Goal: Information Seeking & Learning: Learn about a topic

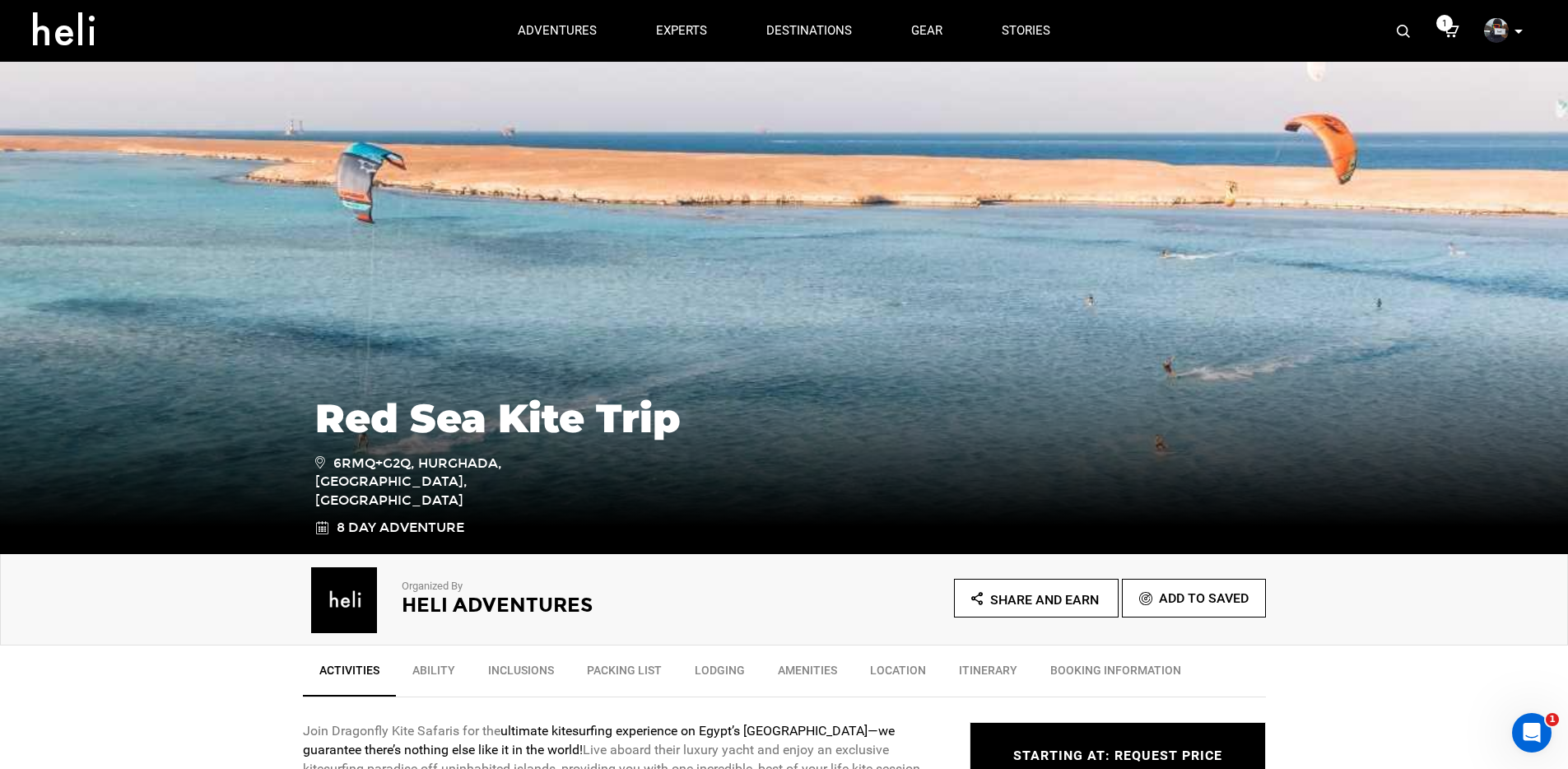
click at [1399, 30] on img at bounding box center [1403, 31] width 14 height 14
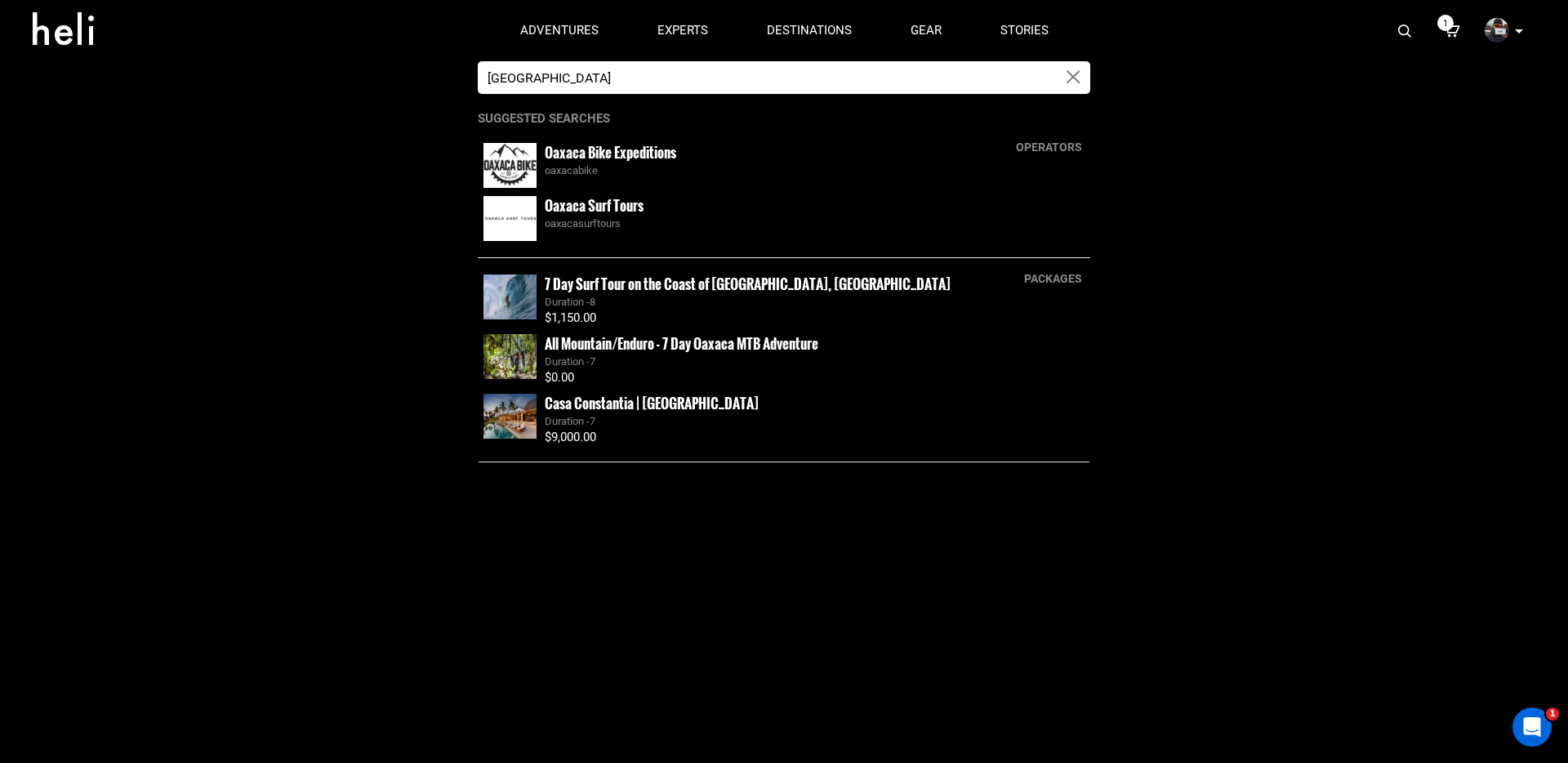
type input "Oaxaca"
click at [589, 165] on div "oaxacabike" at bounding box center [815, 170] width 540 height 15
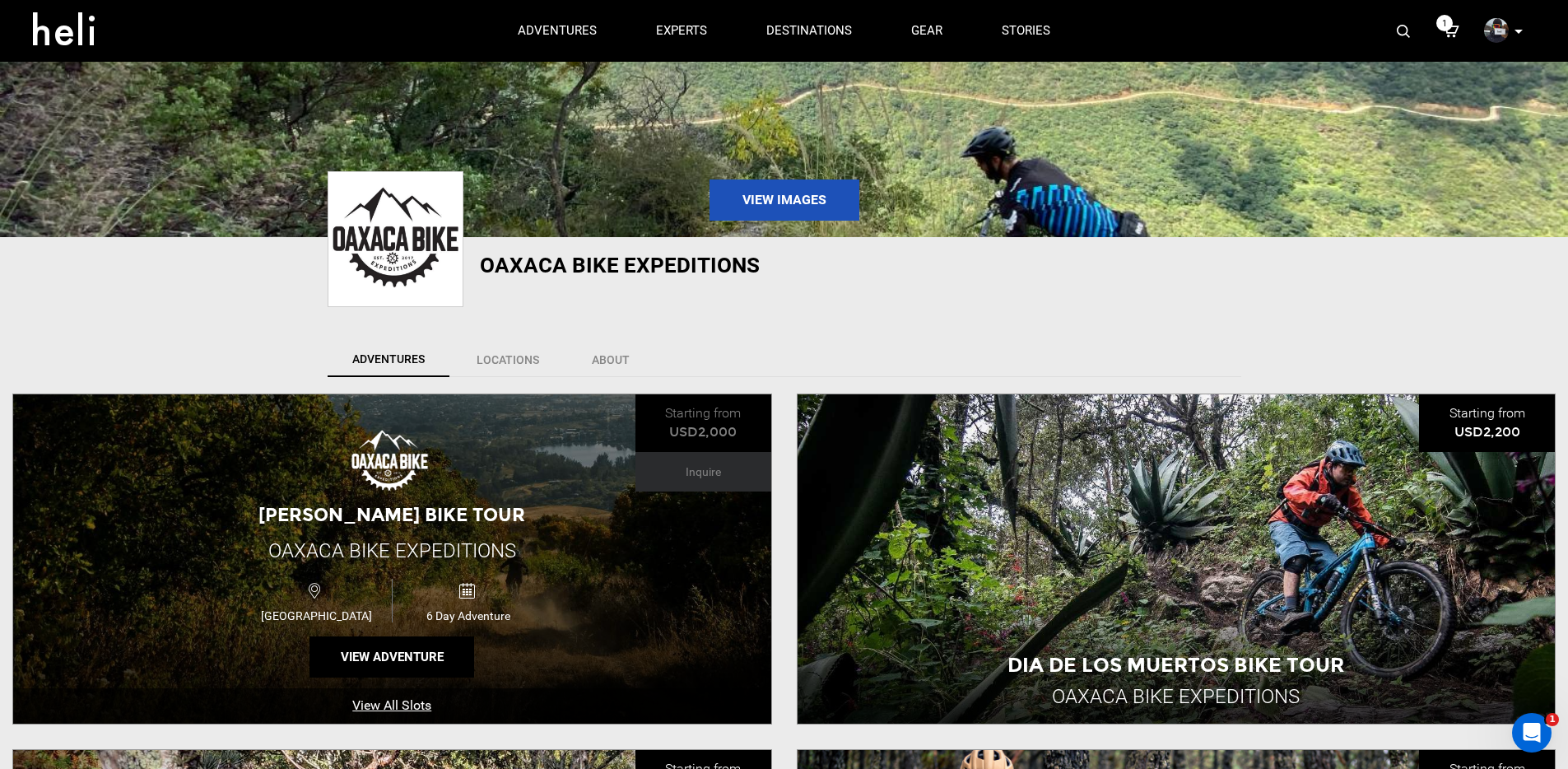
scroll to position [435, 0]
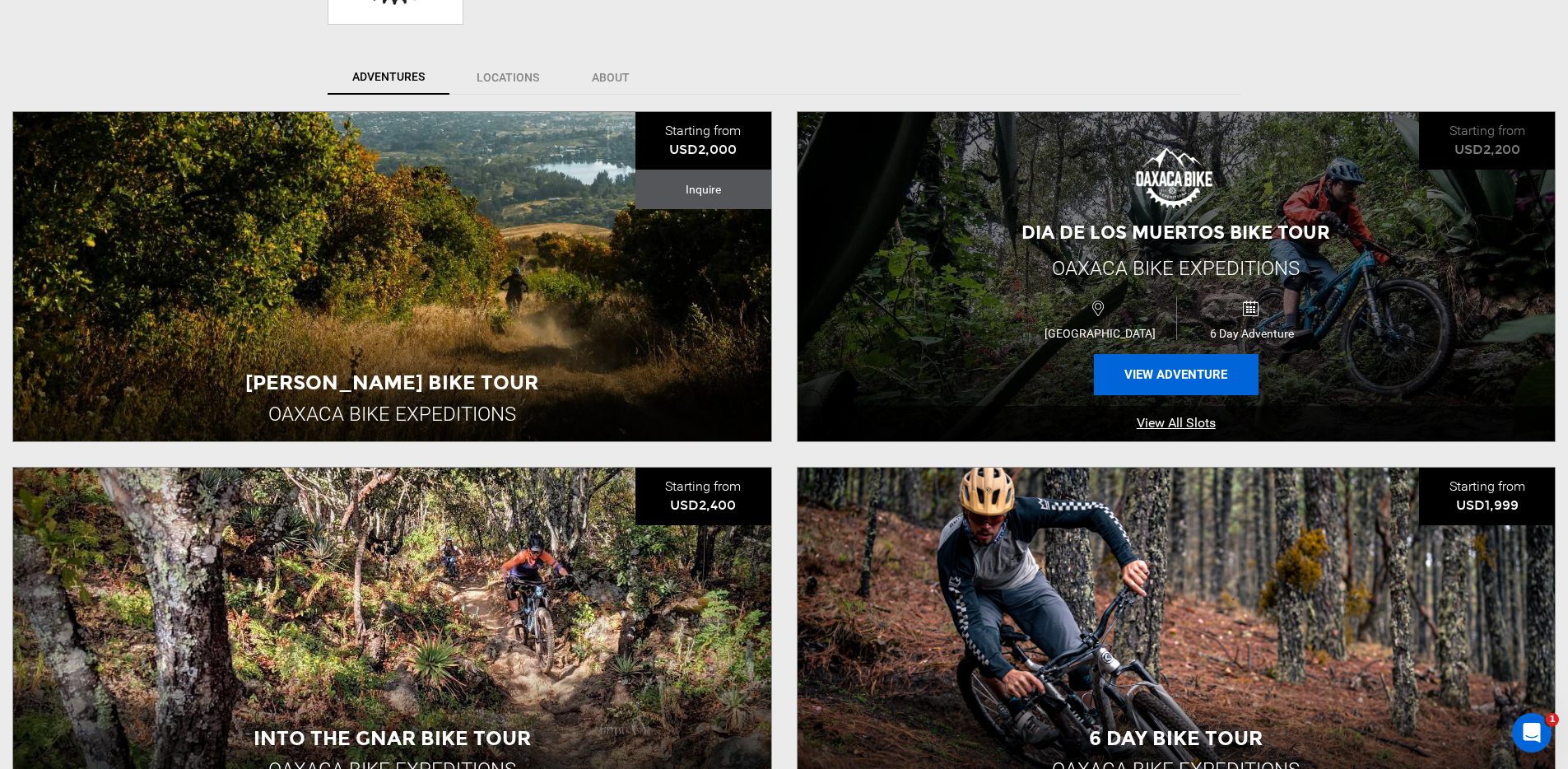
click at [1181, 378] on button "View Adventure" at bounding box center [1176, 375] width 165 height 41
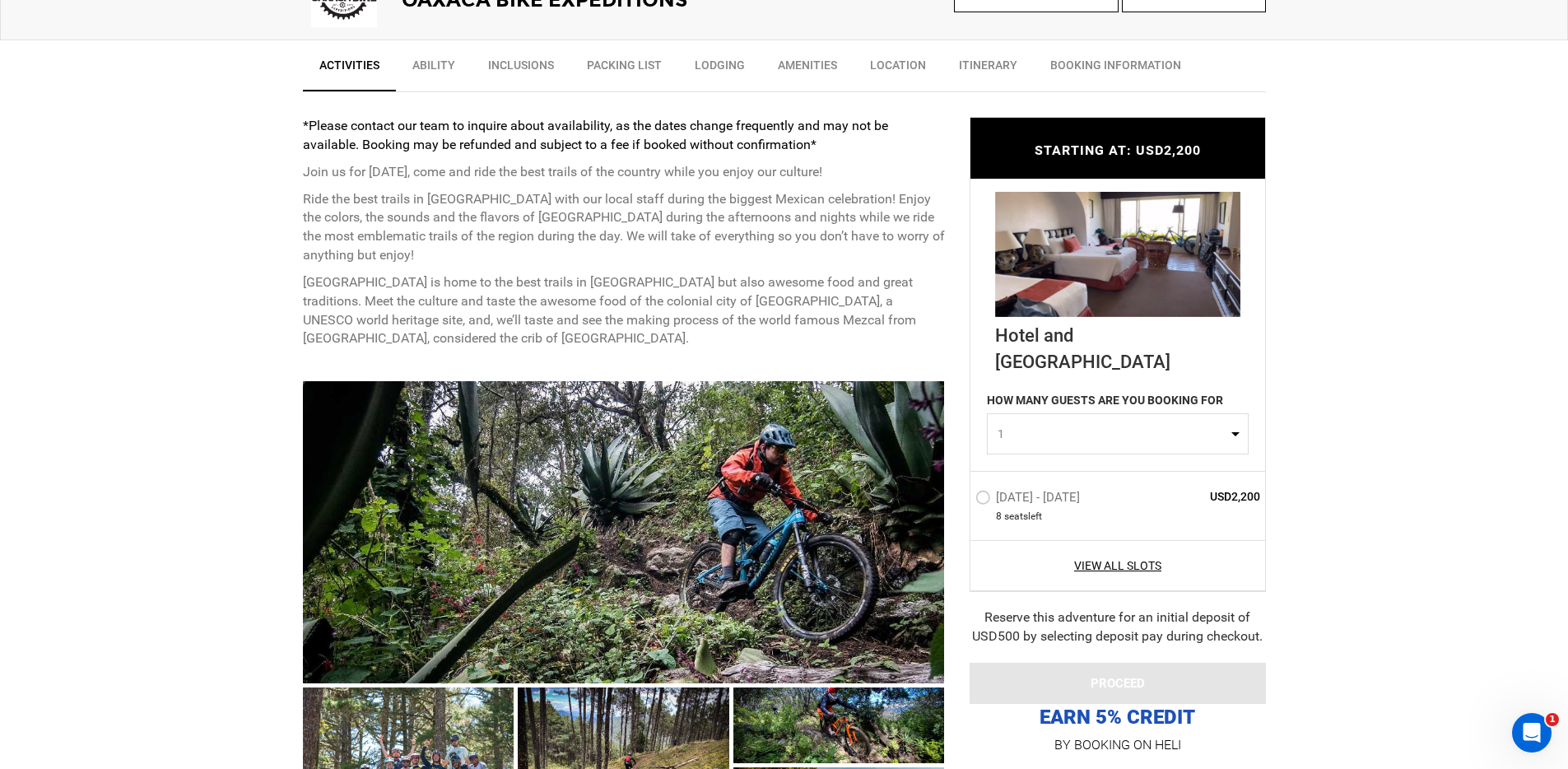
scroll to position [612, 0]
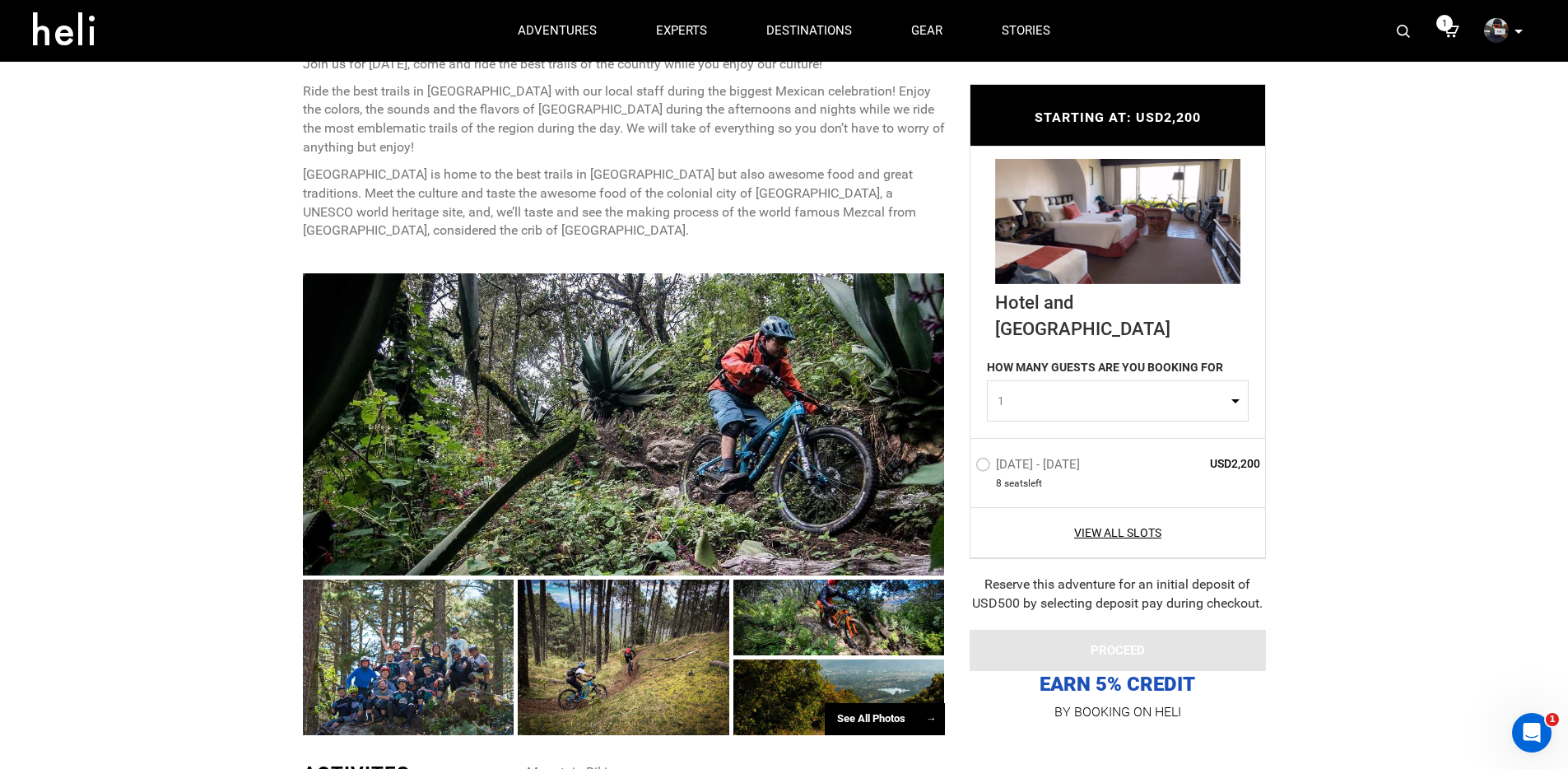
scroll to position [681, 0]
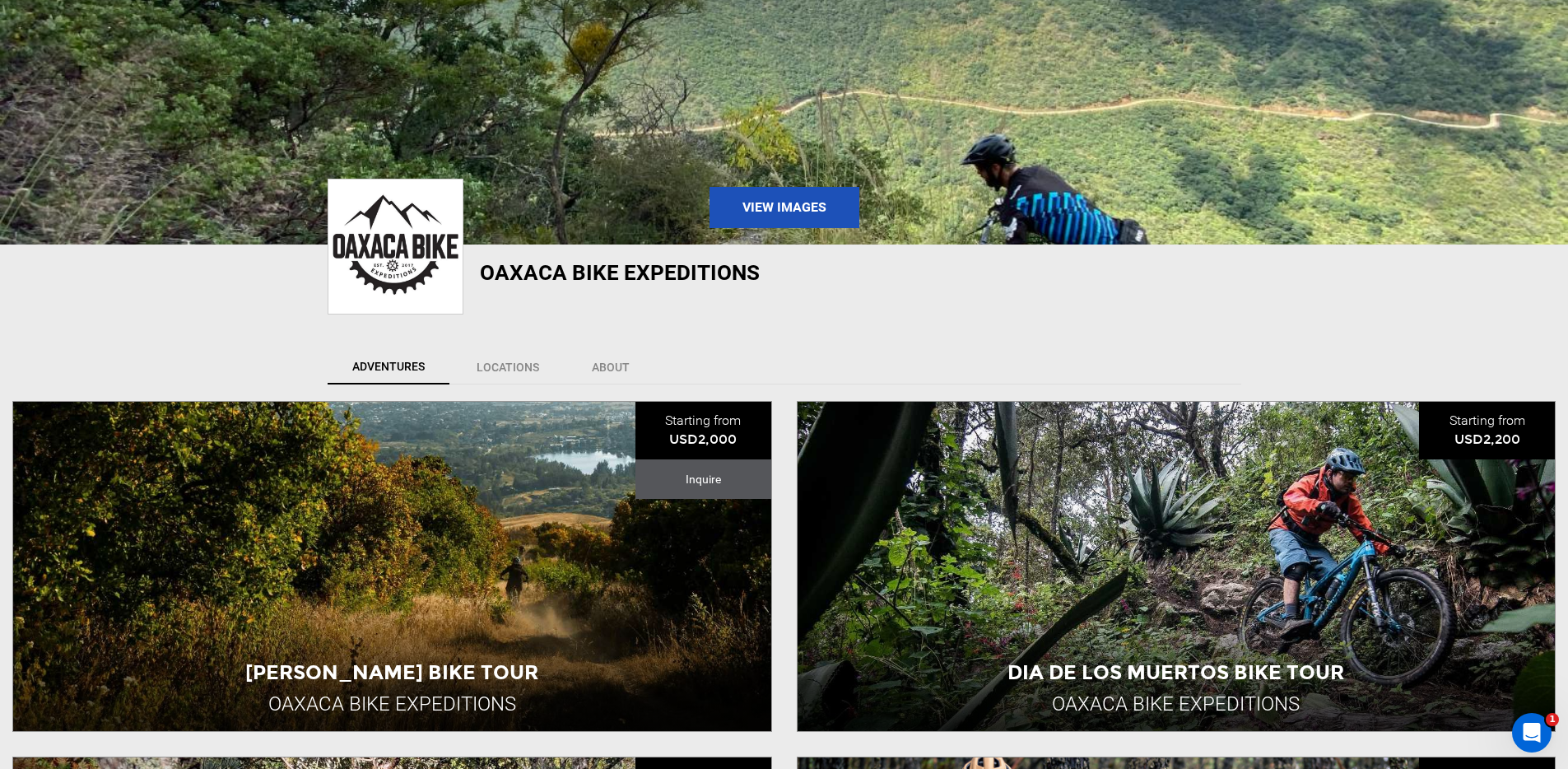
scroll to position [544, 0]
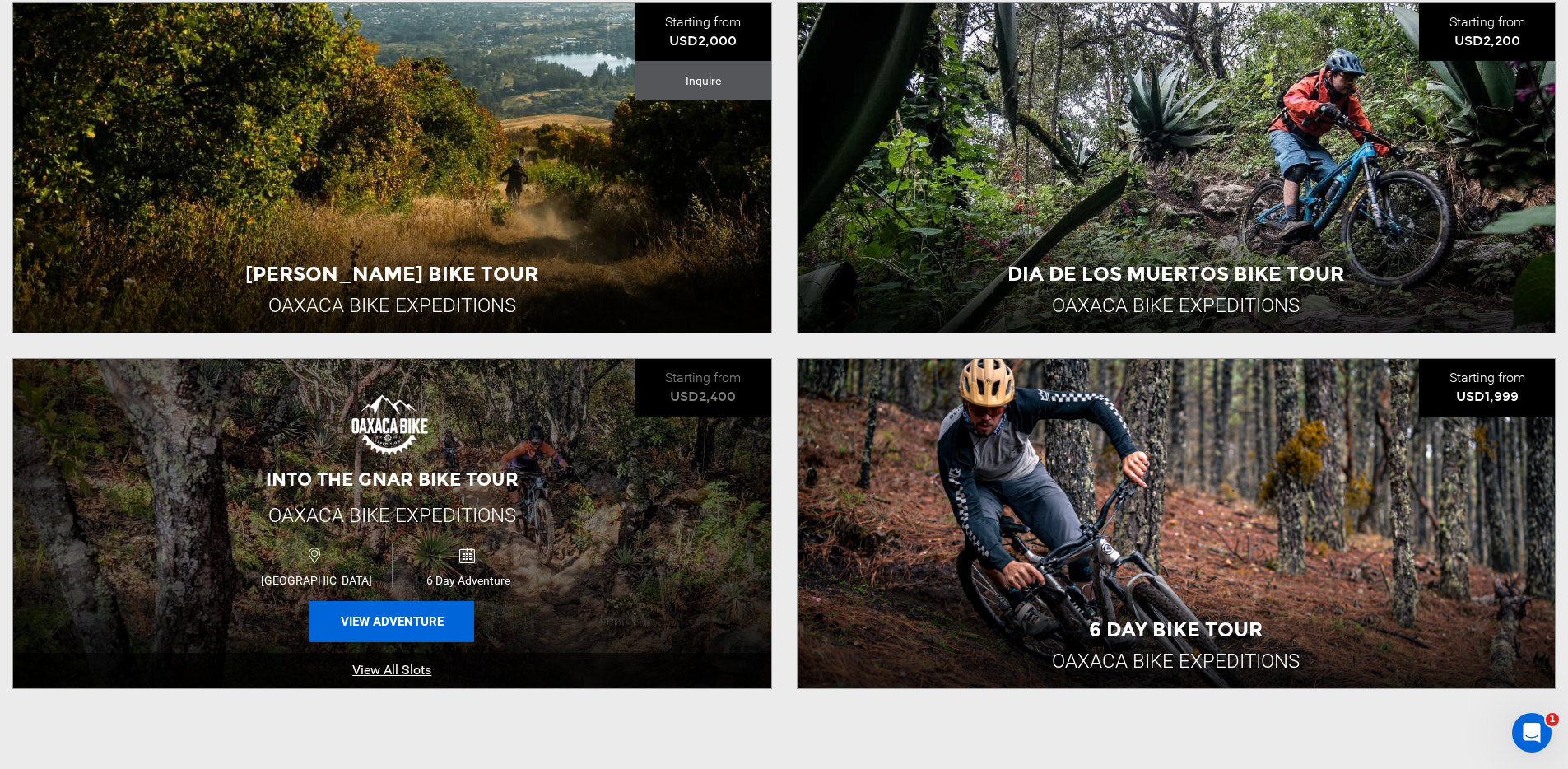
click at [373, 613] on button "View Adventure" at bounding box center [391, 622] width 165 height 41
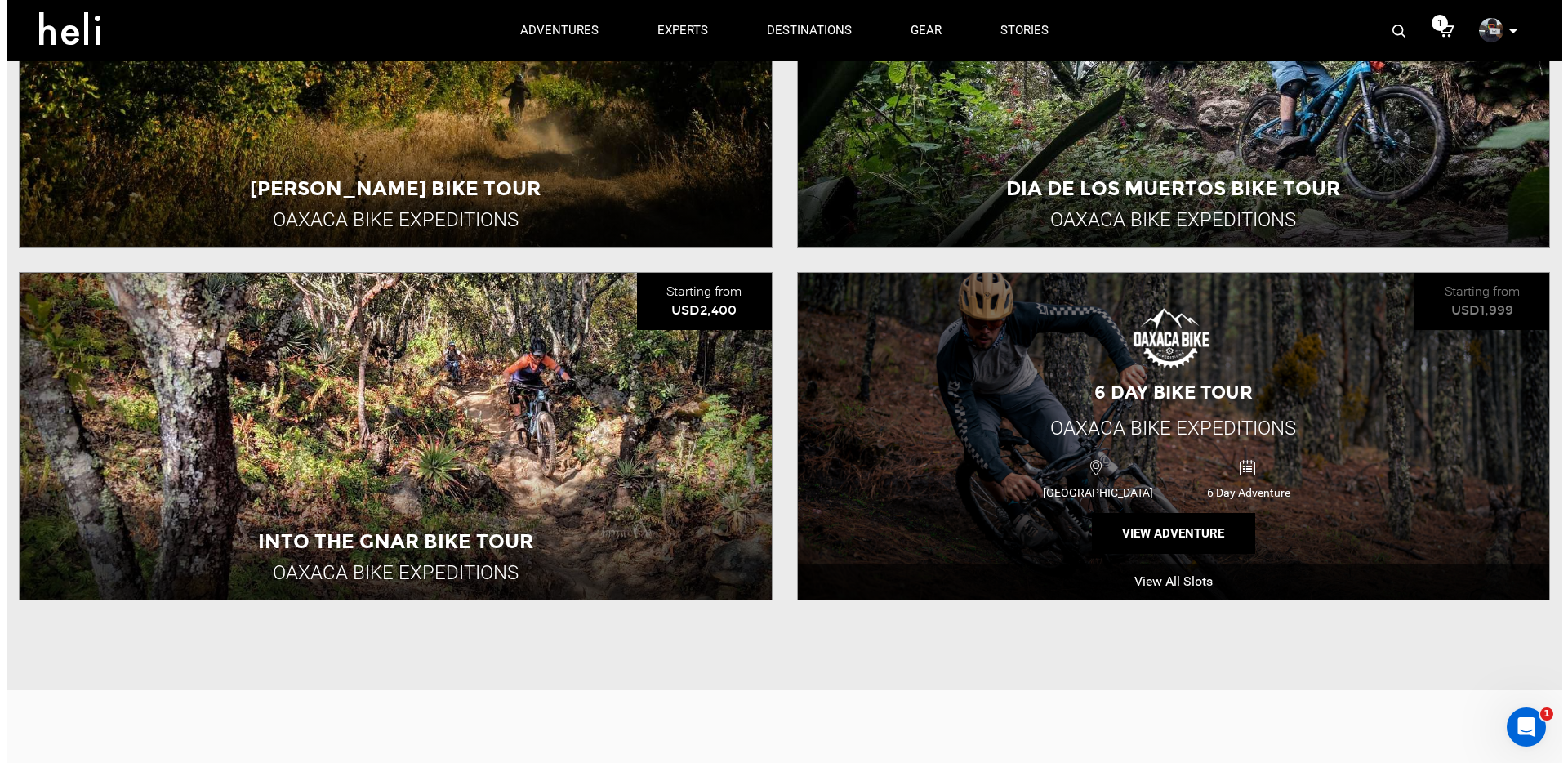
scroll to position [469, 0]
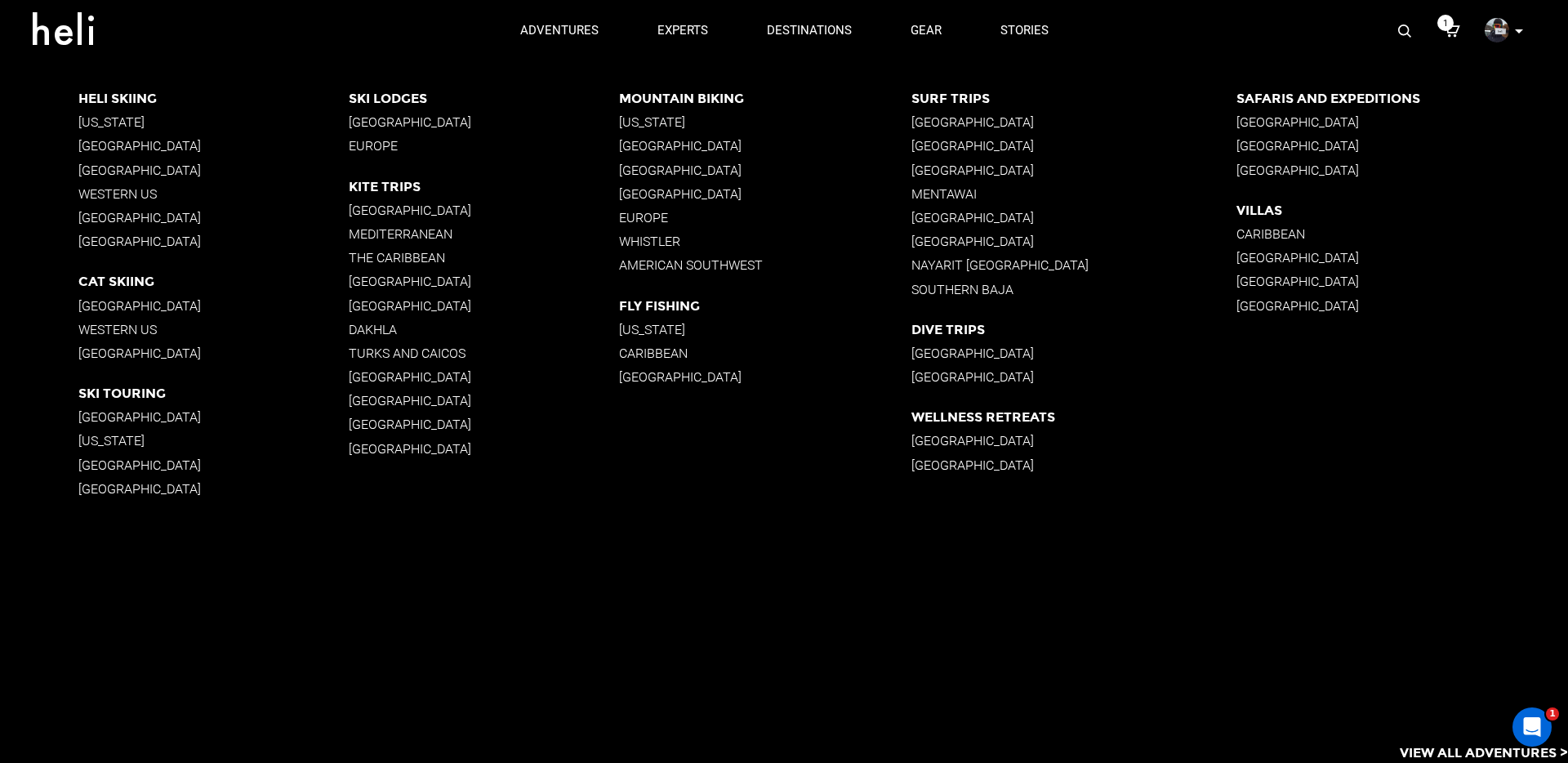
click at [650, 96] on p "Mountain Biking" at bounding box center [765, 97] width 292 height 15
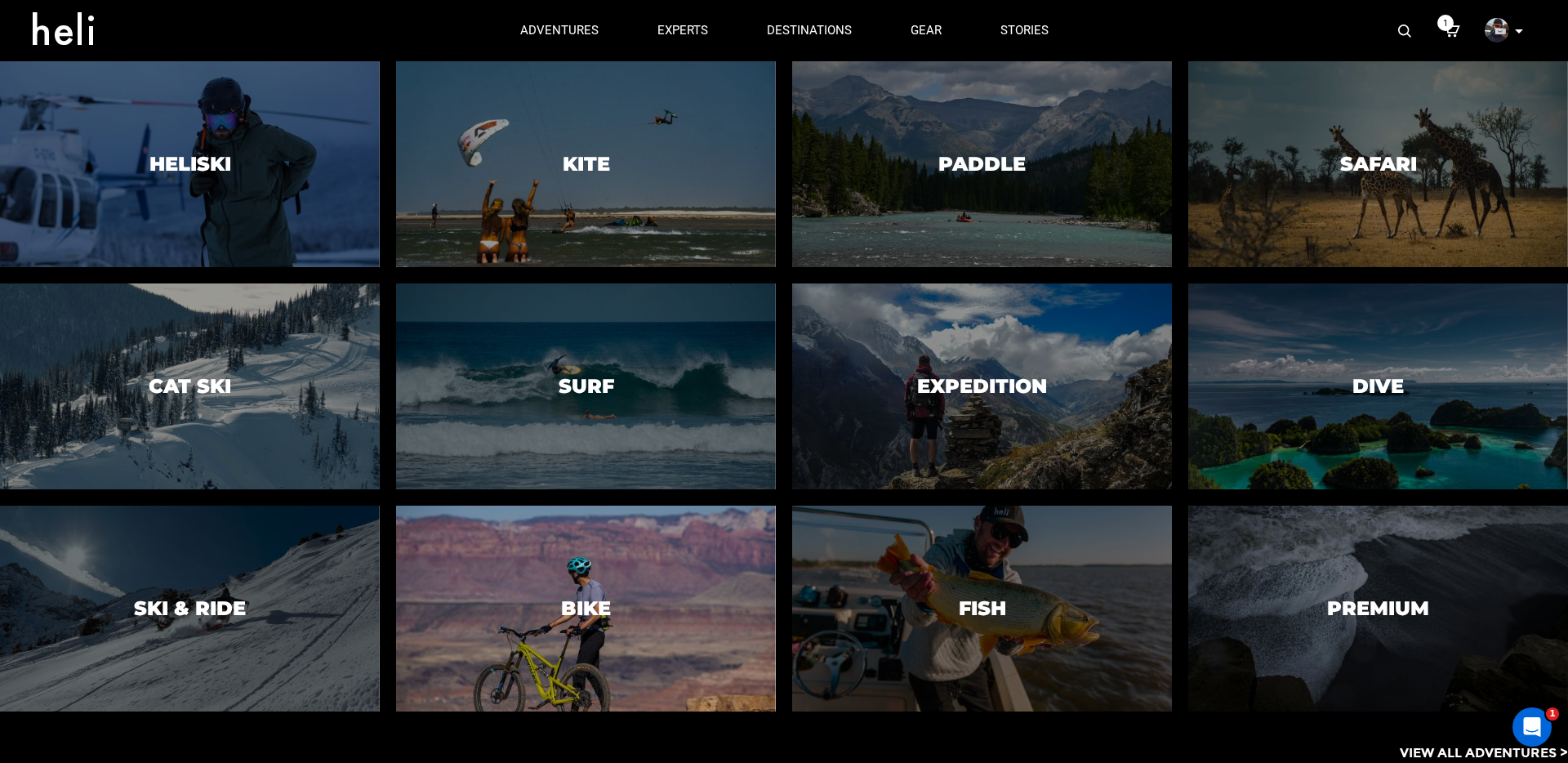
click at [547, 633] on div at bounding box center [585, 608] width 387 height 210
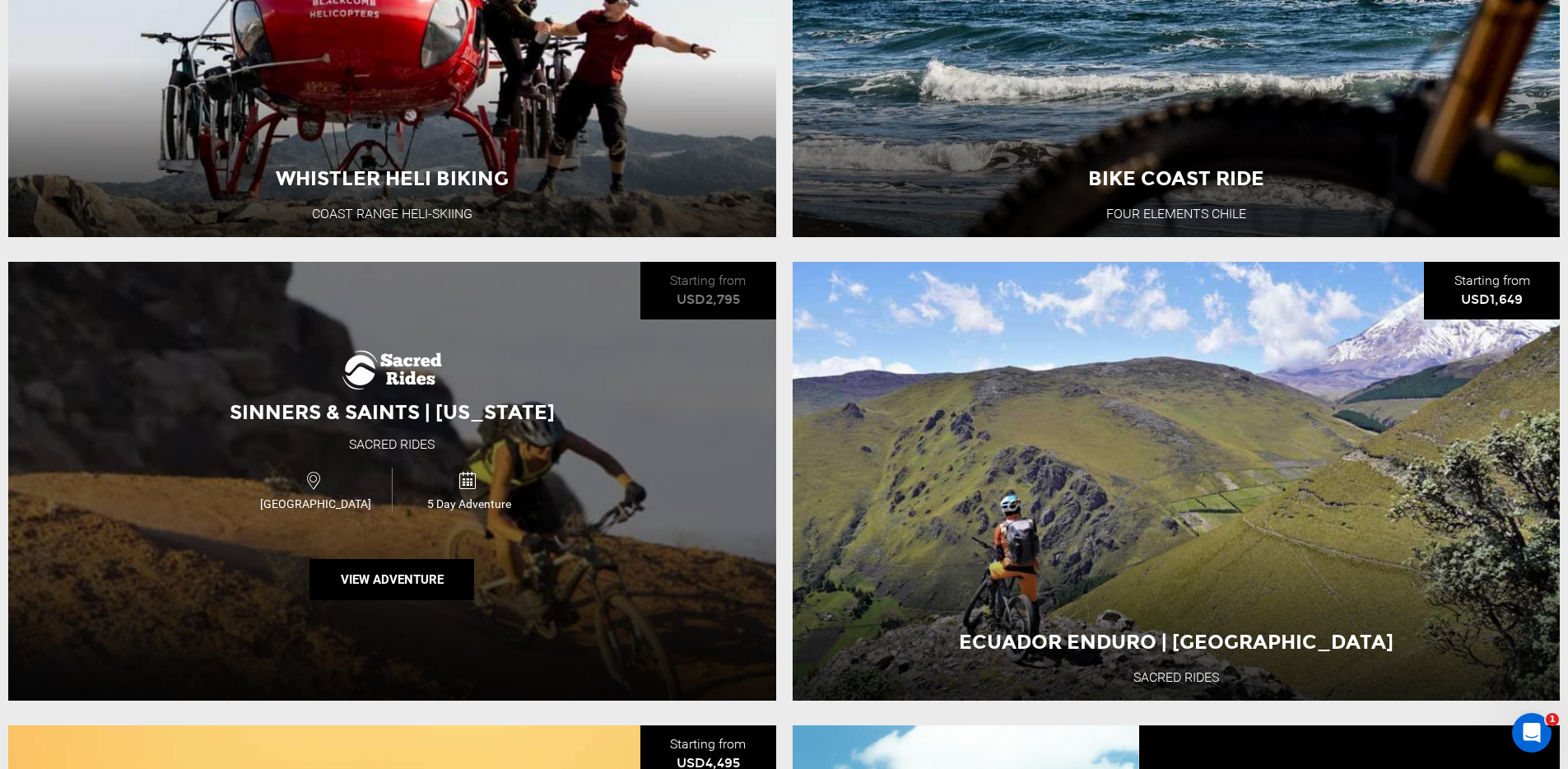
scroll to position [1471, 0]
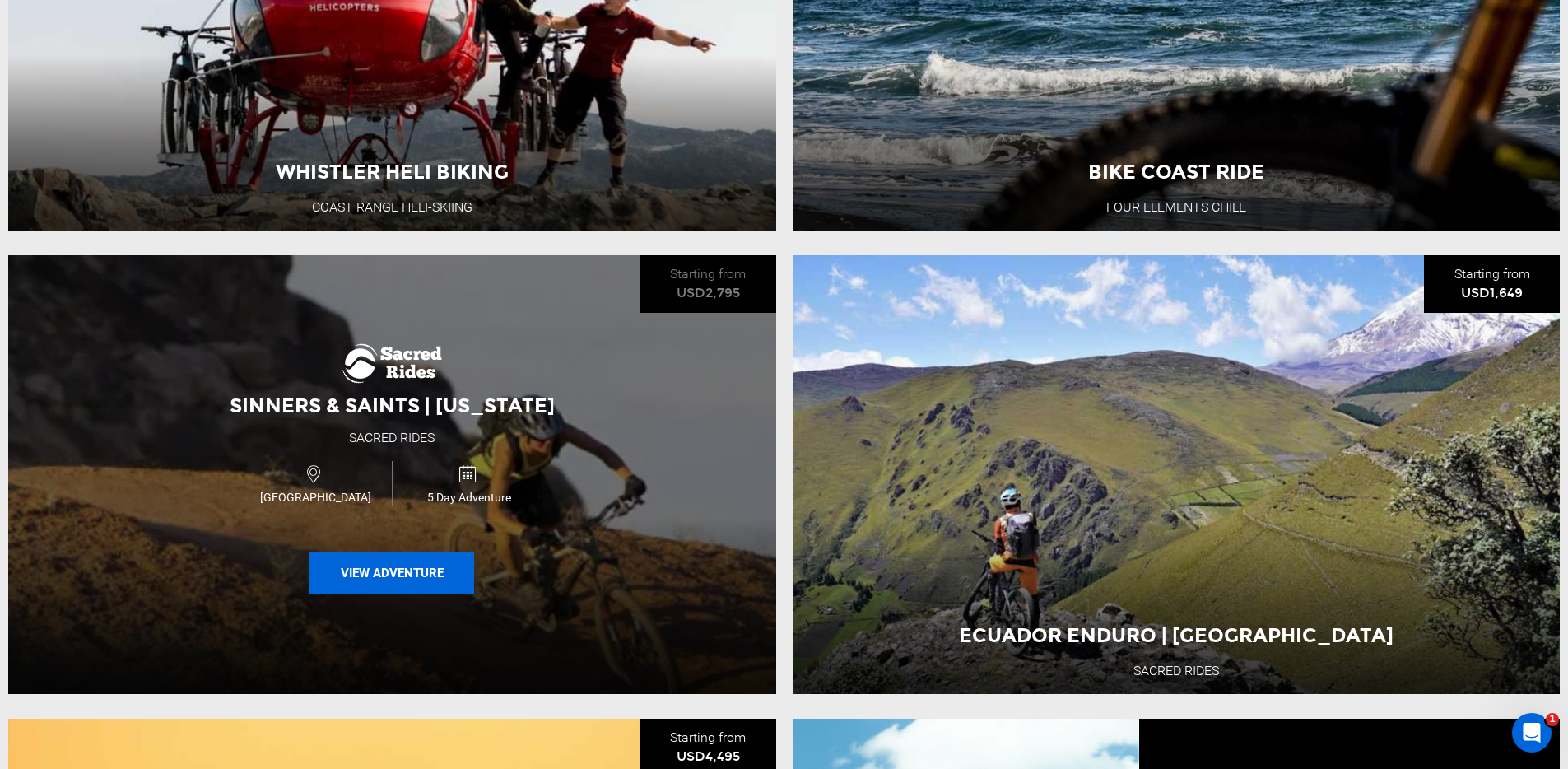
click at [373, 588] on button "View Adventure" at bounding box center [391, 573] width 165 height 41
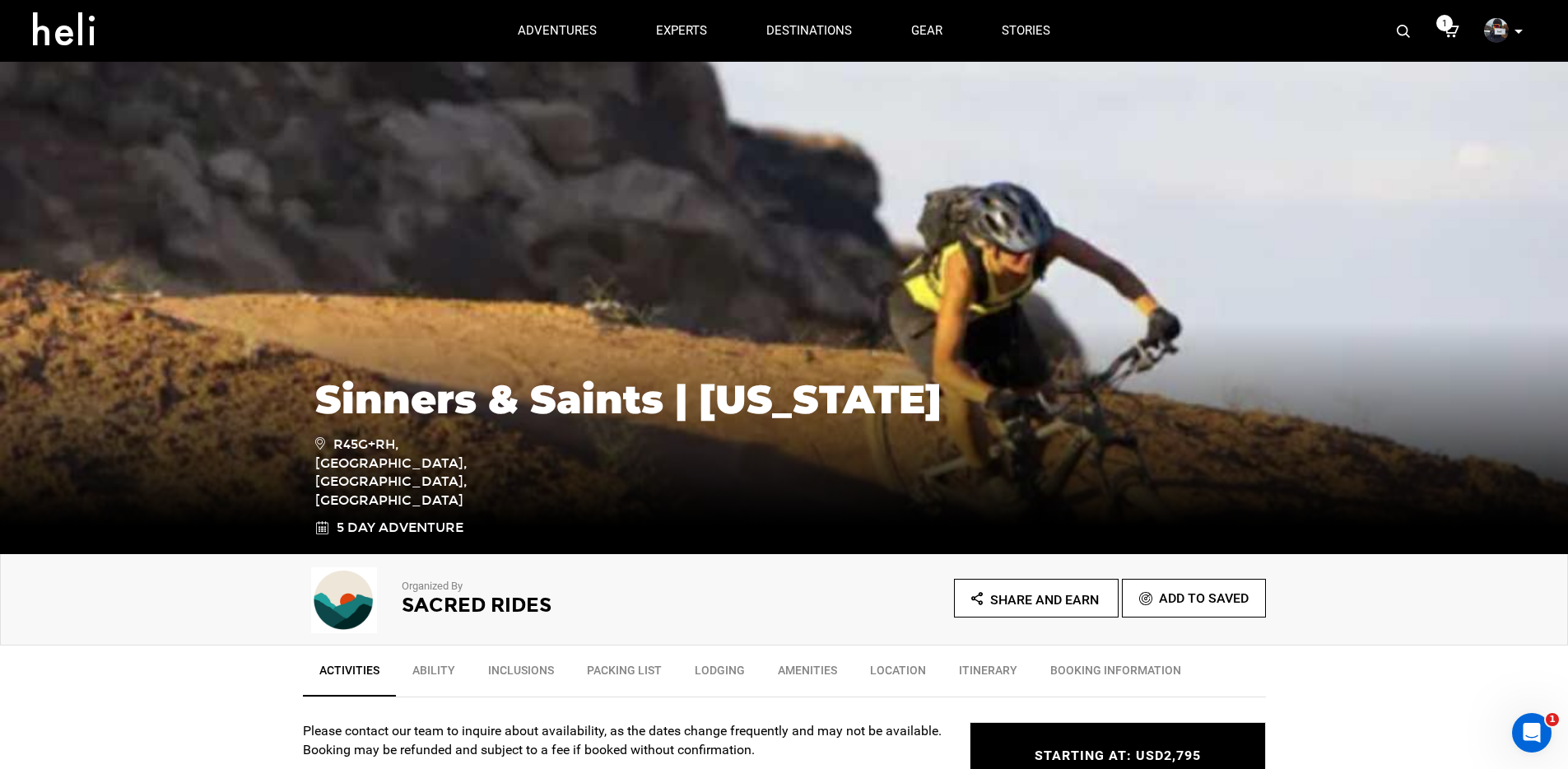
click at [442, 605] on h2 "Sacred Rides" at bounding box center [570, 605] width 337 height 22
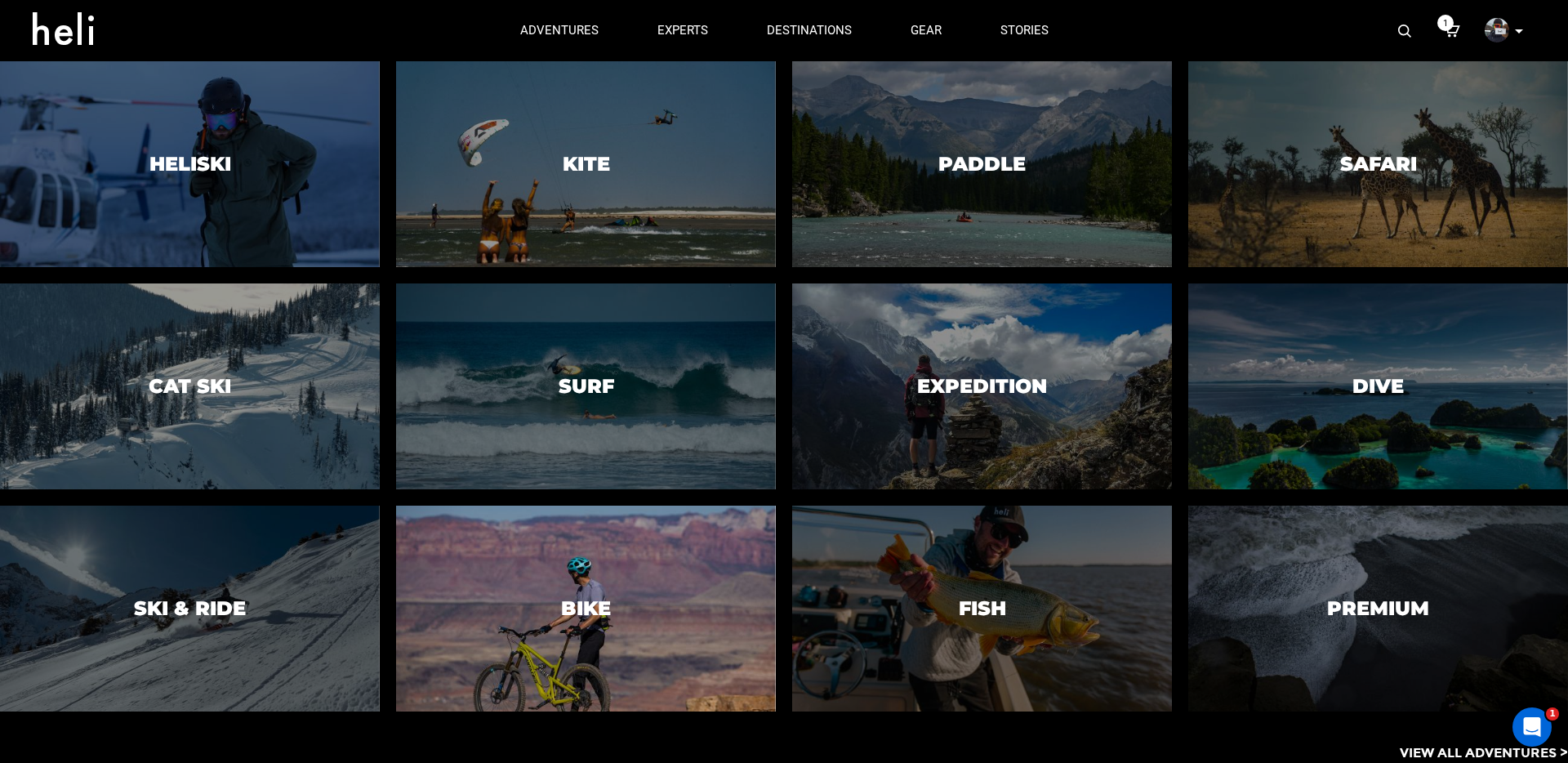
click at [617, 572] on div at bounding box center [585, 608] width 387 height 210
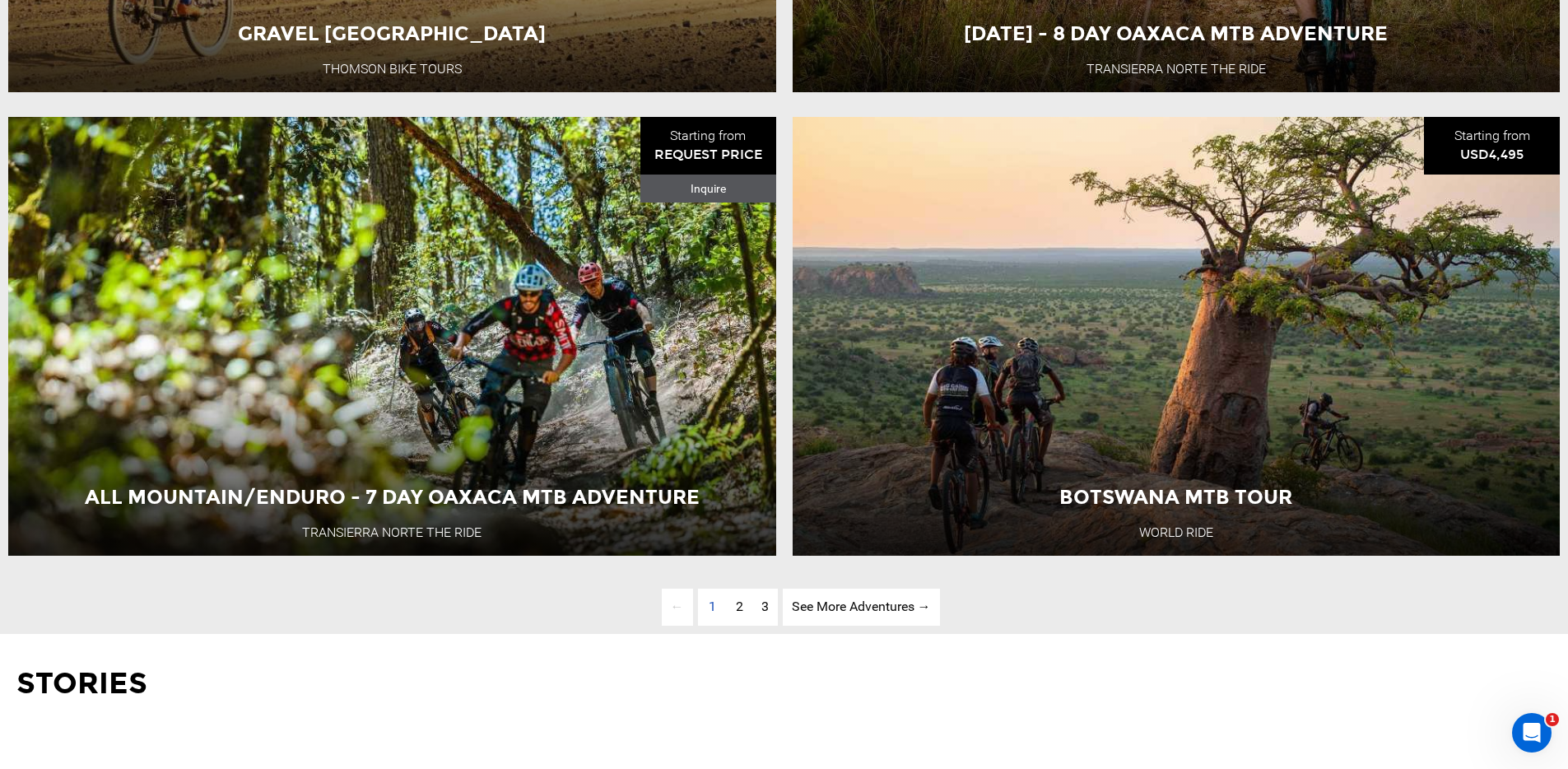
scroll to position [5356, 0]
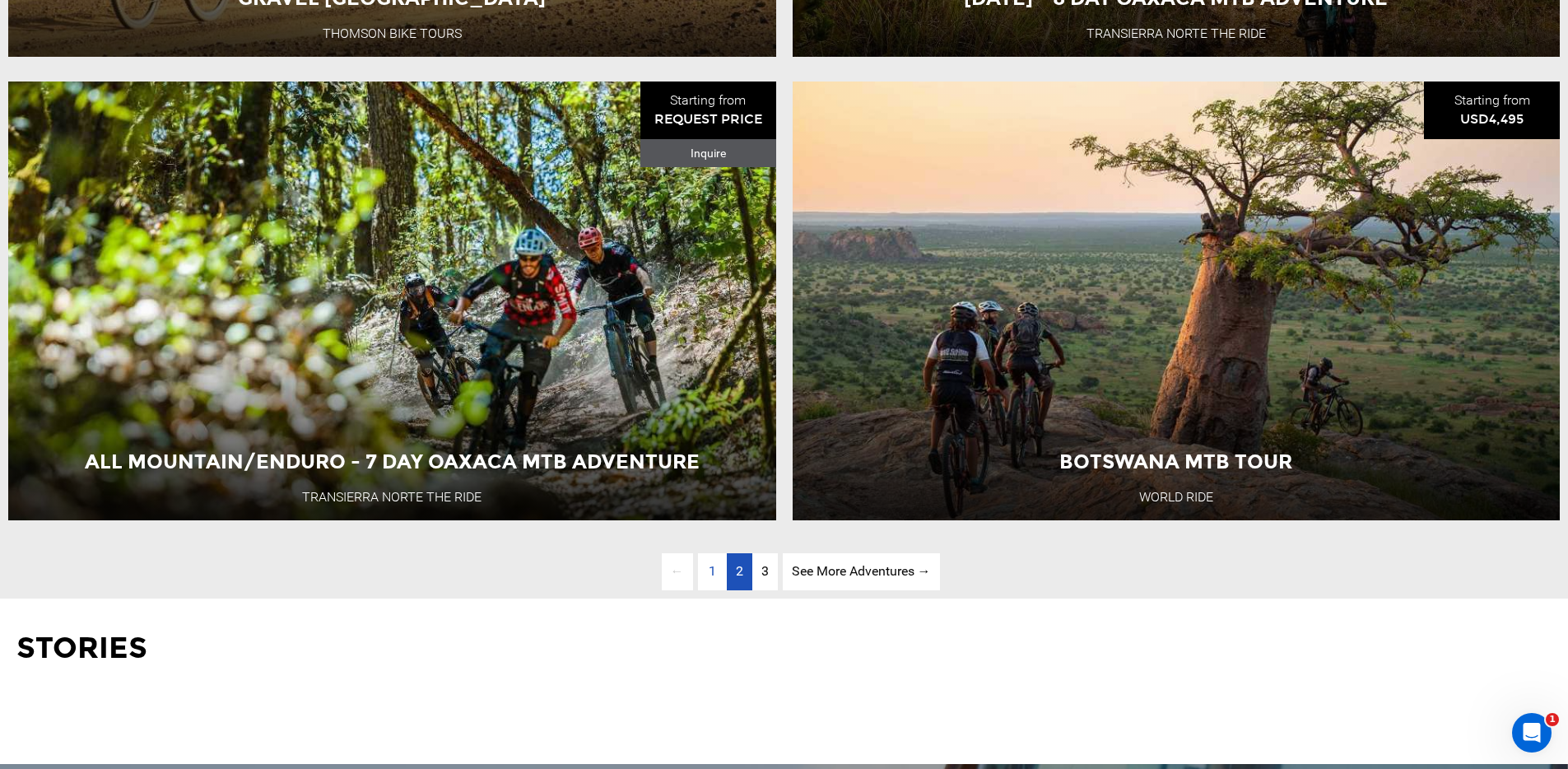
click at [743, 590] on link "page 2" at bounding box center [739, 572] width 25 height 37
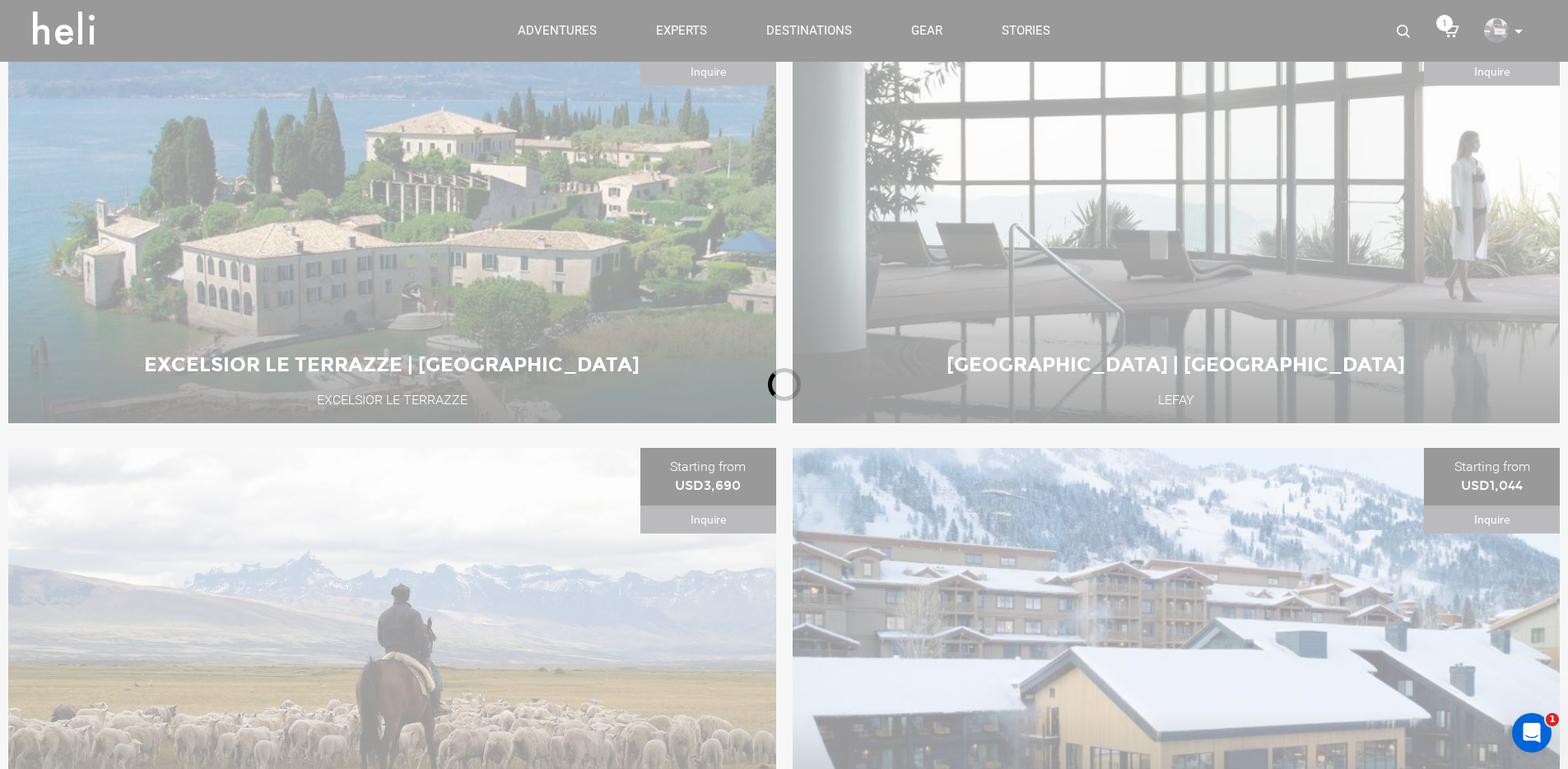
scroll to position [720, 0]
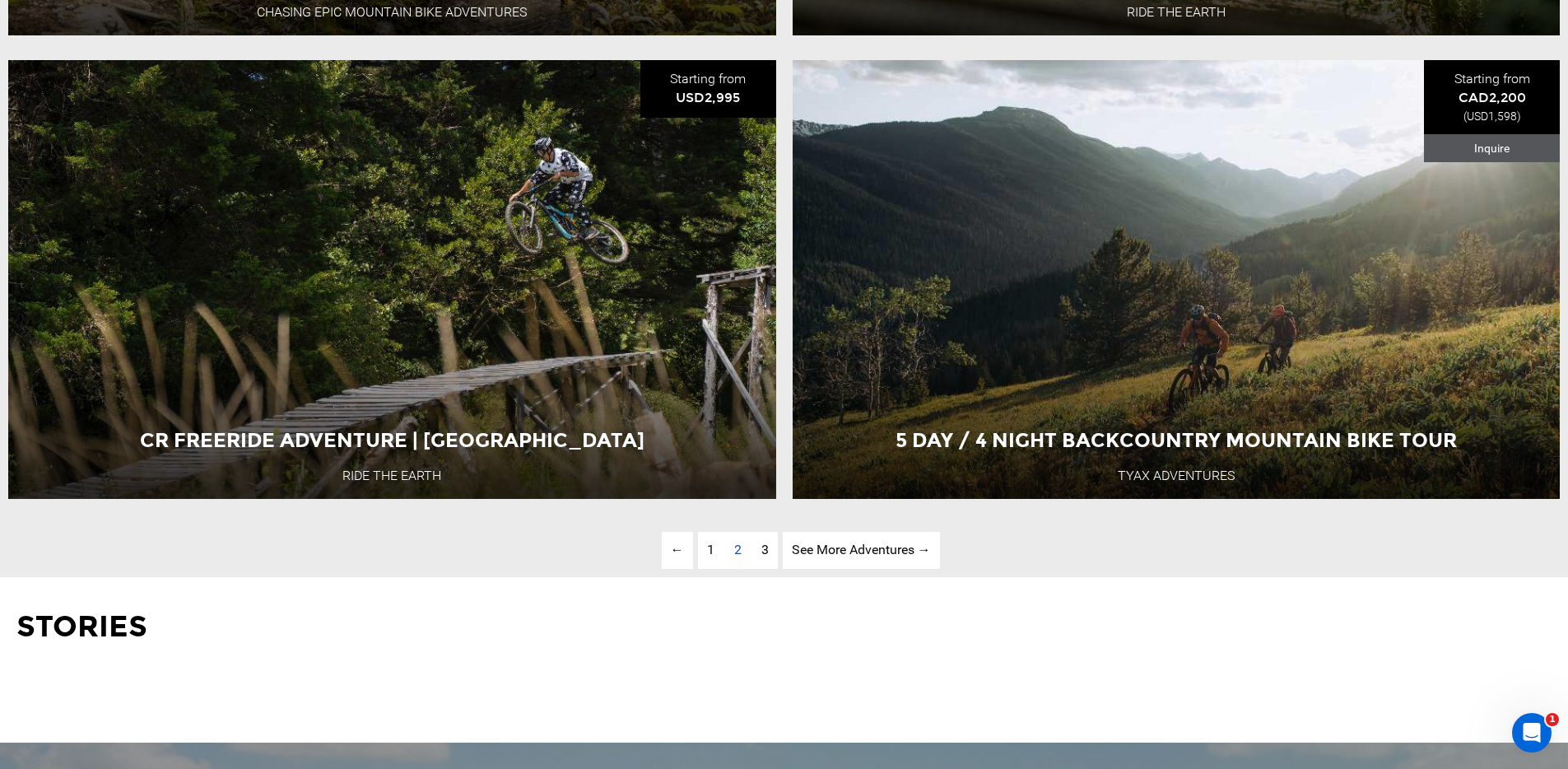
scroll to position [5420, 0]
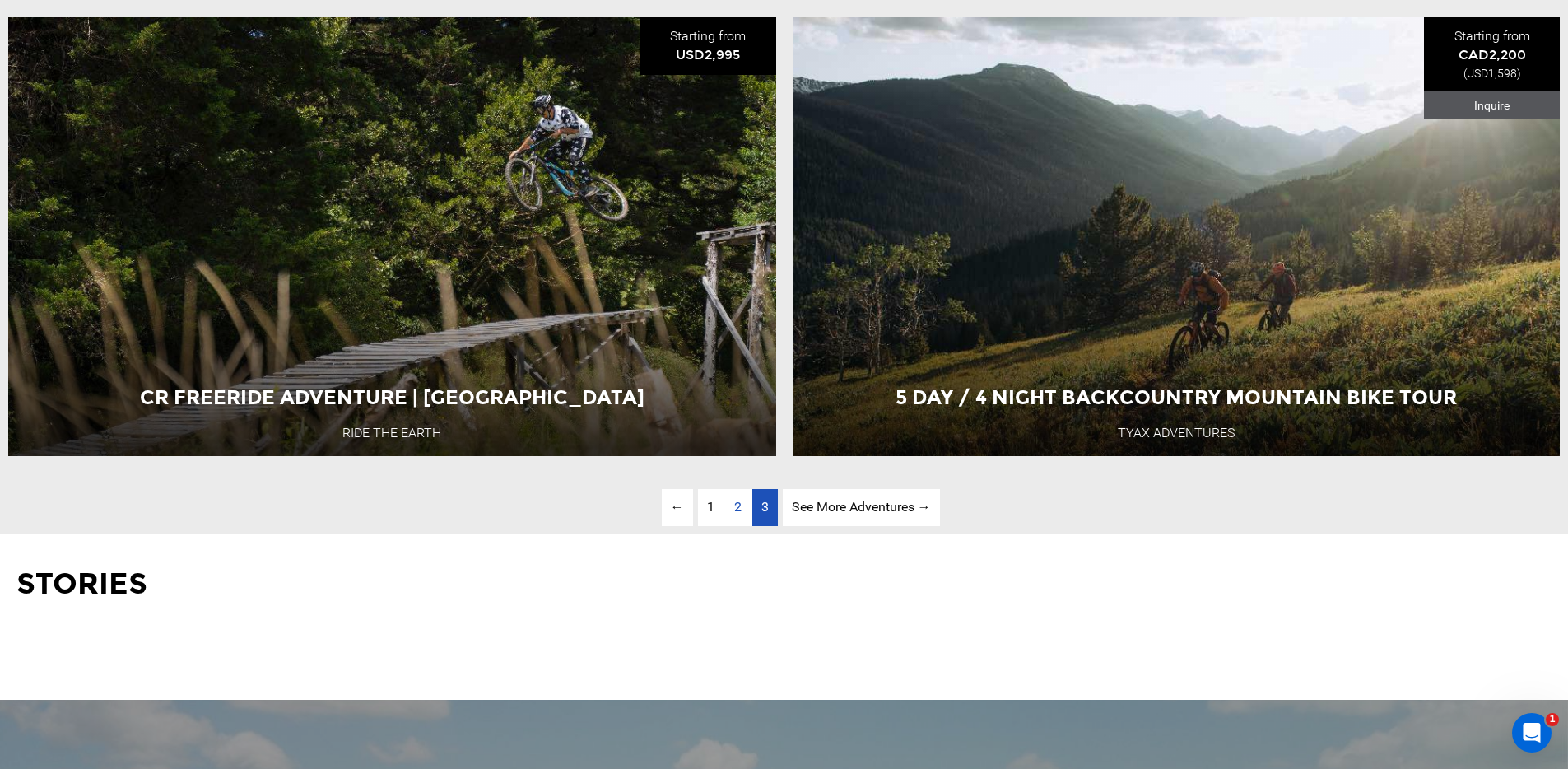
click at [758, 526] on link "page 3" at bounding box center [765, 507] width 25 height 37
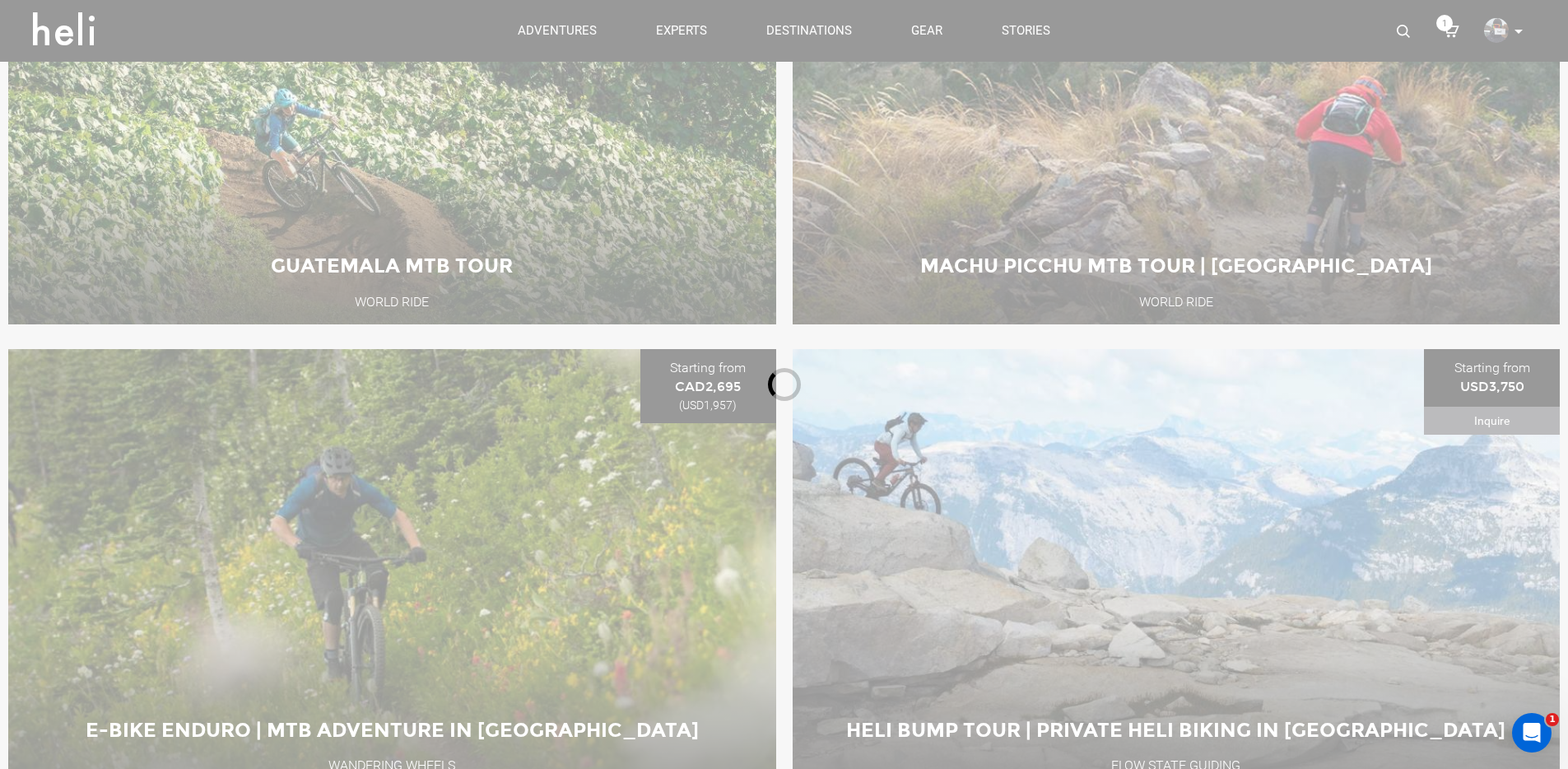
scroll to position [720, 0]
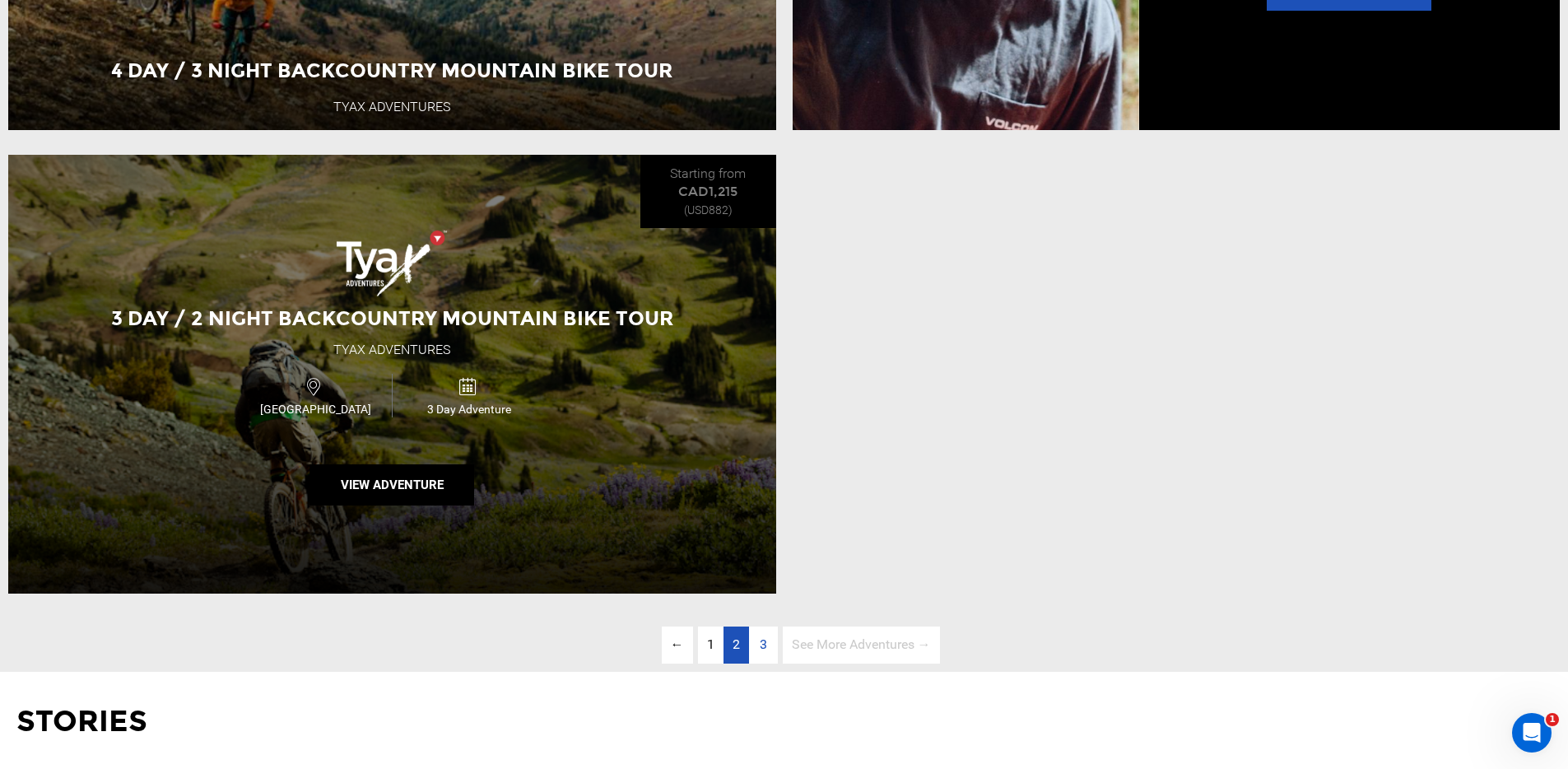
scroll to position [2651, 0]
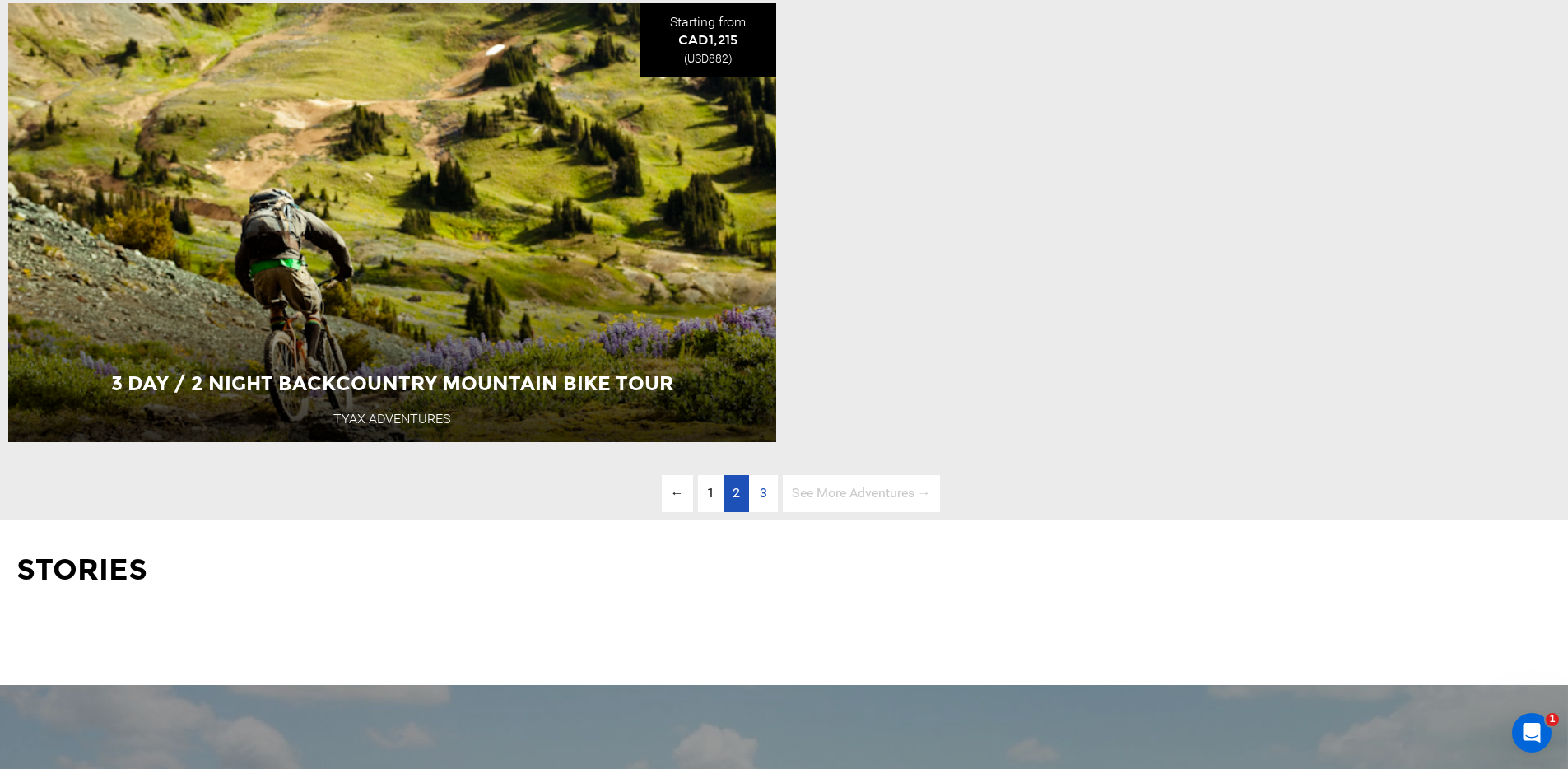
click at [726, 512] on link "page 2" at bounding box center [736, 493] width 25 height 37
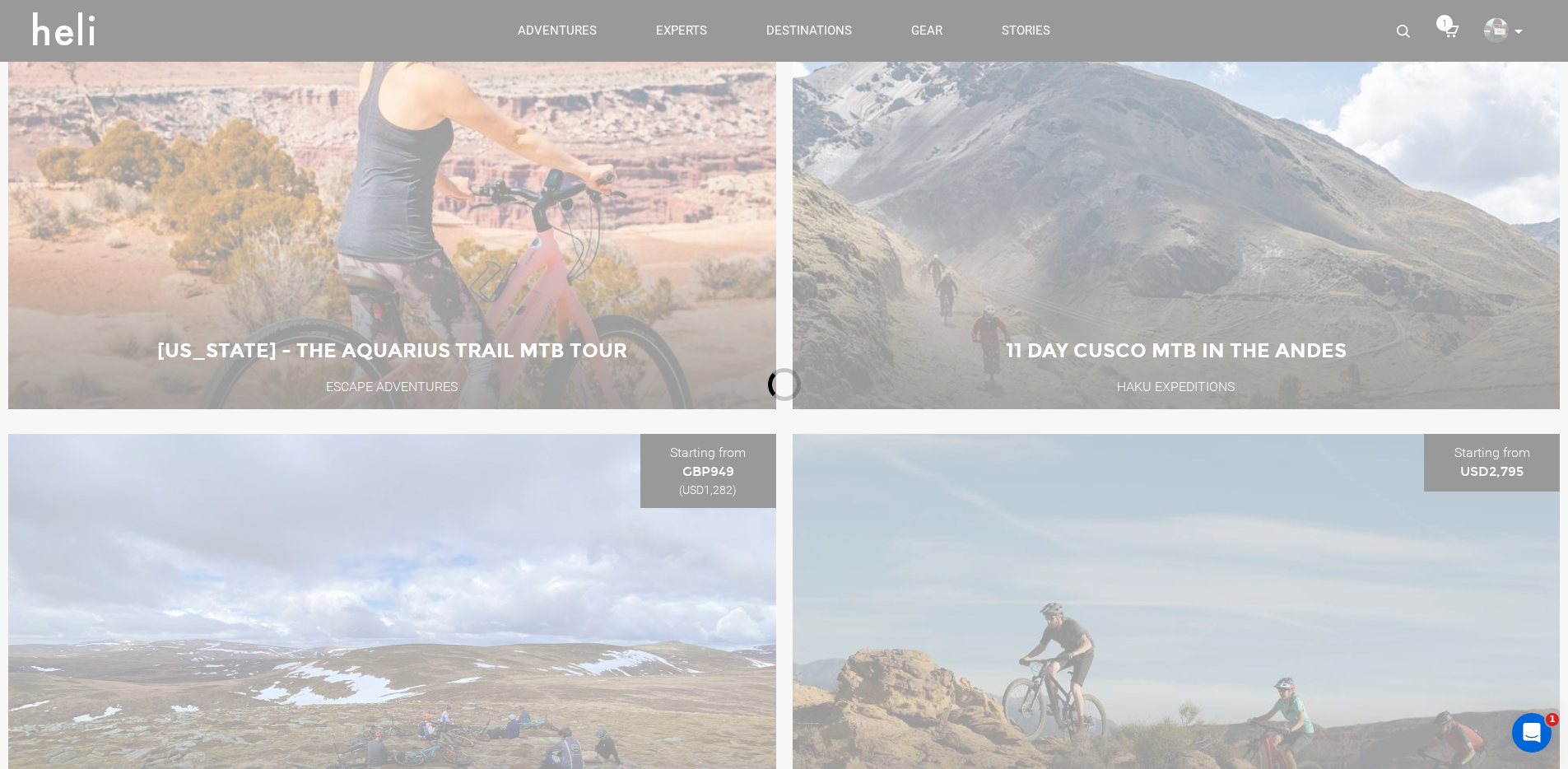
scroll to position [720, 0]
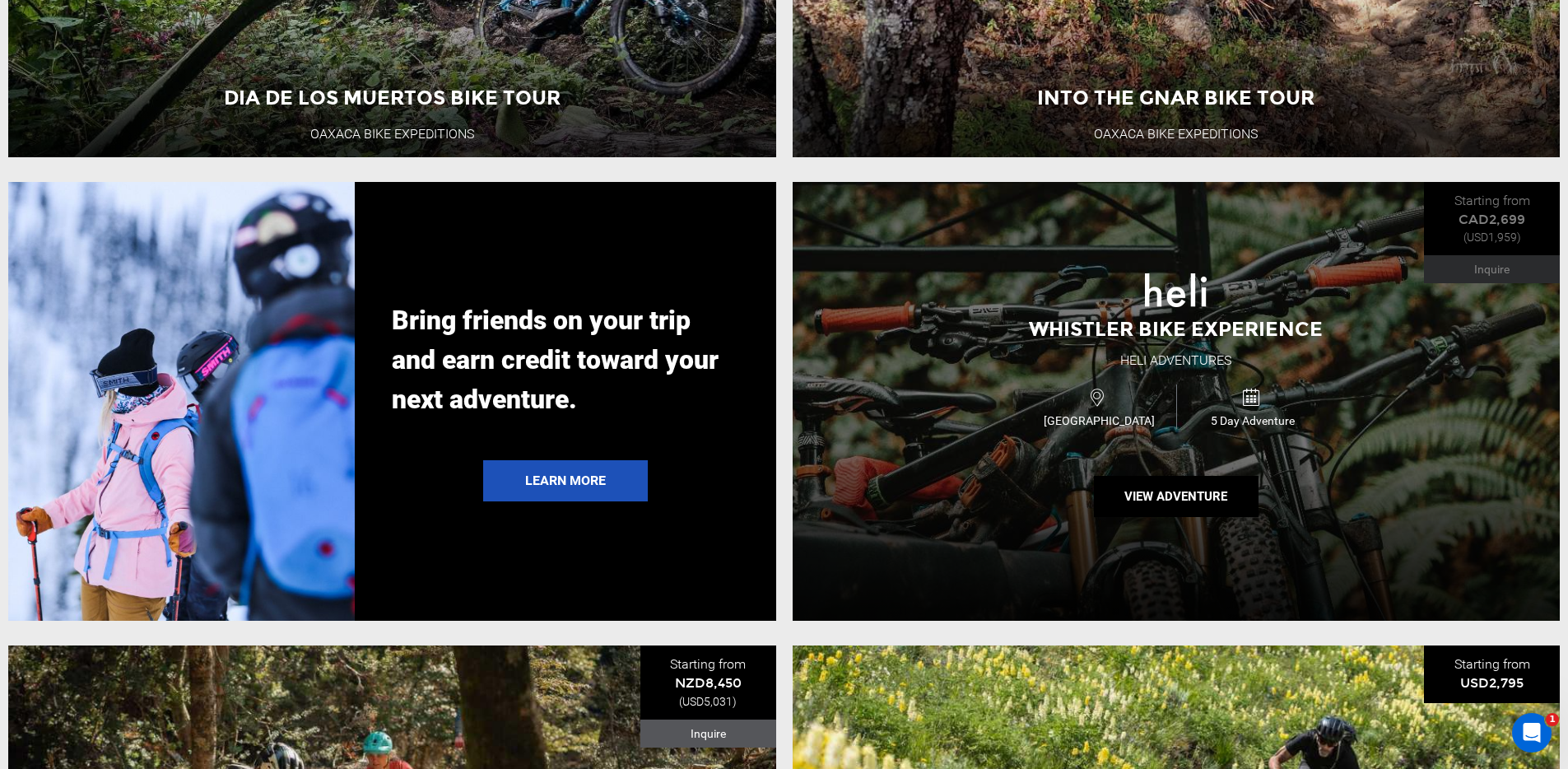
scroll to position [3895, 0]
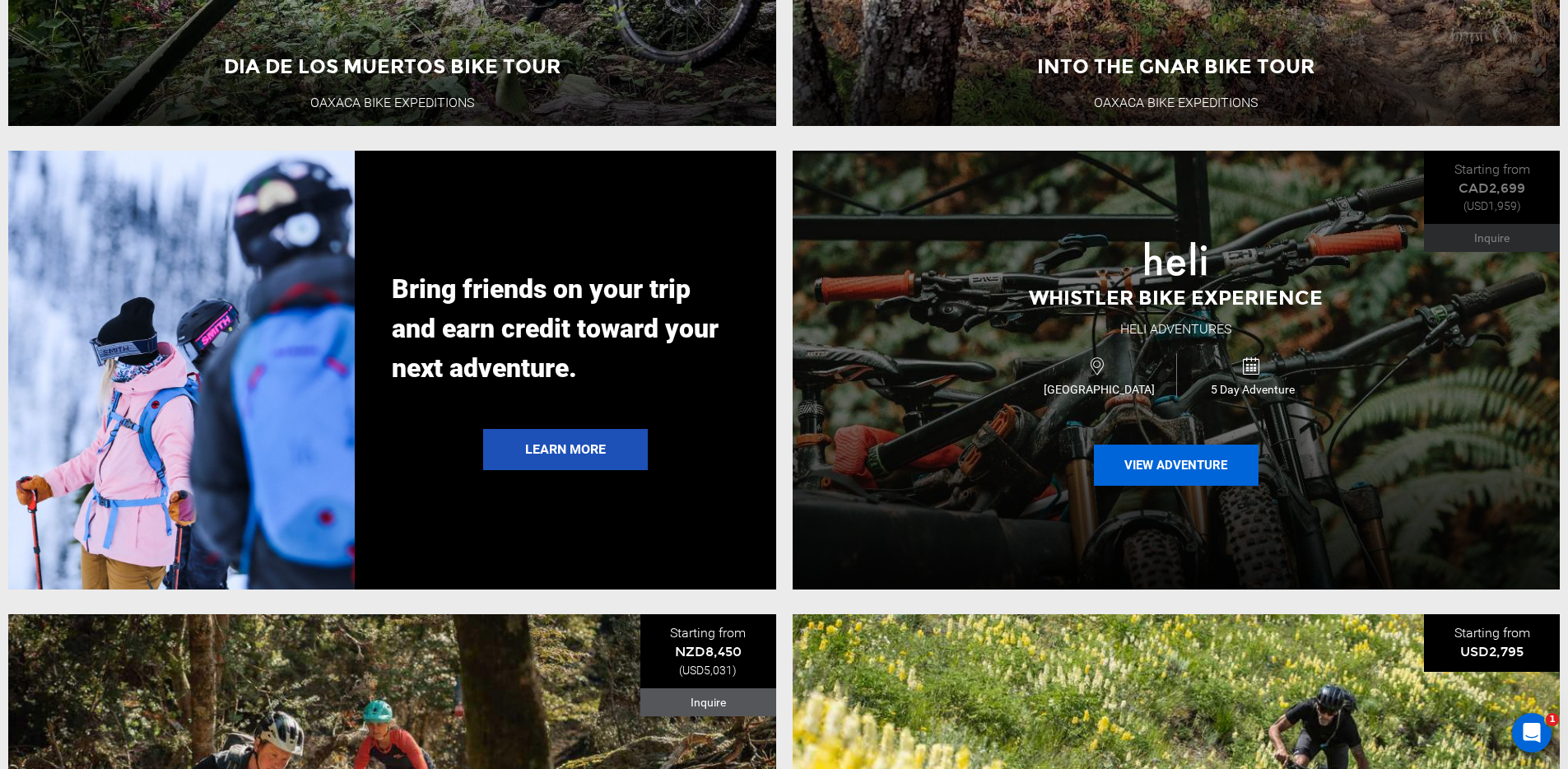
click at [1173, 486] on button "View Adventure" at bounding box center [1176, 465] width 165 height 41
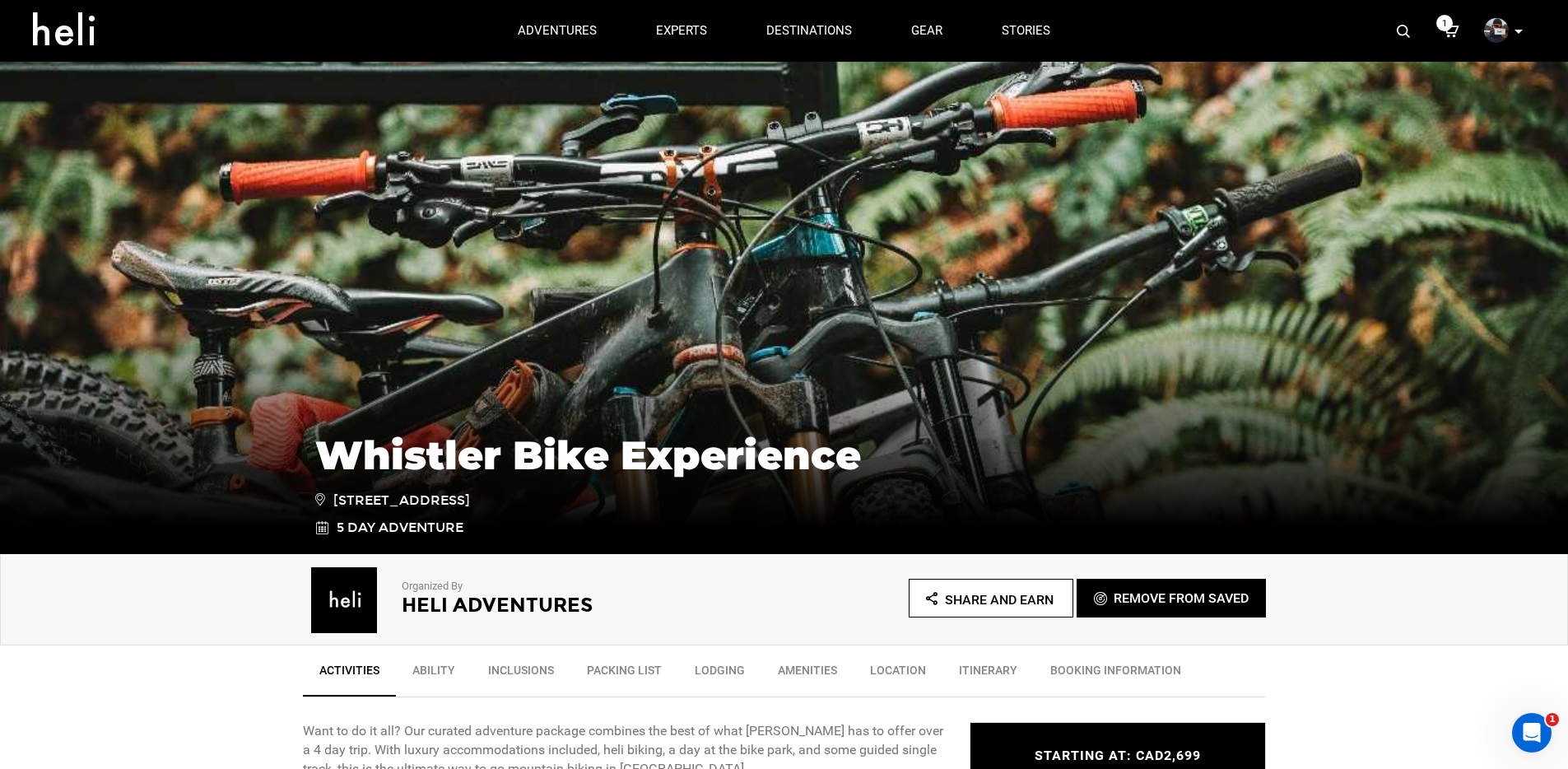
click at [479, 606] on h2 "Heli Adventures" at bounding box center [570, 605] width 337 height 22
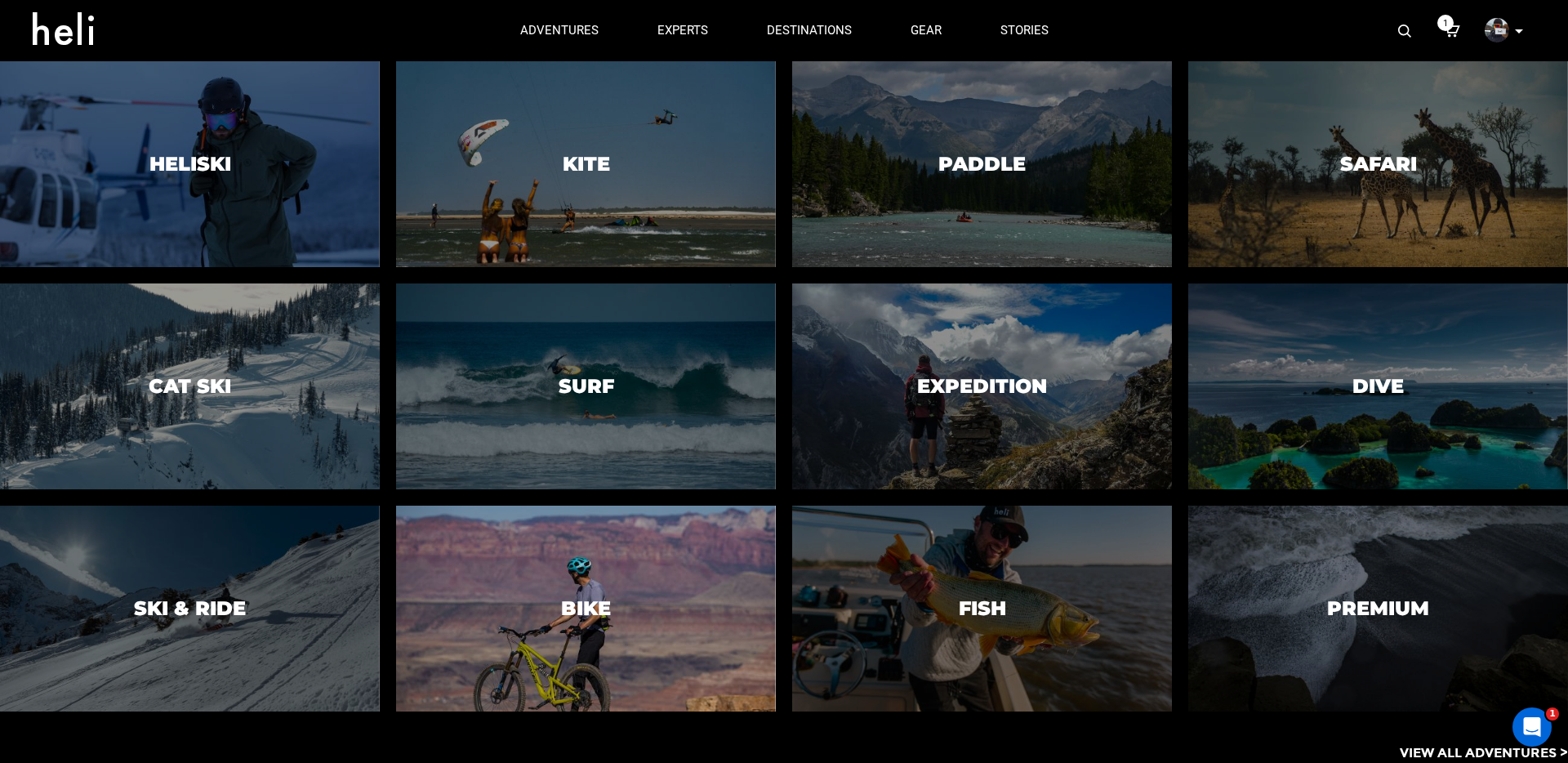
click at [635, 576] on div at bounding box center [585, 608] width 387 height 210
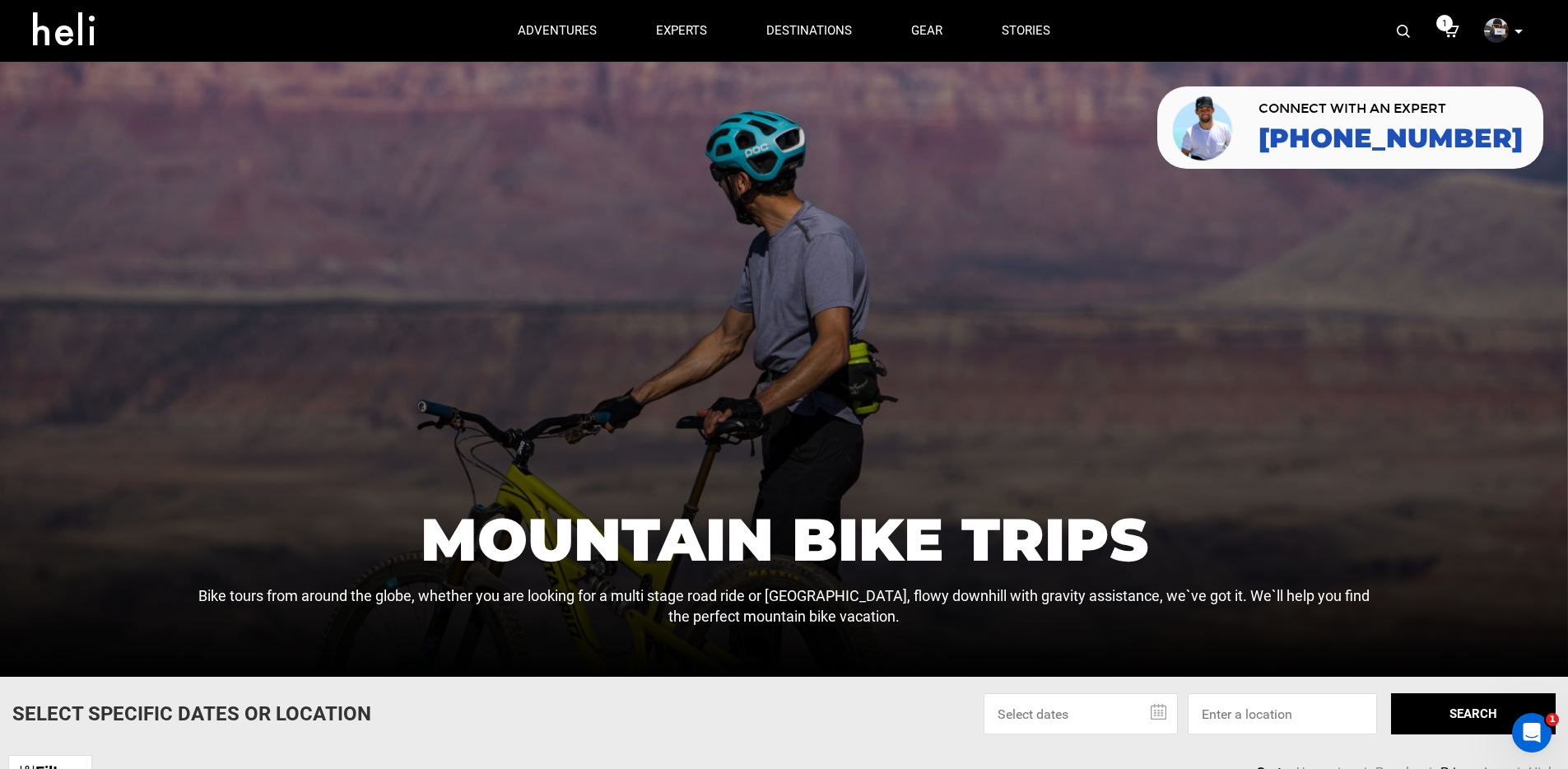
click at [1399, 27] on img at bounding box center [1403, 31] width 14 height 14
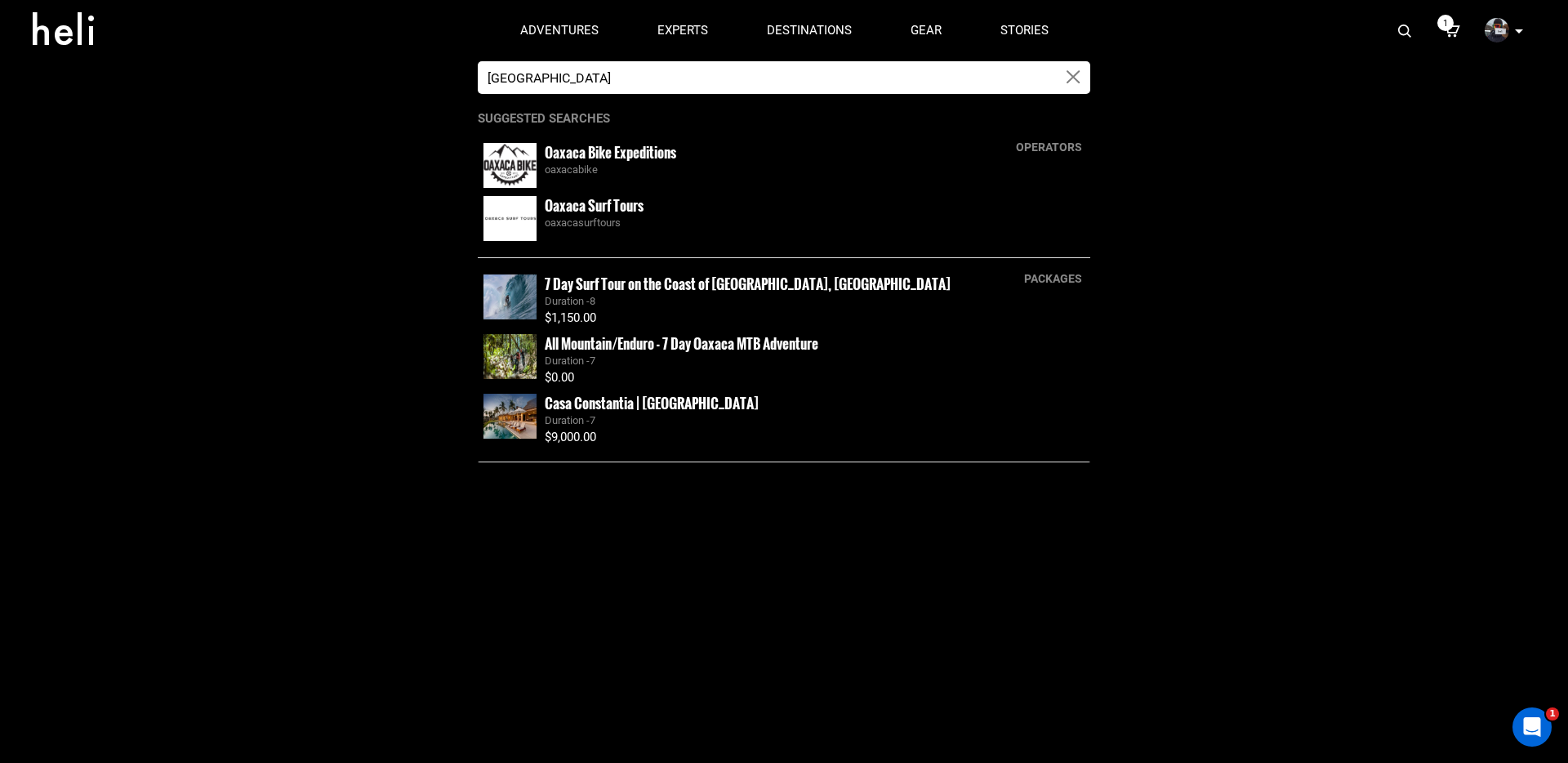
type input "Oaxaca"
click at [561, 165] on div "oaxacabike" at bounding box center [815, 170] width 540 height 15
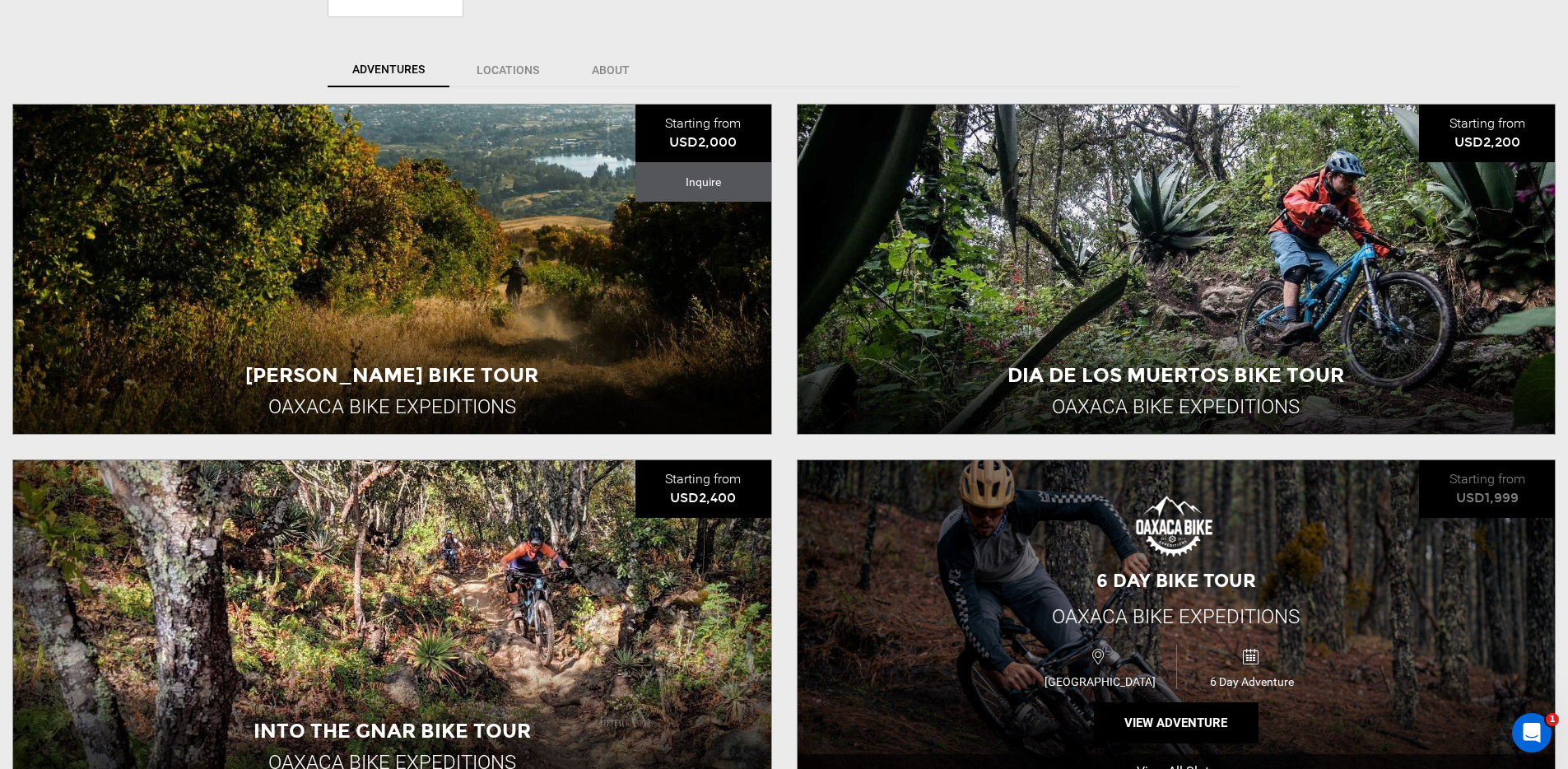
scroll to position [651, 0]
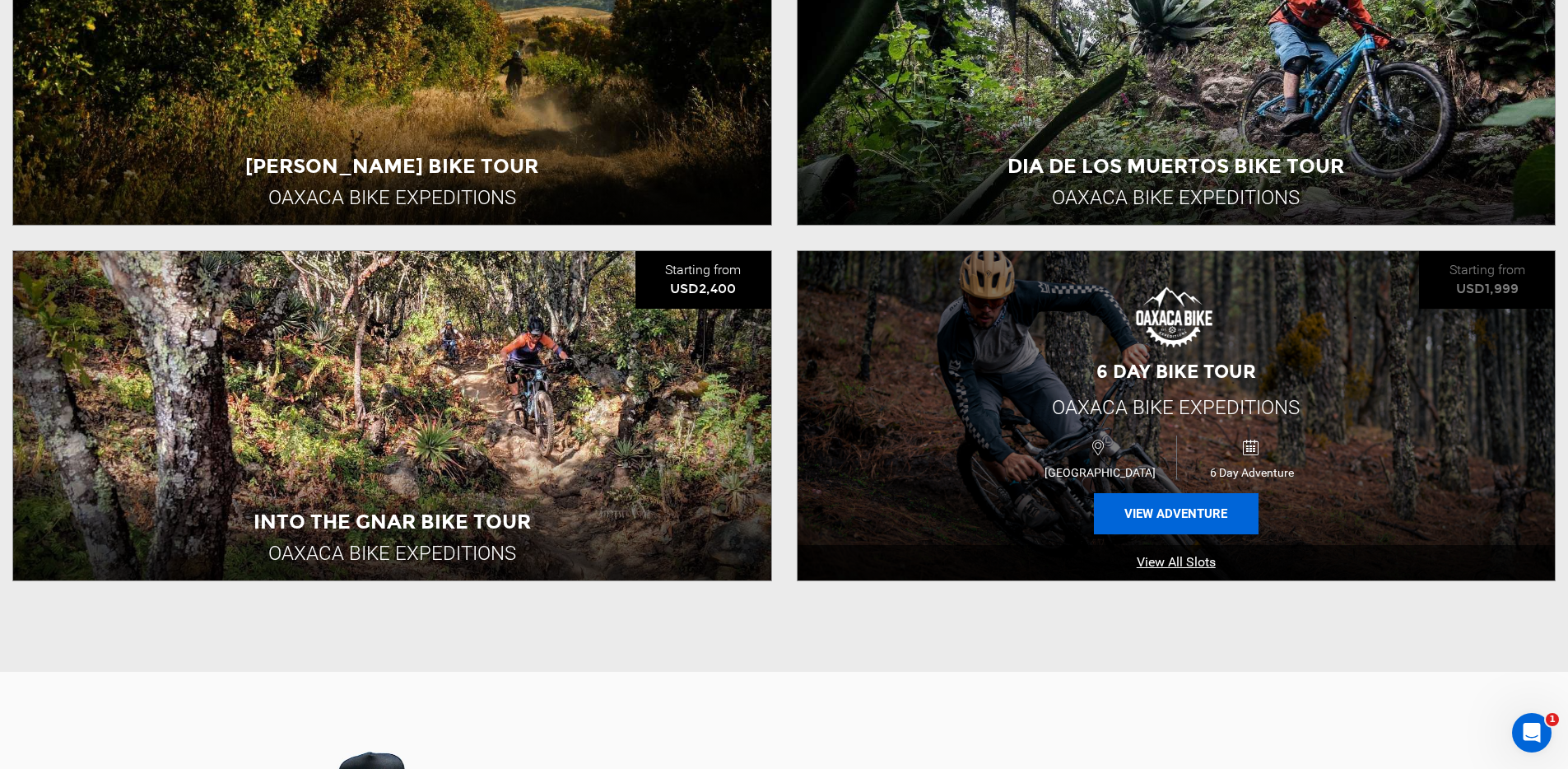
click at [1191, 517] on button "View Adventure" at bounding box center [1176, 514] width 165 height 41
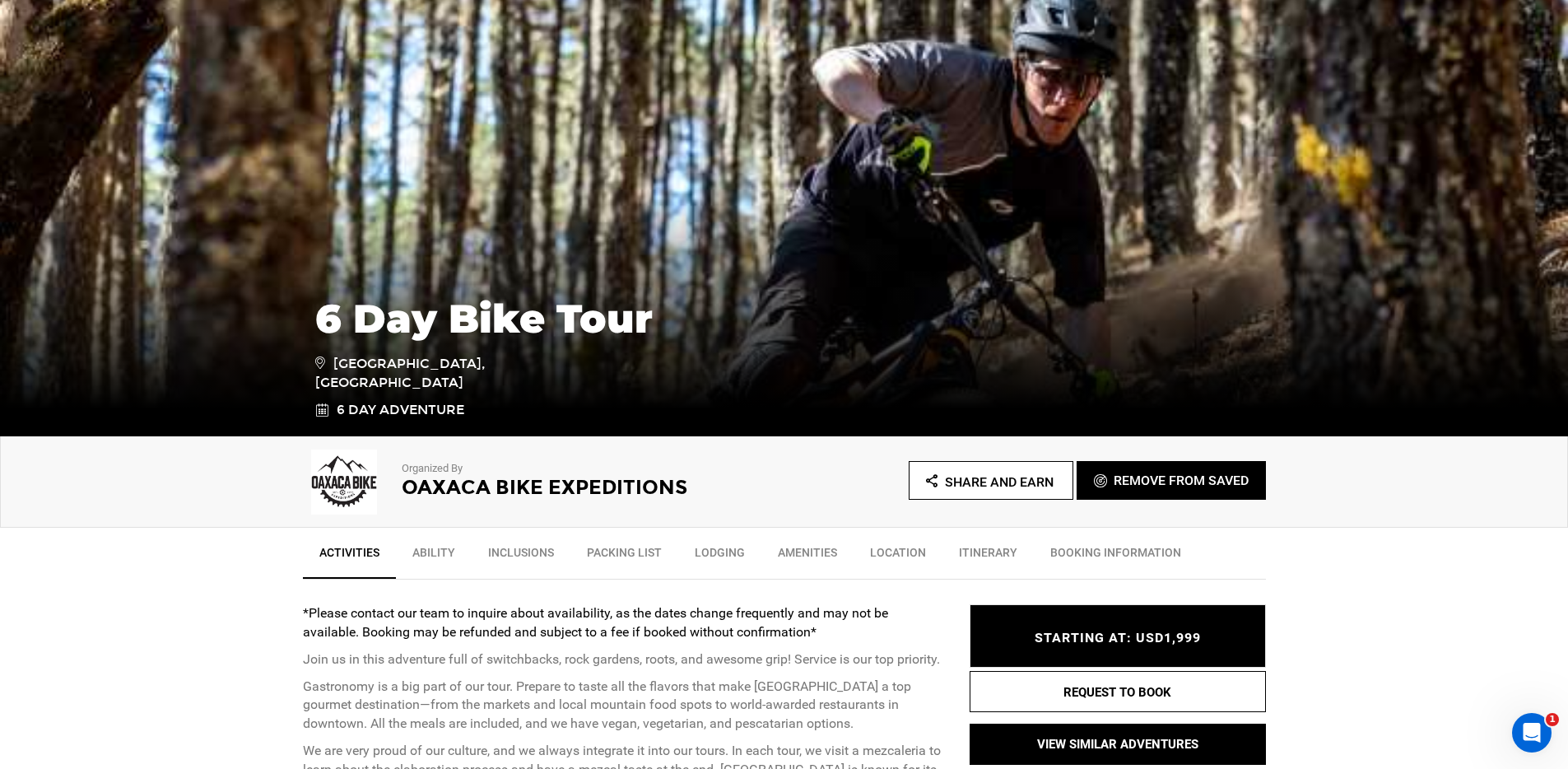
scroll to position [307, 0]
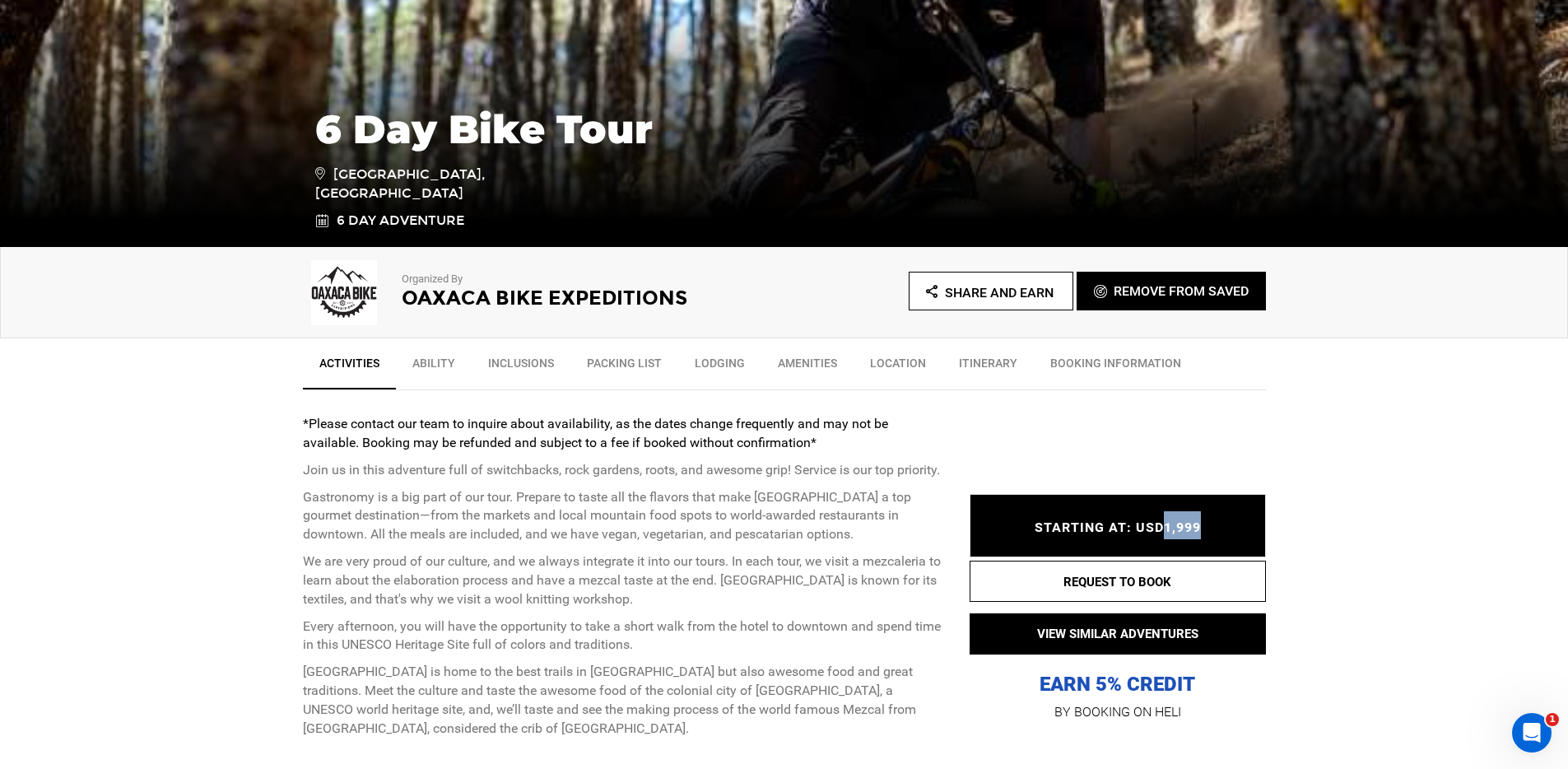
drag, startPoint x: 1161, startPoint y: 527, endPoint x: 1199, endPoint y: 528, distance: 38.0
click at [1199, 528] on span "STARTING AT: USD1,999" at bounding box center [1117, 527] width 166 height 15
click at [1199, 531] on span "STARTING AT: USD1,999" at bounding box center [1117, 527] width 166 height 15
drag, startPoint x: 1205, startPoint y: 527, endPoint x: 1162, endPoint y: 530, distance: 43.1
click at [1162, 530] on div "STARTING AT: USD1,999 STARTING AT: USD1,999" at bounding box center [1117, 526] width 296 height 62
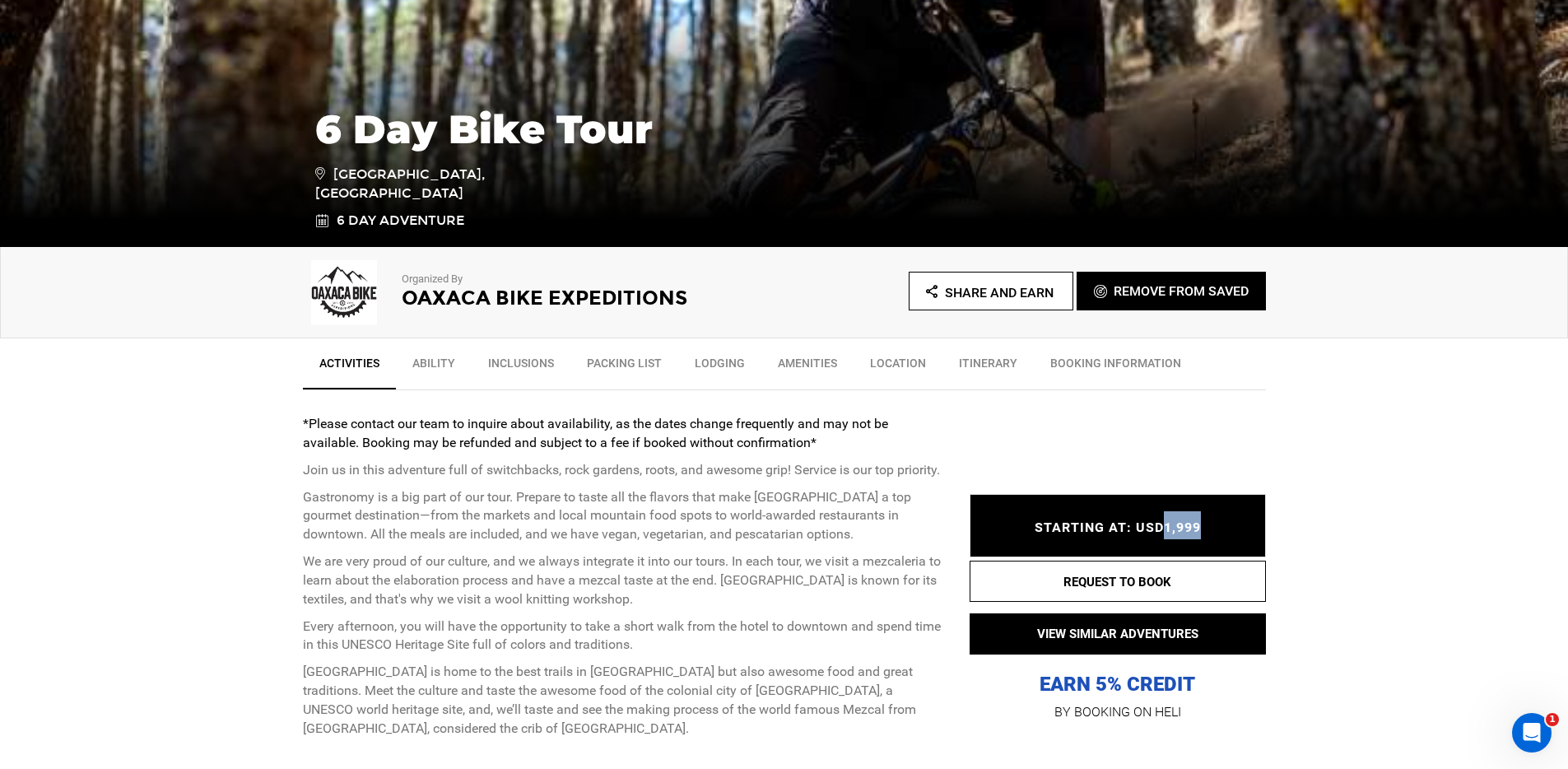
click at [1200, 524] on div "STARTING AT: USD1,999 STARTING AT: USD1,999" at bounding box center [1117, 526] width 296 height 62
drag, startPoint x: 1200, startPoint y: 527, endPoint x: 1134, endPoint y: 530, distance: 66.1
click at [1134, 530] on div "STARTING AT: USD1,999 STARTING AT: USD1,999" at bounding box center [1117, 526] width 296 height 62
click at [650, 514] on p "Gastronomy is a big part of our tour. Prepare to taste all the flavors that mak…" at bounding box center [624, 517] width 642 height 57
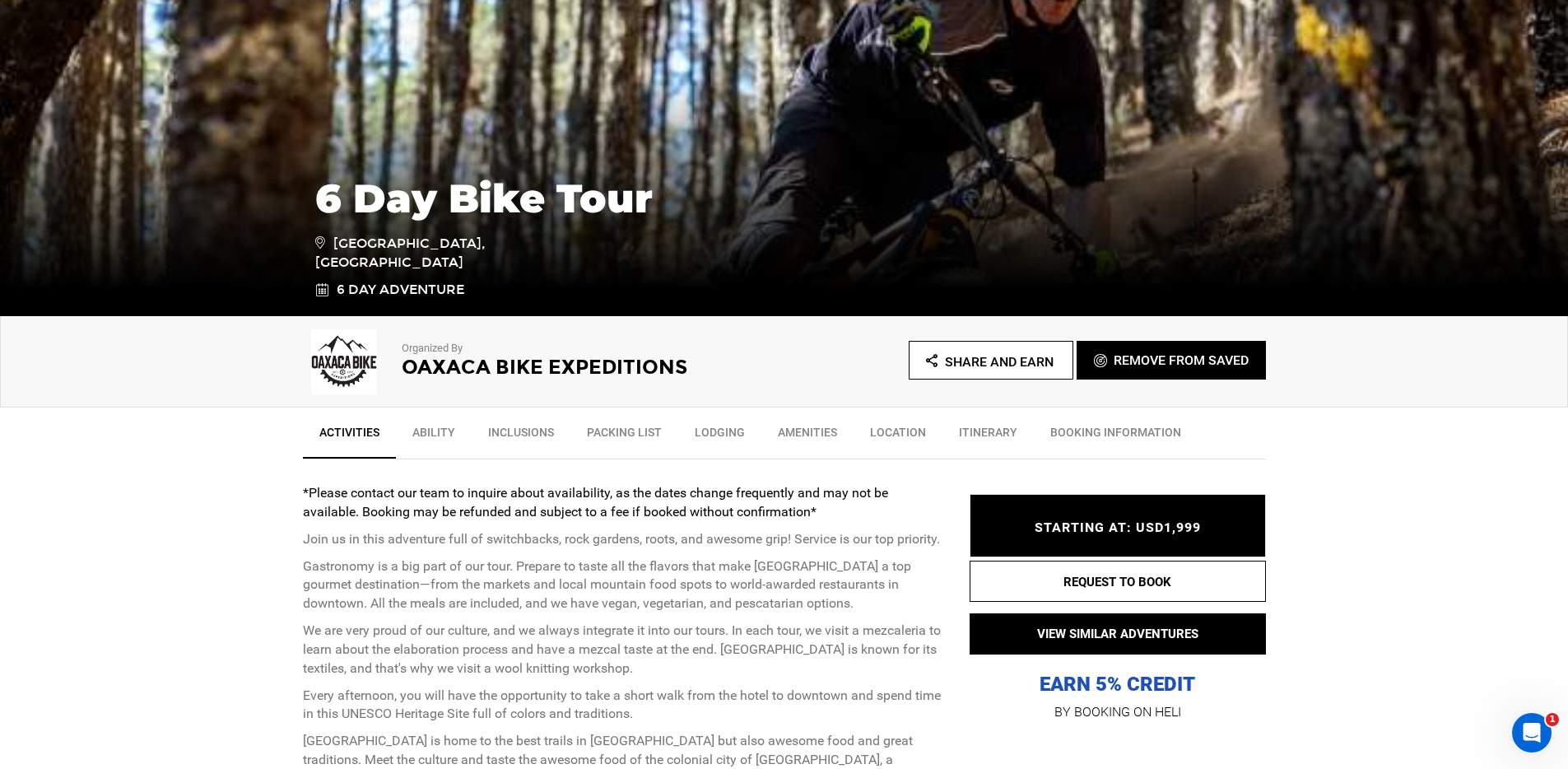
scroll to position [340, 0]
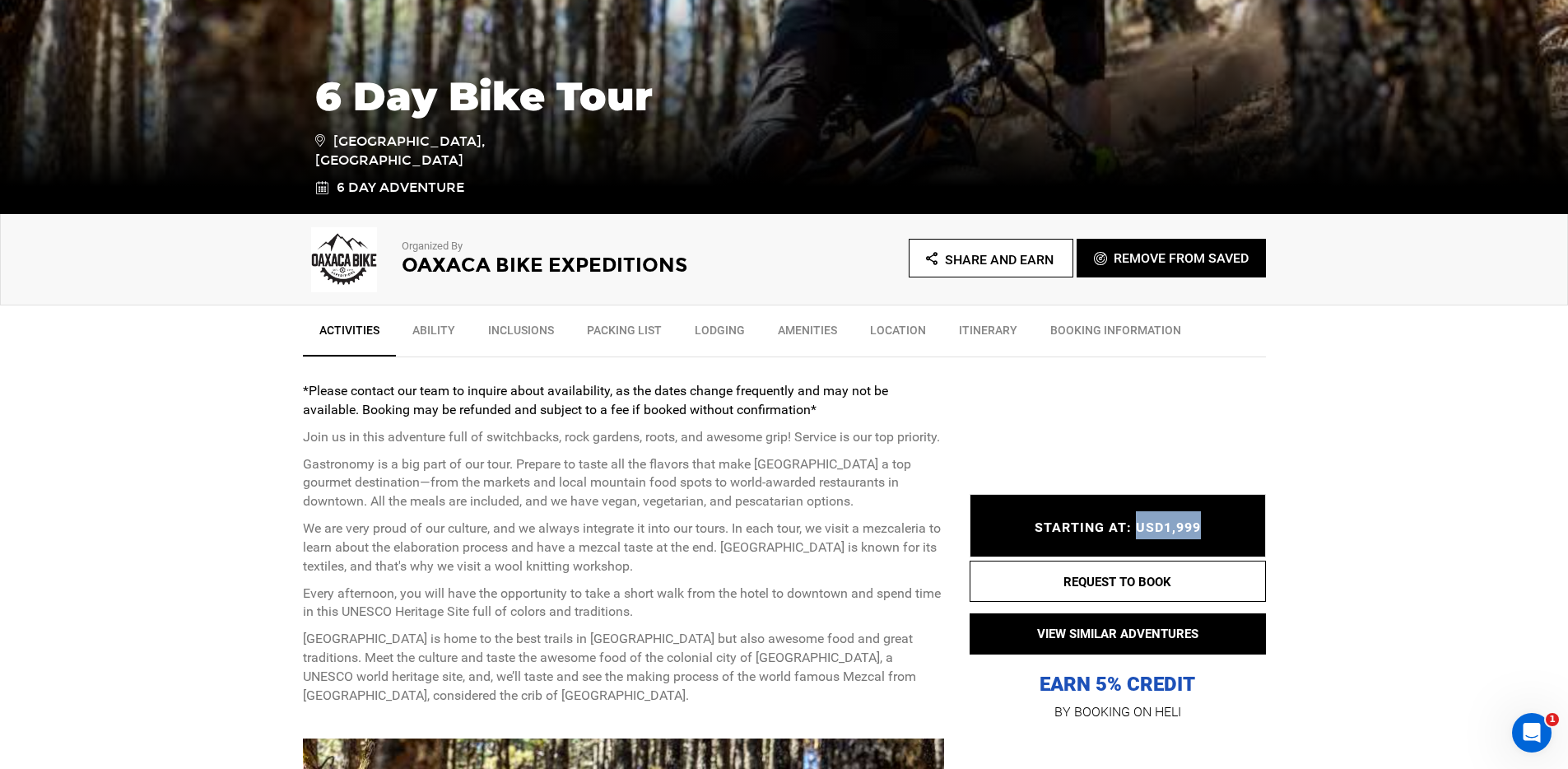
drag, startPoint x: 1201, startPoint y: 528, endPoint x: 1138, endPoint y: 533, distance: 63.2
click at [1138, 533] on div "STARTING AT: USD1,999 STARTING AT: USD1,999" at bounding box center [1117, 526] width 296 height 62
click at [627, 535] on p "We are very proud of our culture, and we always integrate it into our tours. In…" at bounding box center [624, 547] width 642 height 57
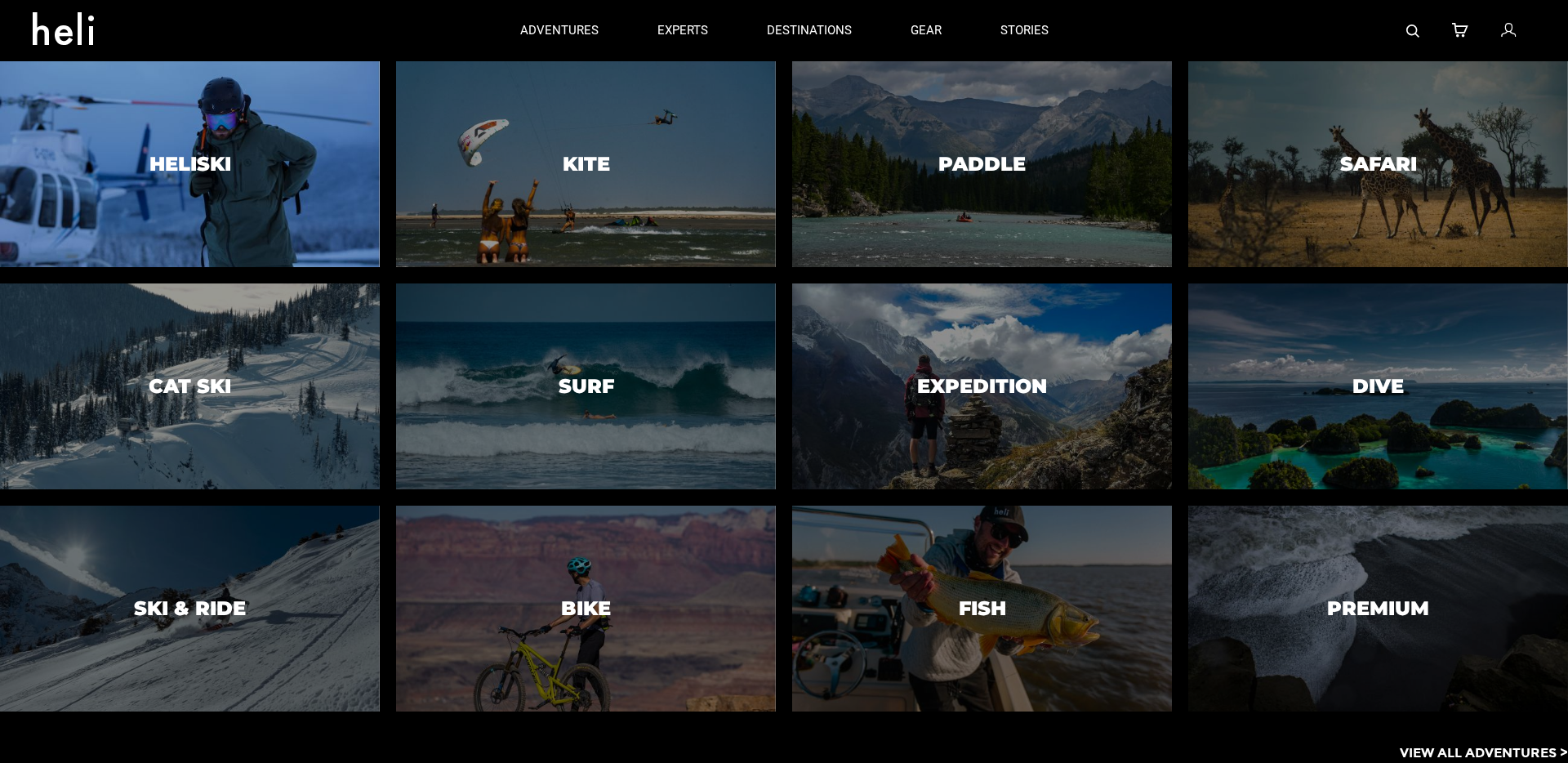
click at [225, 192] on div at bounding box center [189, 164] width 387 height 210
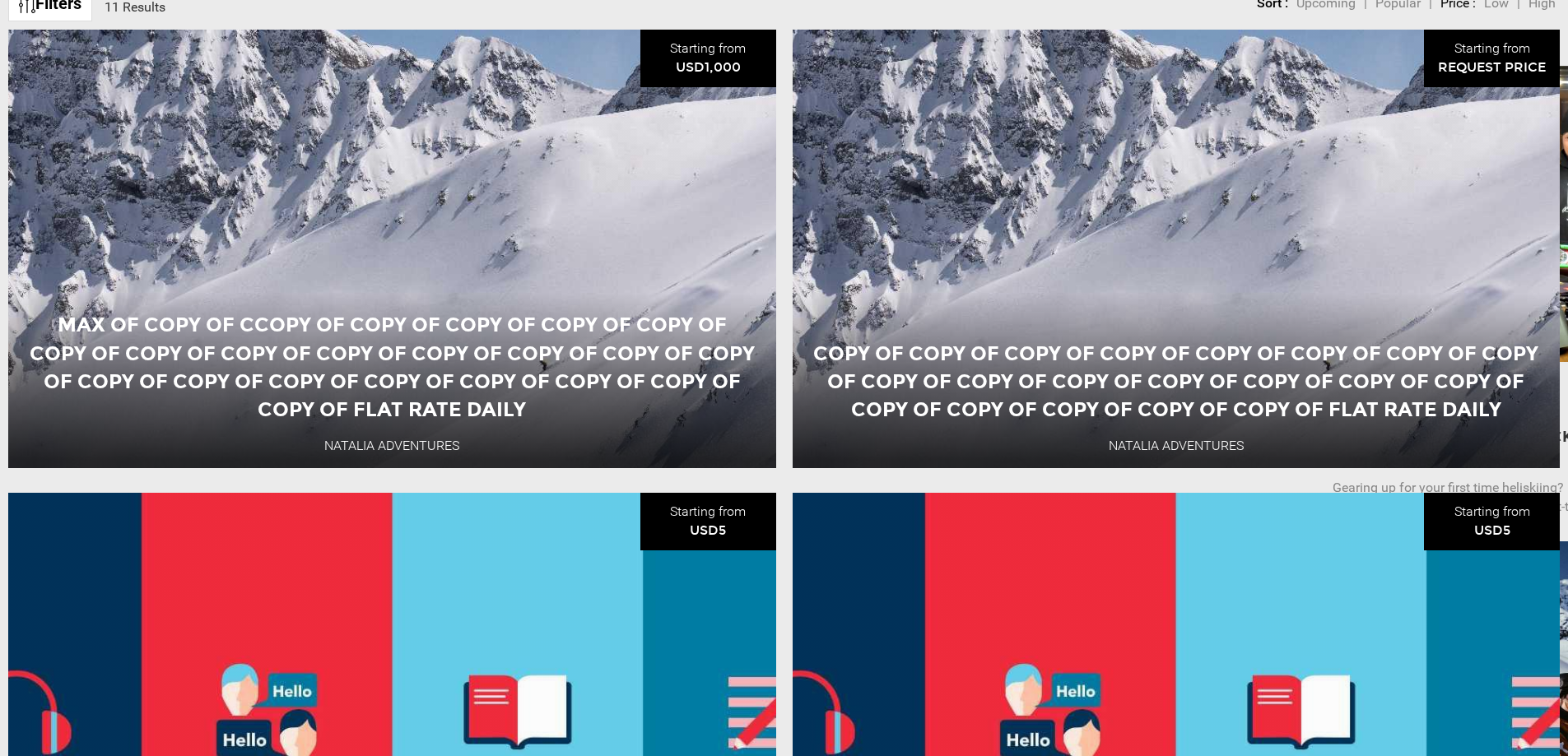
scroll to position [770, 0]
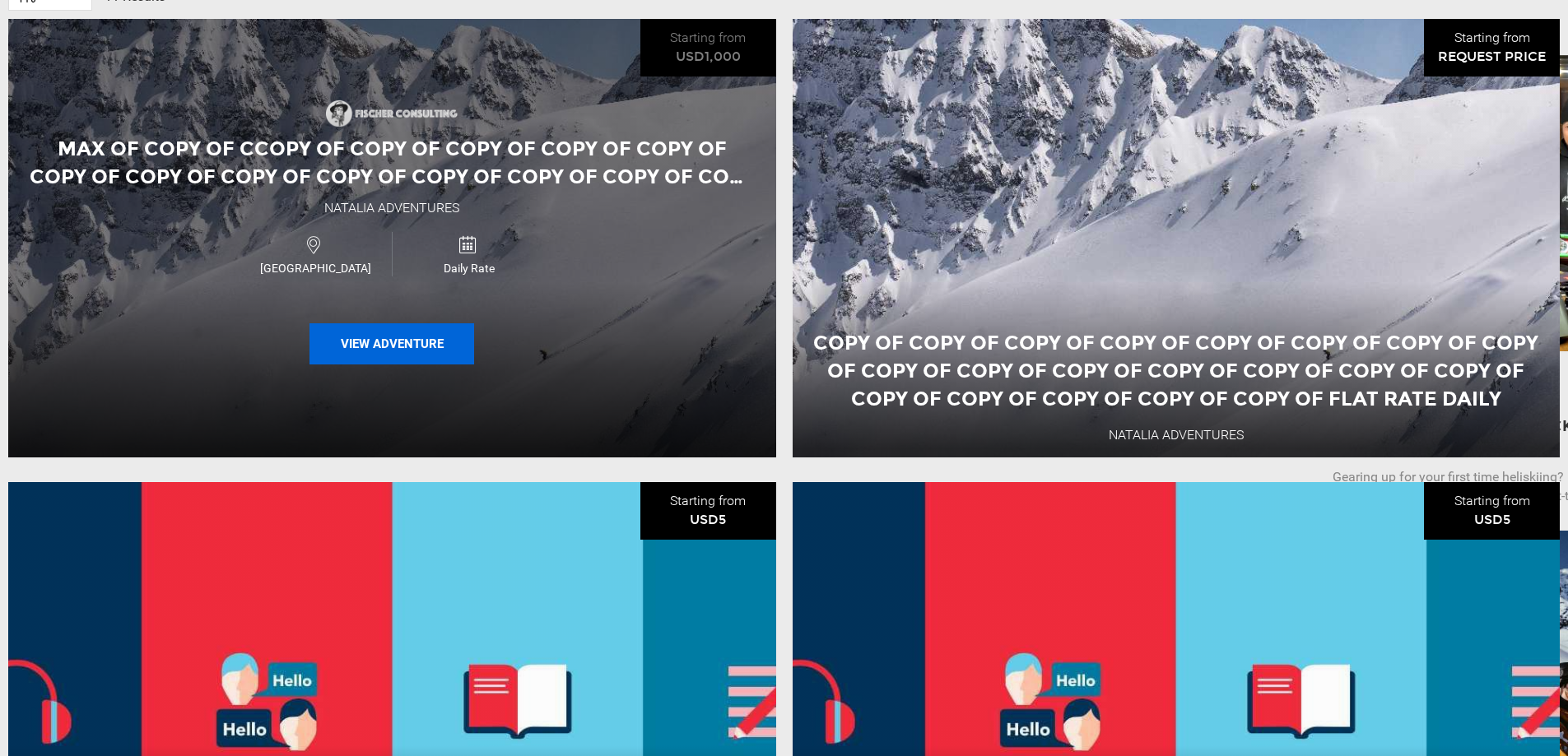
click at [413, 353] on button "View Adventure" at bounding box center [391, 344] width 165 height 41
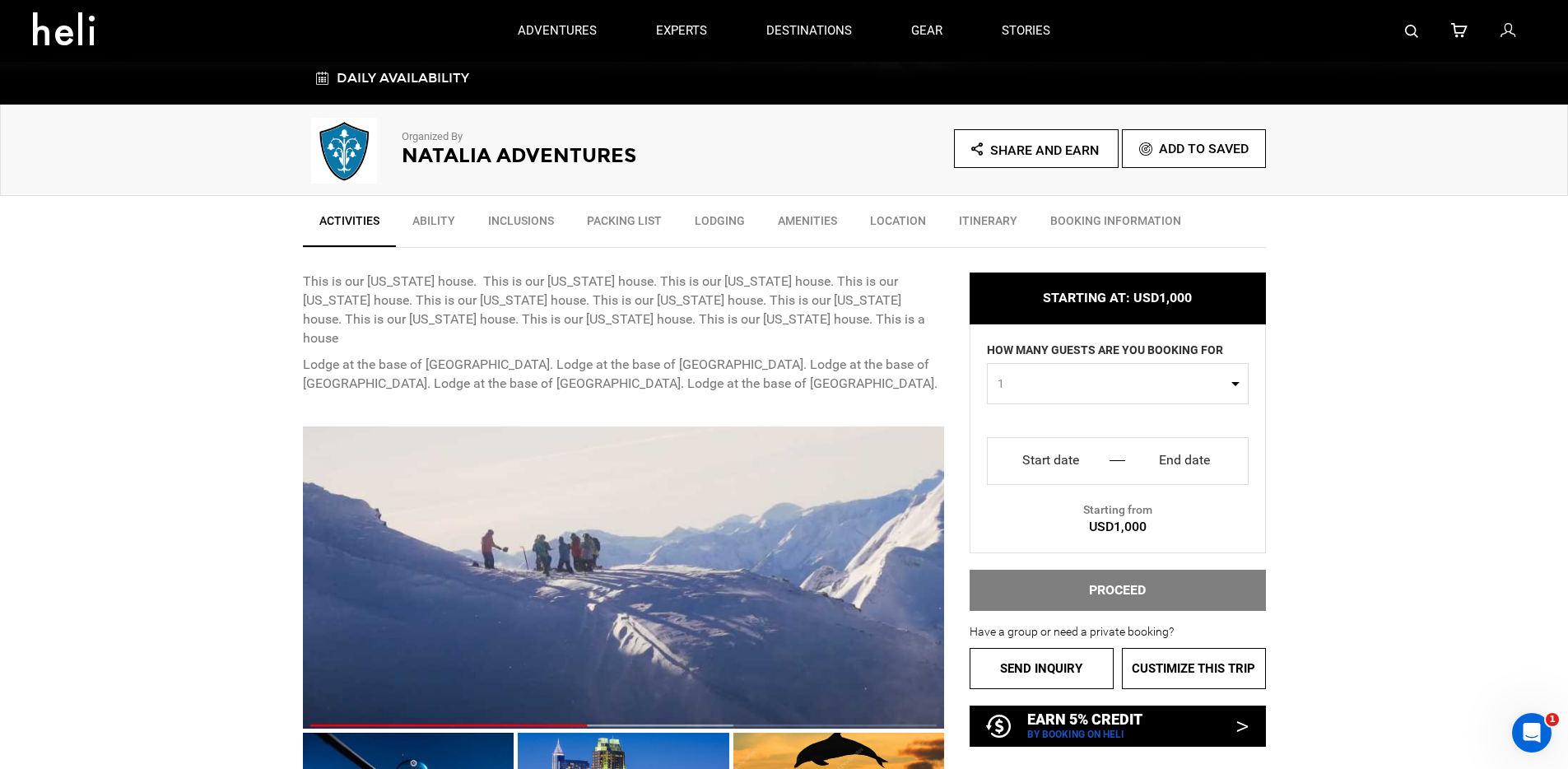
scroll to position [815, 0]
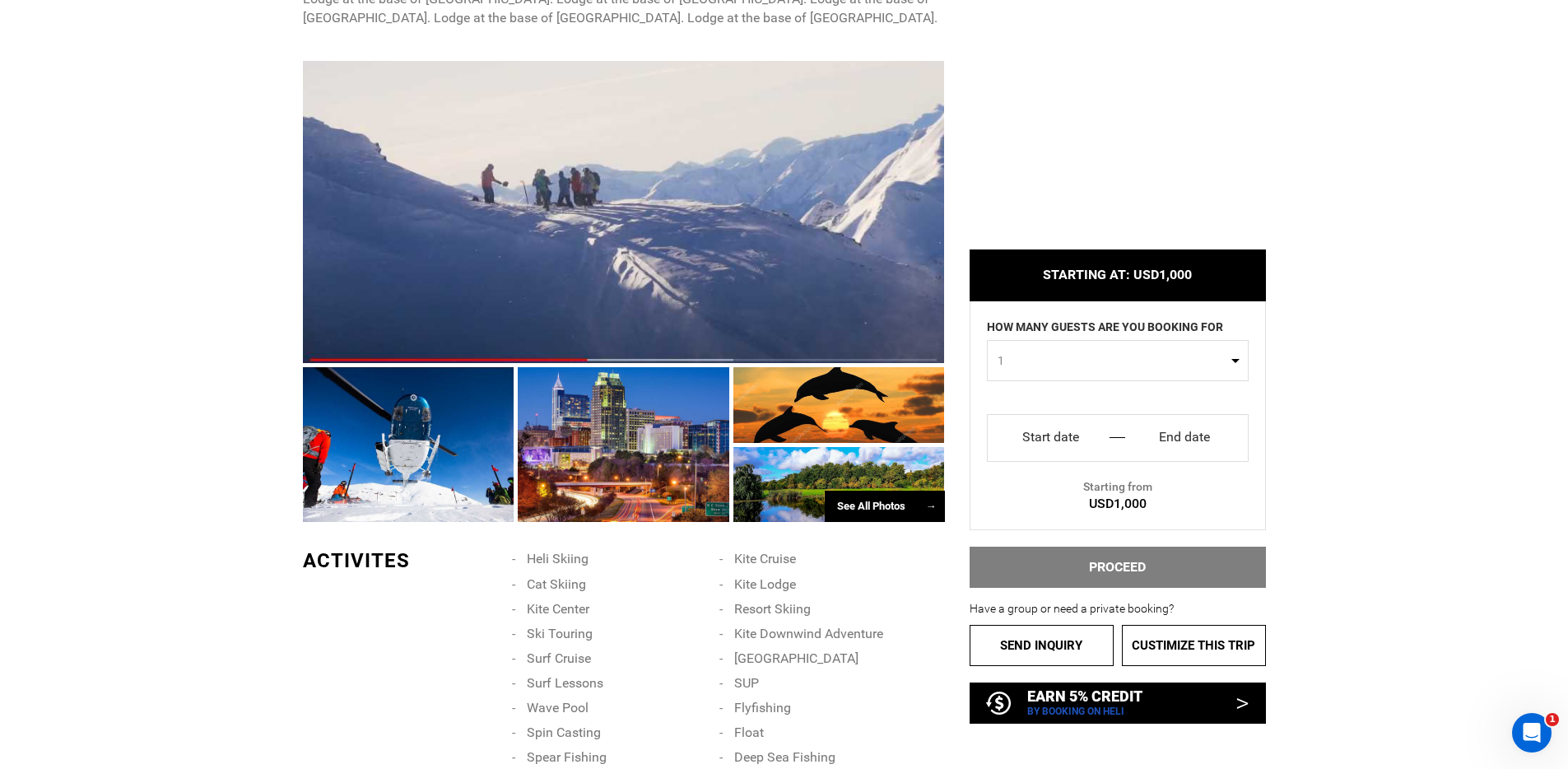
click at [1093, 694] on p "EARN 5% CREDIT" at bounding box center [1085, 696] width 115 height 16
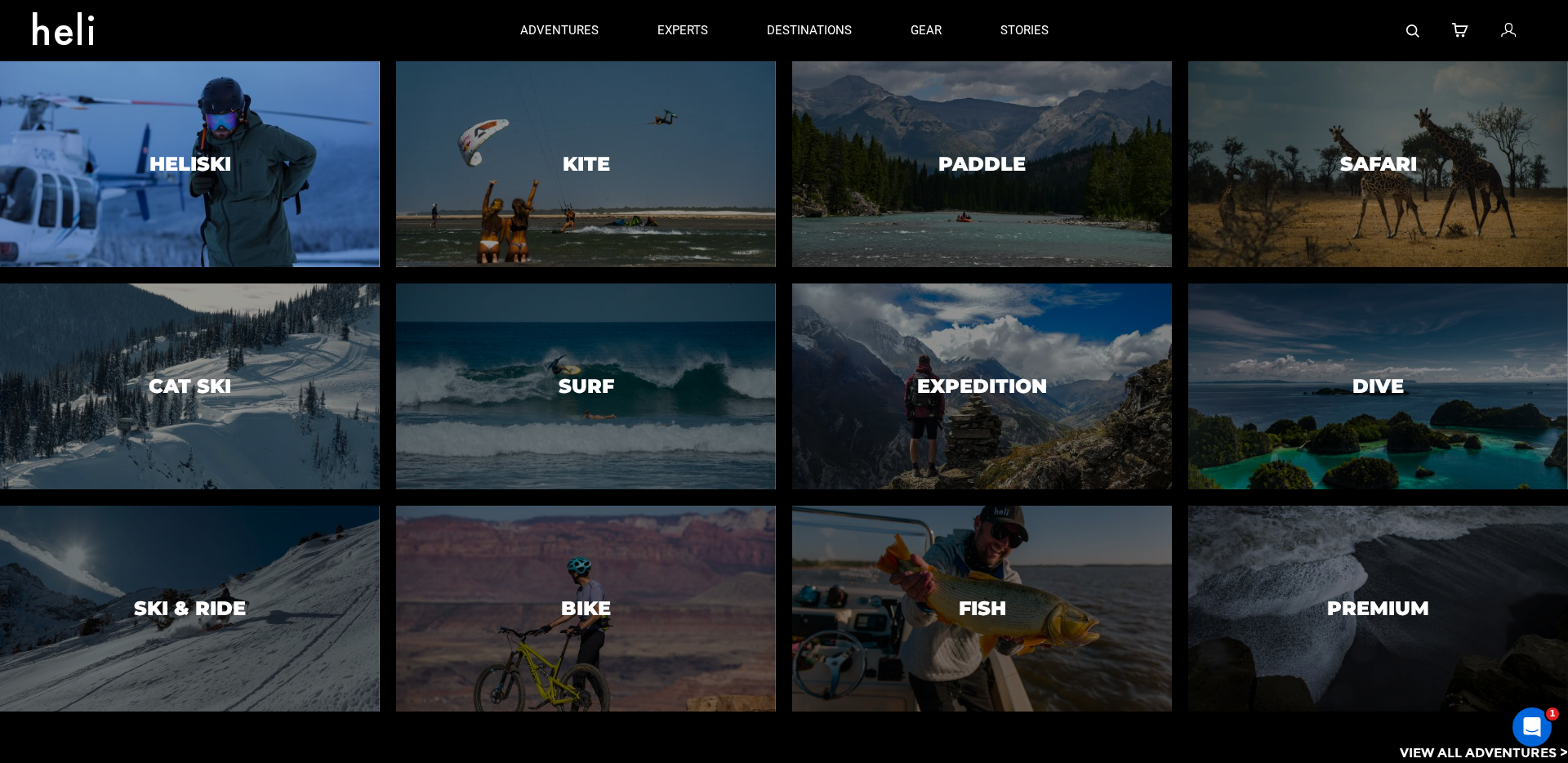
click at [244, 165] on div at bounding box center [189, 164] width 387 height 210
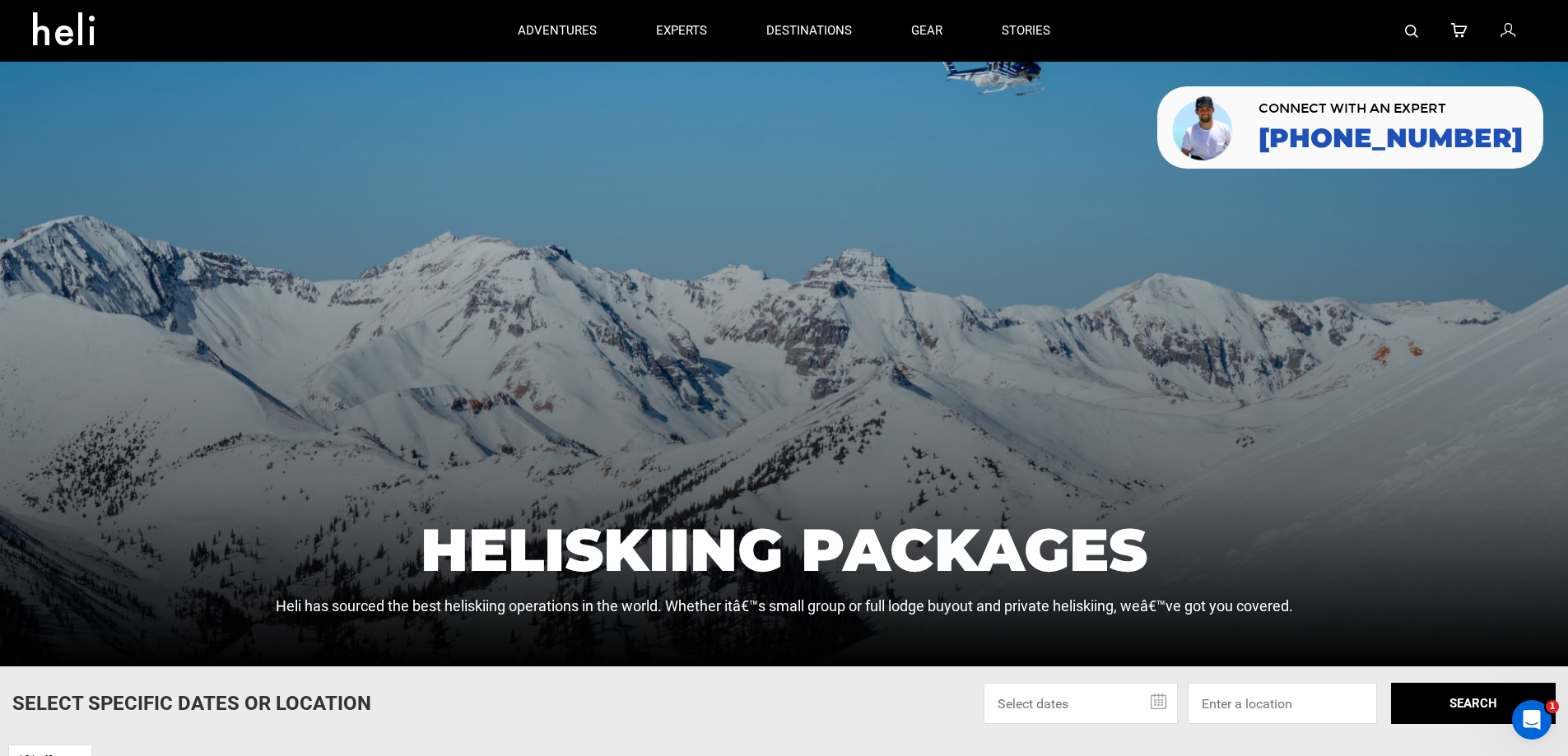
click at [50, 37] on icon at bounding box center [70, 23] width 74 height 26
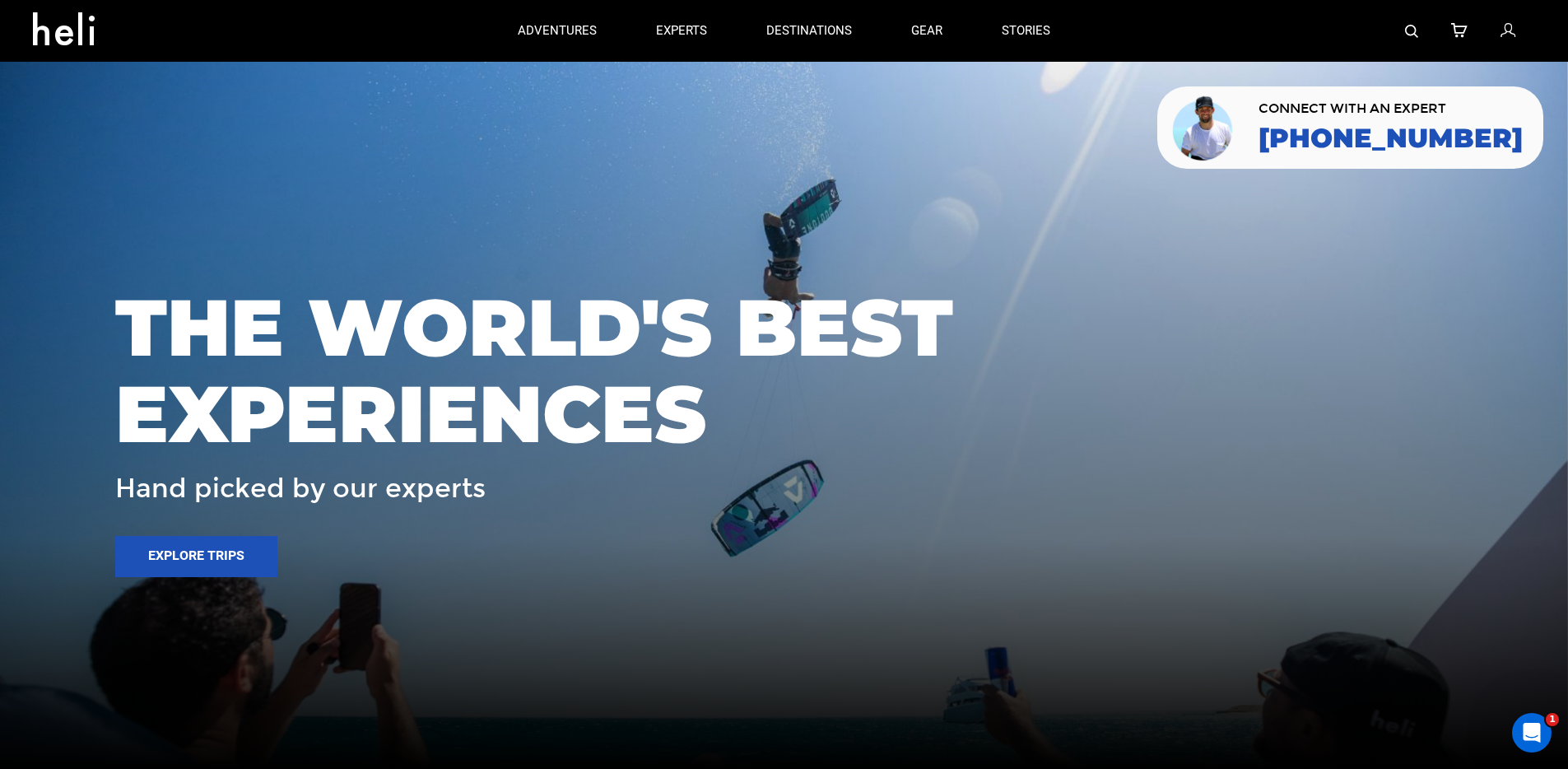
click at [1411, 25] on img at bounding box center [1411, 31] width 14 height 14
click at [1414, 32] on img at bounding box center [1411, 31] width 14 height 14
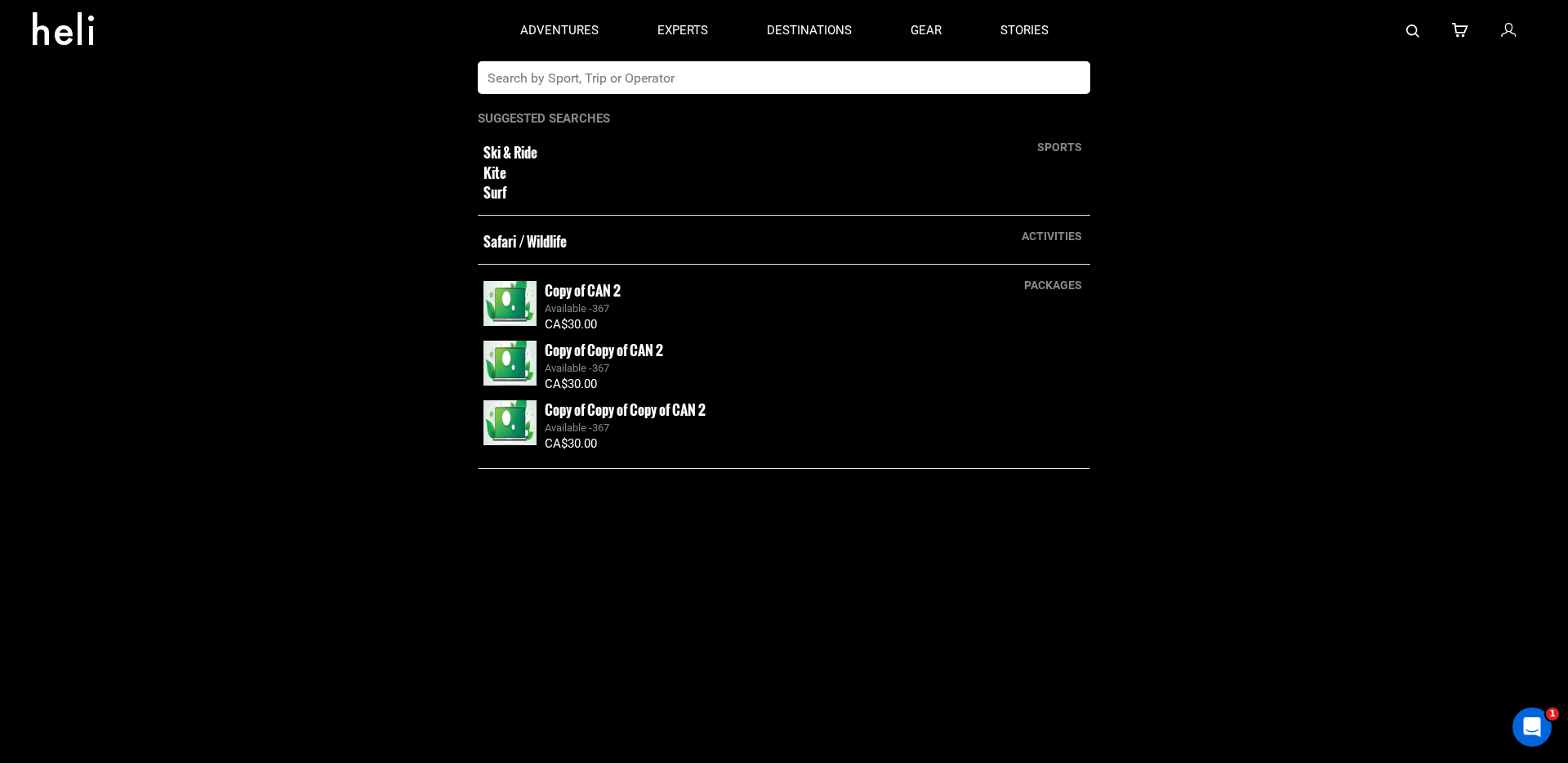
click at [655, 78] on input "text" at bounding box center [767, 77] width 580 height 33
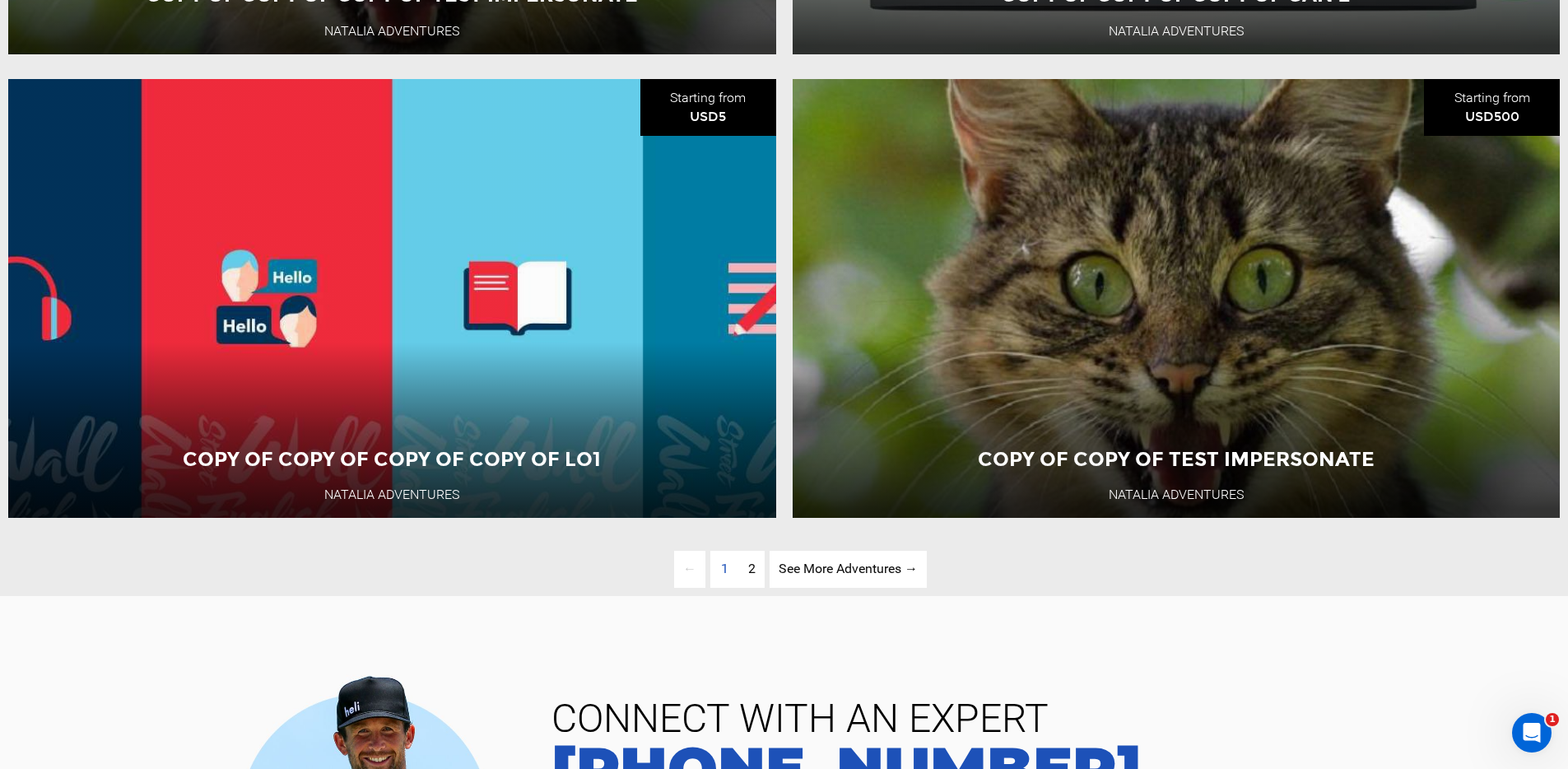
scroll to position [4908, 0]
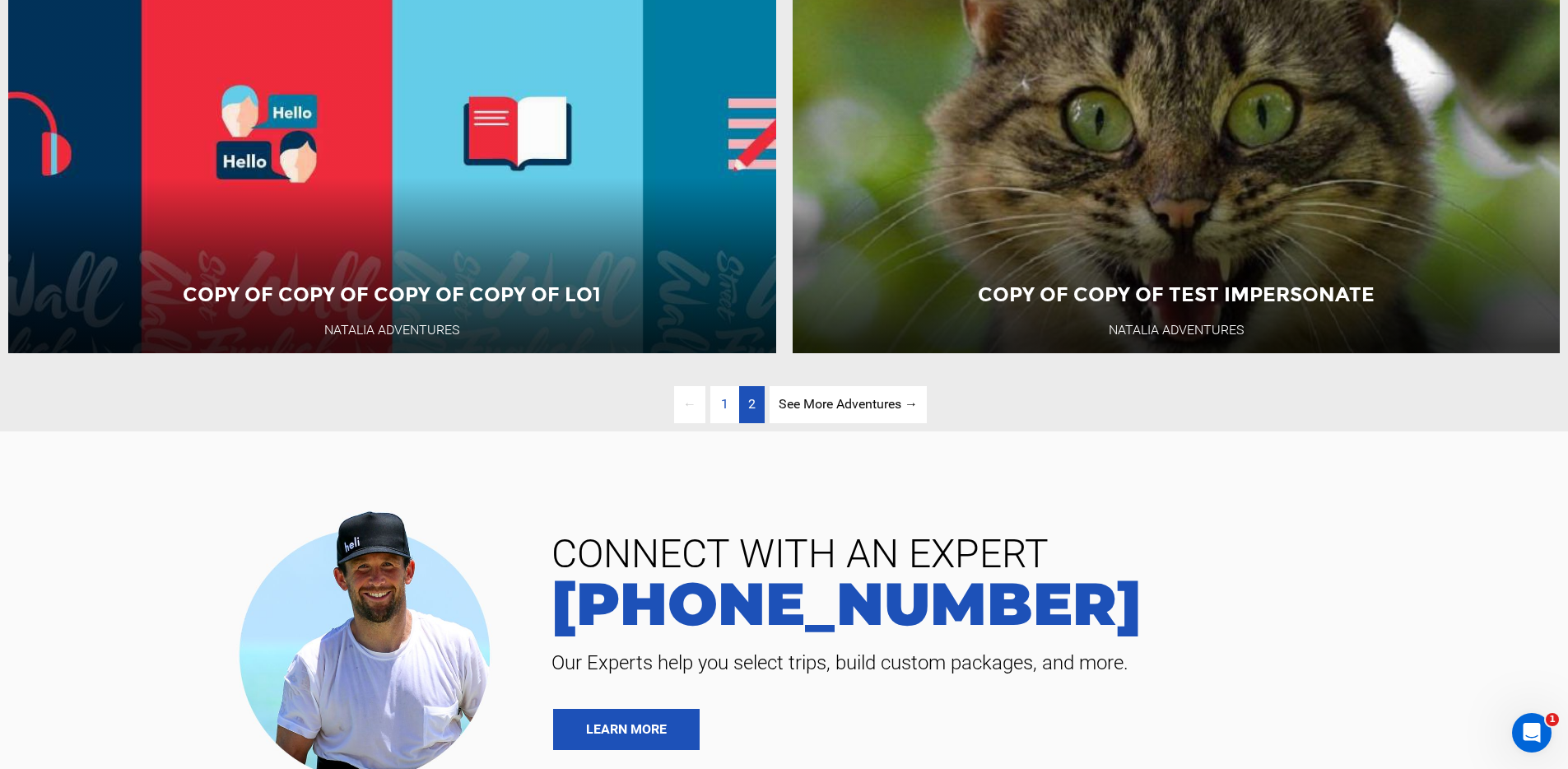
click at [754, 423] on link "page 2" at bounding box center [752, 404] width 25 height 37
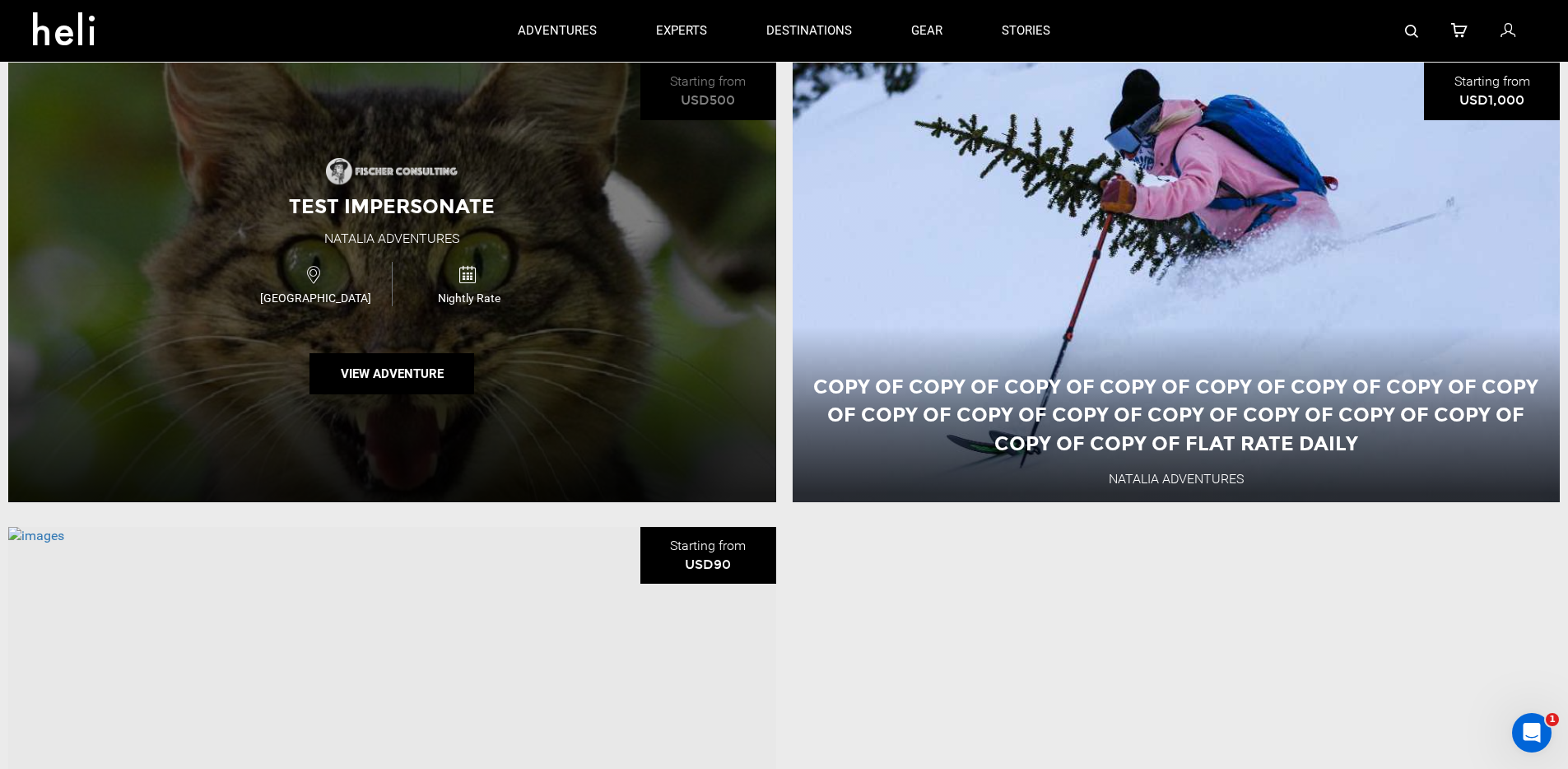
scroll to position [1850, 0]
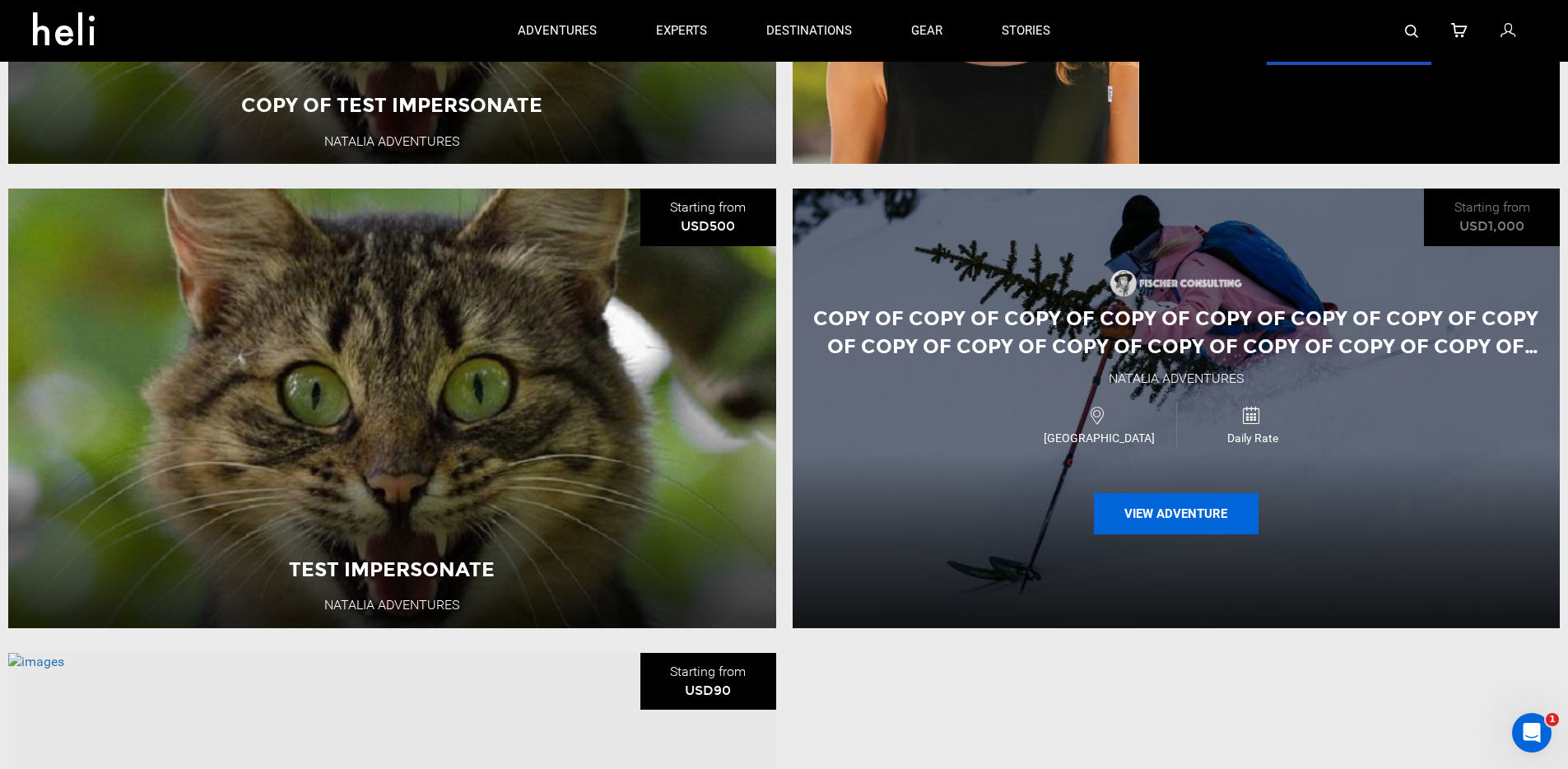
click at [1203, 535] on button "View Adventure" at bounding box center [1176, 514] width 165 height 41
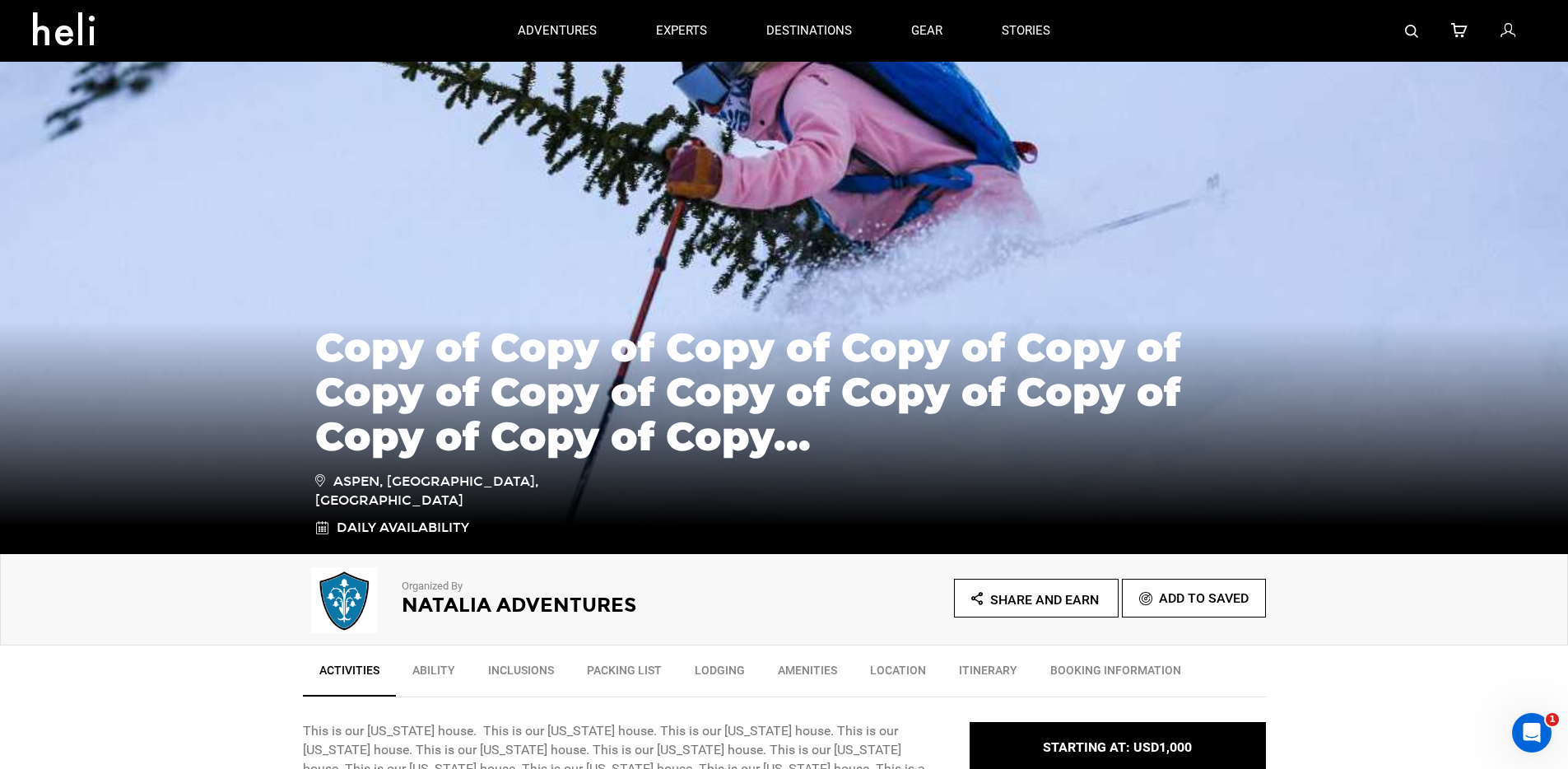
click at [506, 249] on img at bounding box center [784, 307] width 1568 height 494
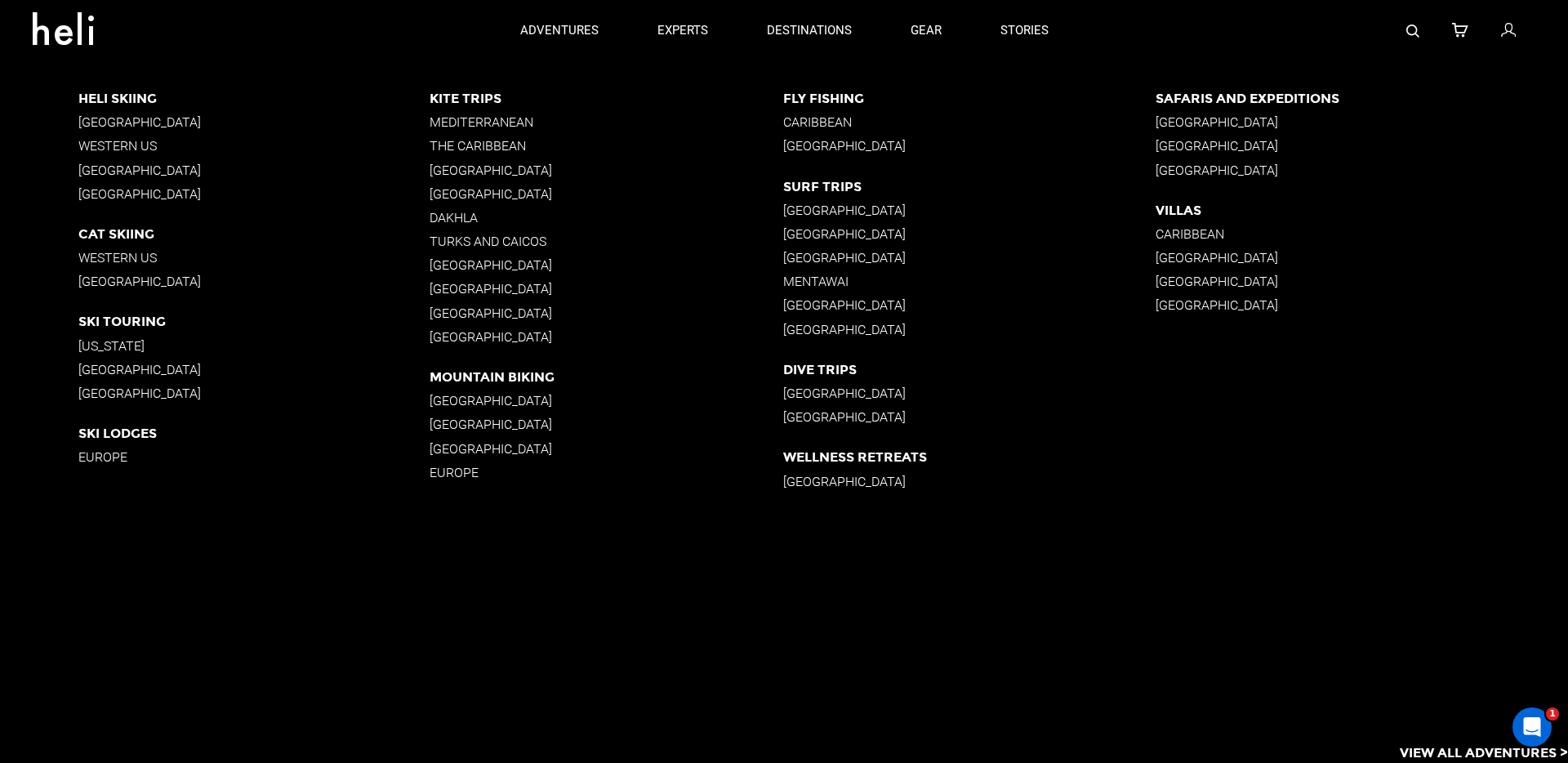
click at [439, 119] on p "Mediterranean" at bounding box center [606, 122] width 353 height 15
click at [139, 125] on p "[GEOGRAPHIC_DATA]" at bounding box center [254, 122] width 352 height 15
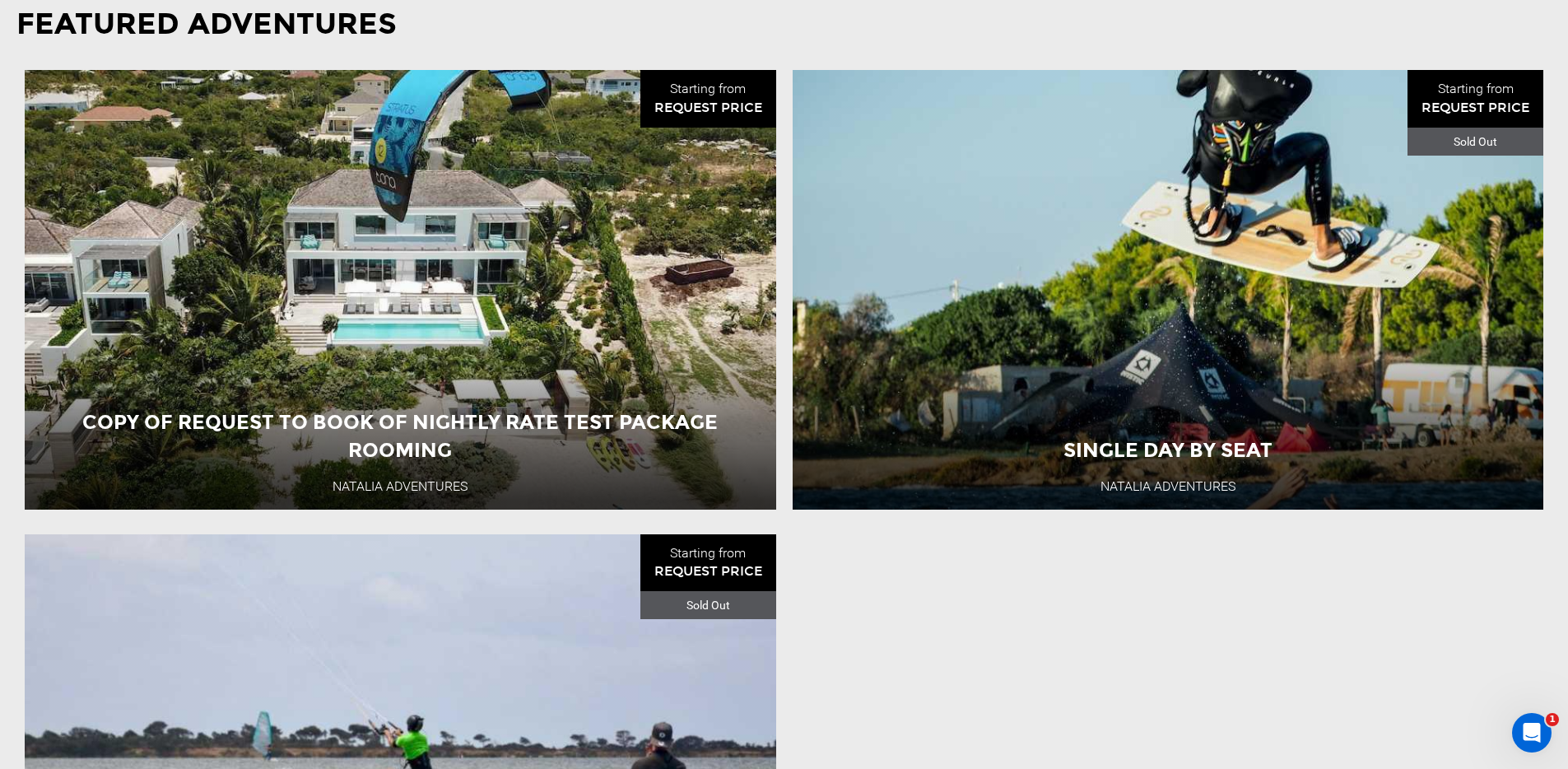
scroll to position [1741, 0]
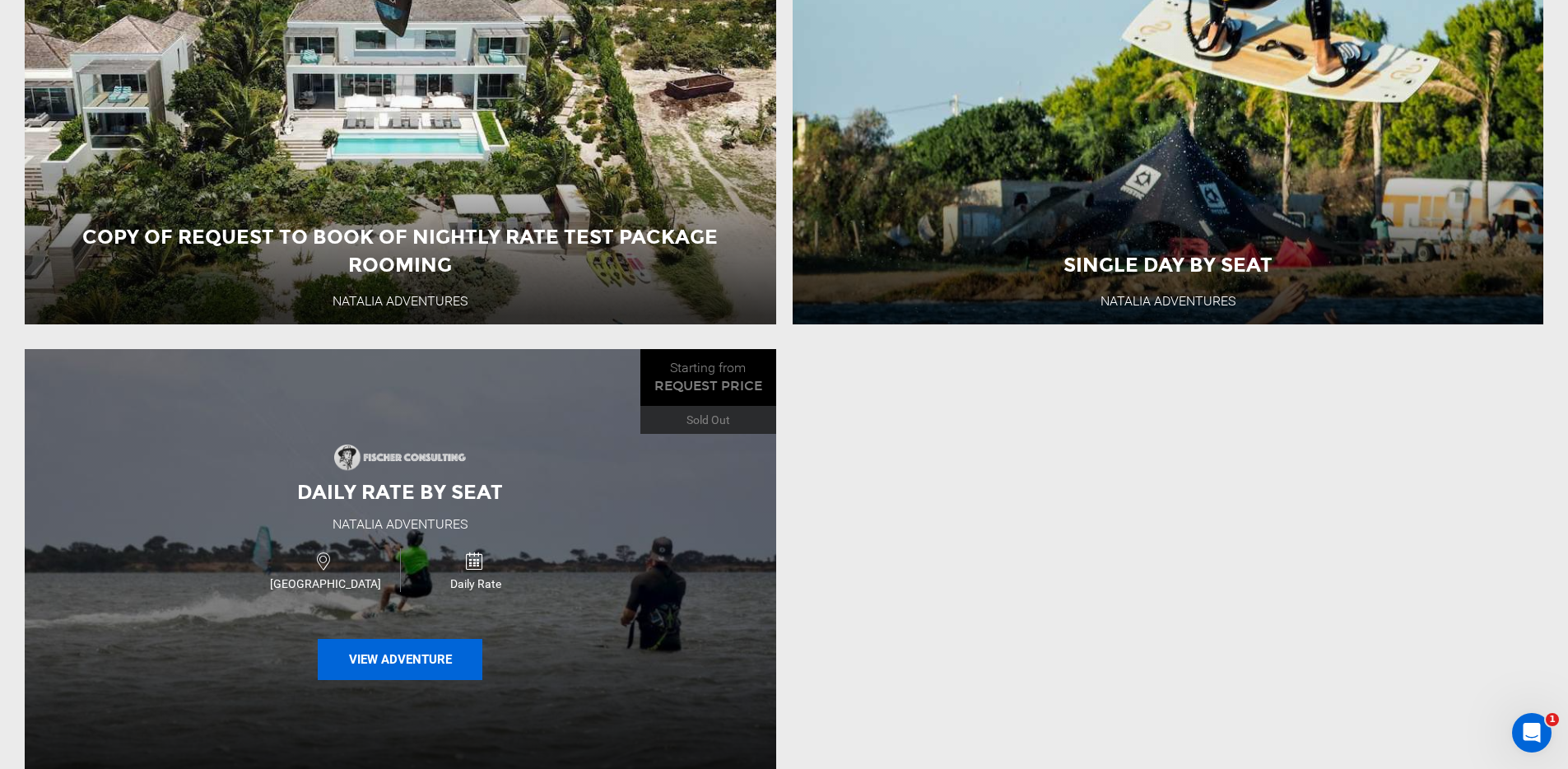
click at [415, 672] on button "View Adventure" at bounding box center [400, 660] width 165 height 41
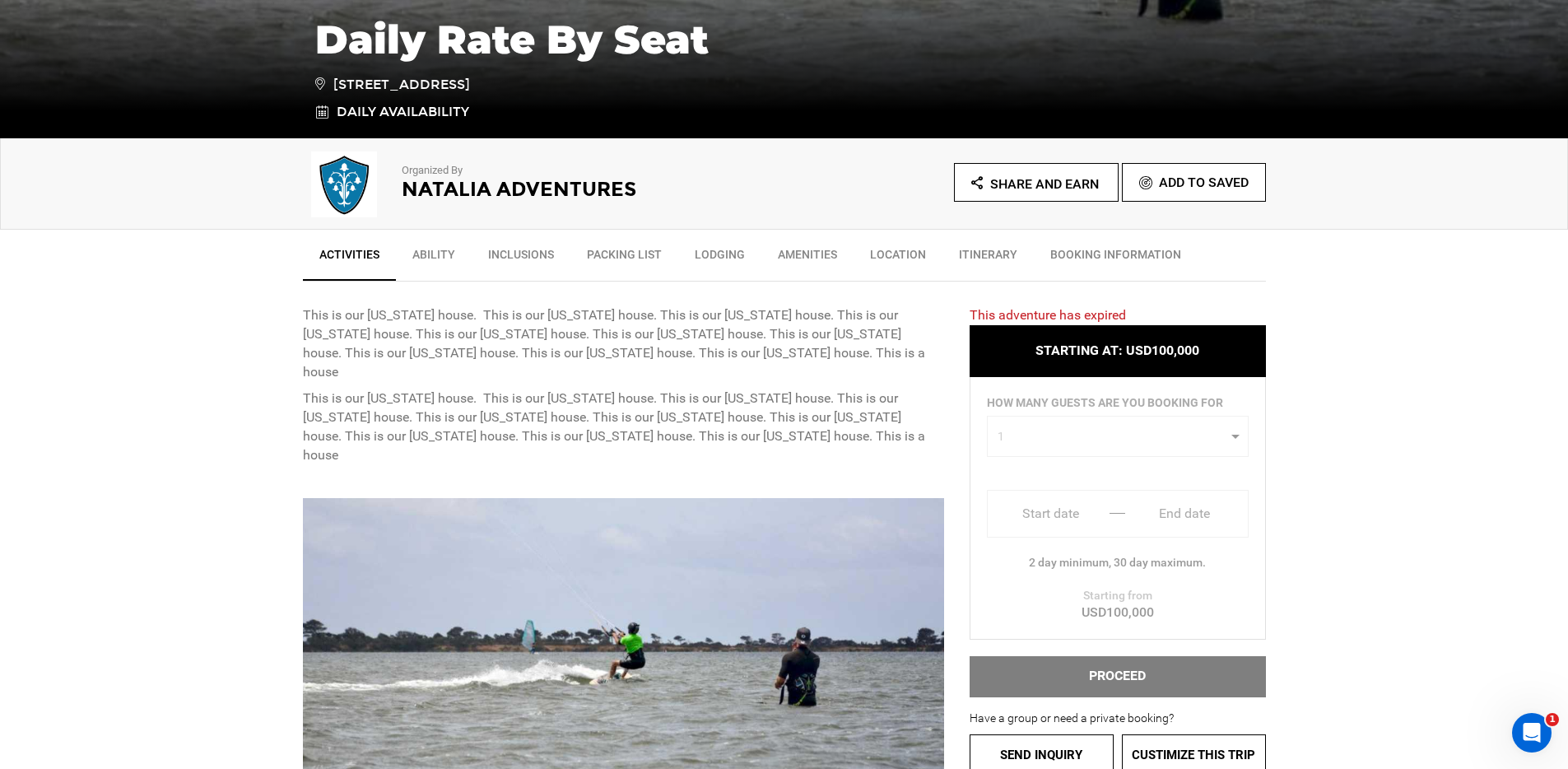
scroll to position [630, 0]
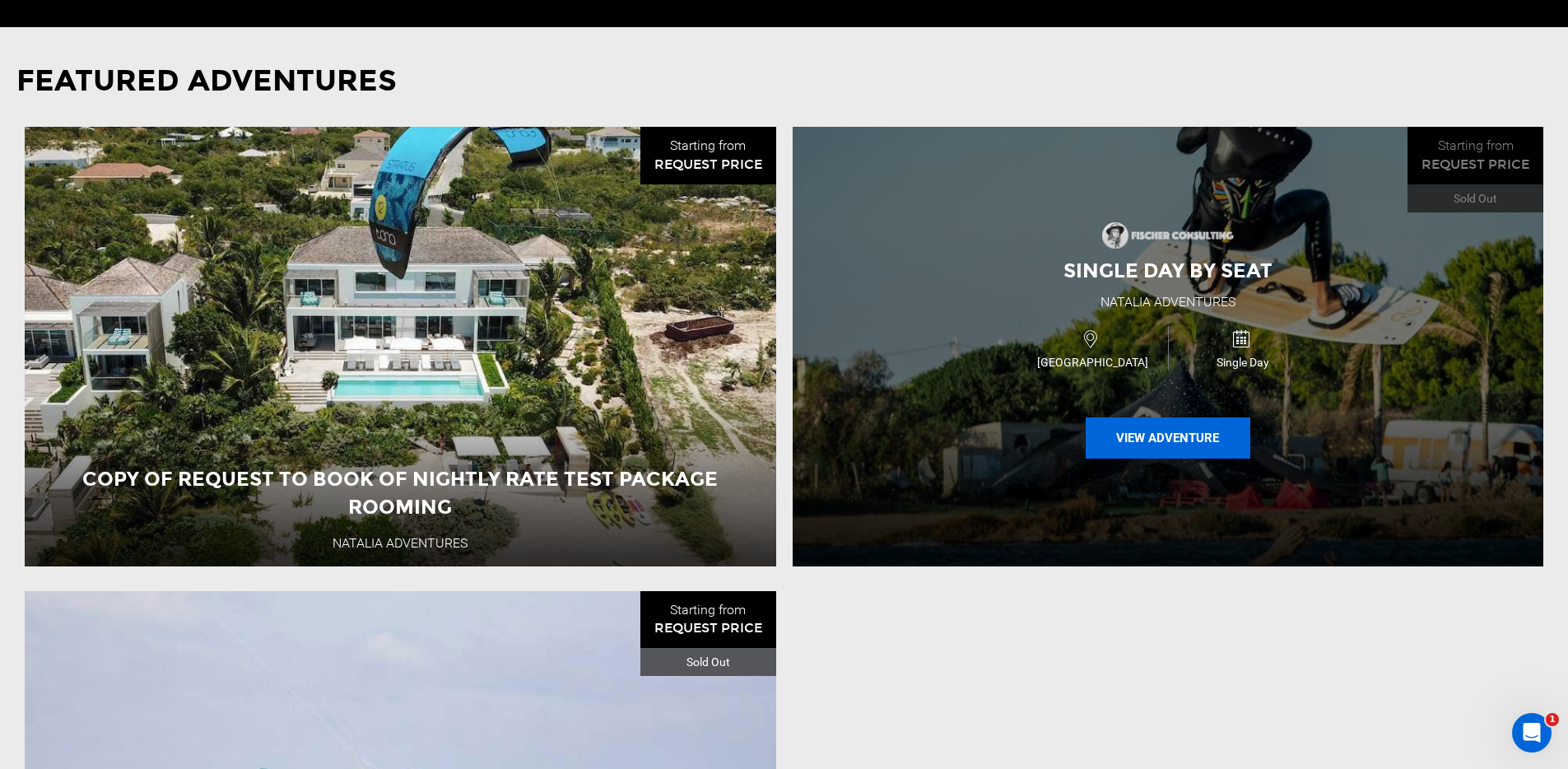
scroll to position [1501, 0]
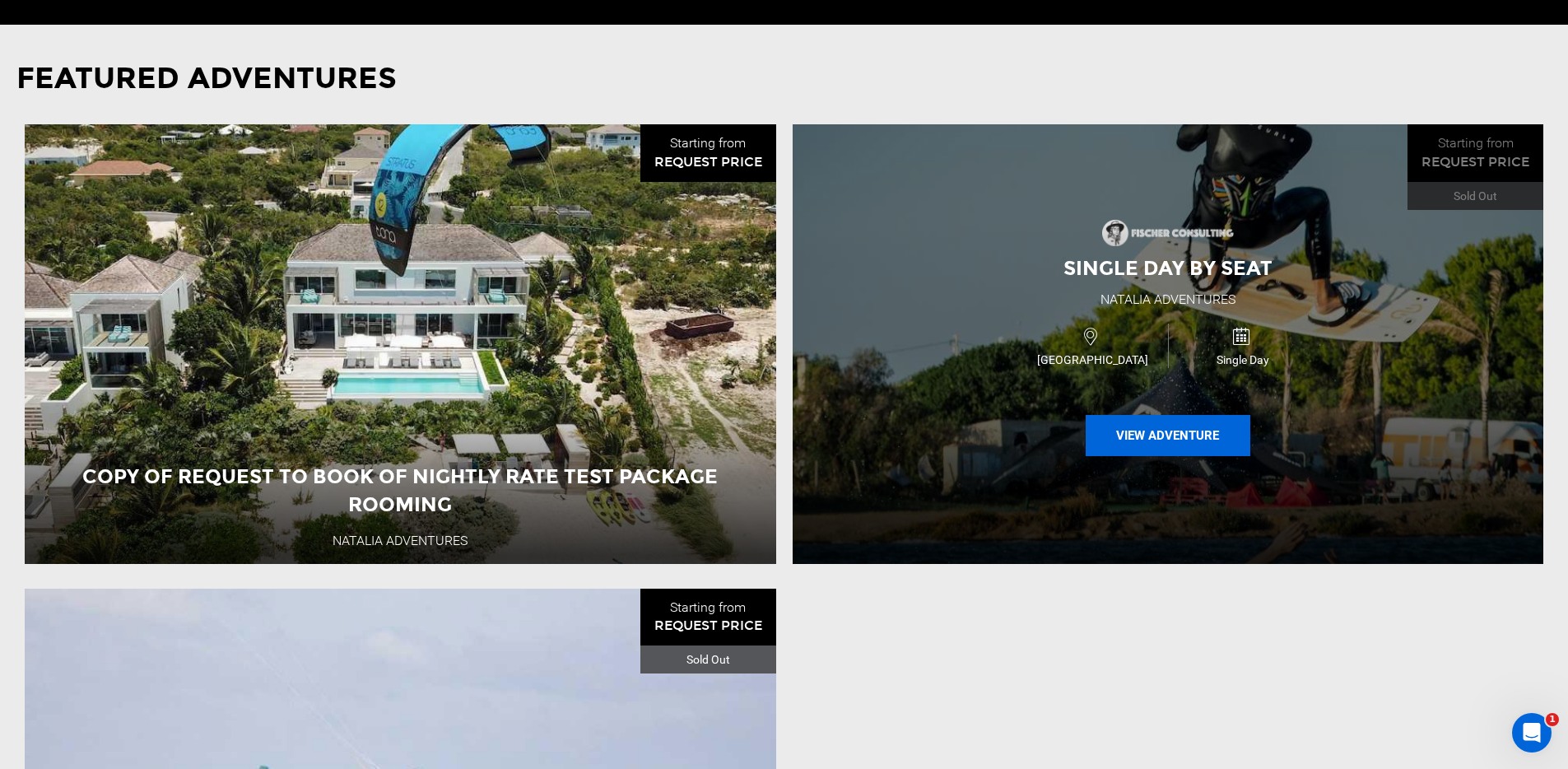
click at [1169, 443] on button "View Adventure" at bounding box center [1168, 435] width 165 height 41
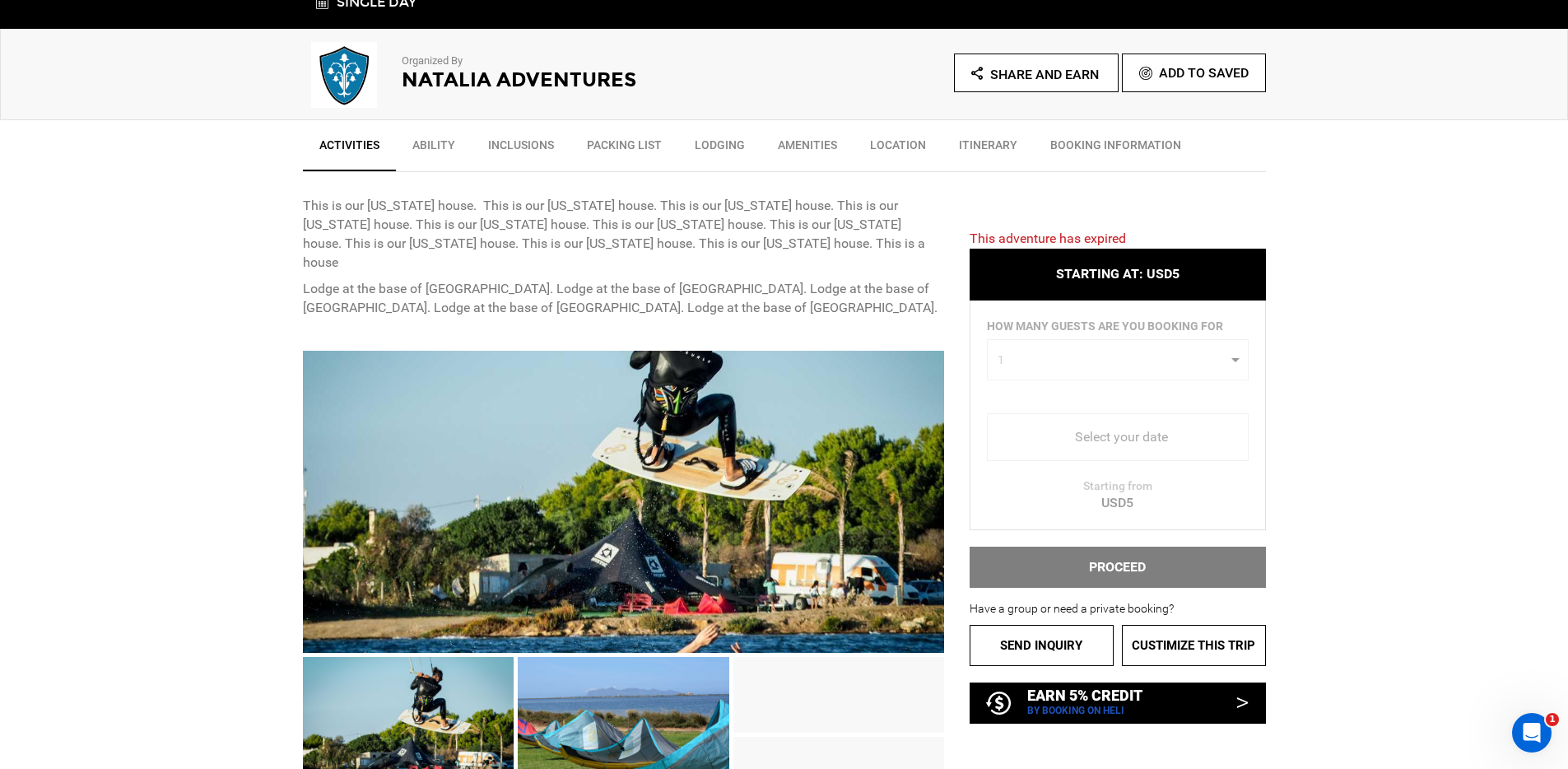
scroll to position [537, 0]
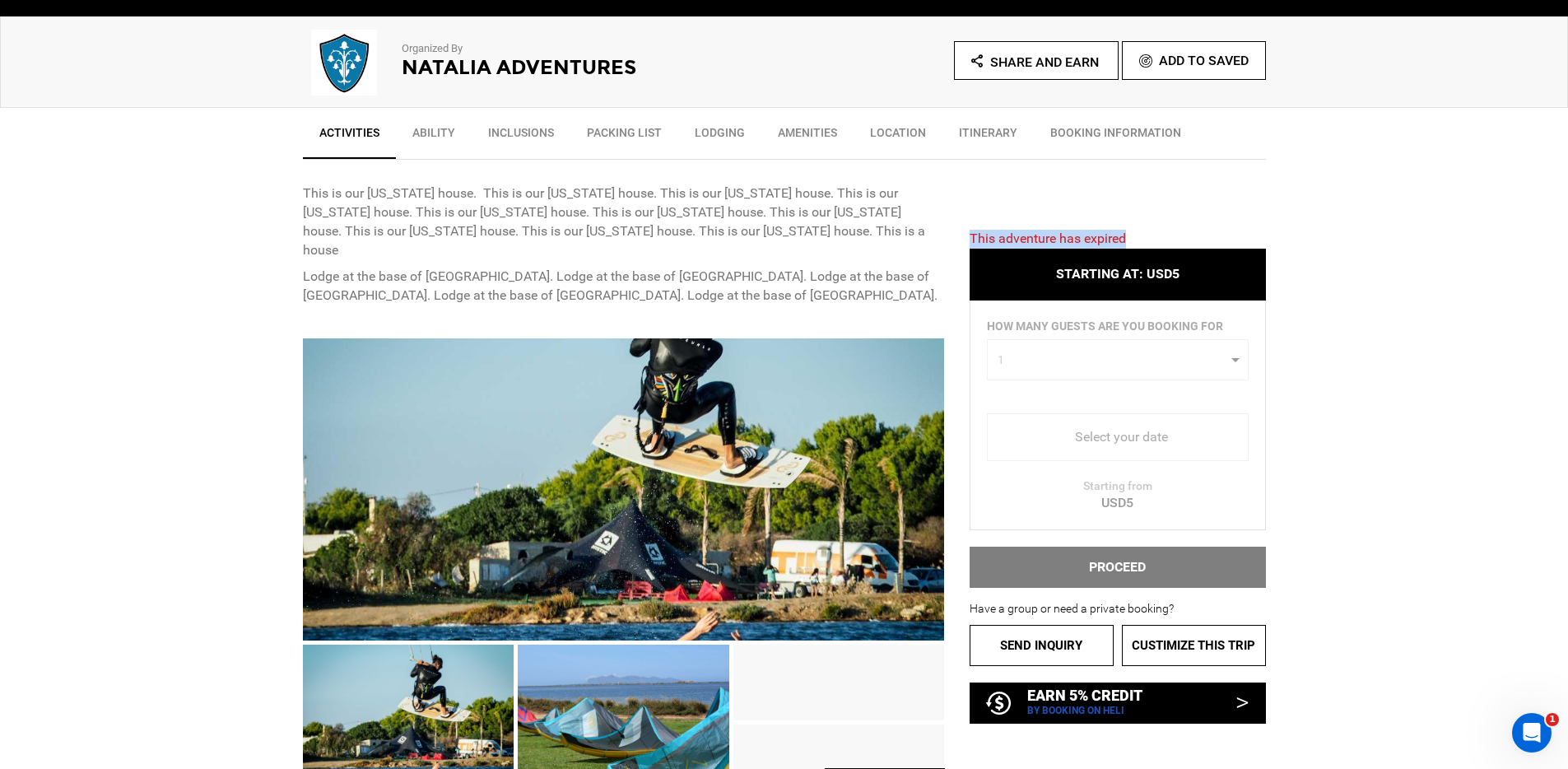
drag, startPoint x: 972, startPoint y: 240, endPoint x: 1145, endPoint y: 236, distance: 173.0
click at [1145, 236] on div "This adventure has expired STARTING AT: USD5 STARTING AT: USD5 HOW MANY GUESTS …" at bounding box center [1105, 463] width 321 height 518
drag, startPoint x: 1145, startPoint y: 236, endPoint x: 1267, endPoint y: 233, distance: 122.0
click at [1145, 236] on div "This adventure has expired STARTING AT: USD5 STARTING AT: USD5 HOW MANY GUESTS …" at bounding box center [1105, 463] width 321 height 518
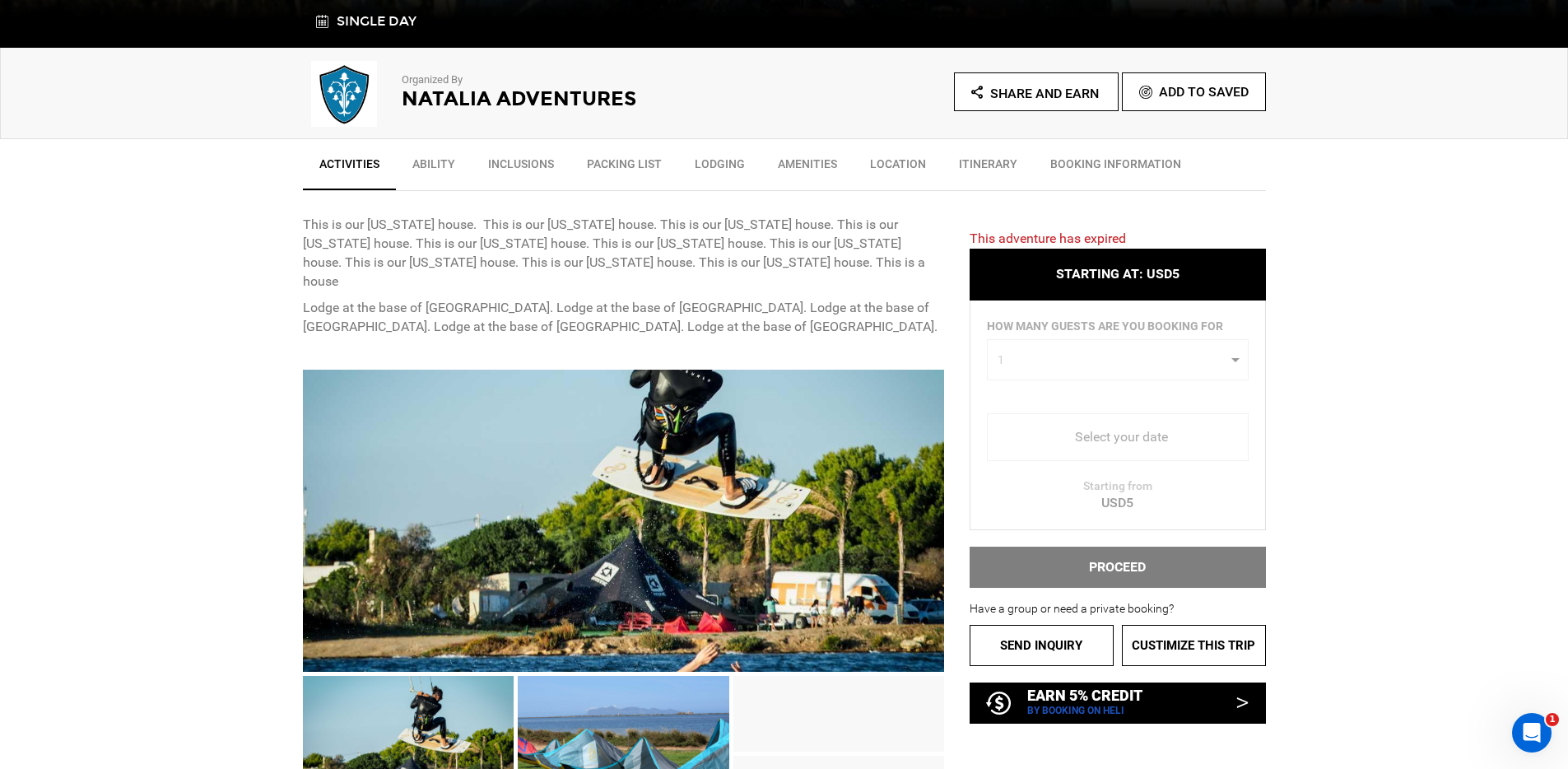
scroll to position [509, 0]
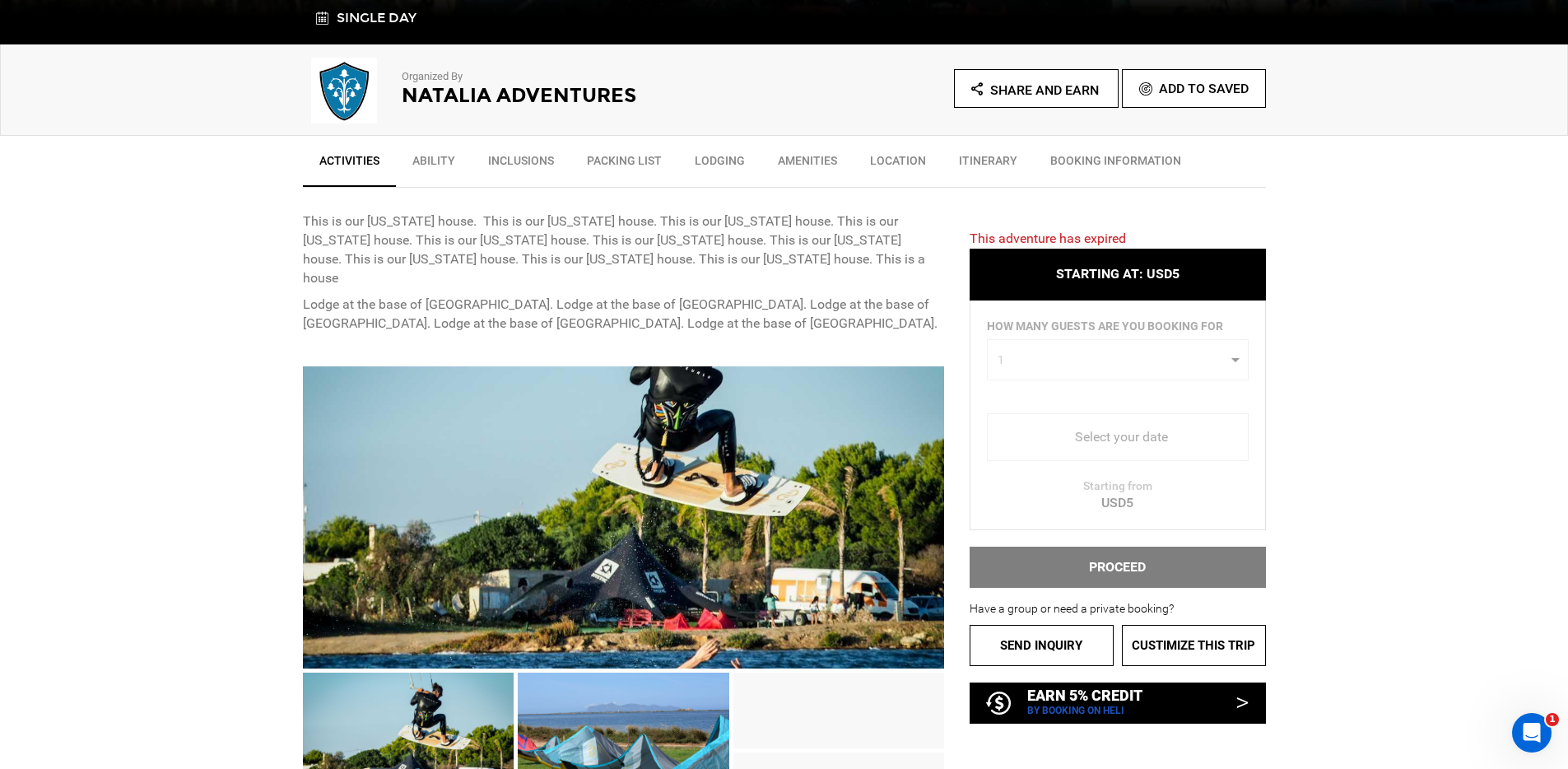
click at [1115, 570] on div "PROCEED" at bounding box center [1117, 567] width 296 height 41
click at [1049, 655] on link "Send inquiry" at bounding box center [1042, 645] width 144 height 41
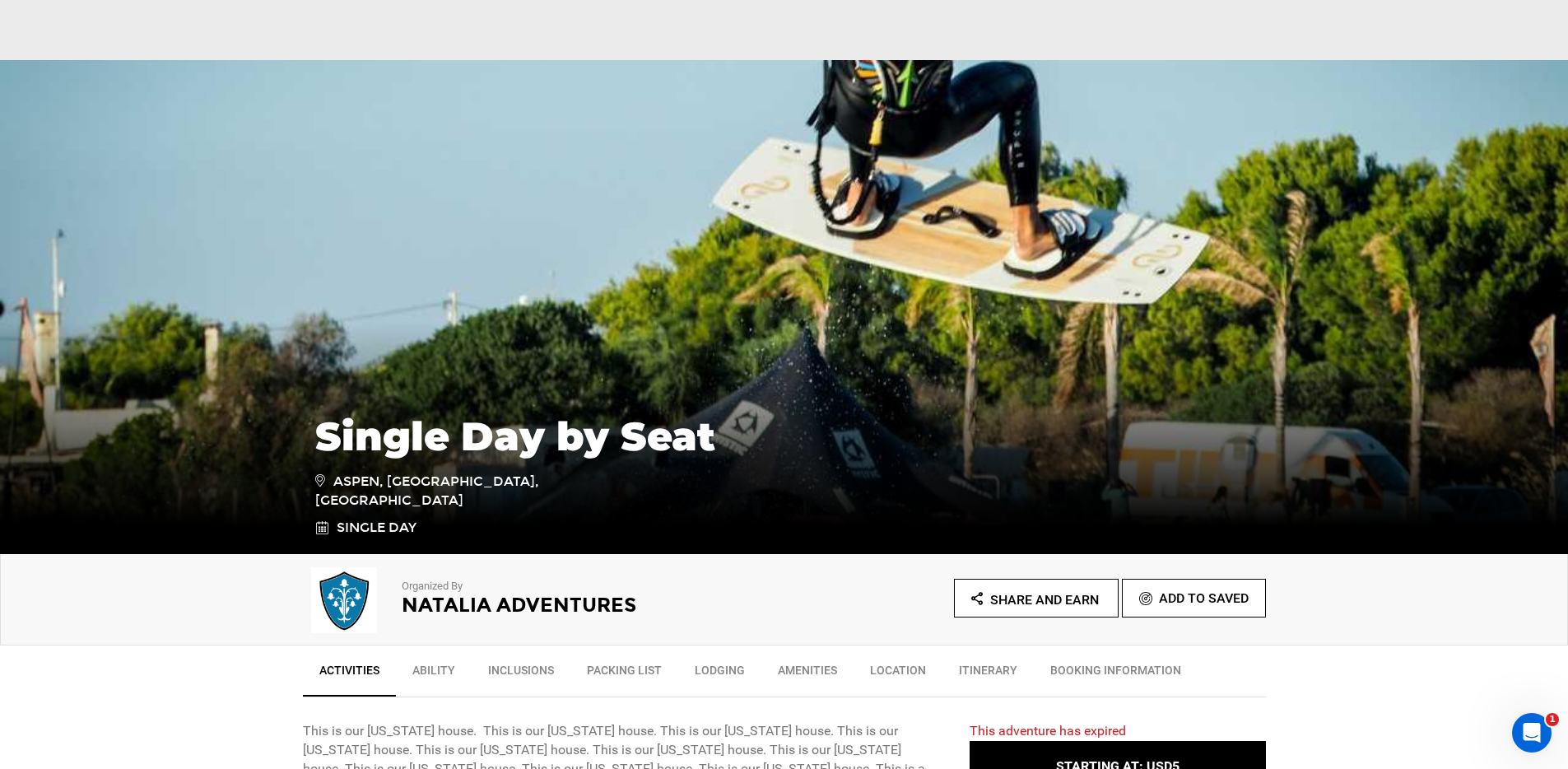
scroll to position [566, 0]
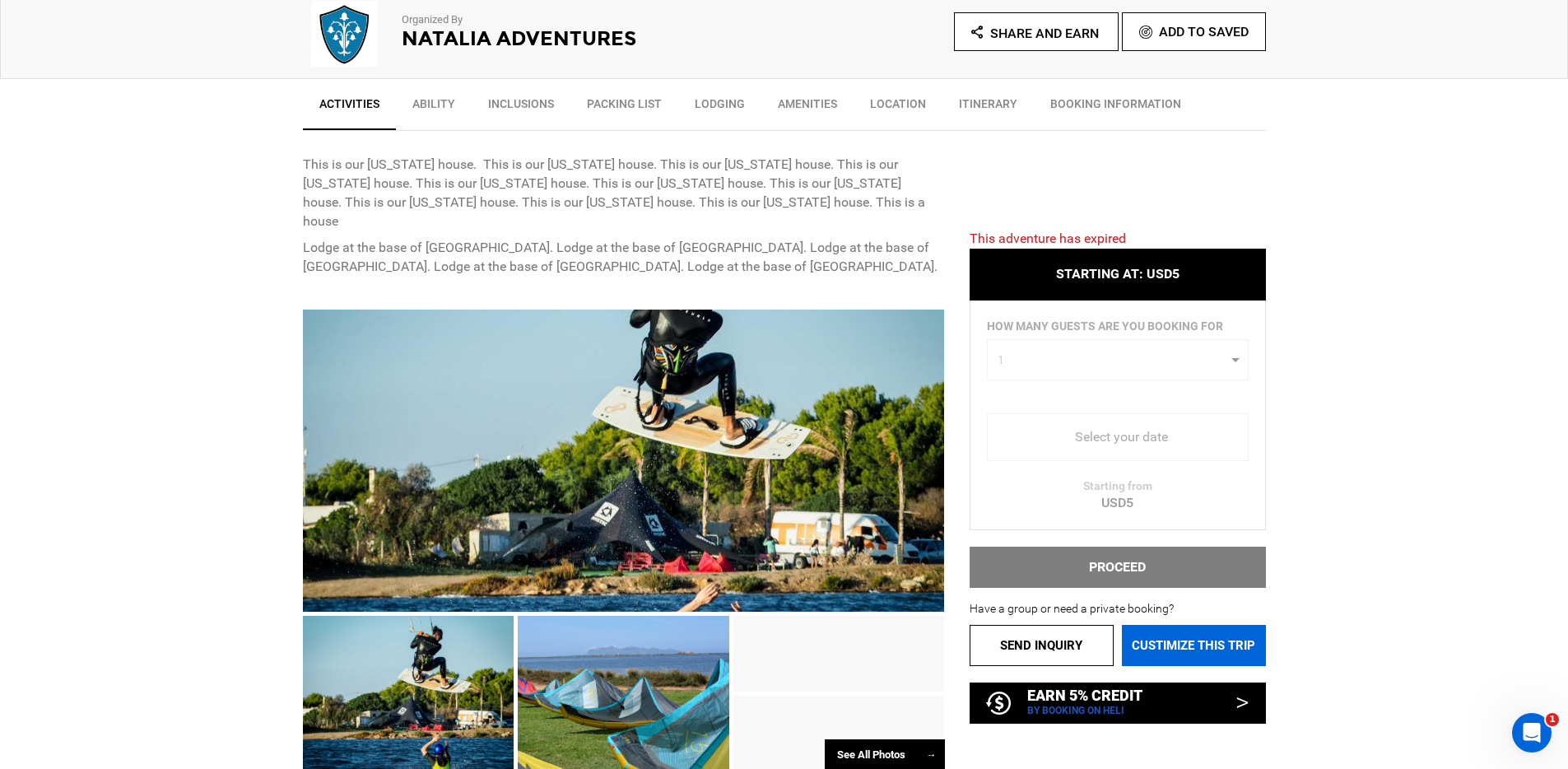
click at [1181, 649] on link "Custimize this trip" at bounding box center [1194, 645] width 144 height 41
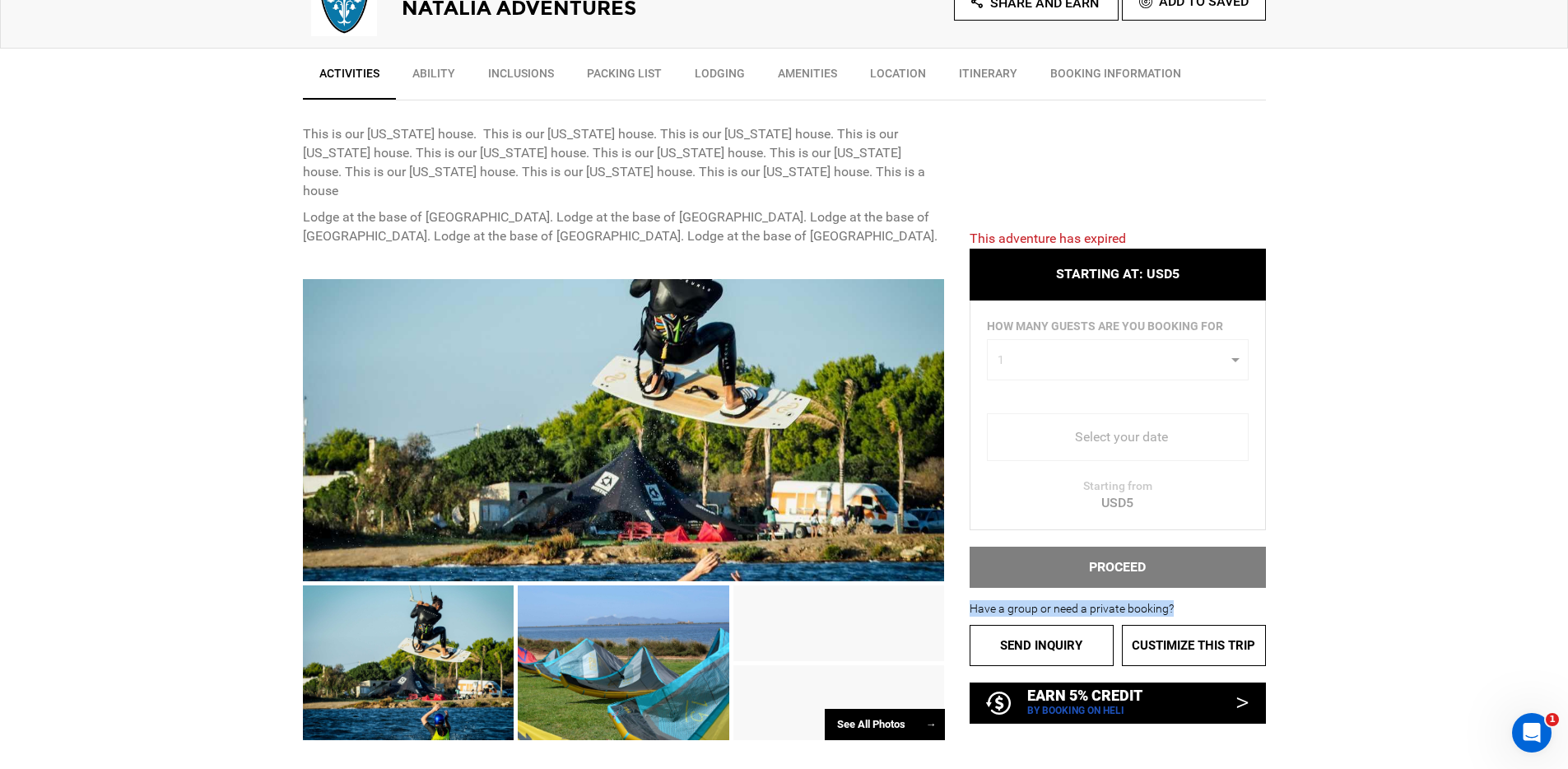
drag, startPoint x: 1177, startPoint y: 609, endPoint x: 972, endPoint y: 611, distance: 205.0
click at [972, 611] on p "Have a group or need a private booking?" at bounding box center [1117, 609] width 296 height 16
click at [757, 208] on p "Lodge at the base of Aspen mountain. Lodge at the base of Aspen mountain. Lodge…" at bounding box center [624, 227] width 642 height 38
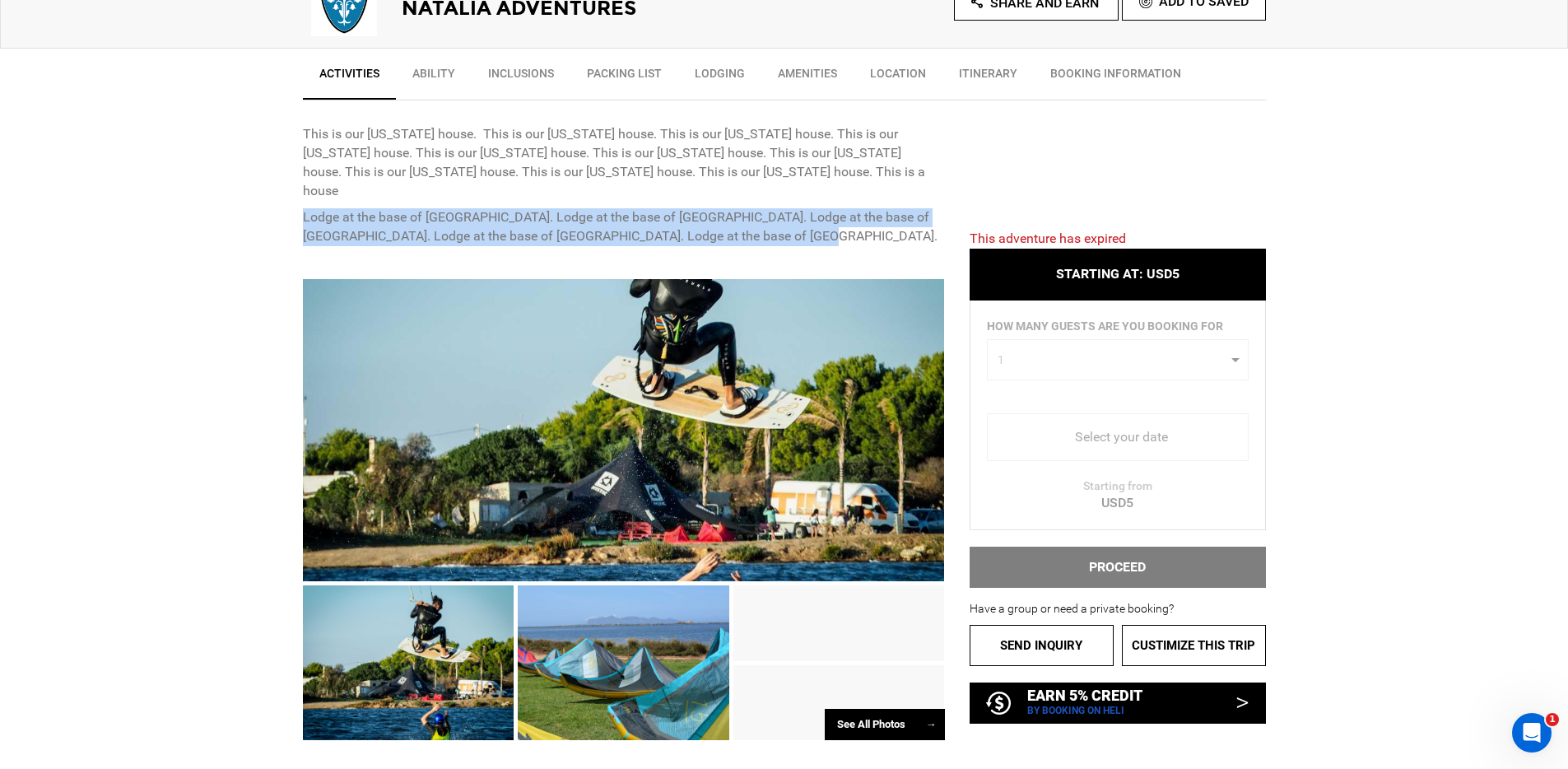
drag, startPoint x: 829, startPoint y: 216, endPoint x: 300, endPoint y: 197, distance: 529.3
click at [659, 208] on p "Lodge at the base of Aspen mountain. Lodge at the base of Aspen mountain. Lodge…" at bounding box center [624, 227] width 642 height 38
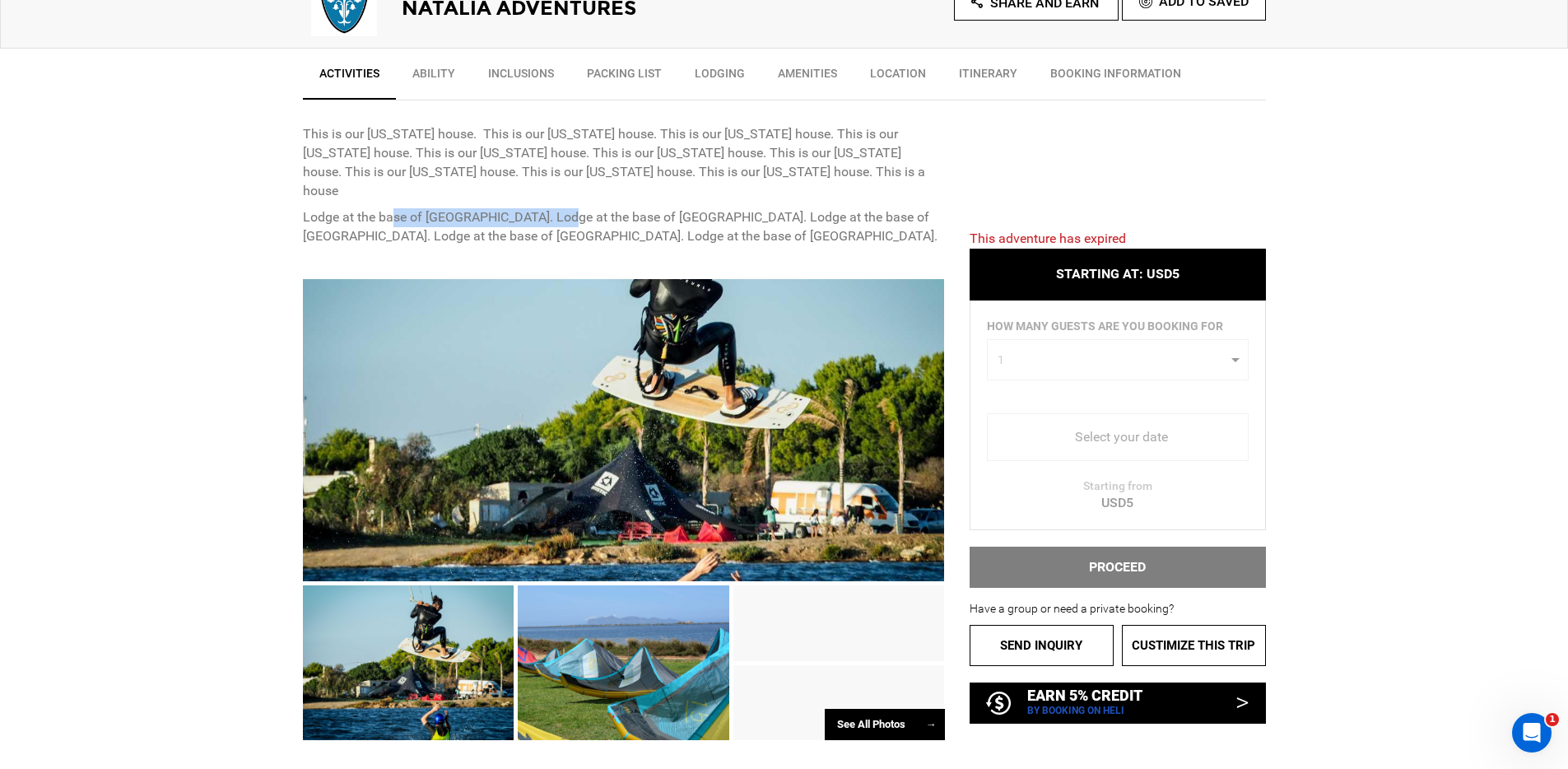
drag, startPoint x: 390, startPoint y: 202, endPoint x: 567, endPoint y: 204, distance: 177.0
click at [567, 208] on p "Lodge at the base of Aspen mountain. Lodge at the base of Aspen mountain. Lodge…" at bounding box center [624, 227] width 642 height 38
drag, startPoint x: 968, startPoint y: 612, endPoint x: 1206, endPoint y: 606, distance: 238.1
click at [1206, 606] on div "This adventure has expired STARTING AT: USD5 STARTING AT: USD5 HOW MANY GUESTS …" at bounding box center [1105, 463] width 321 height 518
click at [1207, 606] on p "Have a group or need a private booking?" at bounding box center [1117, 609] width 296 height 16
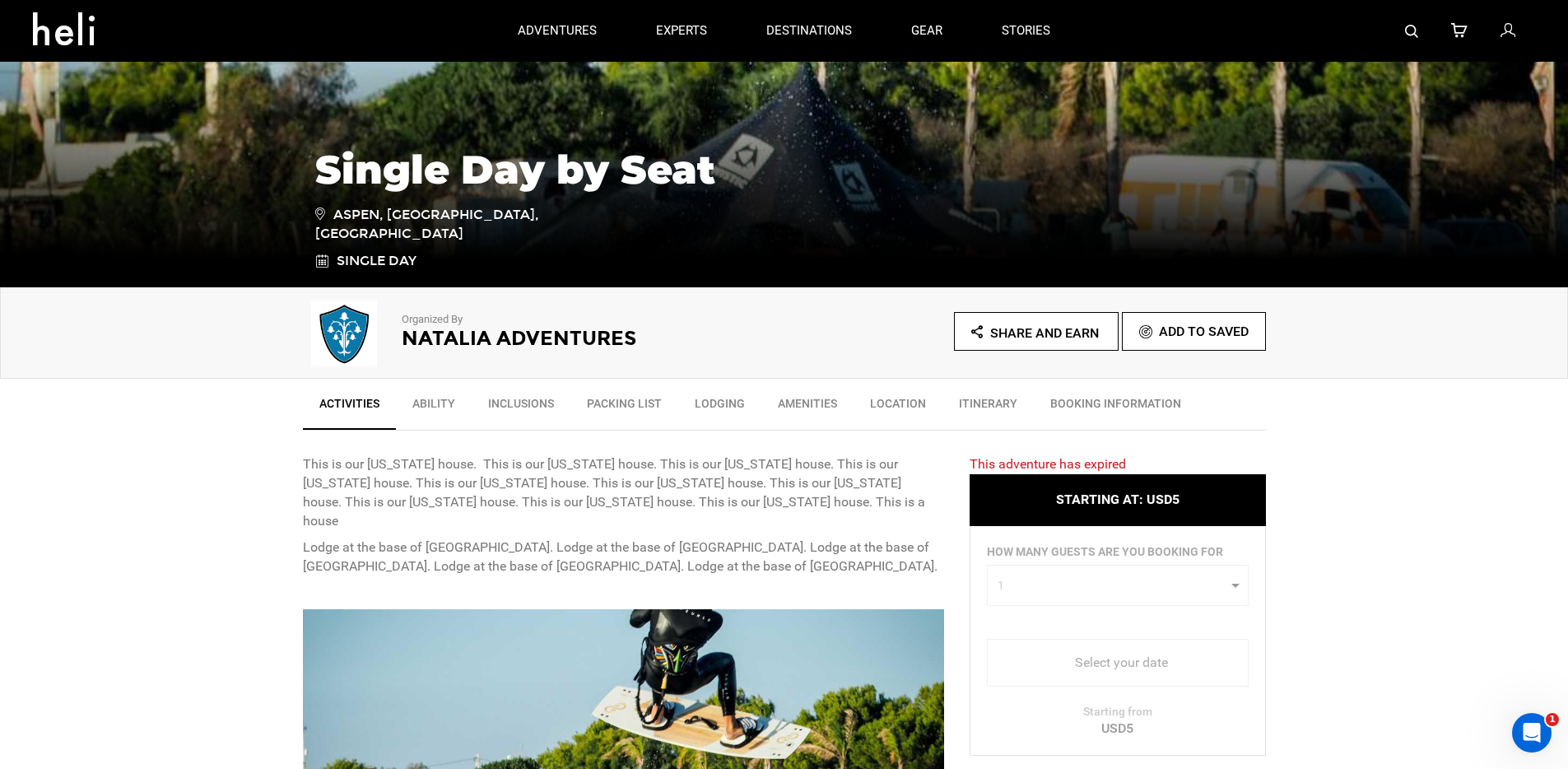
scroll to position [0, 0]
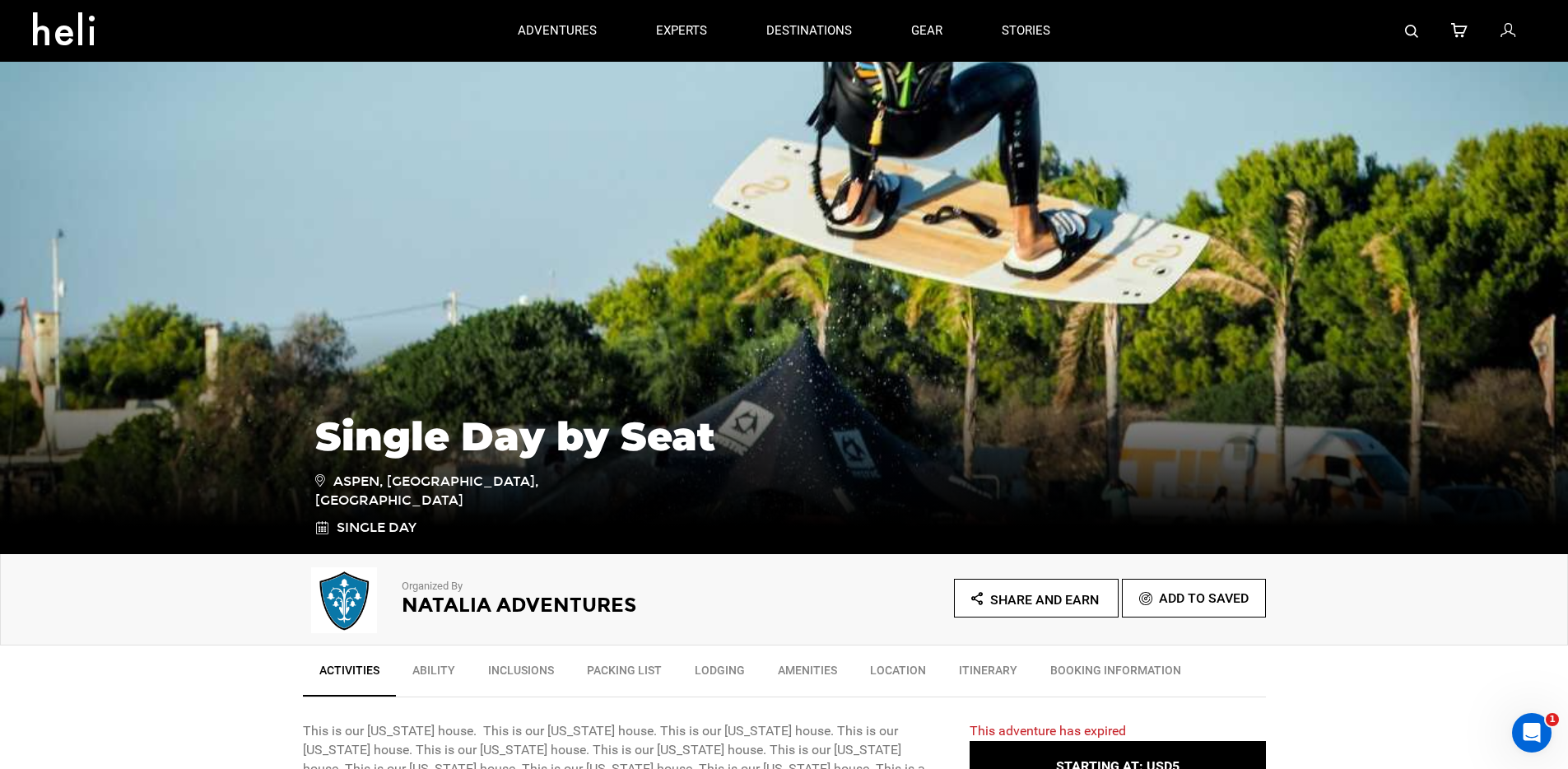
click at [463, 599] on h2 "Natalia Adventures" at bounding box center [570, 605] width 337 height 22
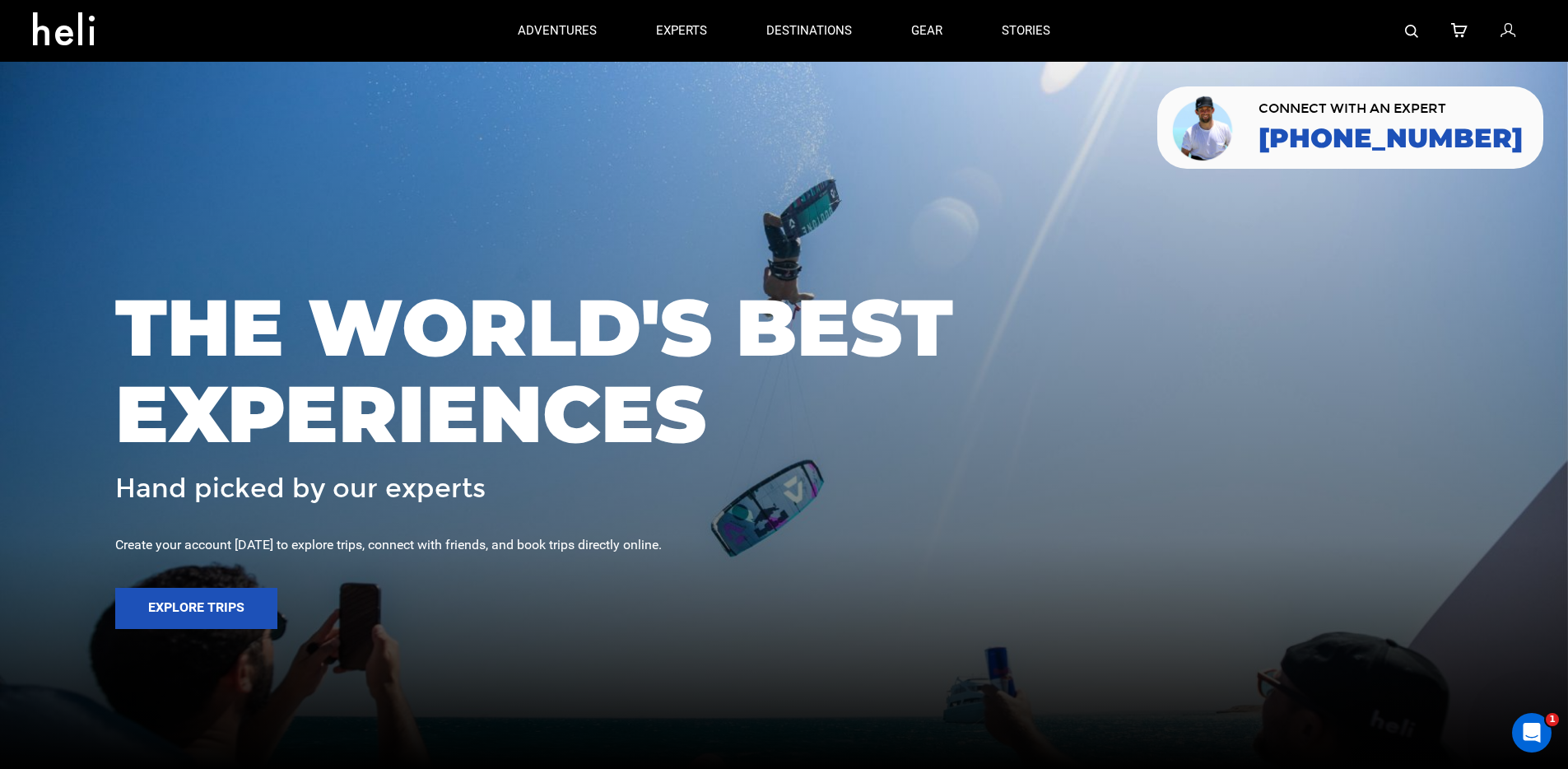
click at [1404, 30] on div at bounding box center [1307, 31] width 455 height 61
click at [1420, 29] on div at bounding box center [1307, 31] width 455 height 61
click at [1413, 30] on img at bounding box center [1411, 31] width 14 height 14
click at [1414, 28] on img at bounding box center [1411, 31] width 14 height 14
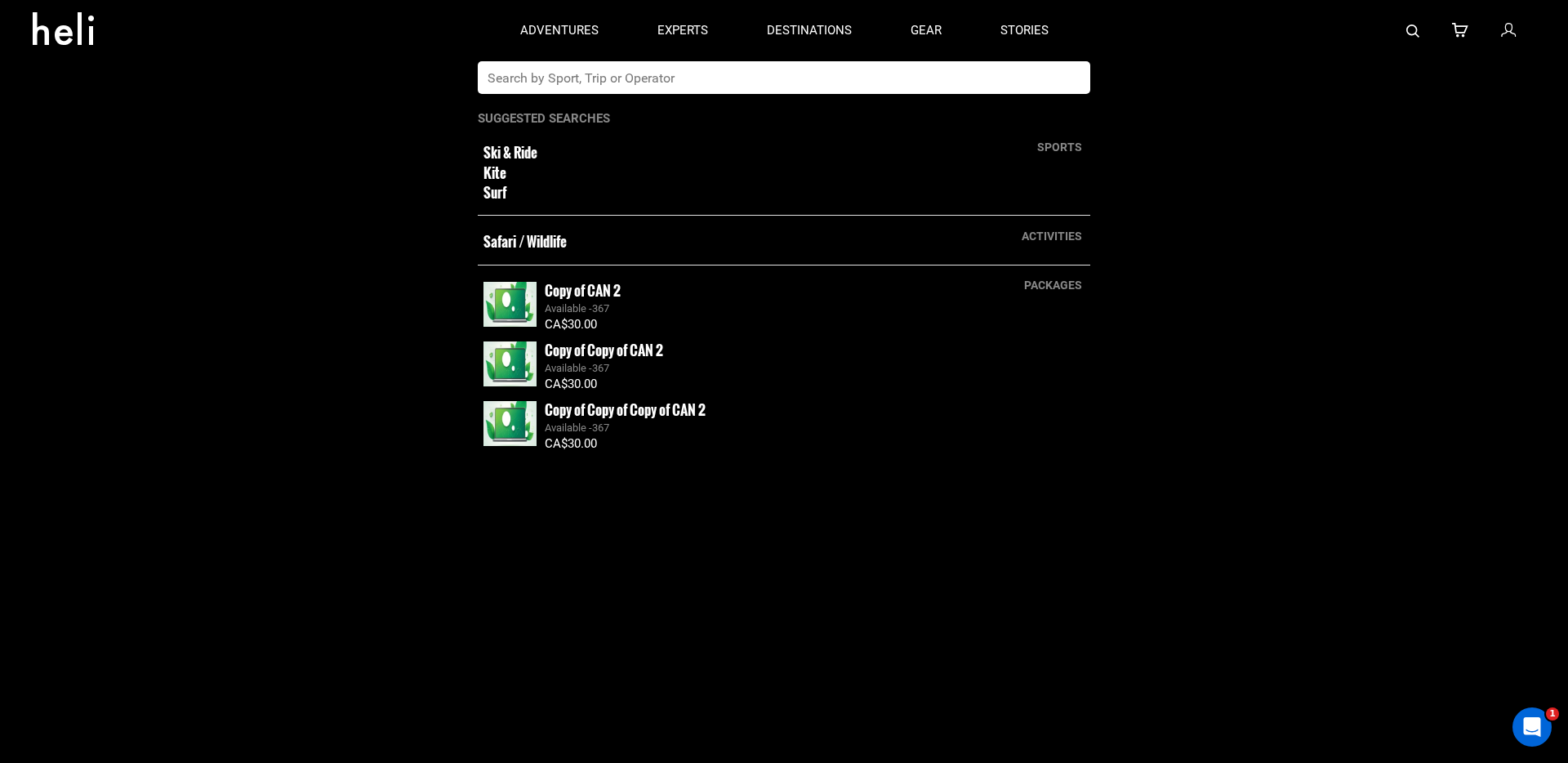
click at [688, 77] on input "text" at bounding box center [767, 77] width 580 height 33
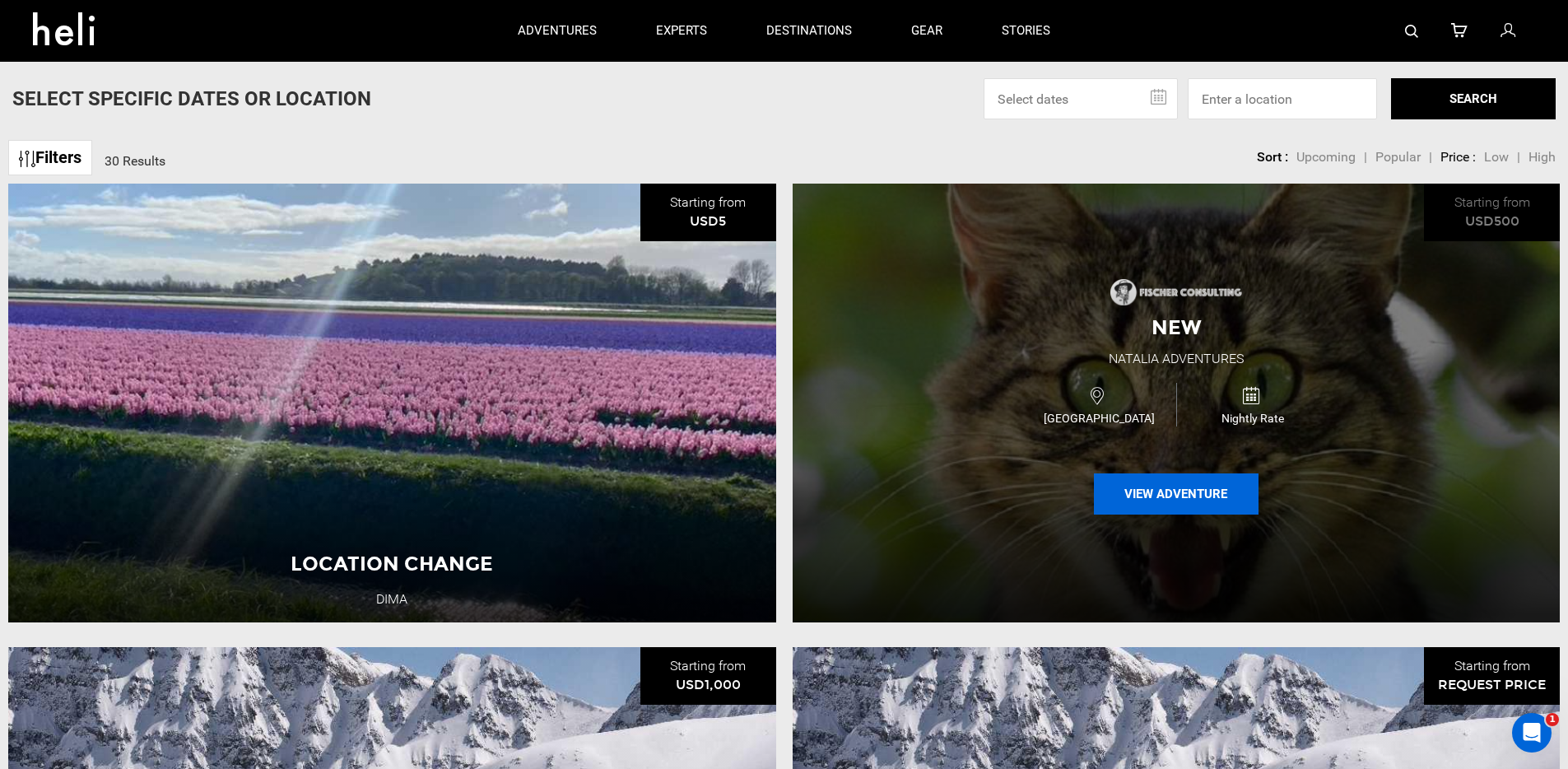
click at [1162, 499] on button "View Adventure" at bounding box center [1176, 494] width 165 height 41
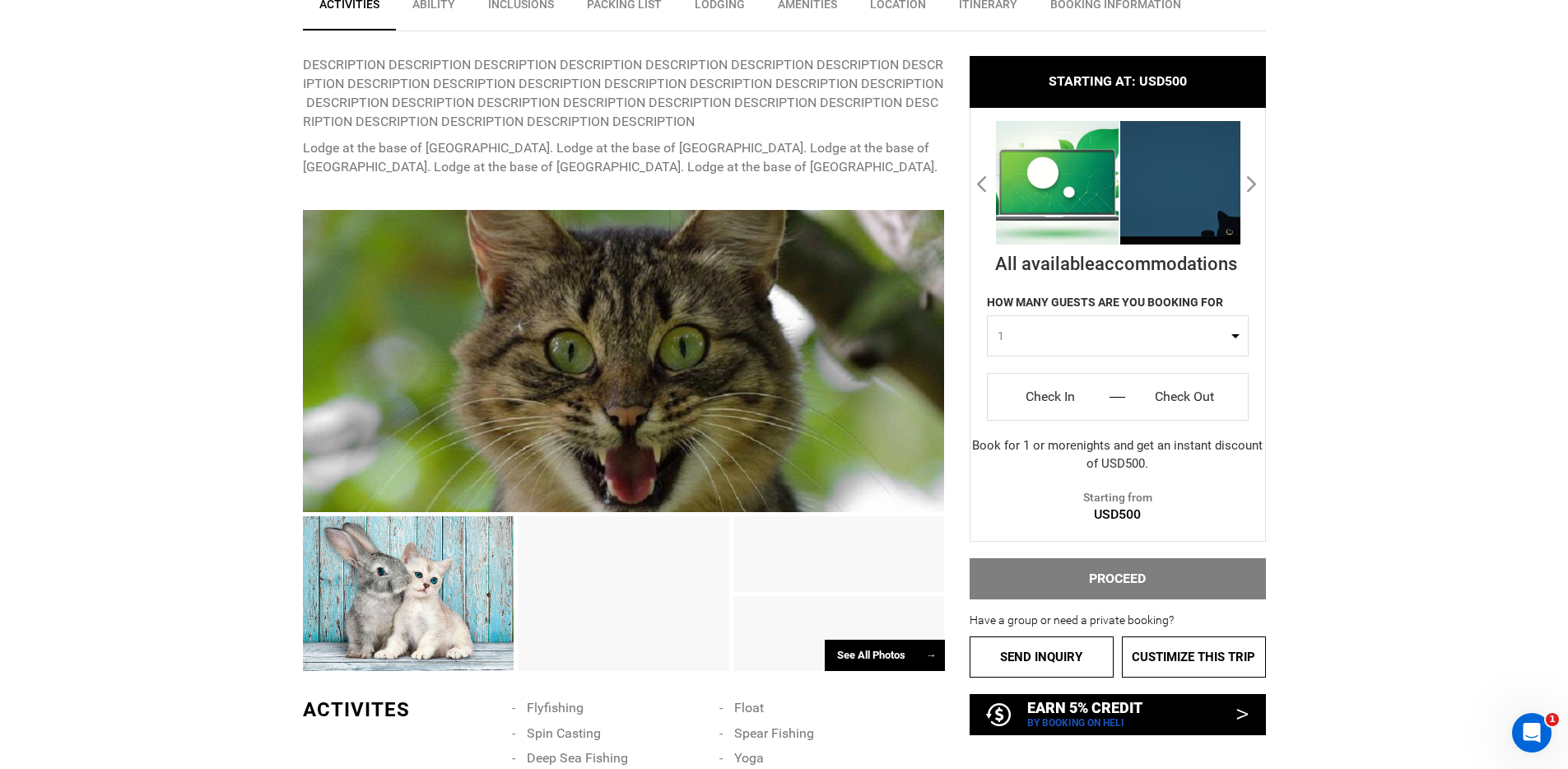
scroll to position [673, 0]
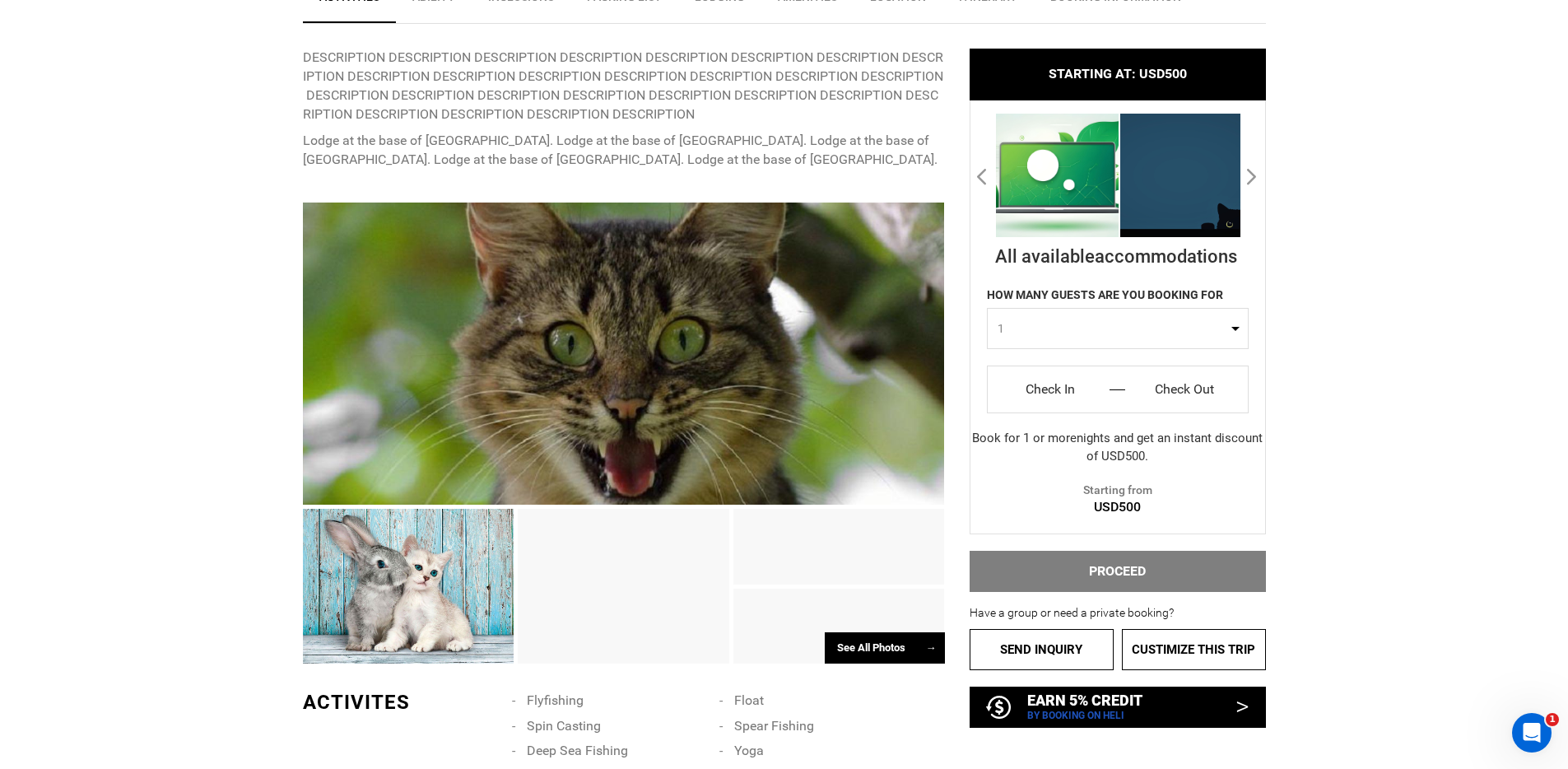
click at [1248, 181] on button "Next" at bounding box center [1253, 175] width 16 height 26
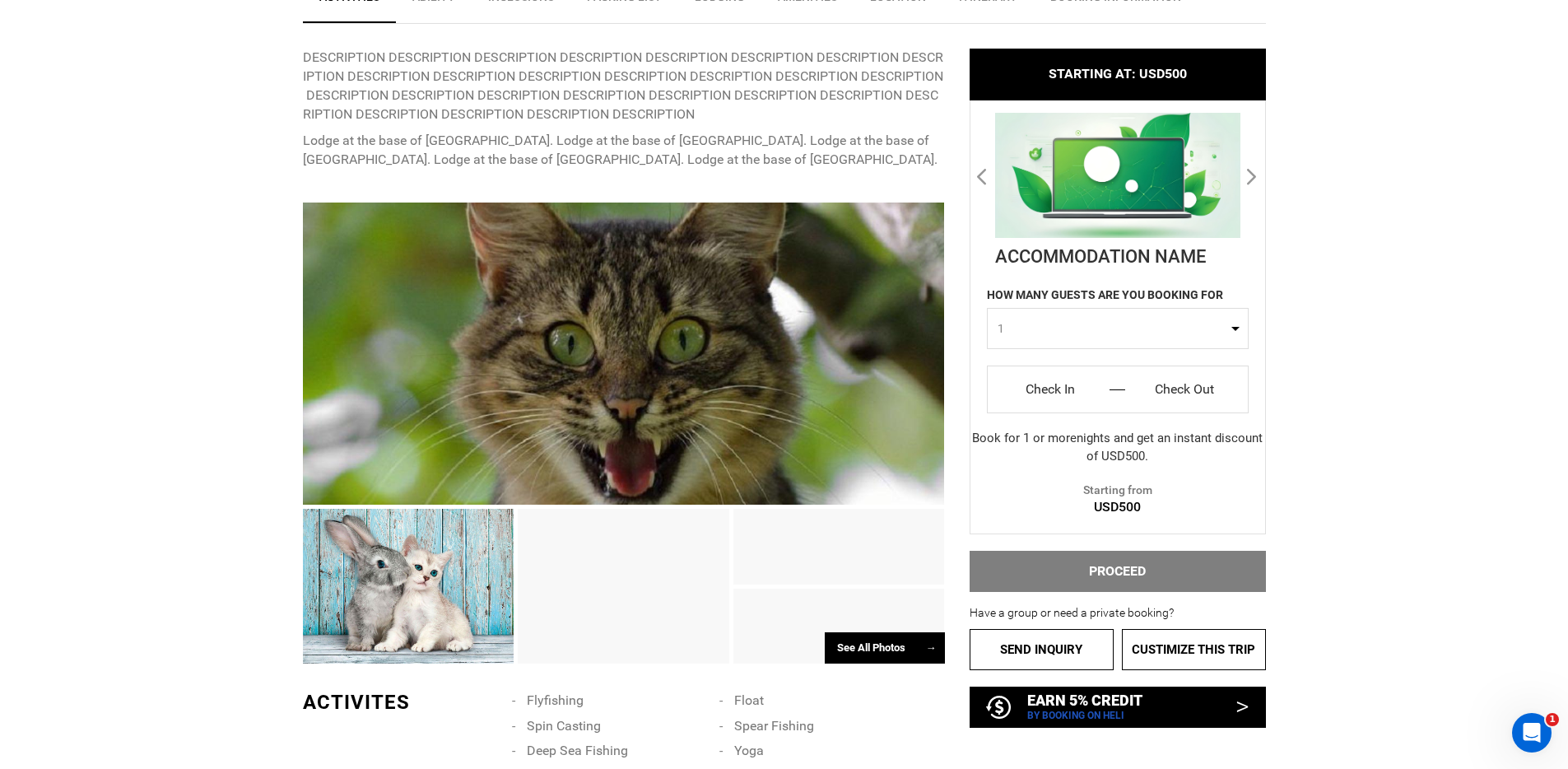
click at [1248, 181] on button "Next" at bounding box center [1253, 175] width 16 height 26
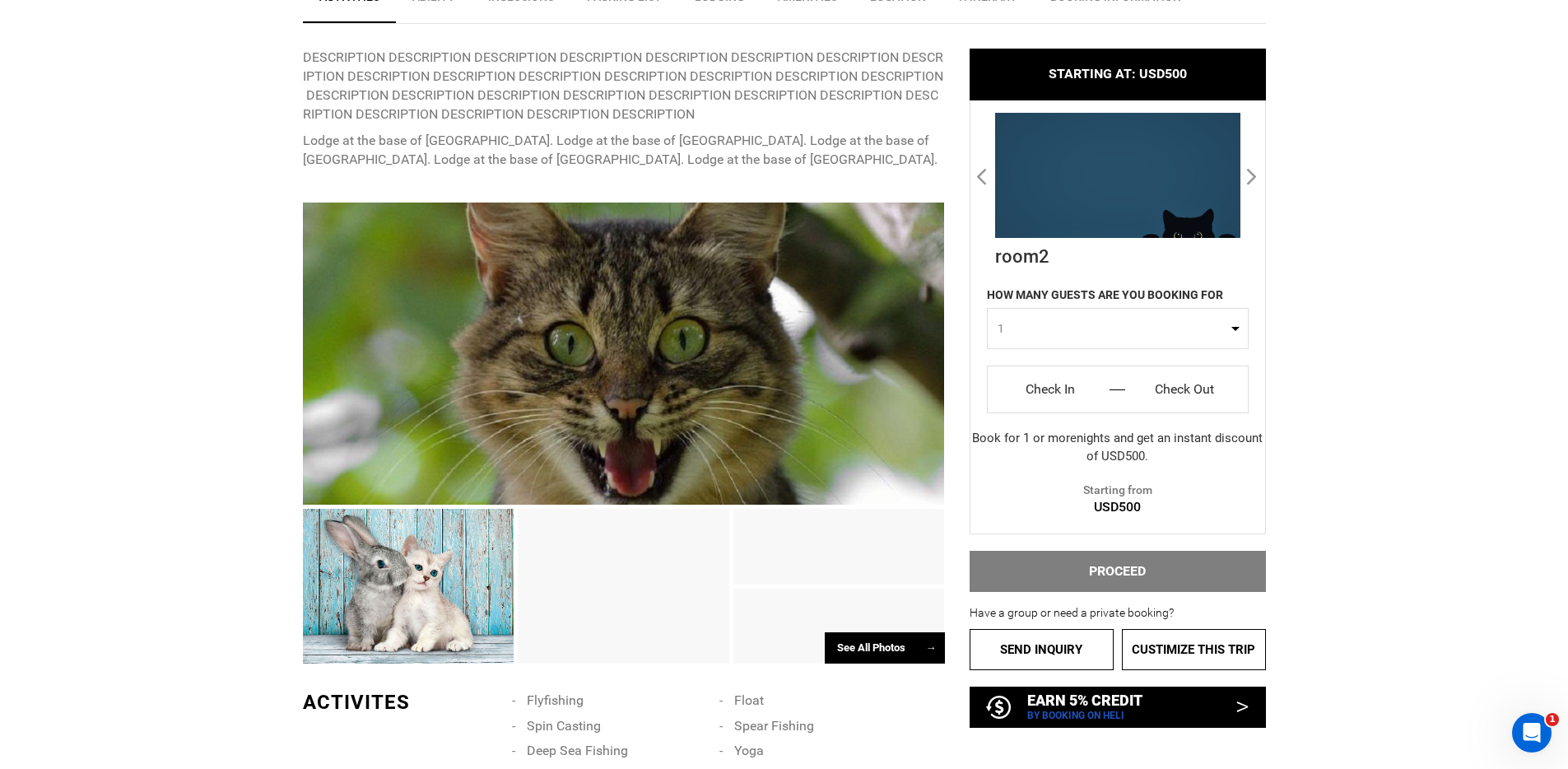
click at [1248, 180] on button "Next" at bounding box center [1253, 175] width 16 height 26
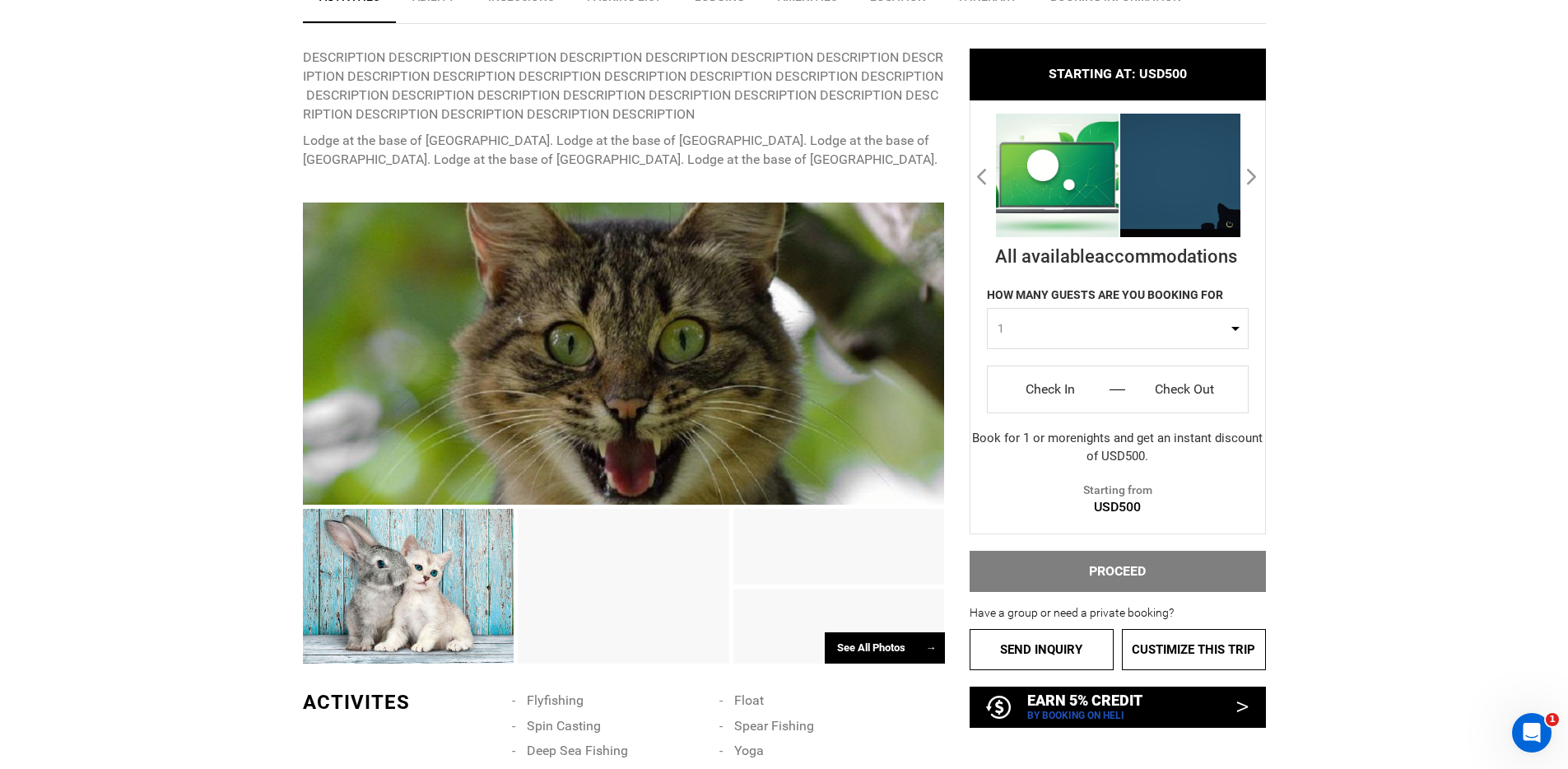
click at [1248, 180] on button "Next" at bounding box center [1253, 175] width 16 height 26
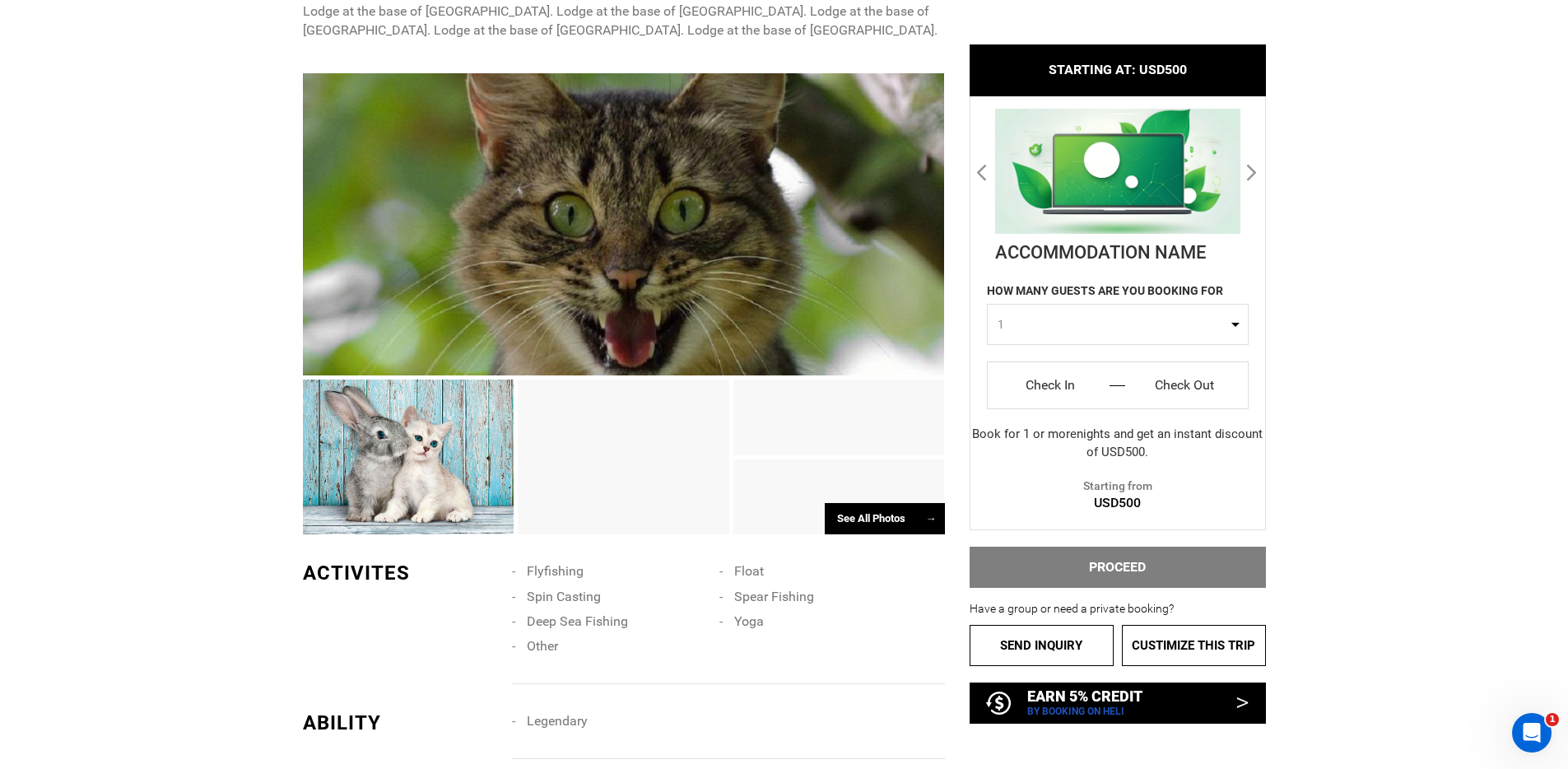
scroll to position [803, 0]
click at [1058, 388] on input "Check In" at bounding box center [1051, 385] width 102 height 26
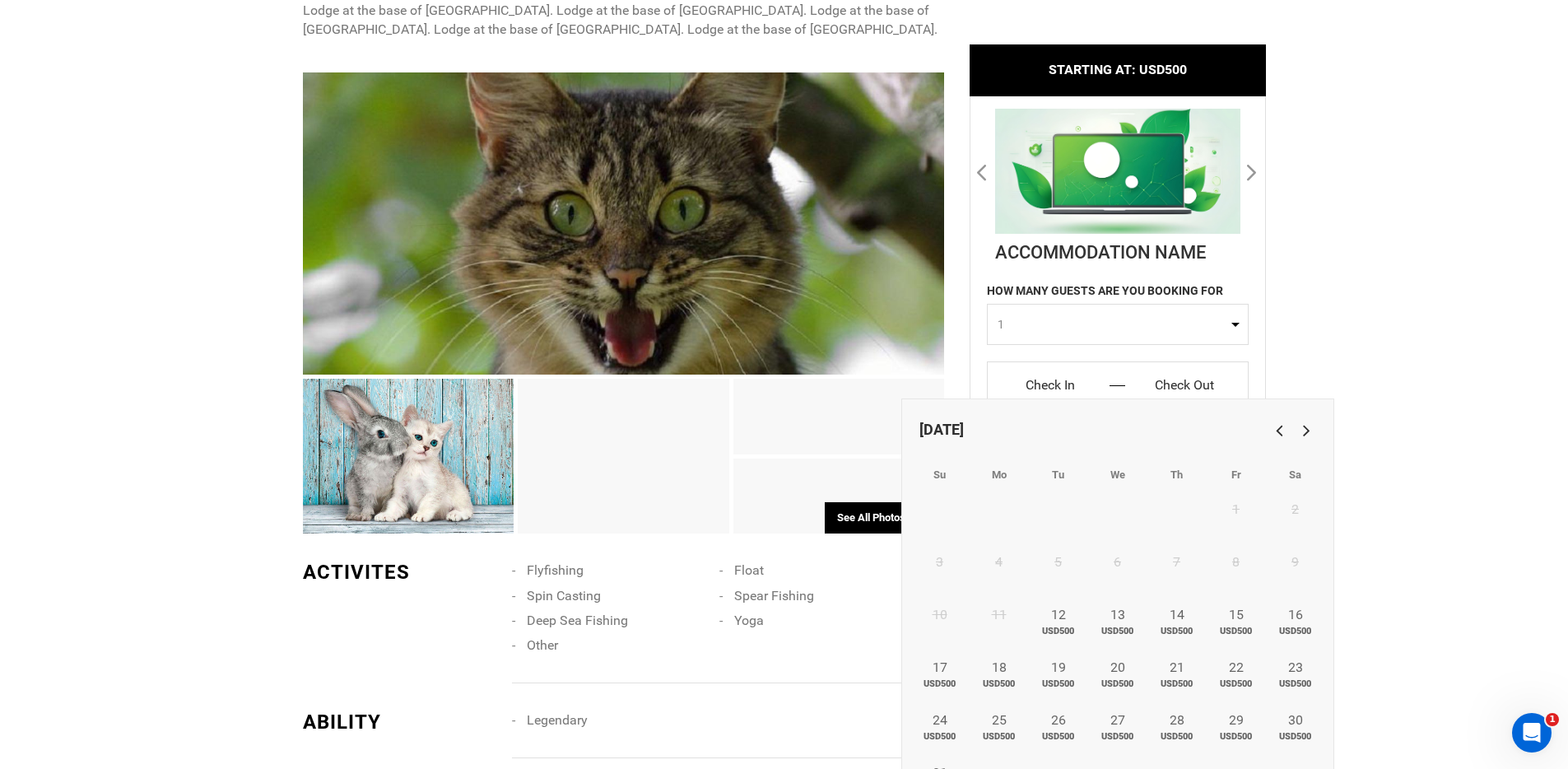
click at [1053, 387] on input "Check In" at bounding box center [1051, 385] width 102 height 26
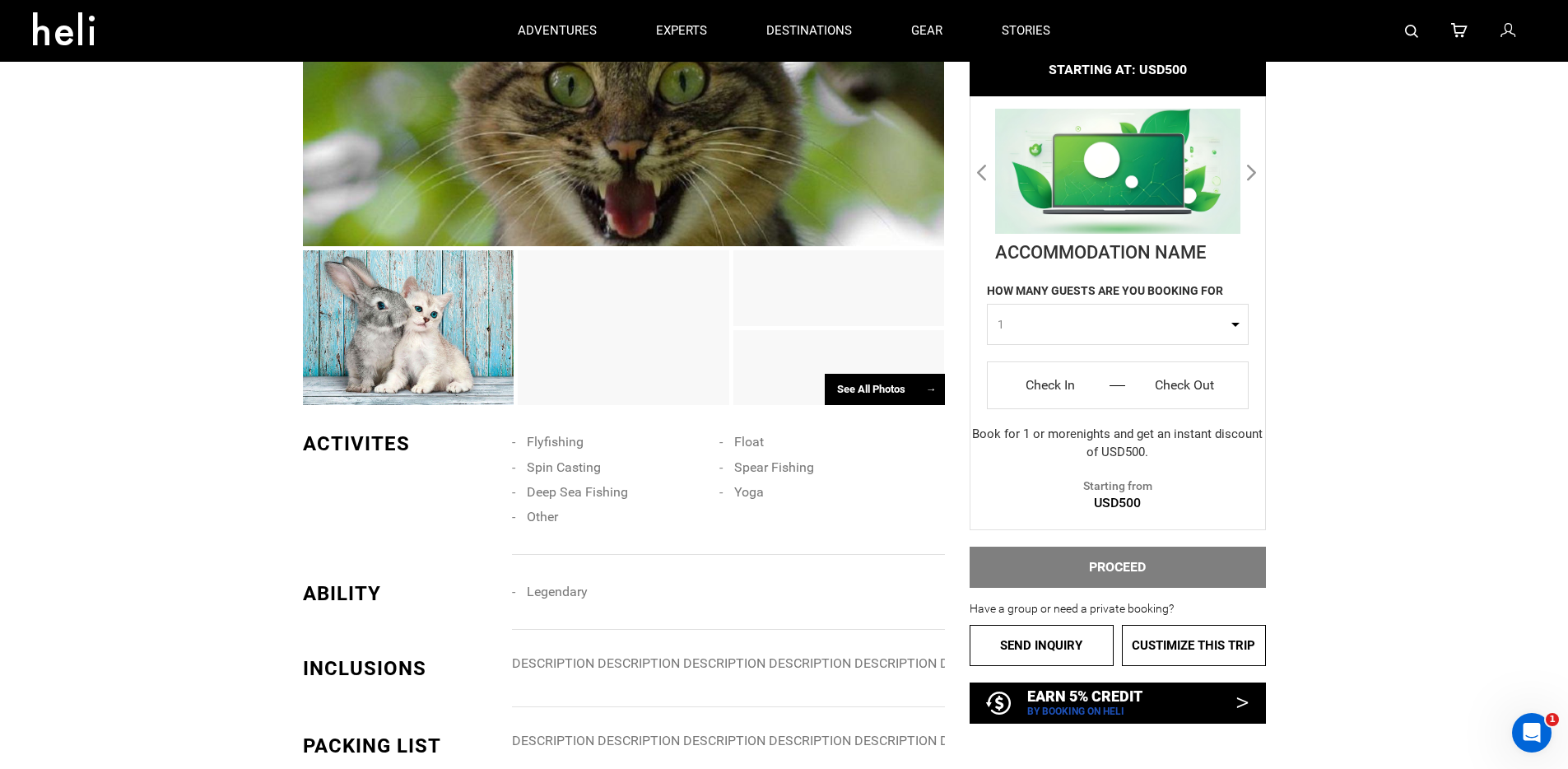
scroll to position [852, 0]
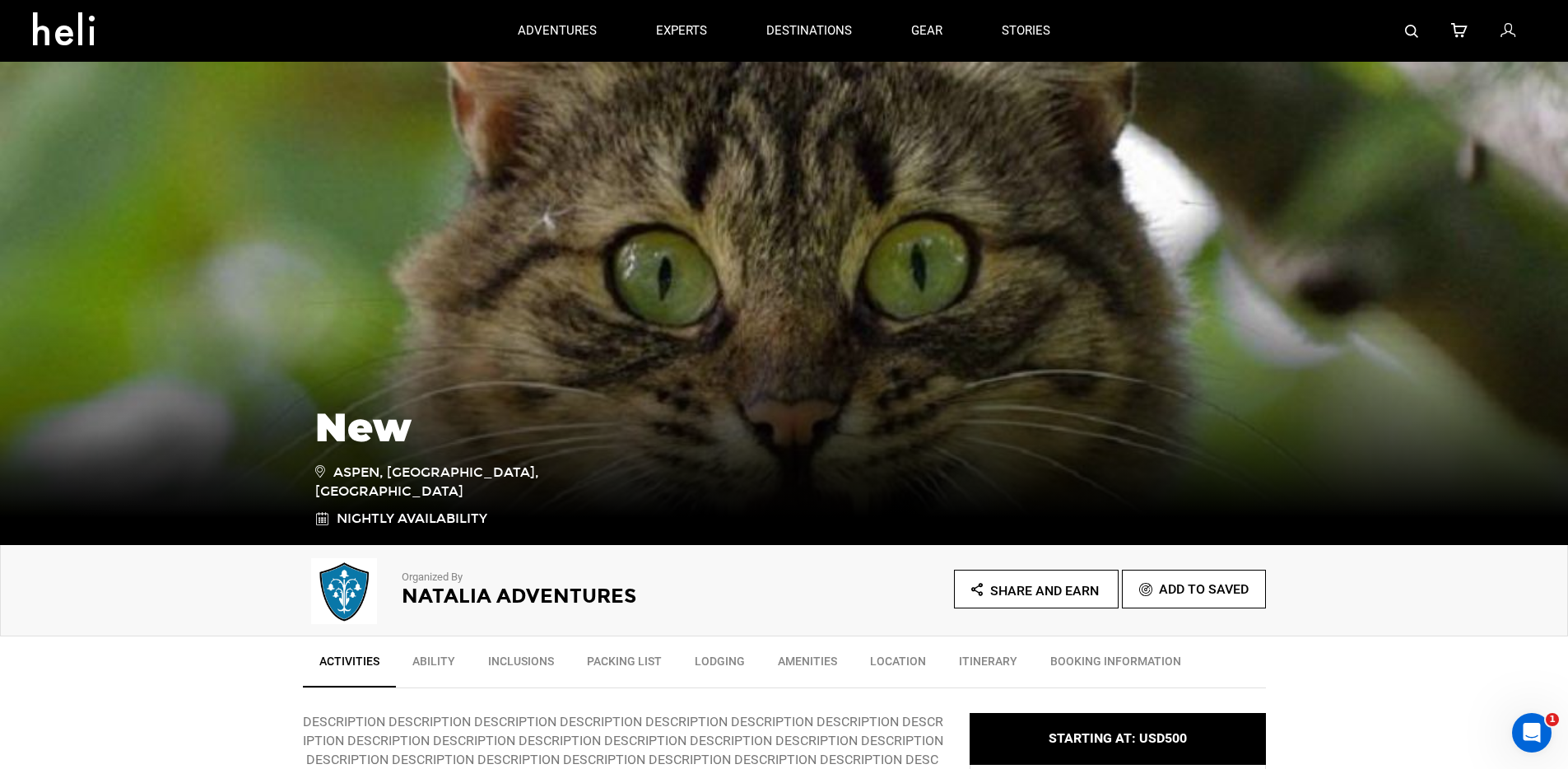
scroll to position [0, 0]
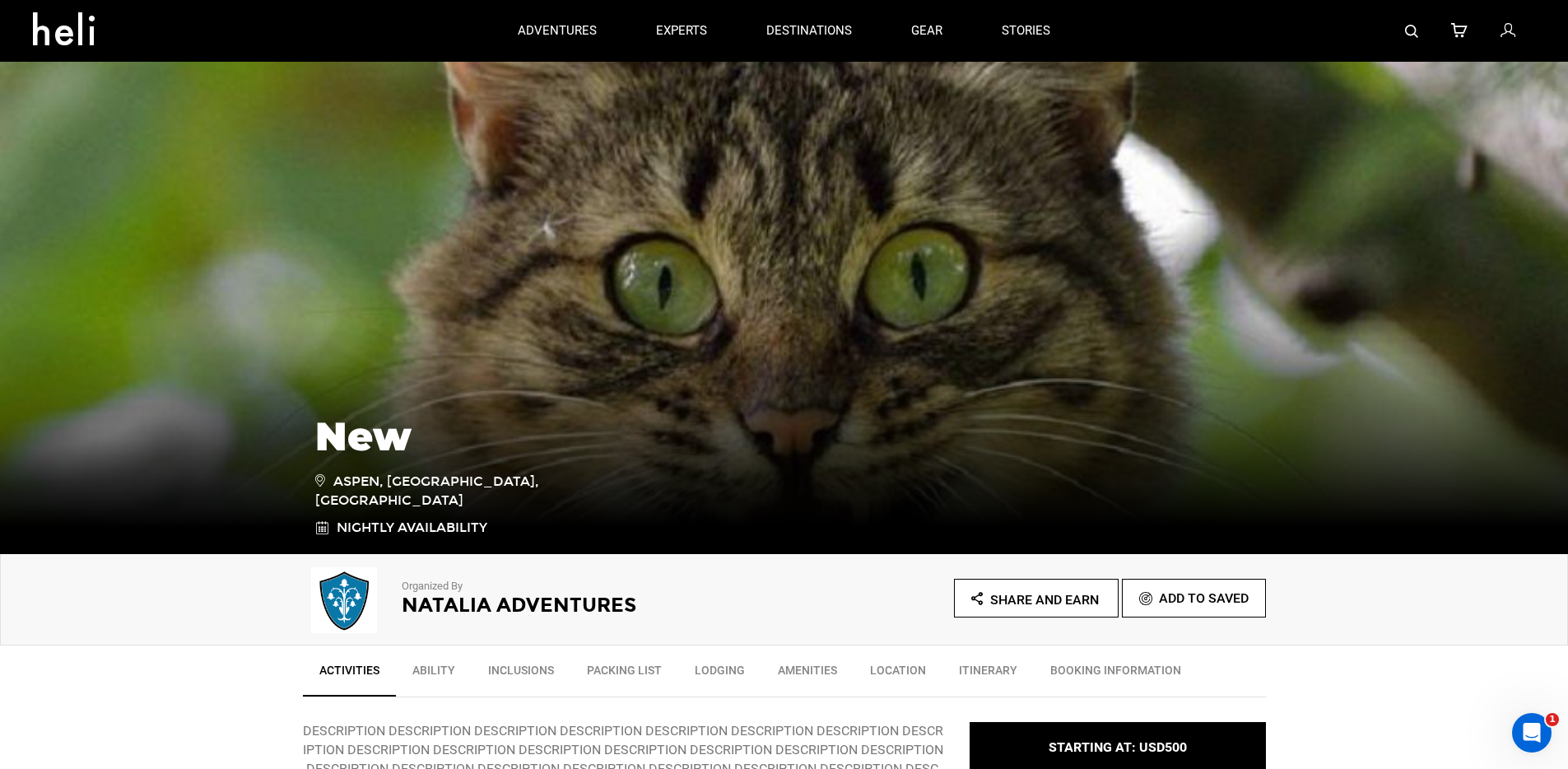
click at [1510, 31] on icon at bounding box center [1508, 32] width 14 height 22
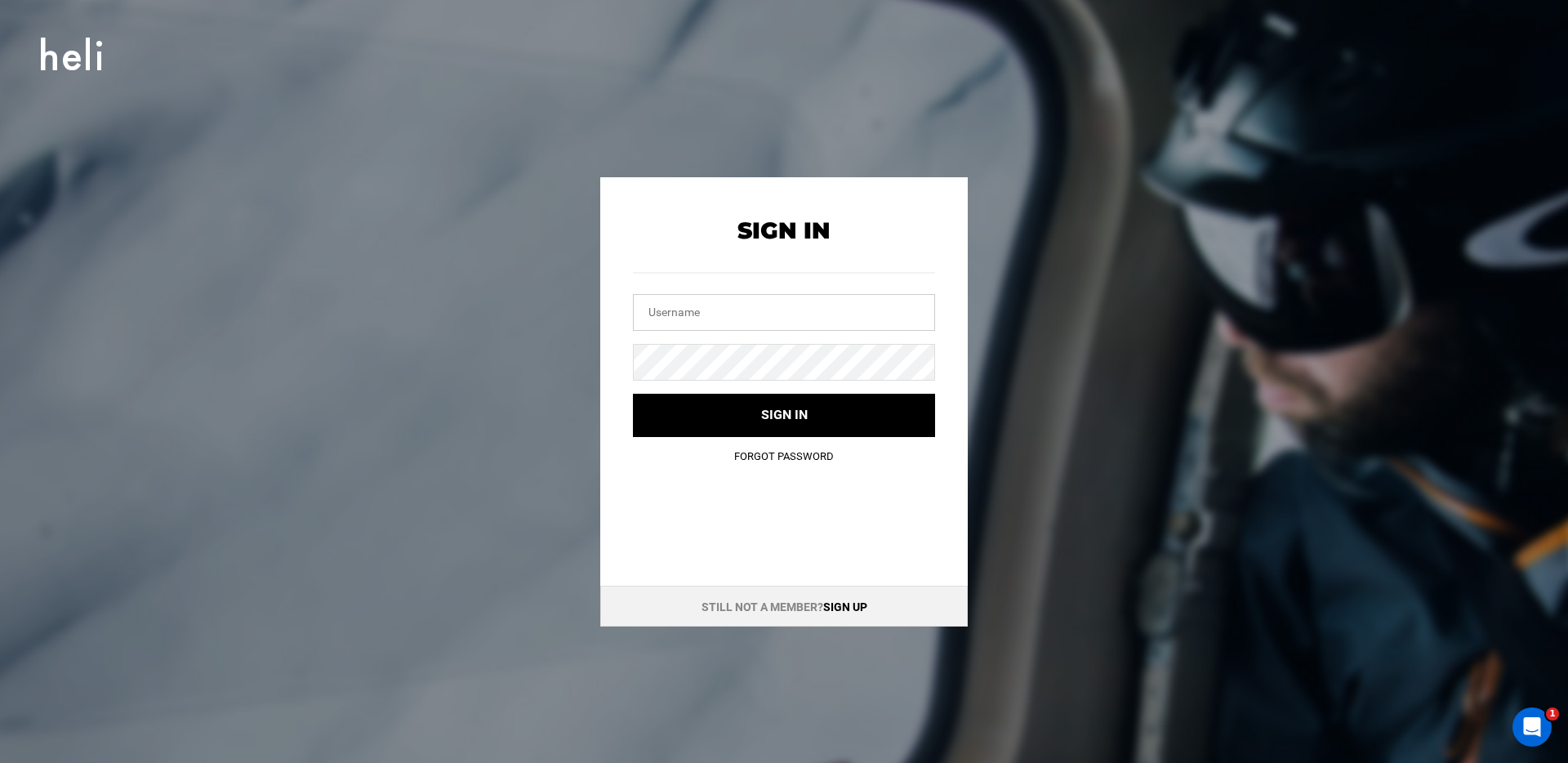
click at [648, 316] on input "text" at bounding box center [784, 312] width 302 height 37
type input "nataliaadventures@yopmail.com"
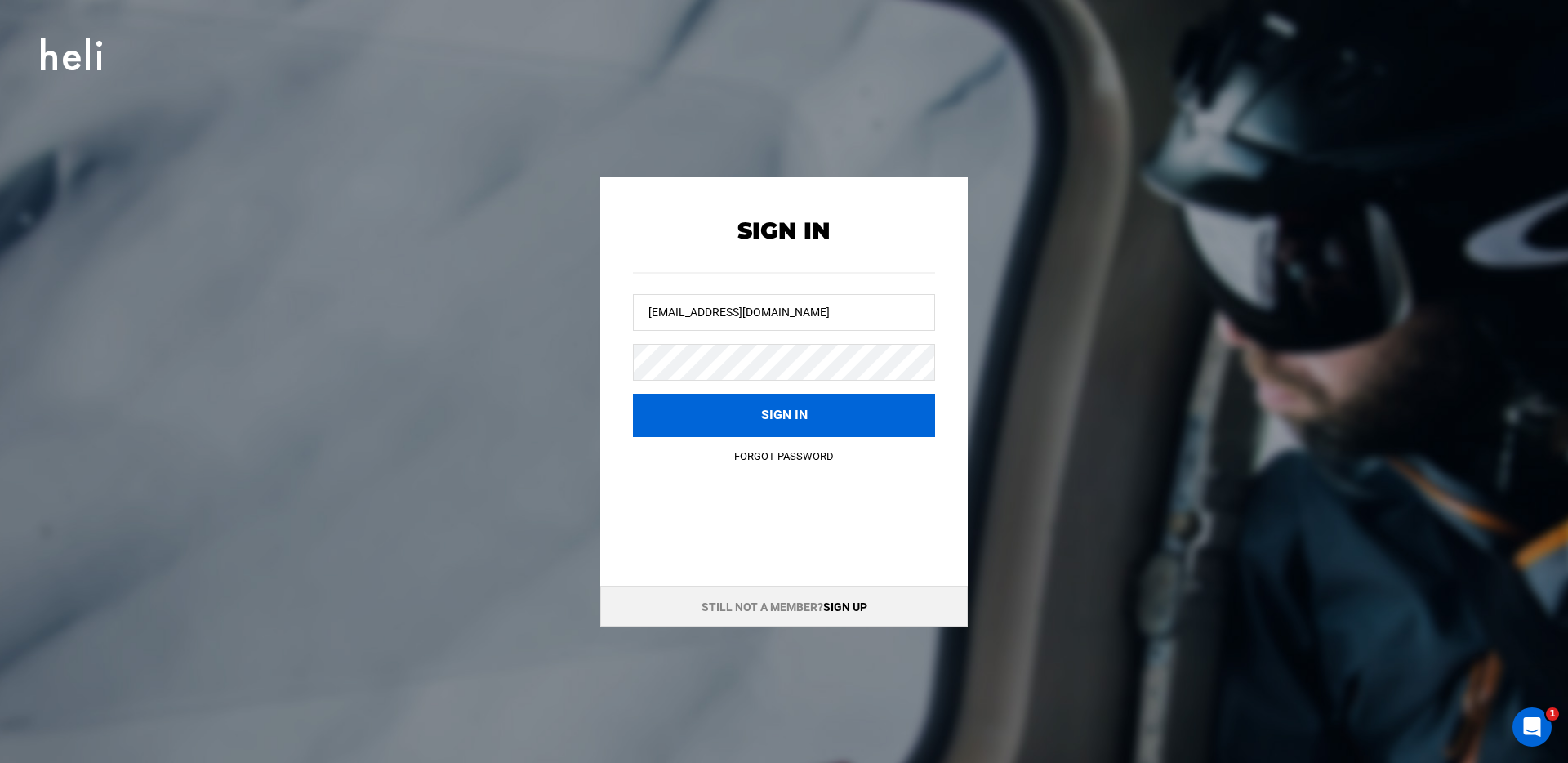
click at [725, 417] on button "Sign in" at bounding box center [784, 415] width 302 height 43
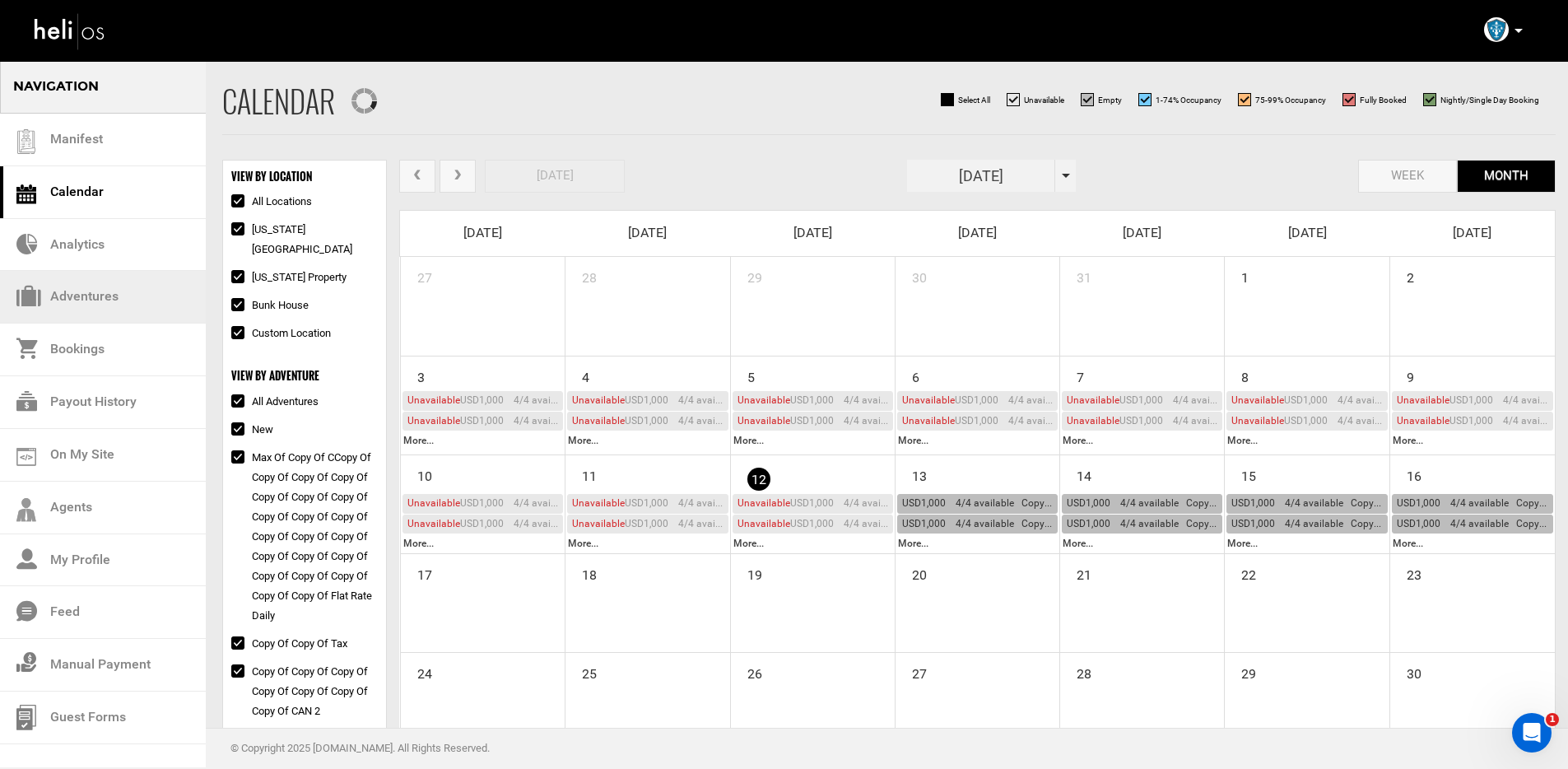
click at [113, 305] on link "Adventures" at bounding box center [103, 297] width 205 height 52
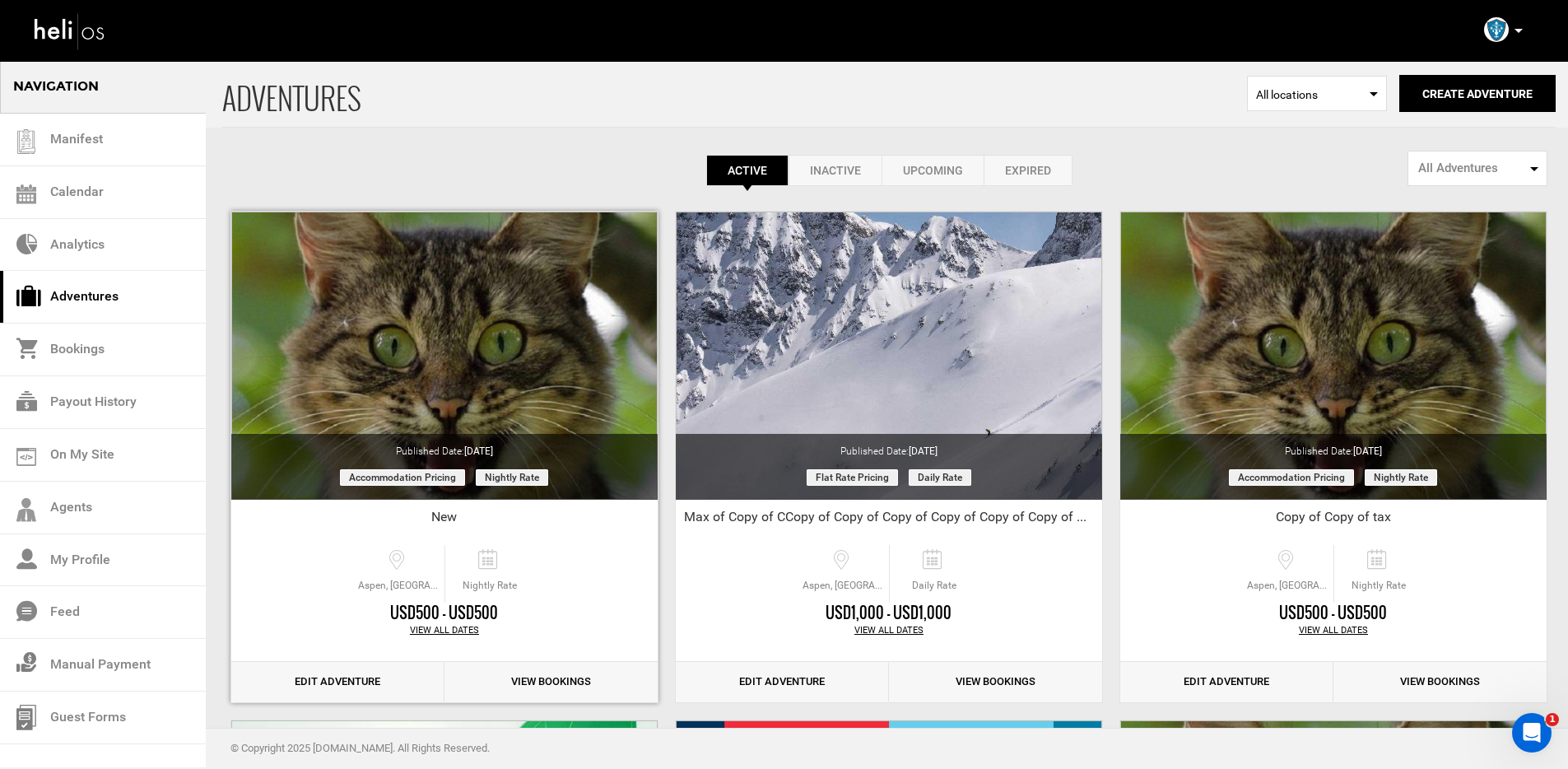
click at [373, 684] on link "Edit Adventure" at bounding box center [338, 682] width 214 height 41
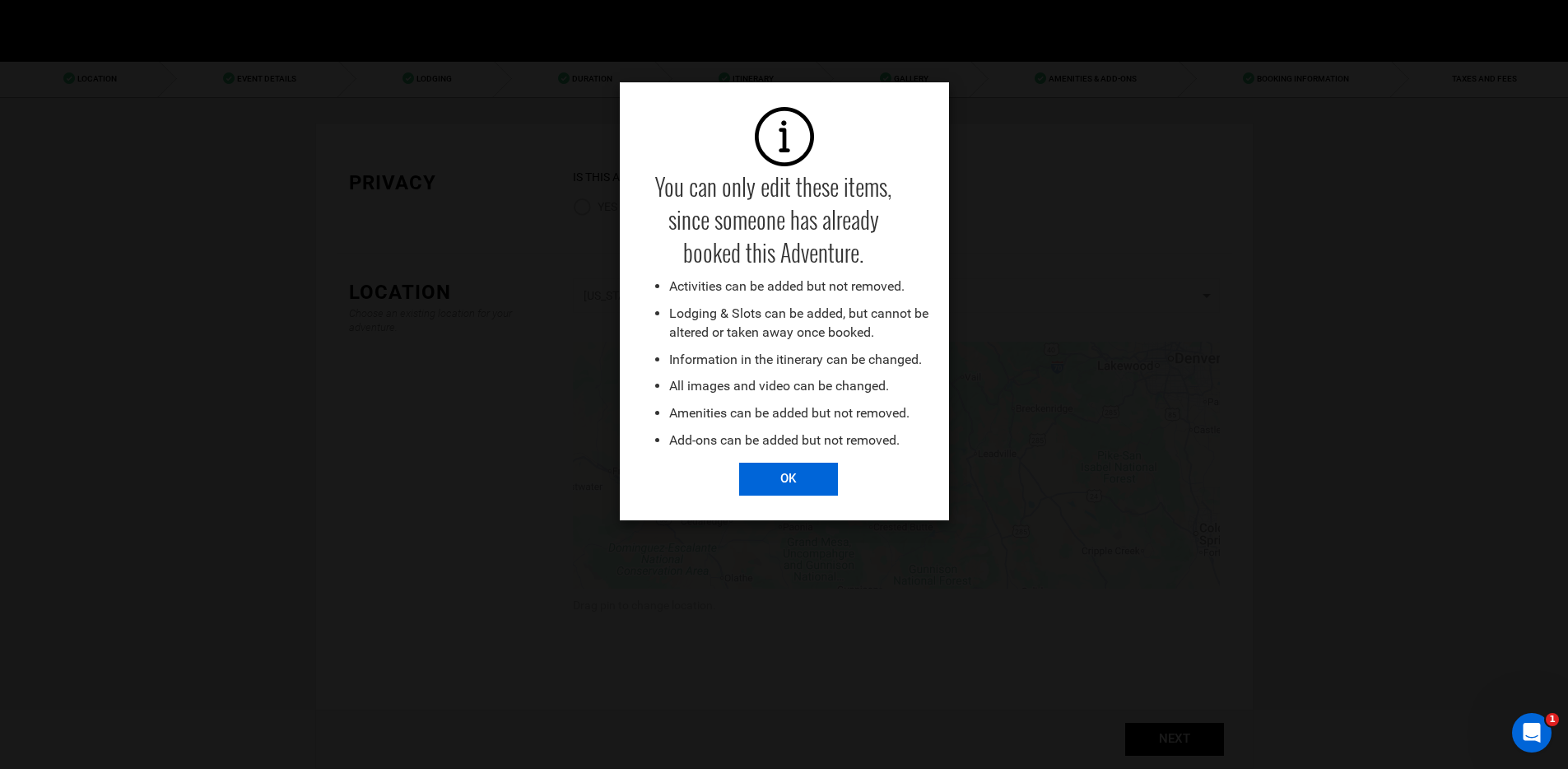
click at [776, 470] on input "OK" at bounding box center [789, 479] width 99 height 33
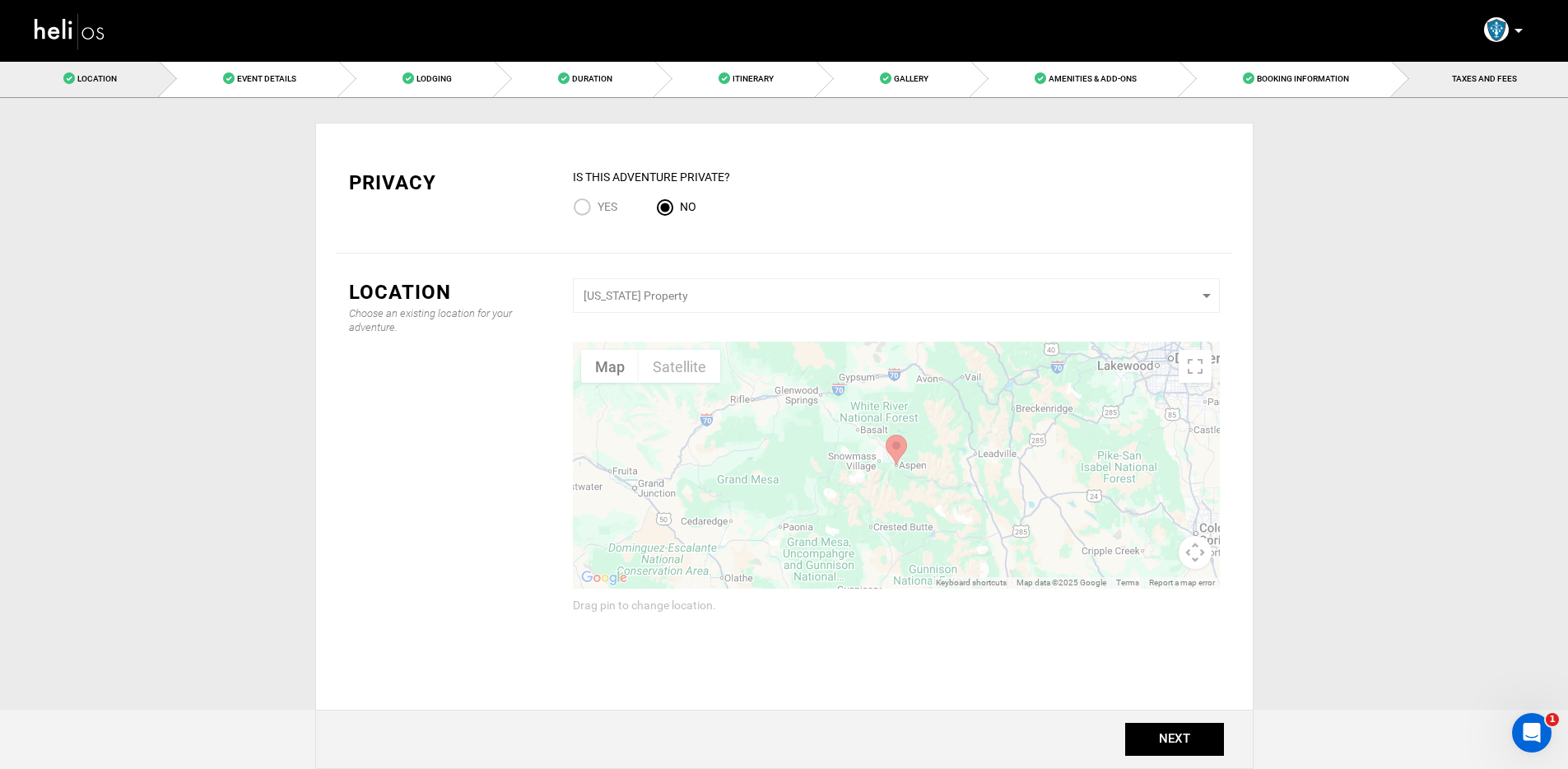
click at [1456, 87] on link "TAXES AND FEES" at bounding box center [1479, 78] width 176 height 37
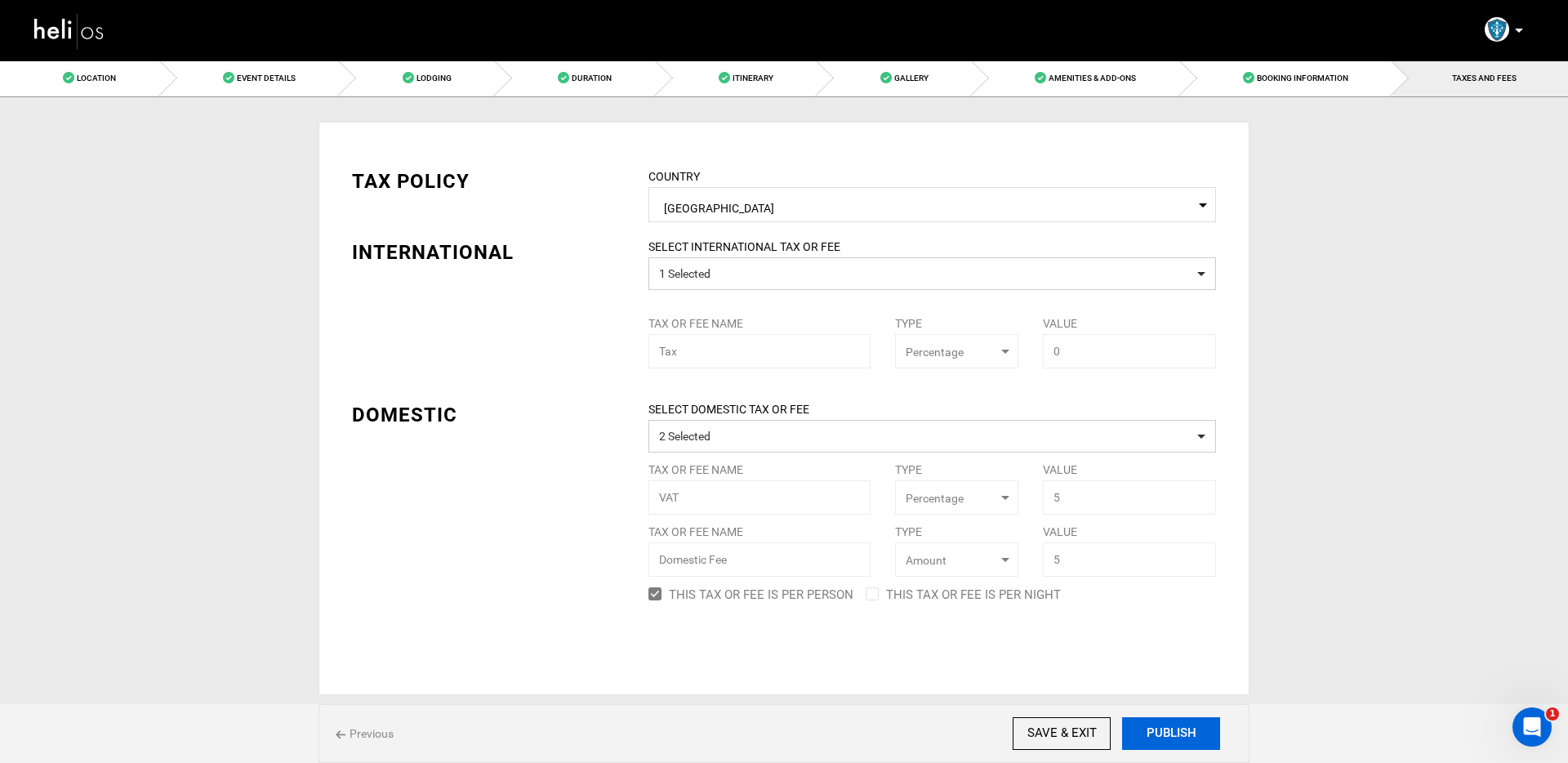
click at [1159, 727] on button "PUBLISH" at bounding box center [1172, 733] width 98 height 33
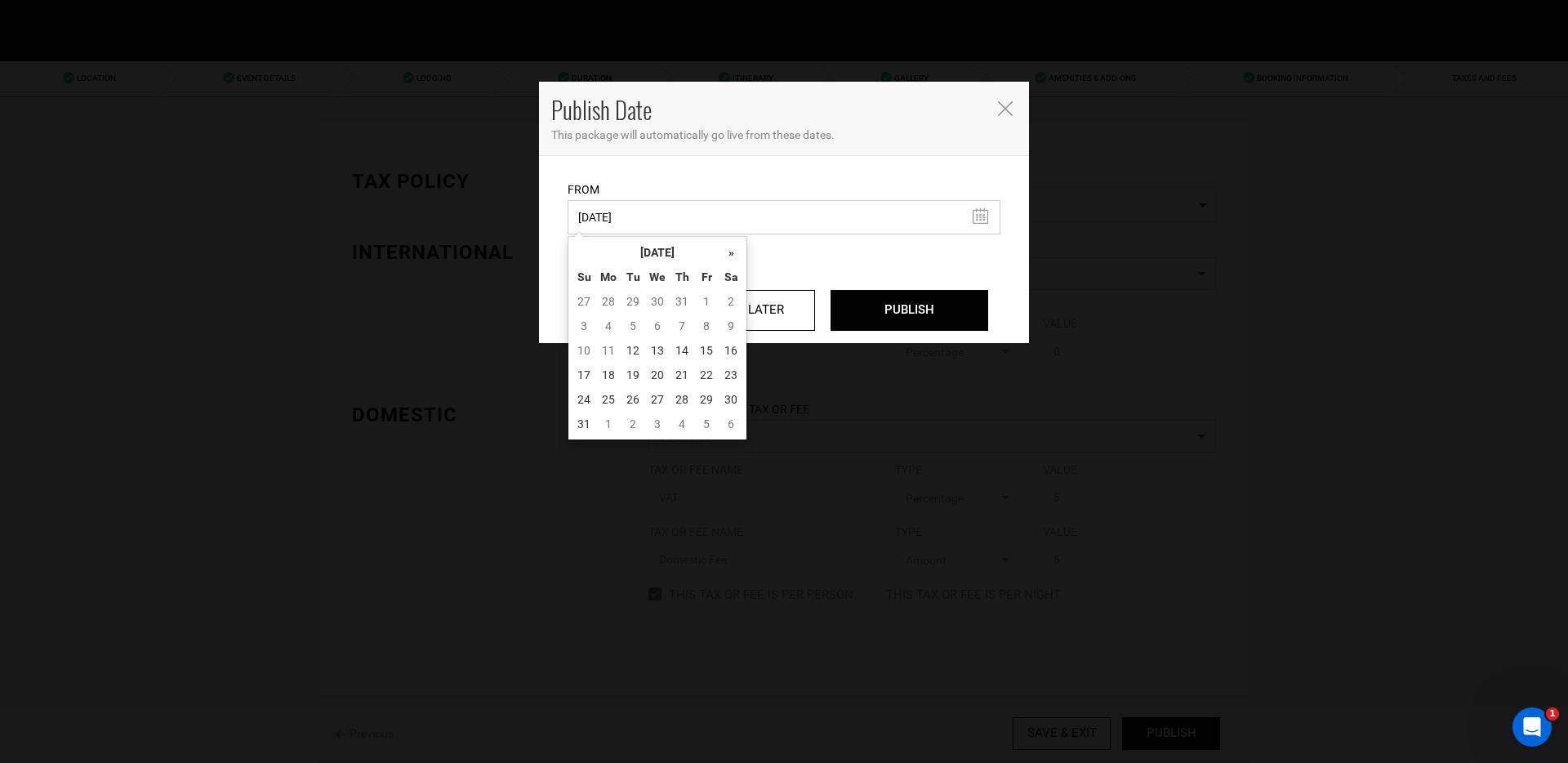
click at [650, 216] on input "11/25/2024" at bounding box center [784, 217] width 433 height 34
click at [729, 245] on th "»" at bounding box center [731, 252] width 24 height 24
click at [739, 381] on td "25" at bounding box center [731, 374] width 24 height 24
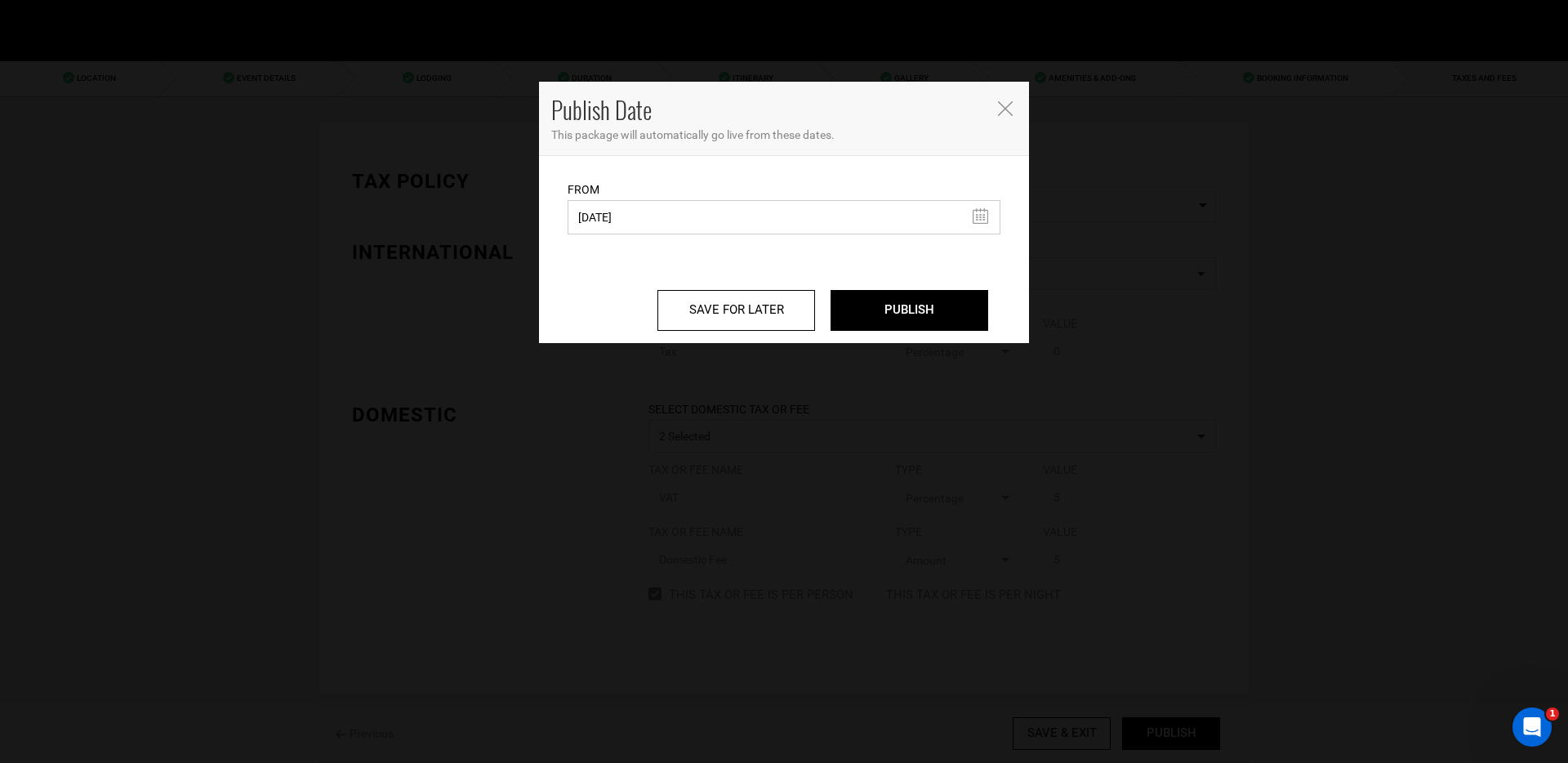
click at [911, 214] on input "10/25/2025" at bounding box center [784, 217] width 433 height 34
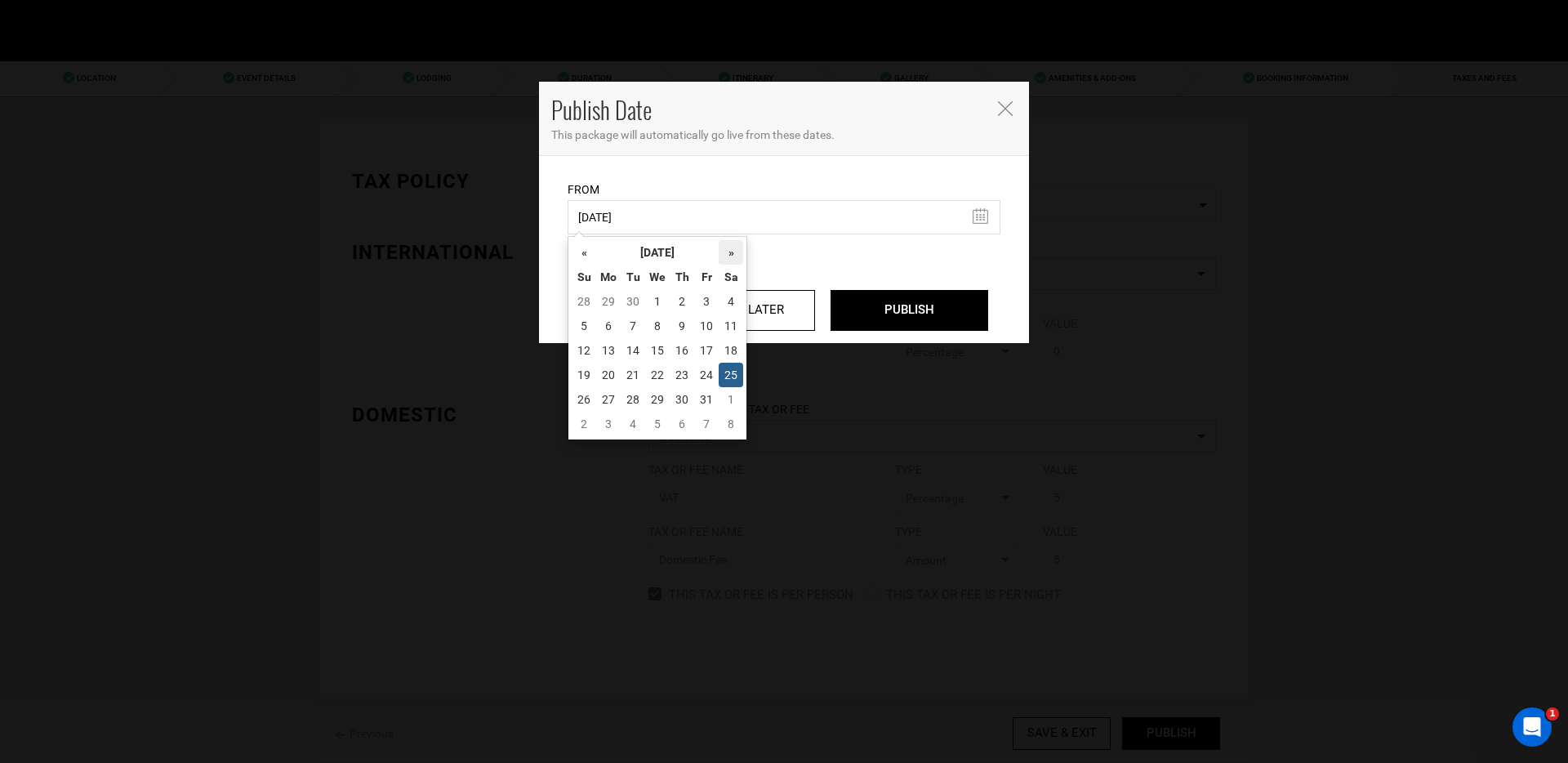
click at [733, 250] on th "»" at bounding box center [731, 252] width 24 height 24
click at [733, 360] on td "14" at bounding box center [731, 350] width 24 height 24
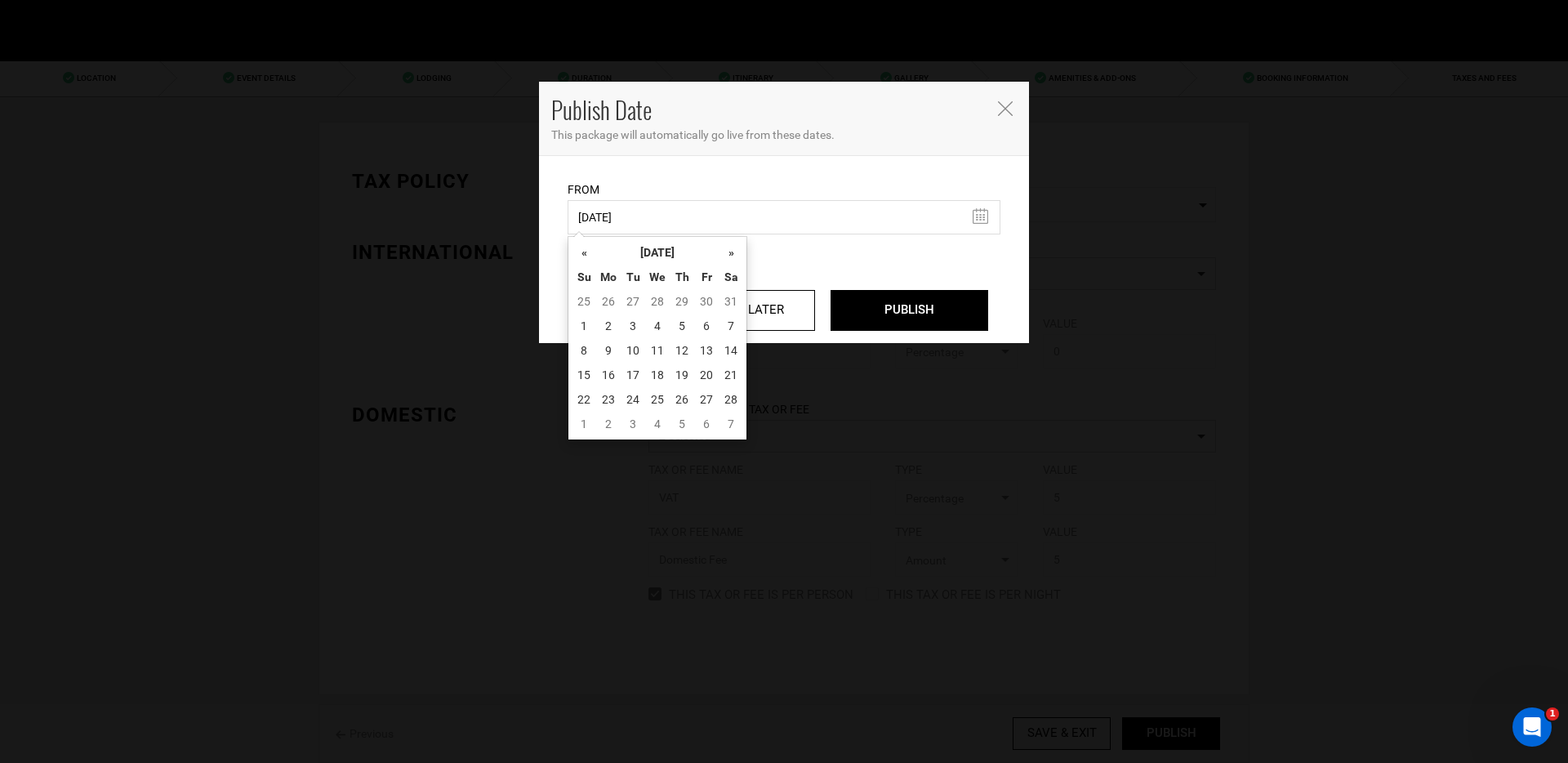
type input "02/14/2026"
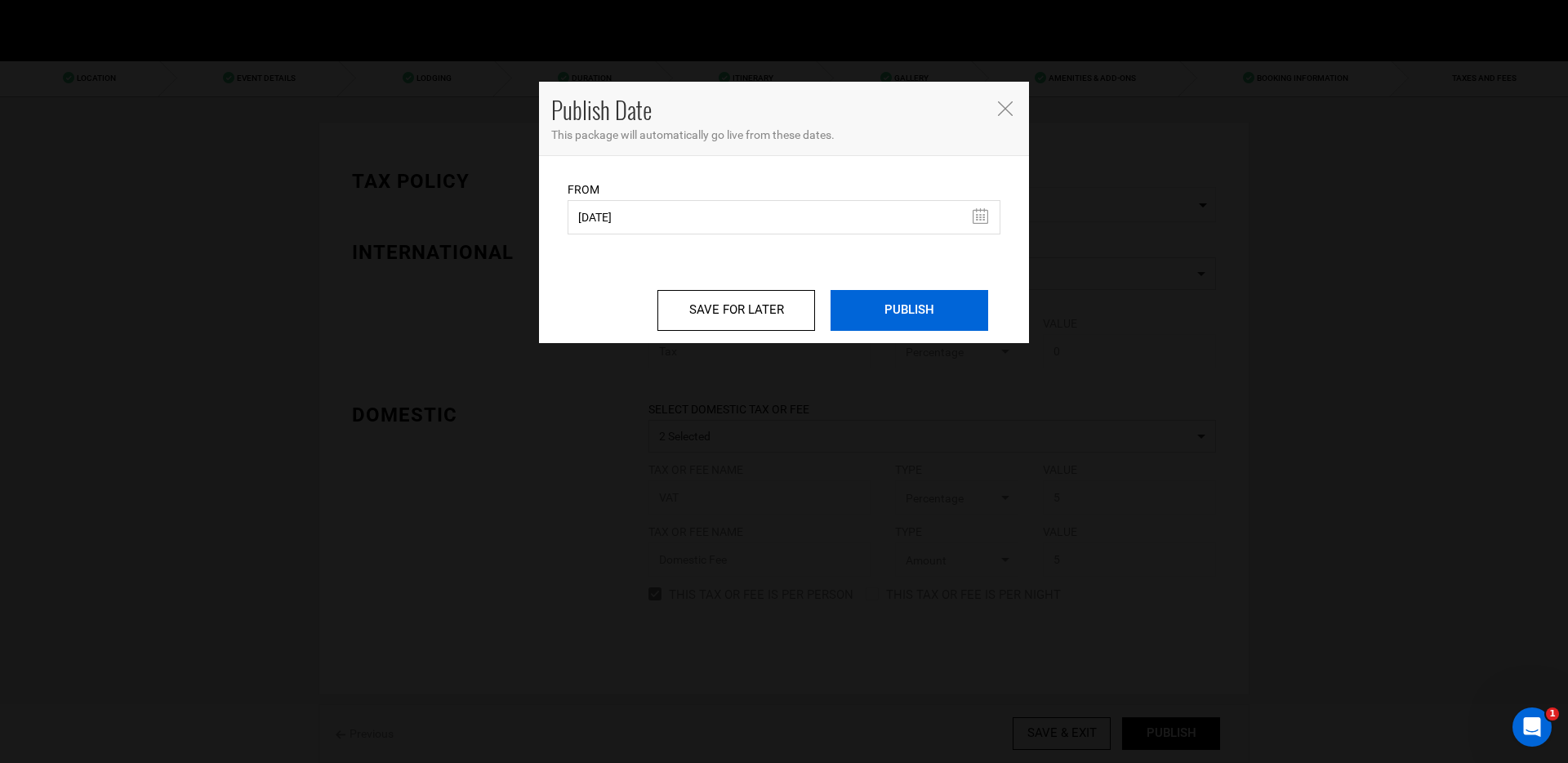
click at [890, 318] on input "PUBLISH" at bounding box center [910, 310] width 157 height 41
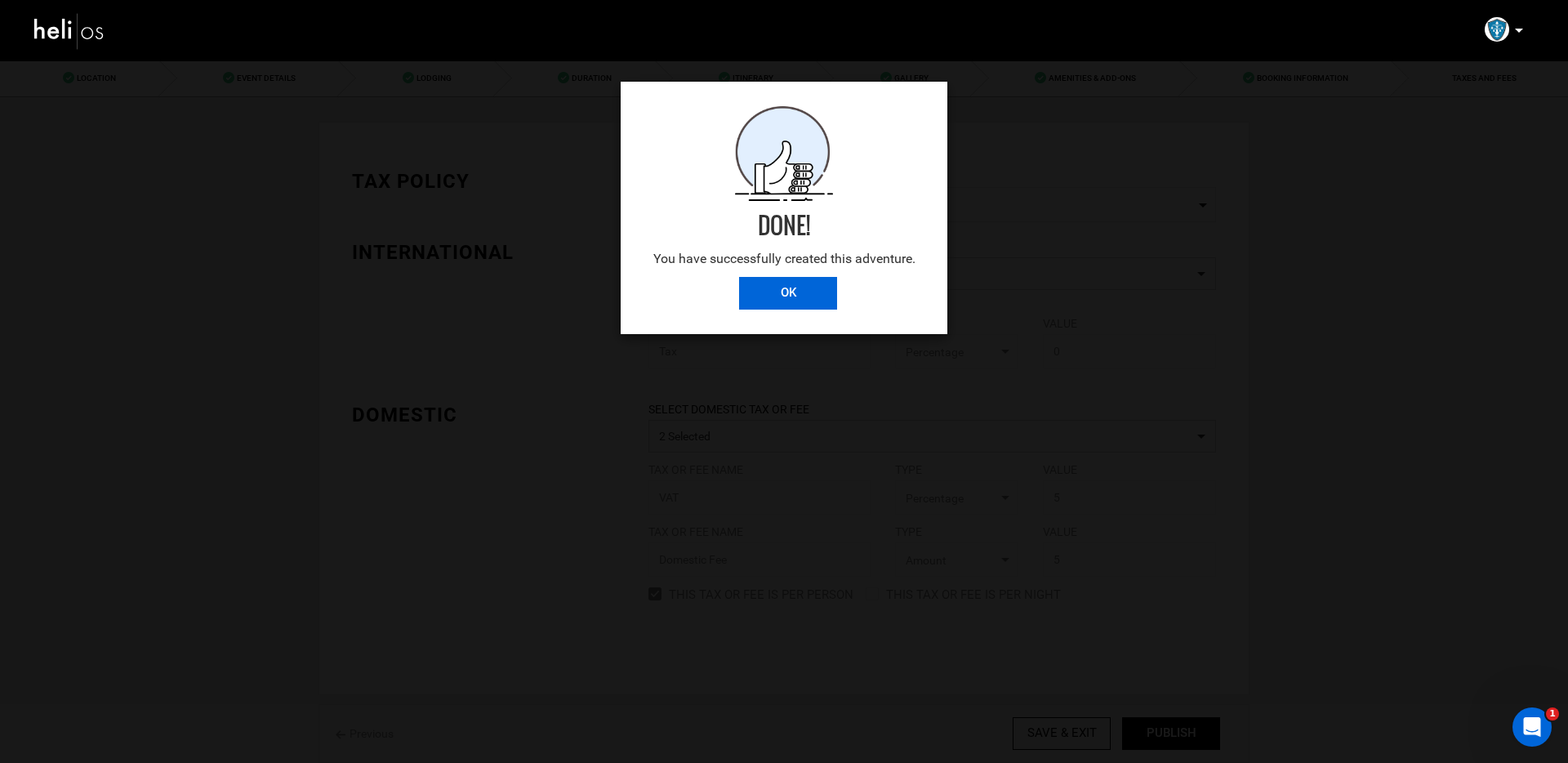
click at [790, 295] on input "OK" at bounding box center [789, 293] width 98 height 33
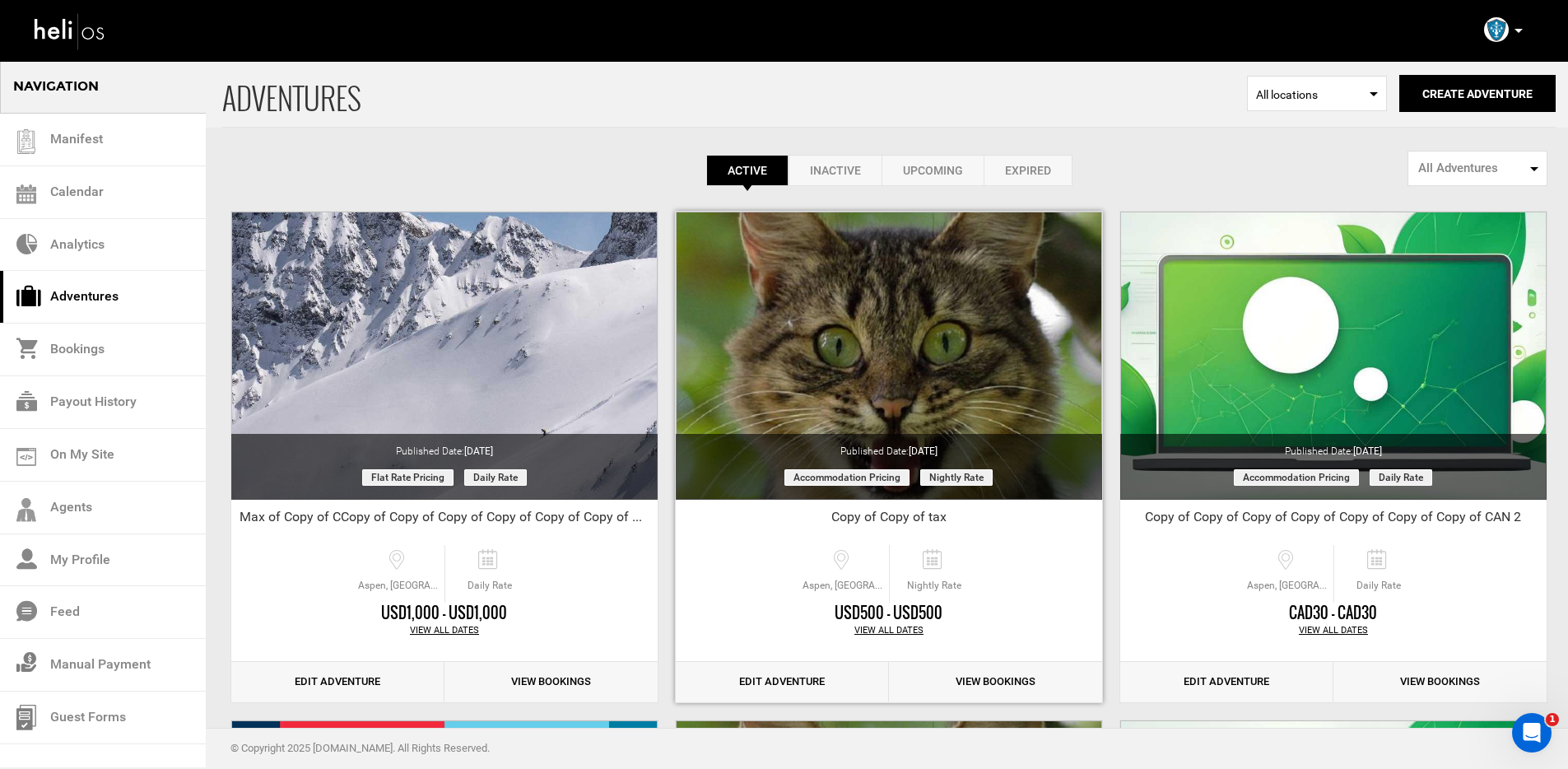
click at [779, 679] on link "Edit Adventure" at bounding box center [782, 682] width 214 height 41
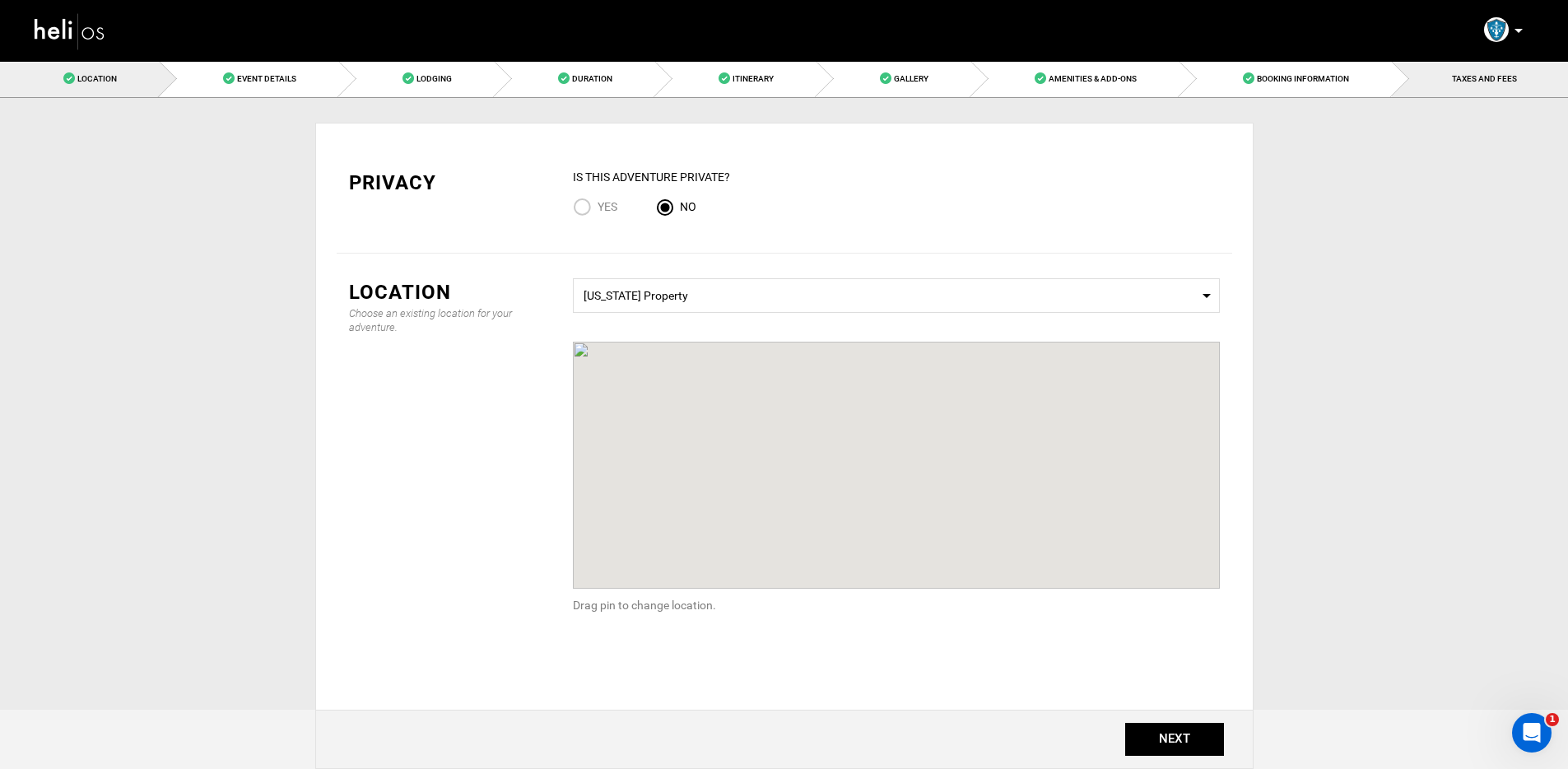
click at [1496, 71] on link "TAXES AND FEES" at bounding box center [1479, 78] width 176 height 37
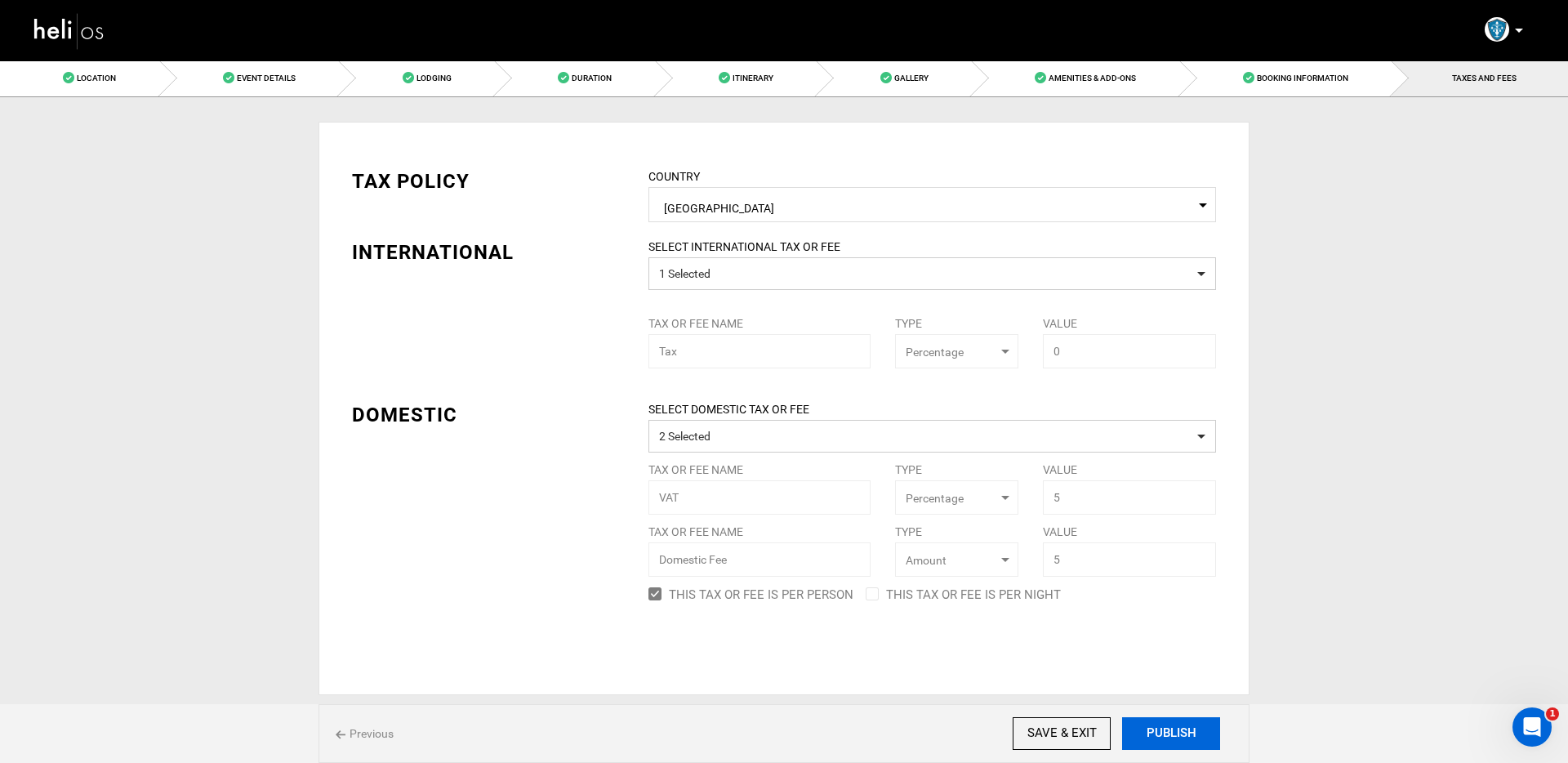
click at [1168, 734] on button "PUBLISH" at bounding box center [1172, 733] width 98 height 33
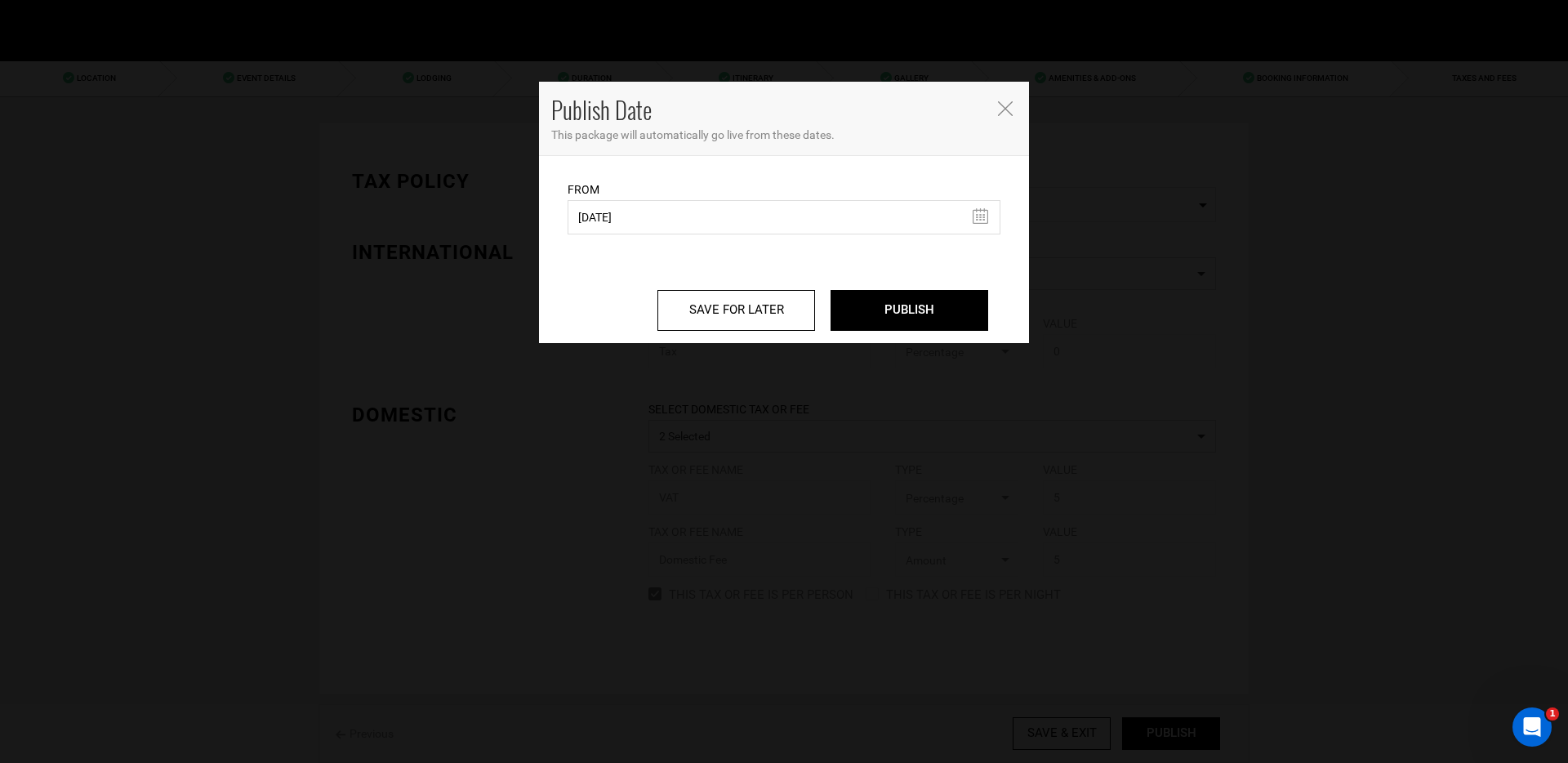
click at [1008, 102] on icon "Close" at bounding box center [1005, 108] width 14 height 14
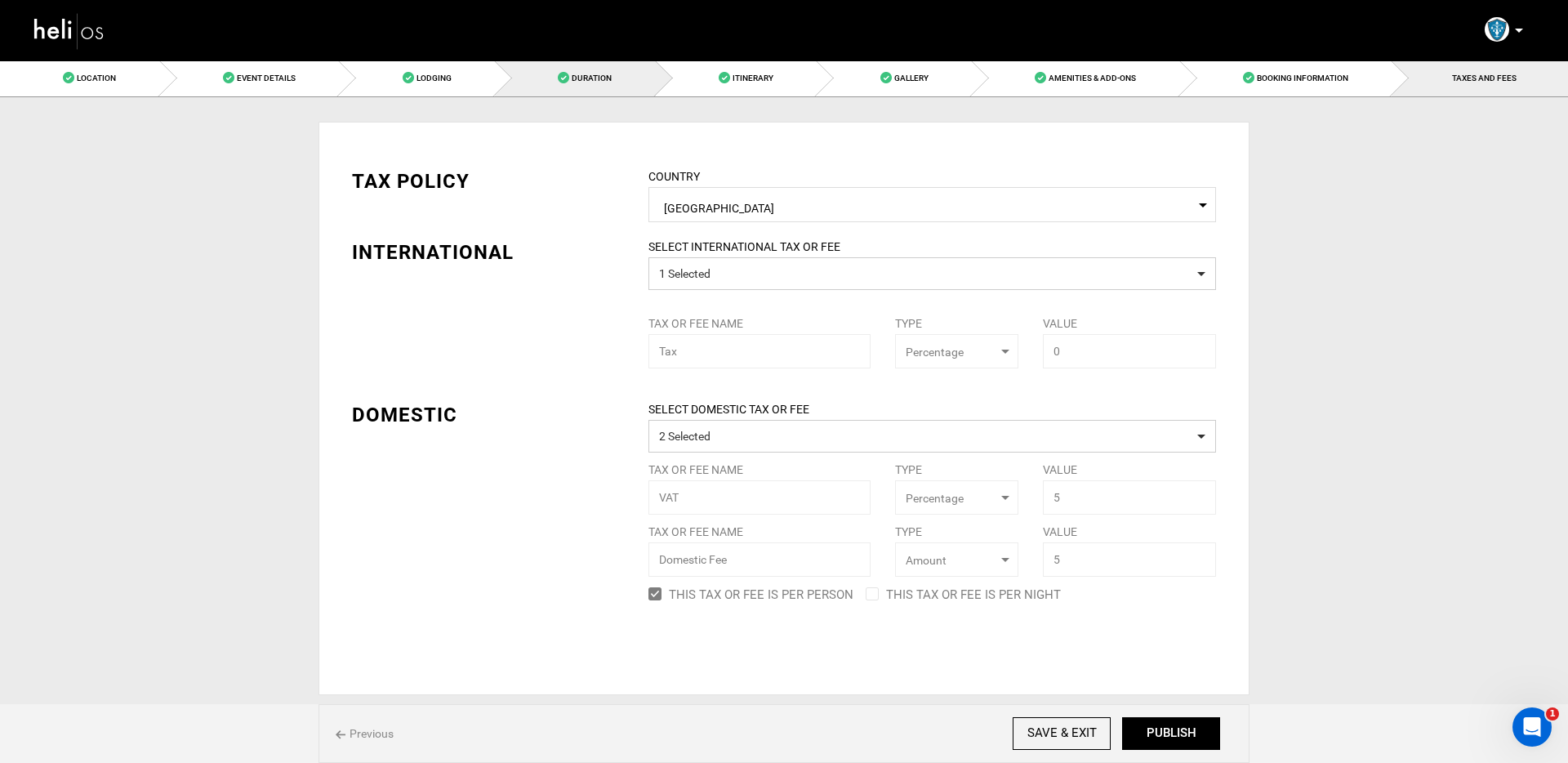
click at [574, 89] on link "Duration" at bounding box center [575, 78] width 161 height 37
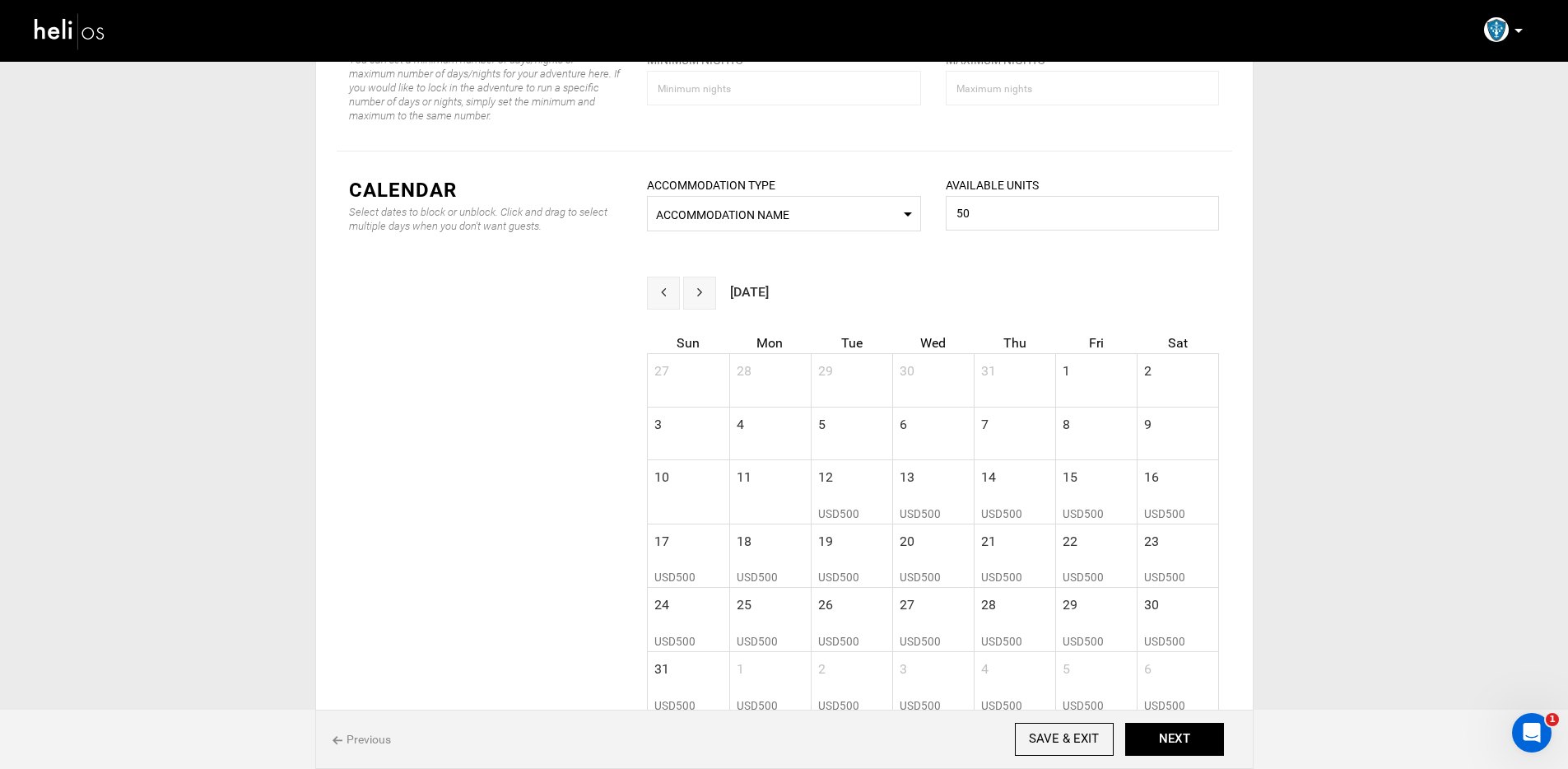
scroll to position [591, 0]
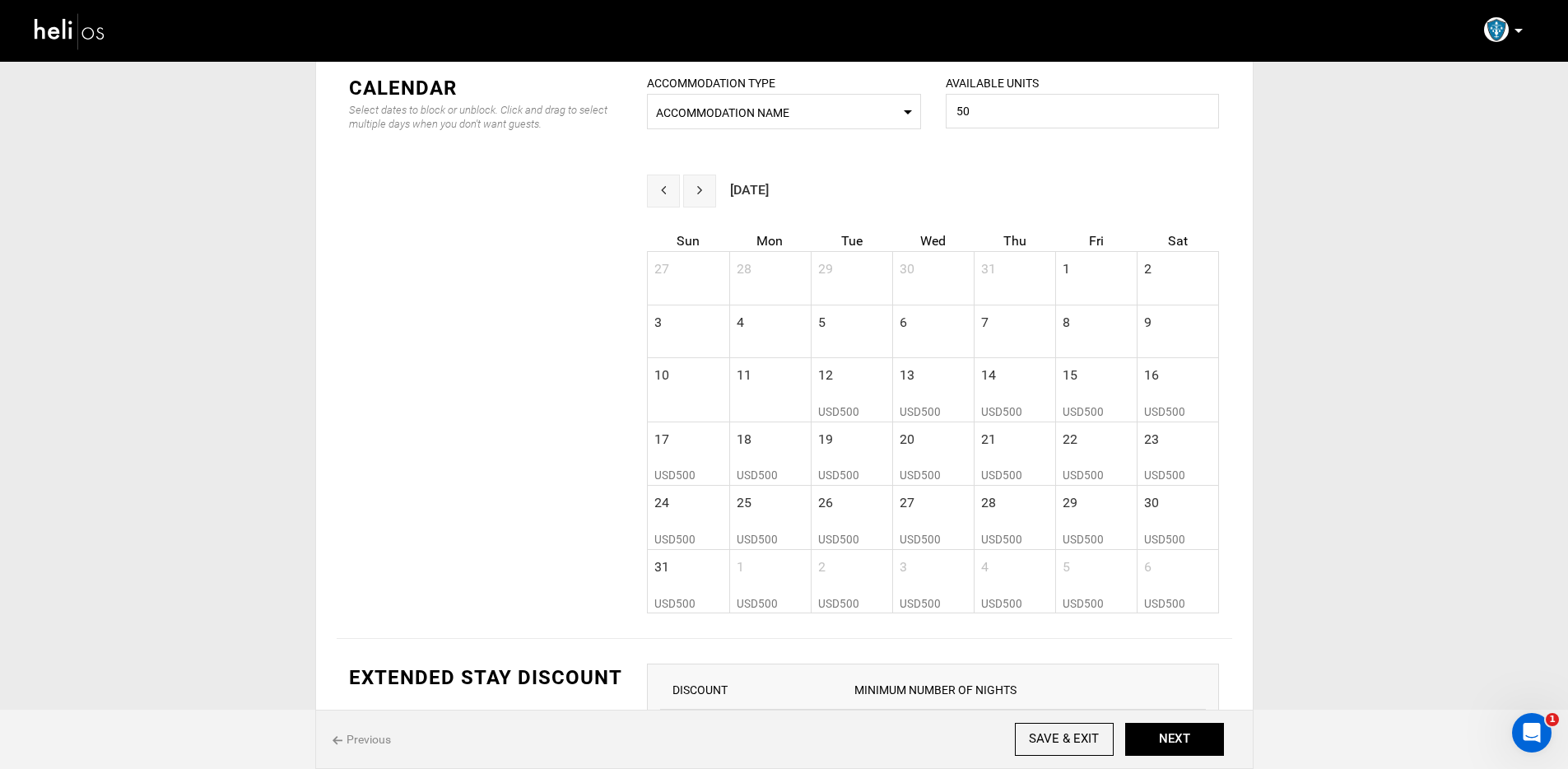
click at [707, 190] on button "next" at bounding box center [699, 191] width 33 height 33
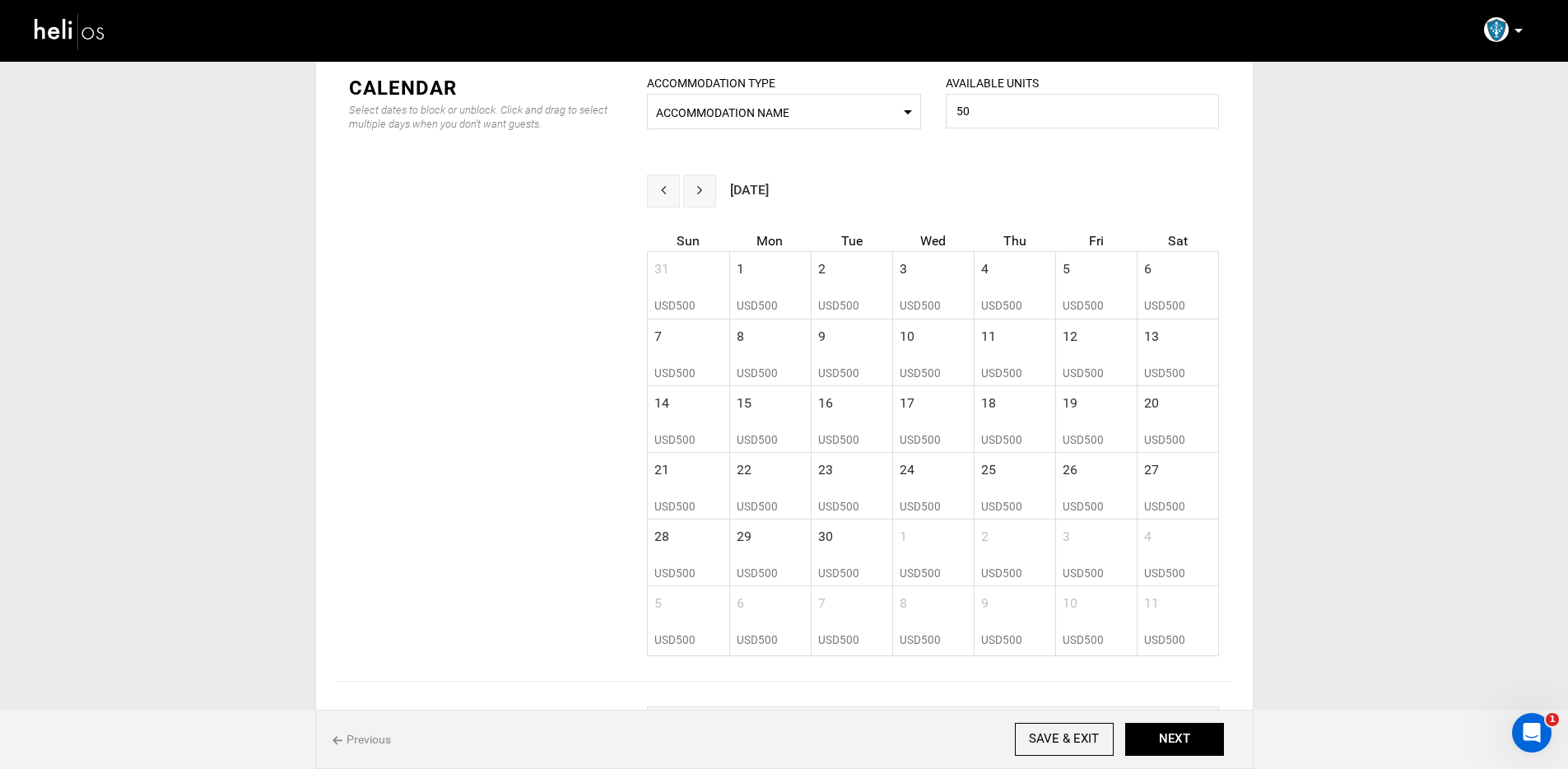
click at [707, 190] on button "next" at bounding box center [699, 191] width 33 height 33
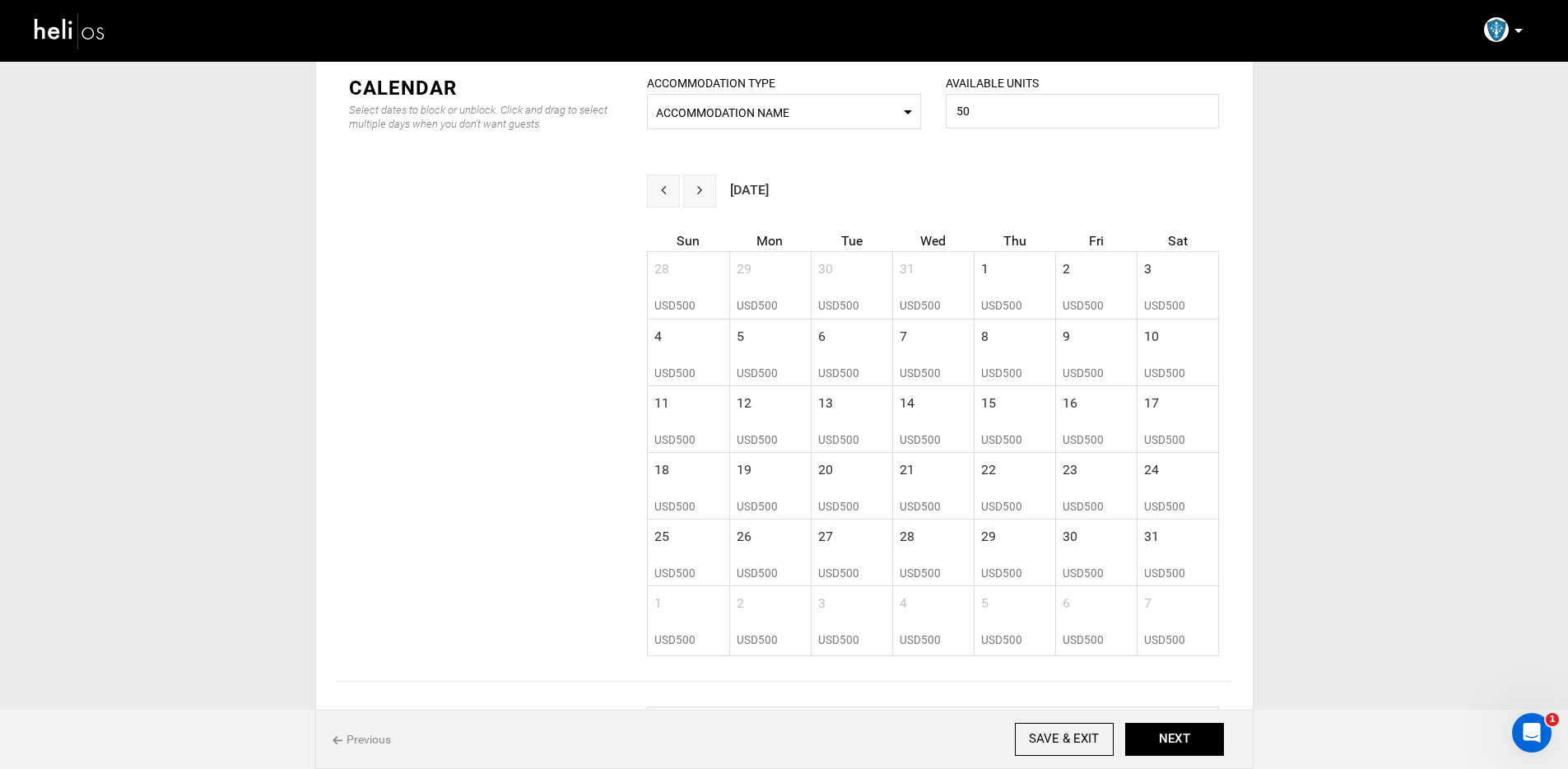
click at [707, 190] on button "next" at bounding box center [699, 191] width 33 height 33
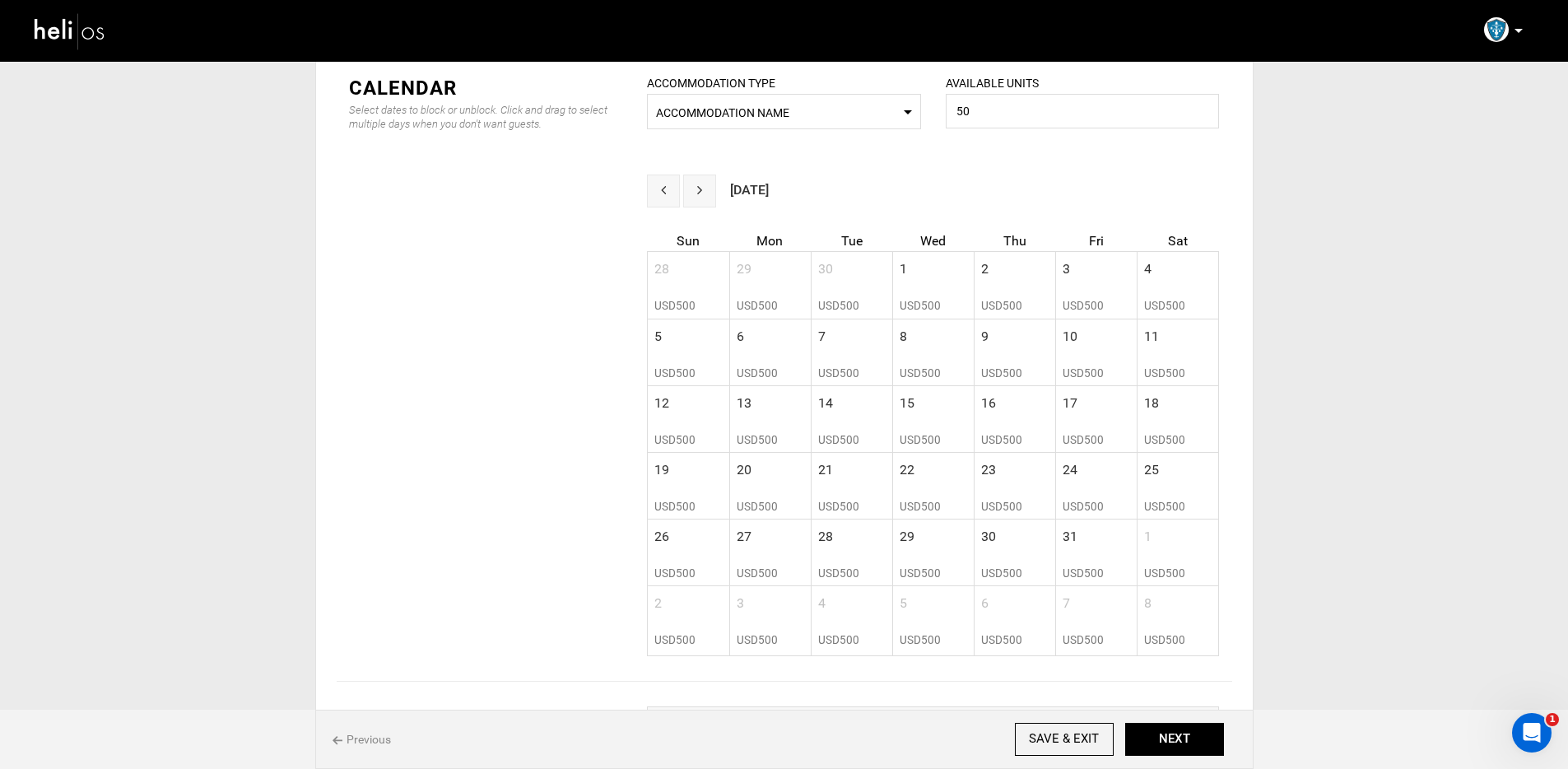
click at [707, 190] on button "next" at bounding box center [699, 191] width 33 height 33
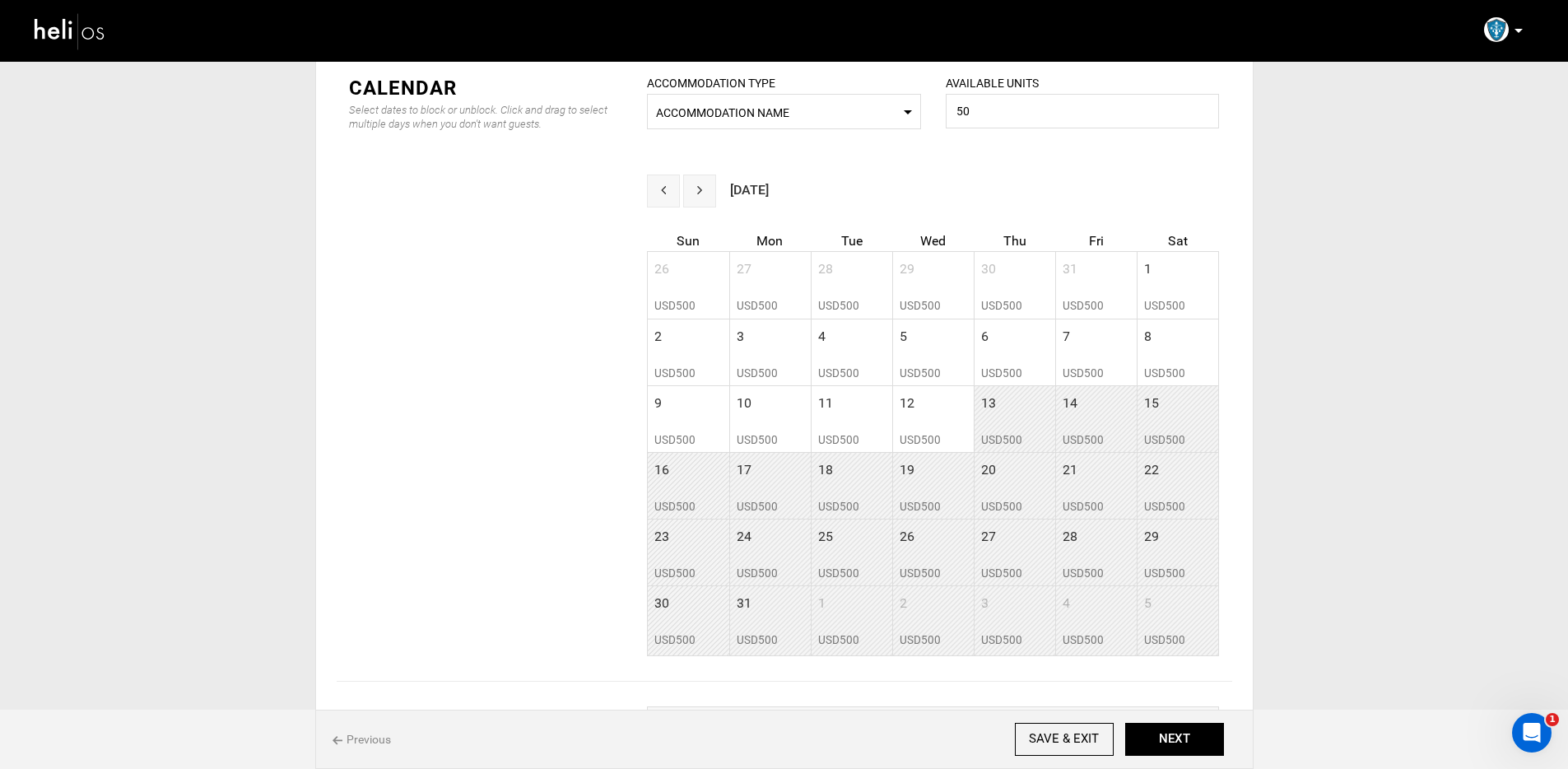
click at [707, 190] on button "next" at bounding box center [699, 191] width 33 height 33
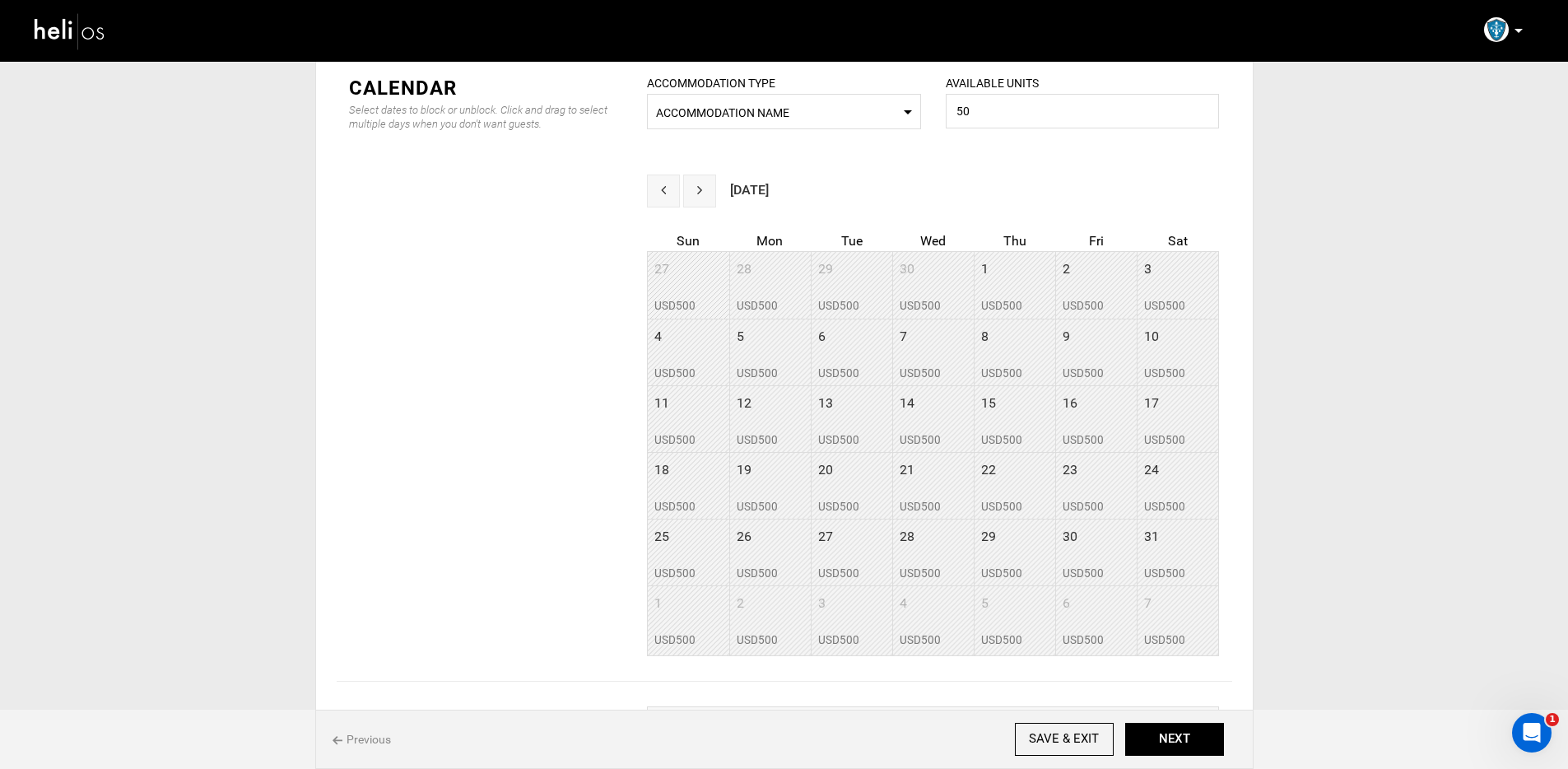
click at [707, 190] on button "next" at bounding box center [699, 191] width 33 height 33
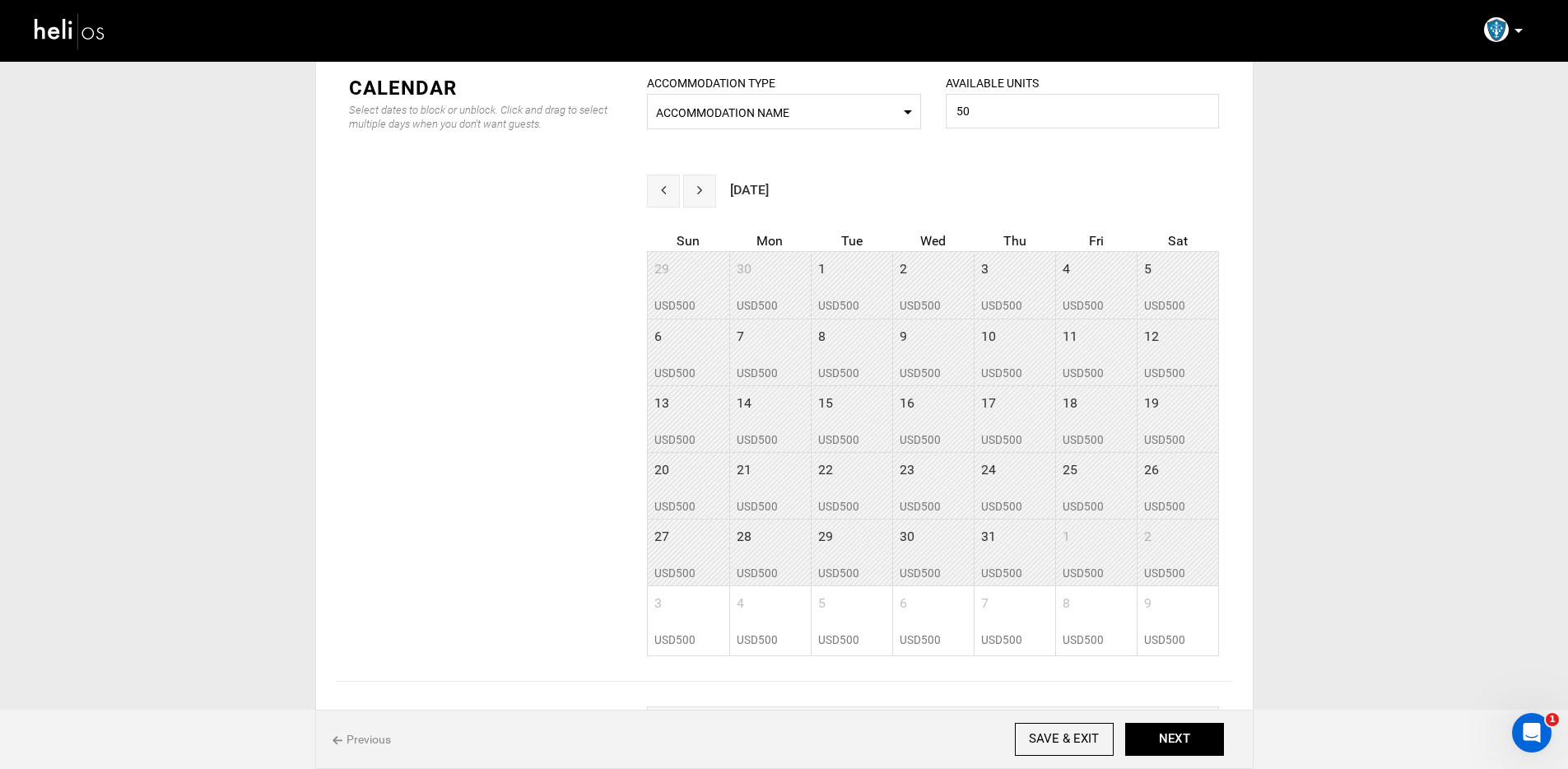
click at [707, 190] on button "next" at bounding box center [699, 191] width 33 height 33
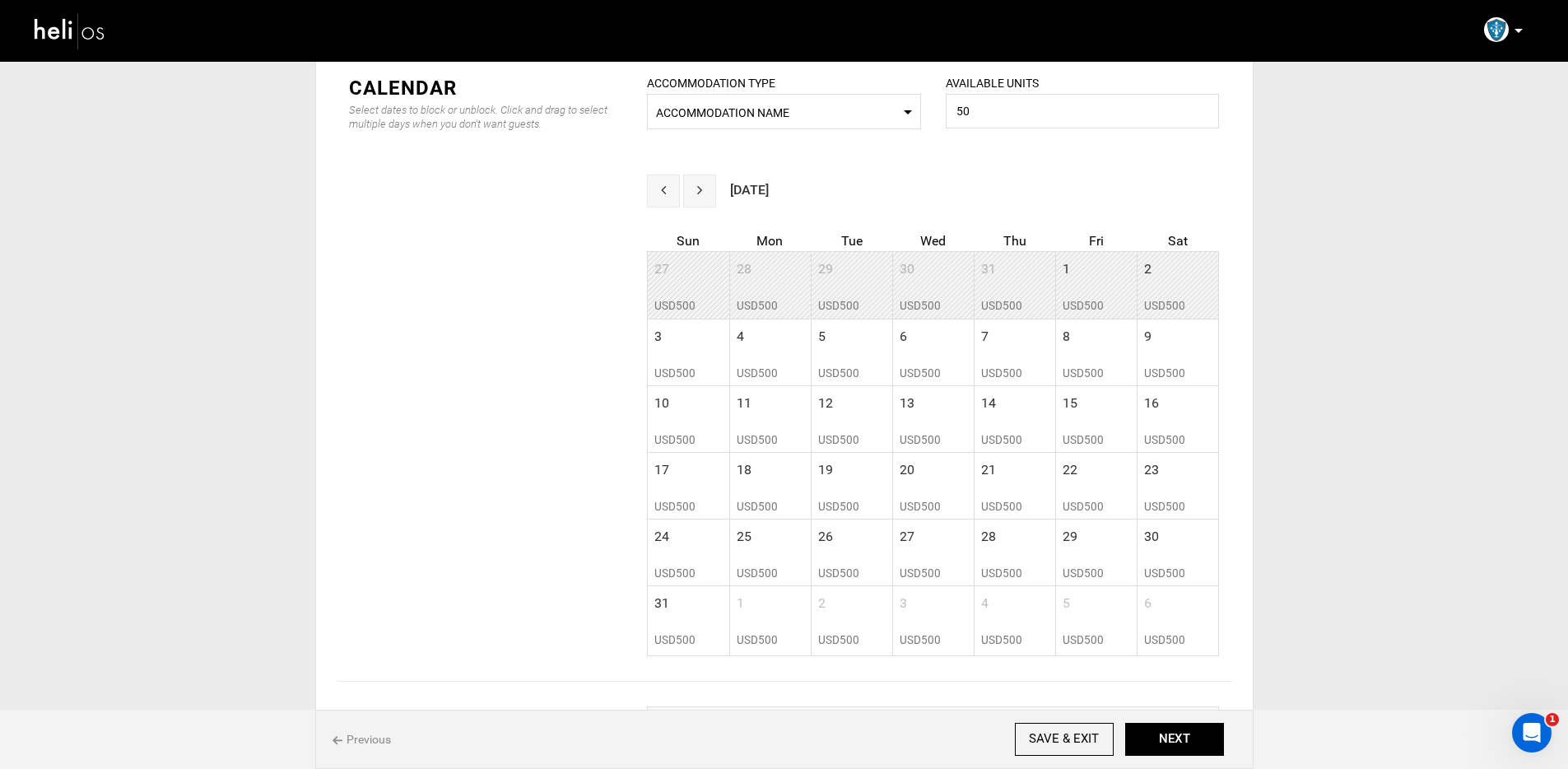
click at [707, 190] on button "next" at bounding box center [699, 191] width 33 height 33
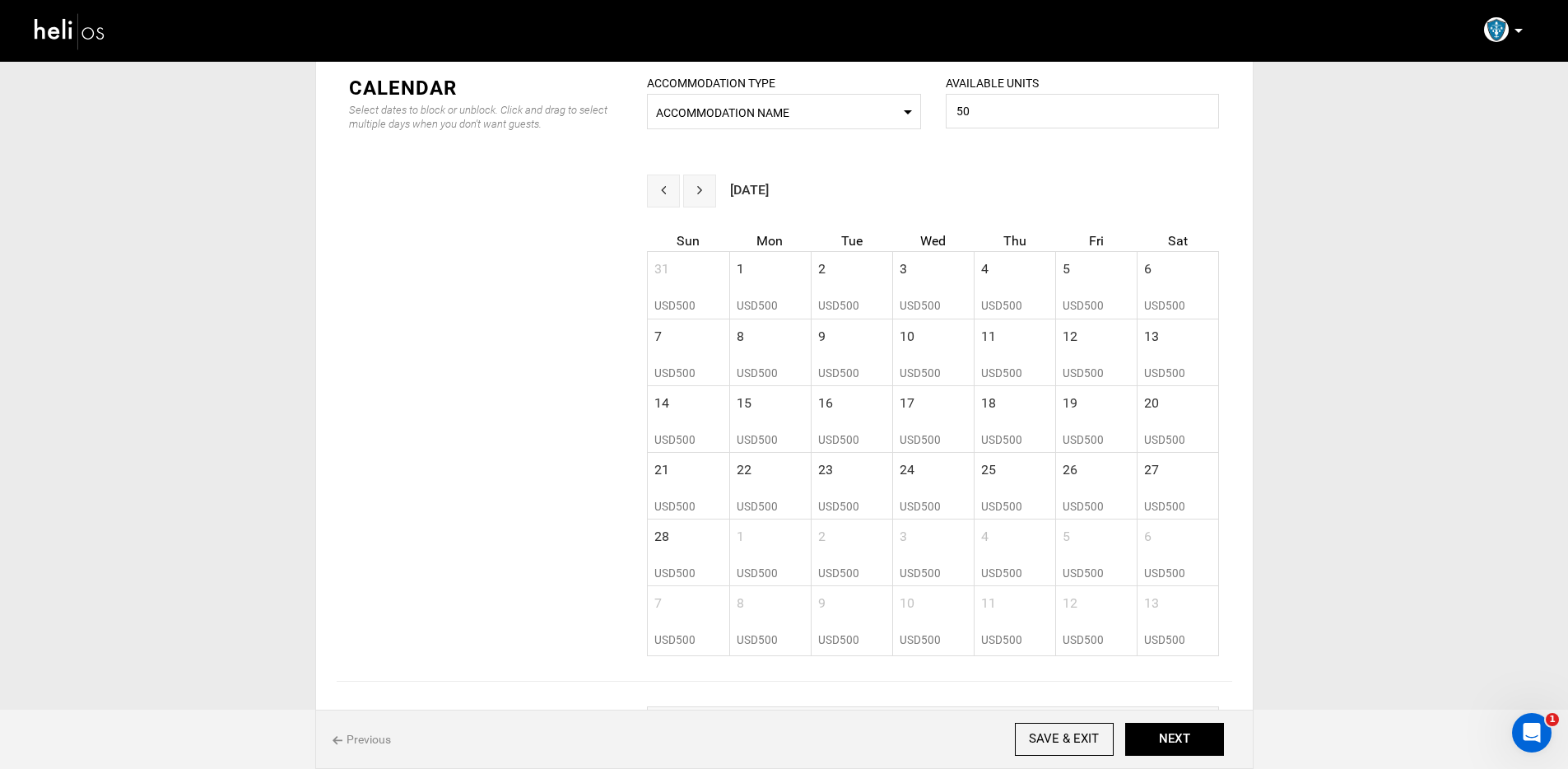
click at [707, 190] on button "next" at bounding box center [699, 191] width 33 height 33
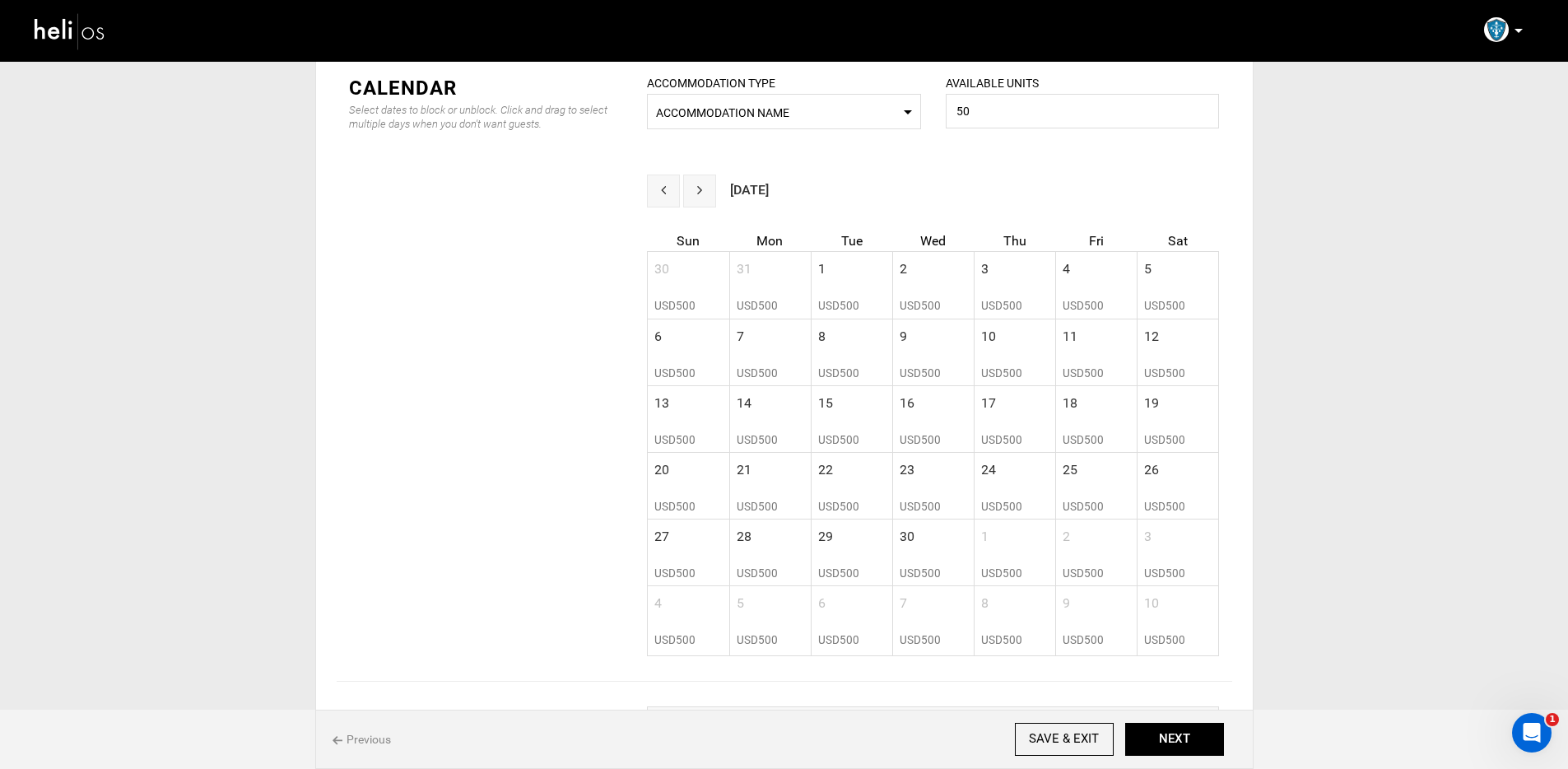
click at [707, 190] on button "next" at bounding box center [699, 191] width 33 height 33
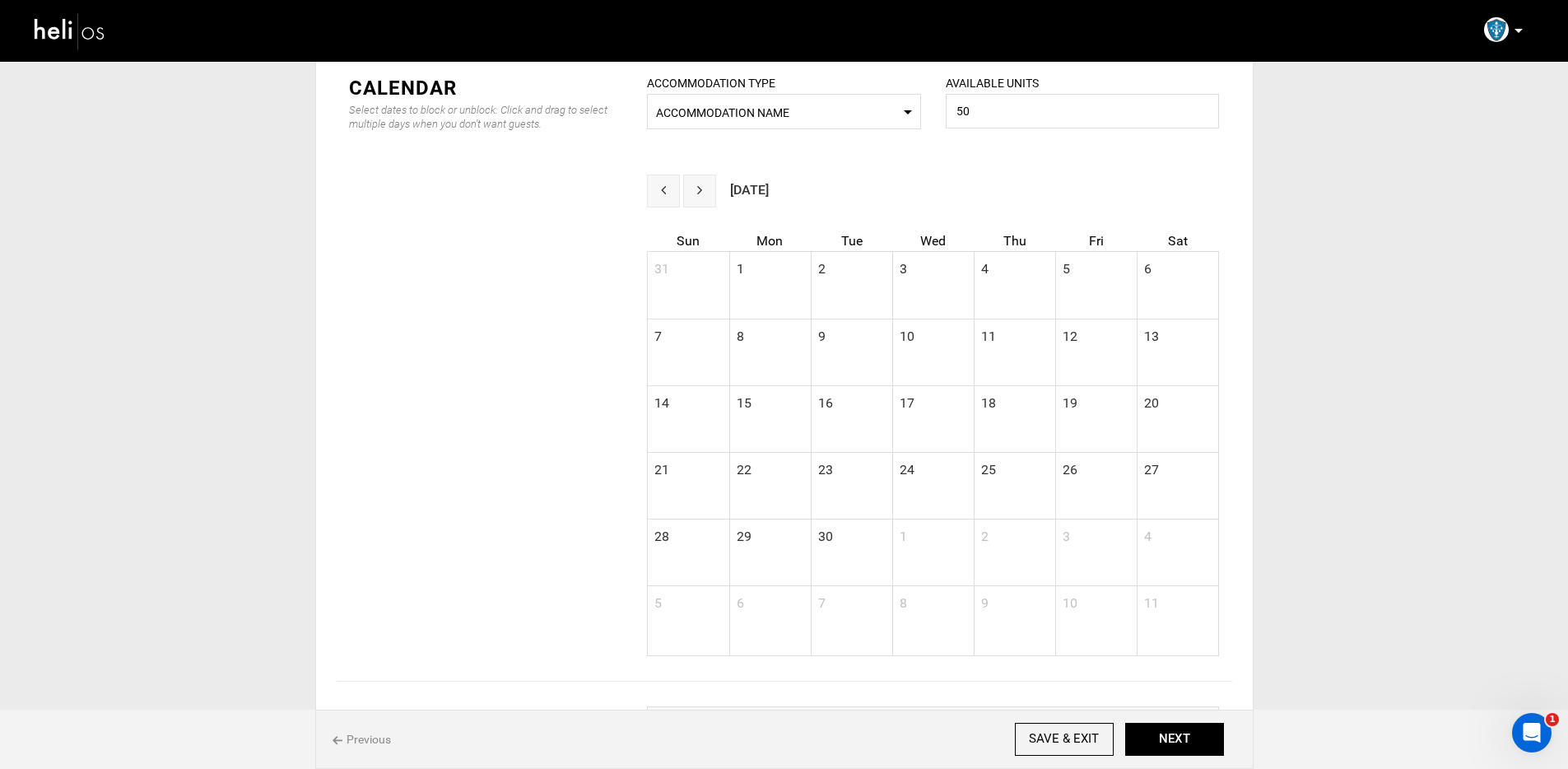
click at [1473, 455] on div "Location Event Details Lodging Duration Itinerary Gallery Amenities & Add-Ons B…" at bounding box center [784, 211] width 1568 height 1485
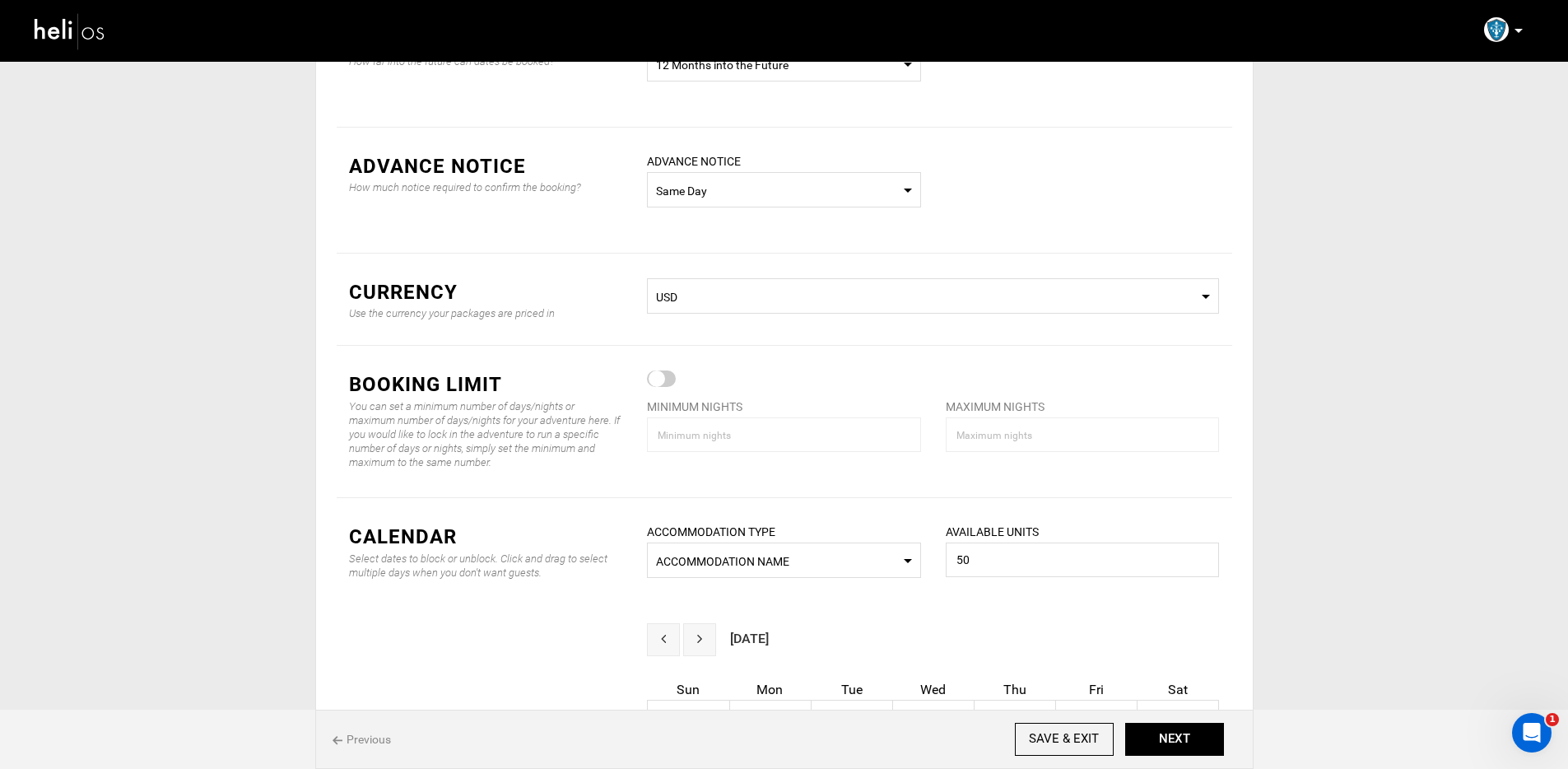
scroll to position [0, 0]
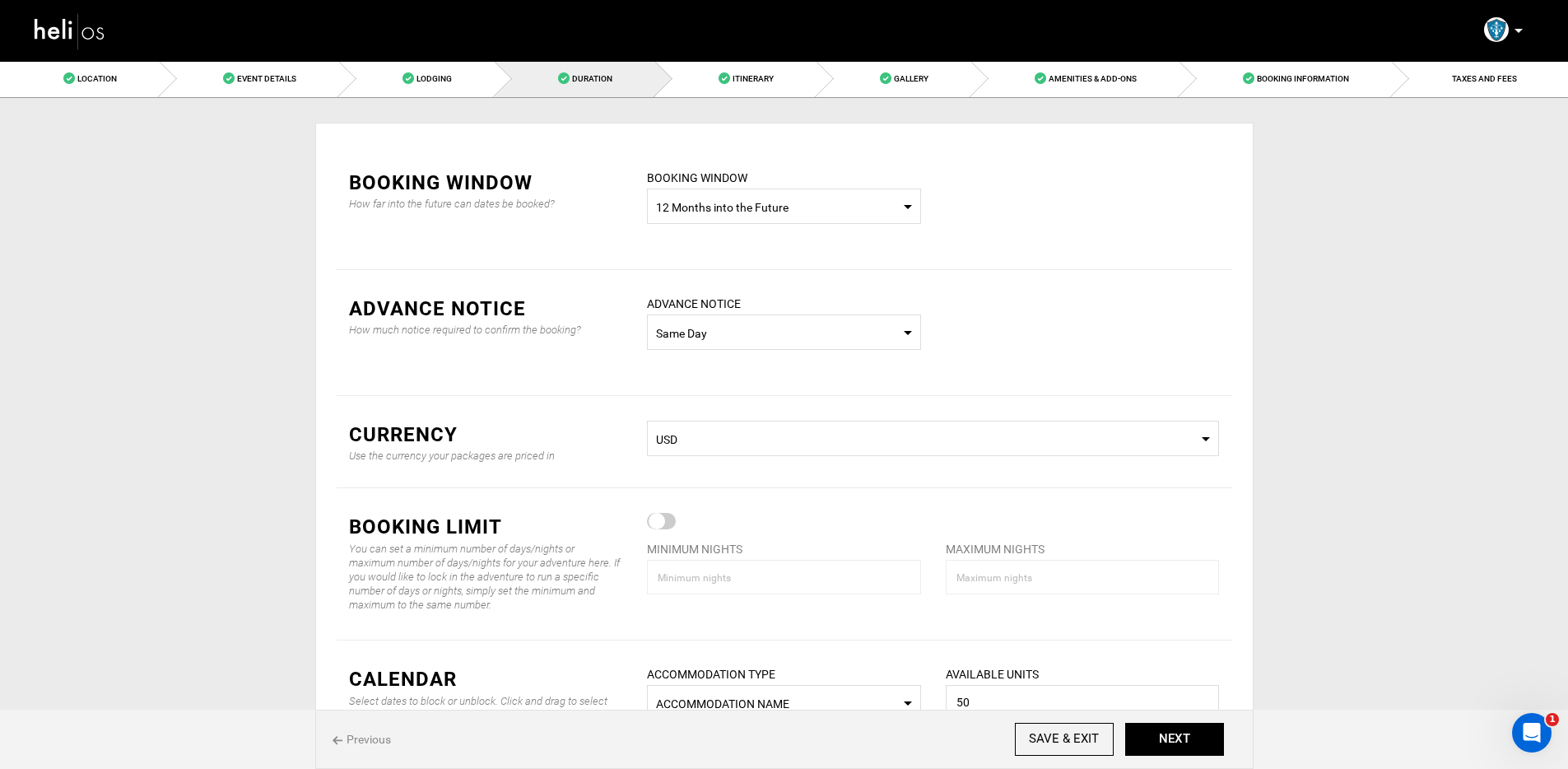
click at [73, 35] on img at bounding box center [70, 31] width 74 height 43
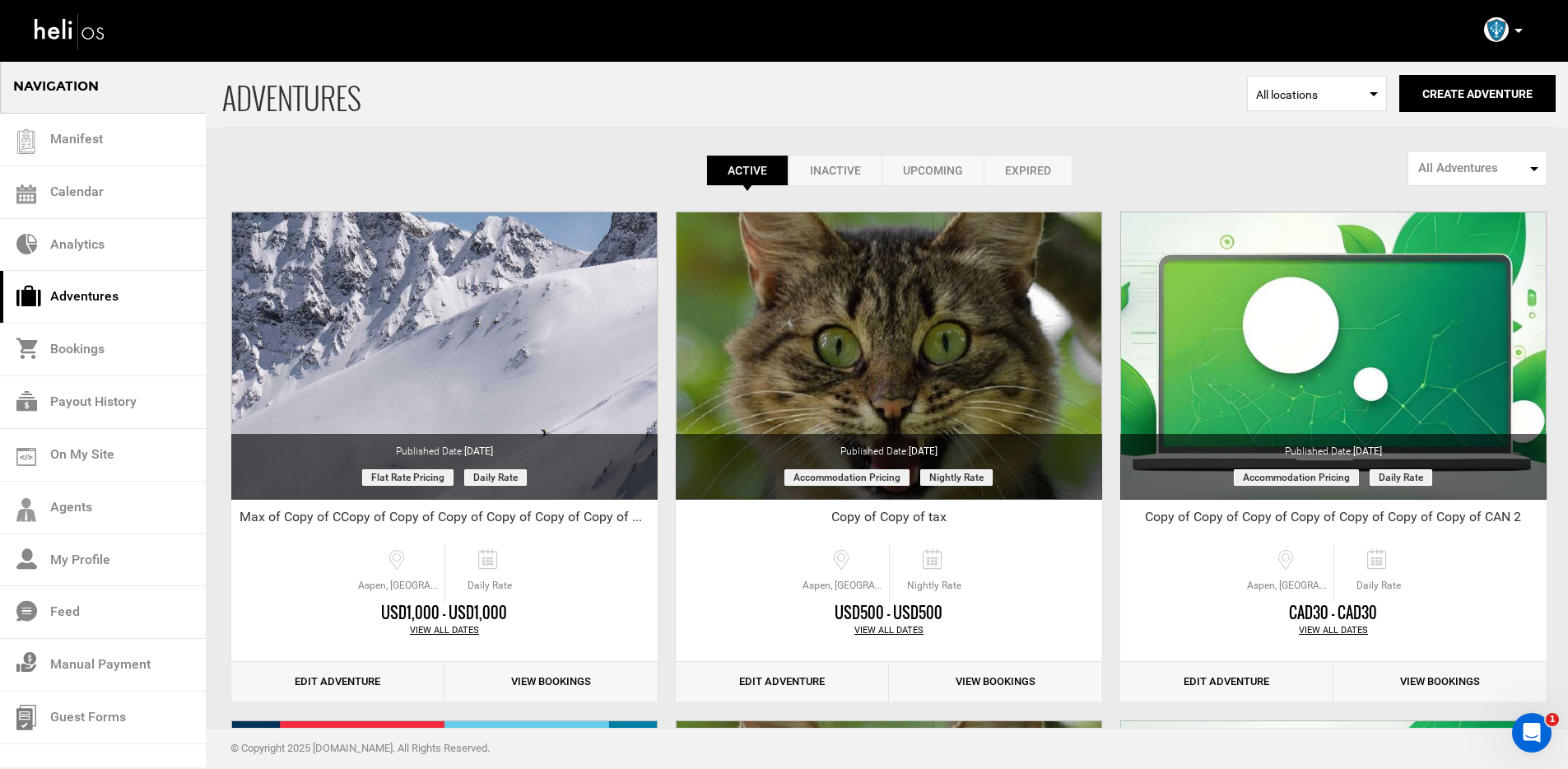
click at [1133, 173] on div "Active Inactive Upcoming Expired Active Active Inactive Upcoming Expired Active…" at bounding box center [889, 170] width 1334 height 32
click at [555, 150] on div "Active Inactive Upcoming Expired Active Active Inactive Upcoming Expired Active…" at bounding box center [889, 124] width 1334 height 126
click at [486, 146] on div "Active Inactive Upcoming Expired Active Active Inactive Upcoming Expired Active…" at bounding box center [889, 124] width 1334 height 126
click at [1513, 28] on p at bounding box center [1518, 31] width 10 height 19
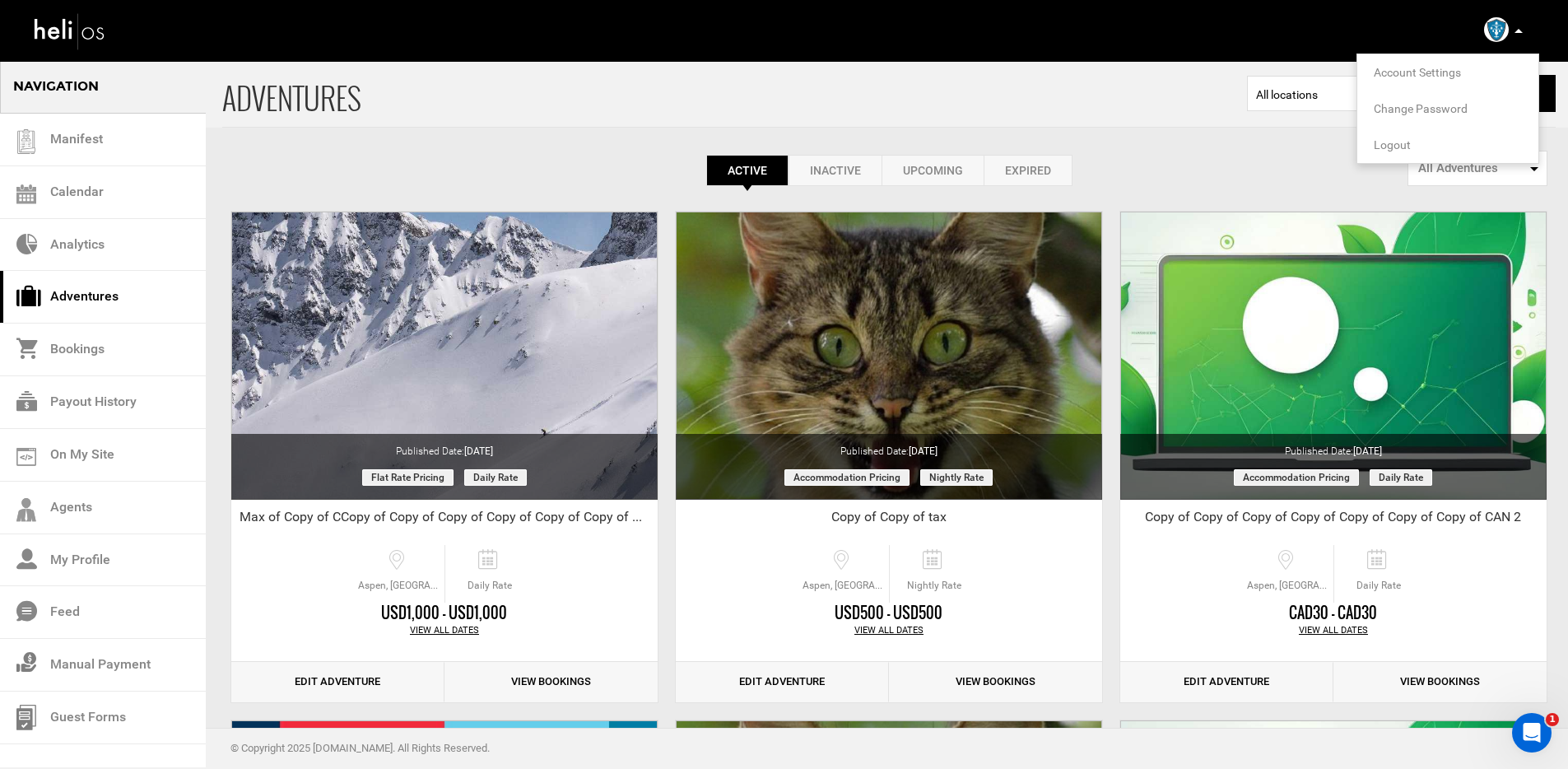
click at [1386, 144] on span "Logout" at bounding box center [1391, 144] width 37 height 14
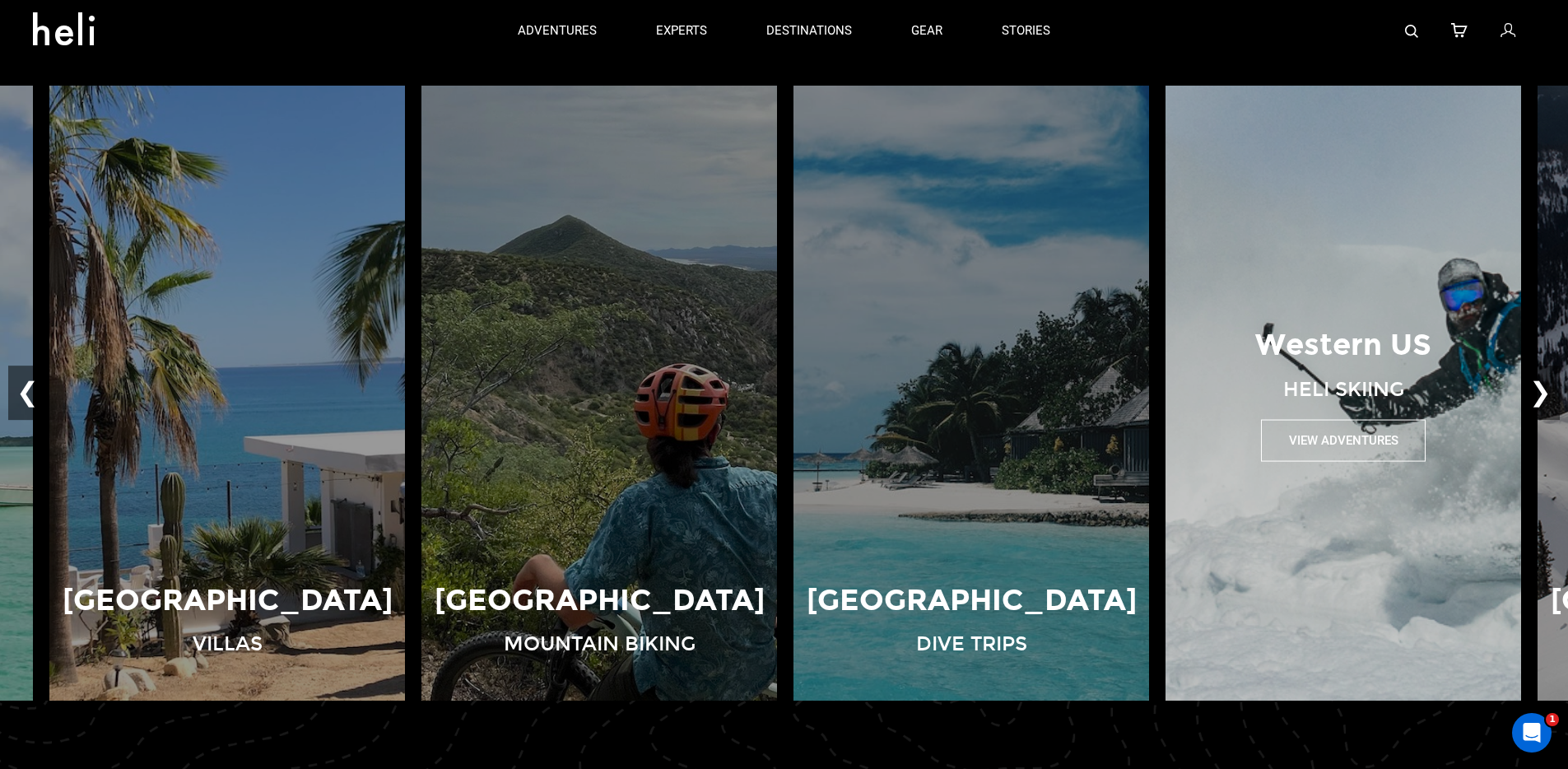
scroll to position [1087, 0]
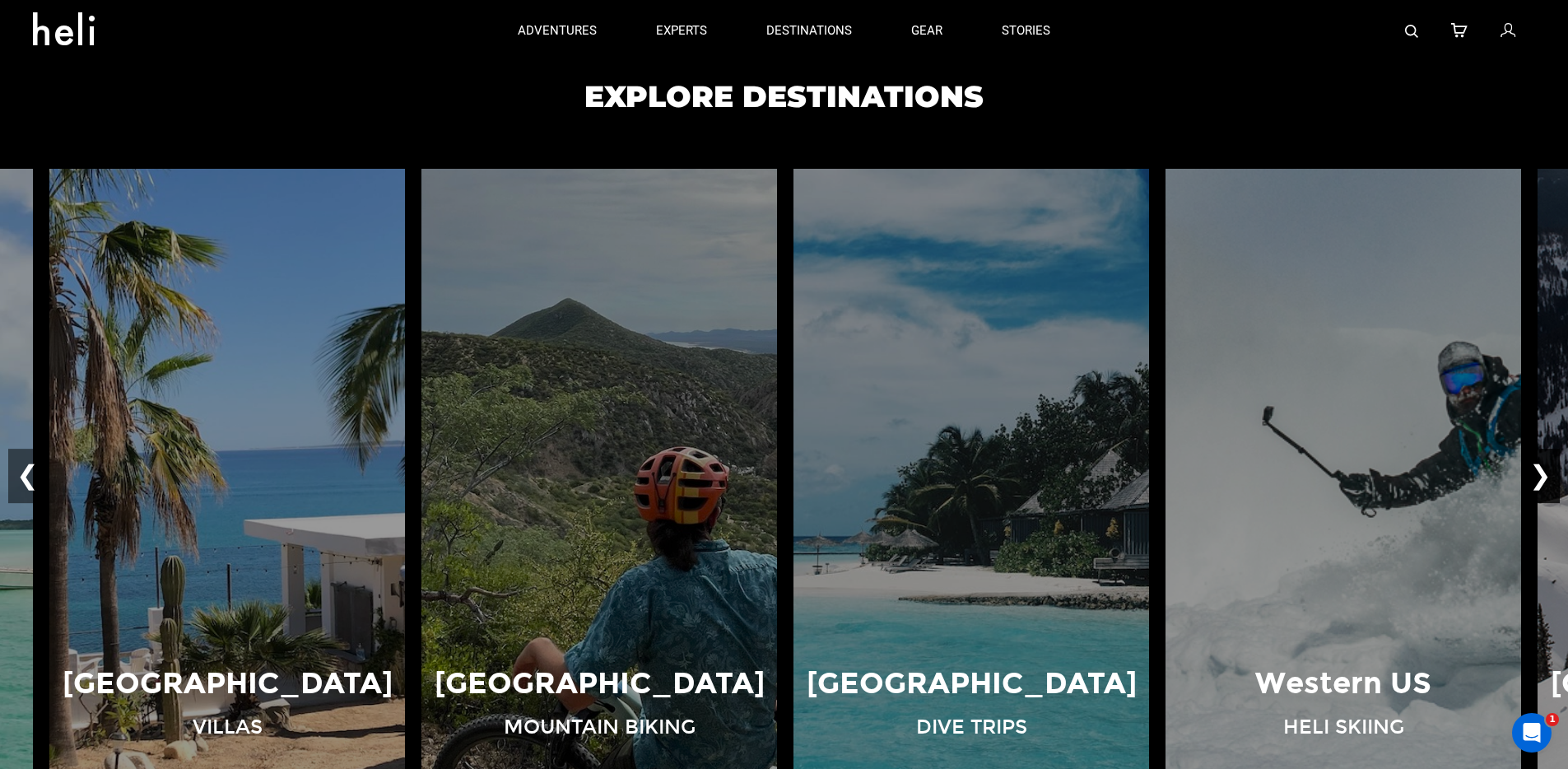
click at [1541, 480] on button "❯" at bounding box center [1540, 477] width 39 height 54
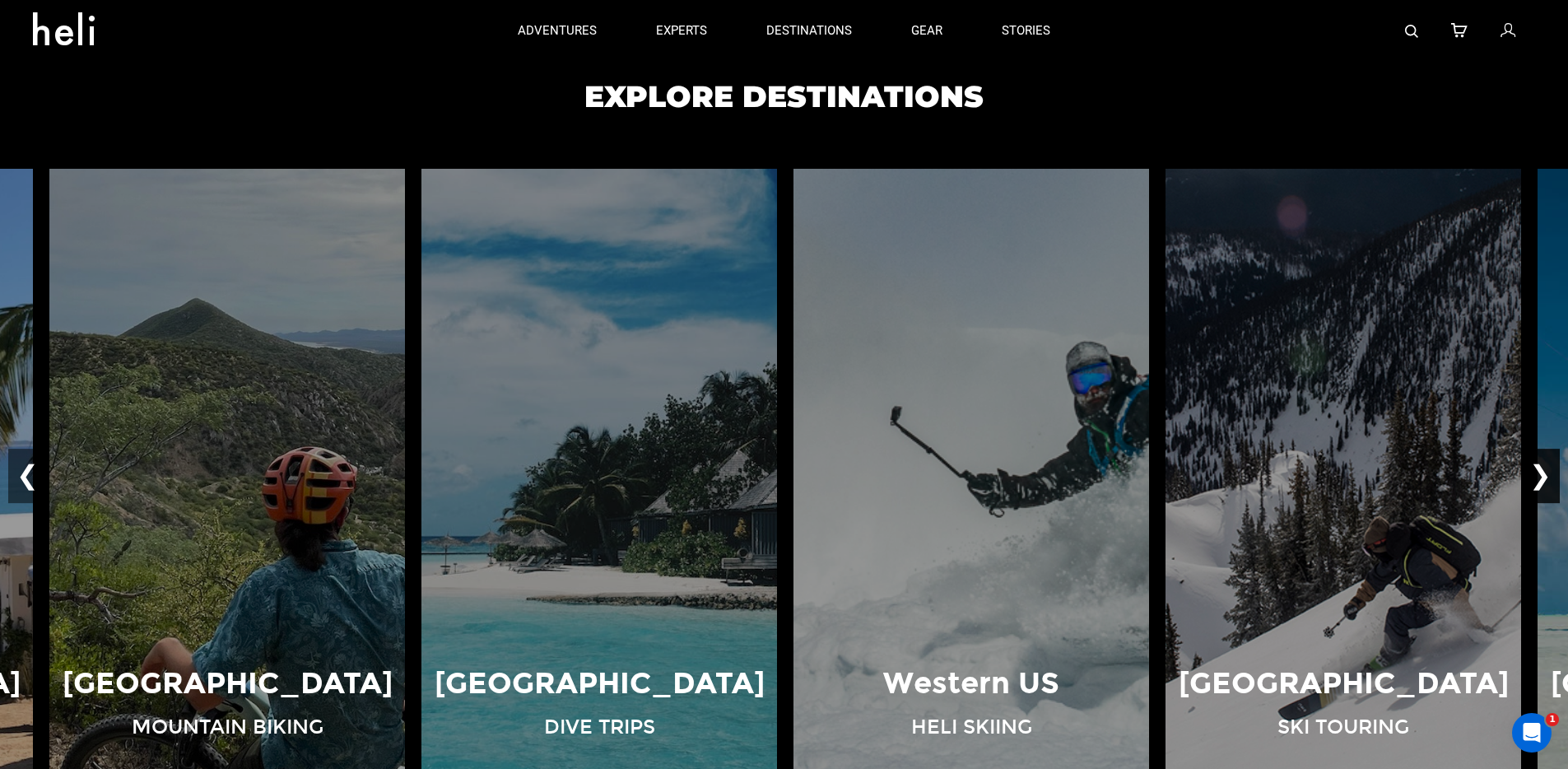
click at [1541, 479] on button "❯" at bounding box center [1540, 477] width 39 height 54
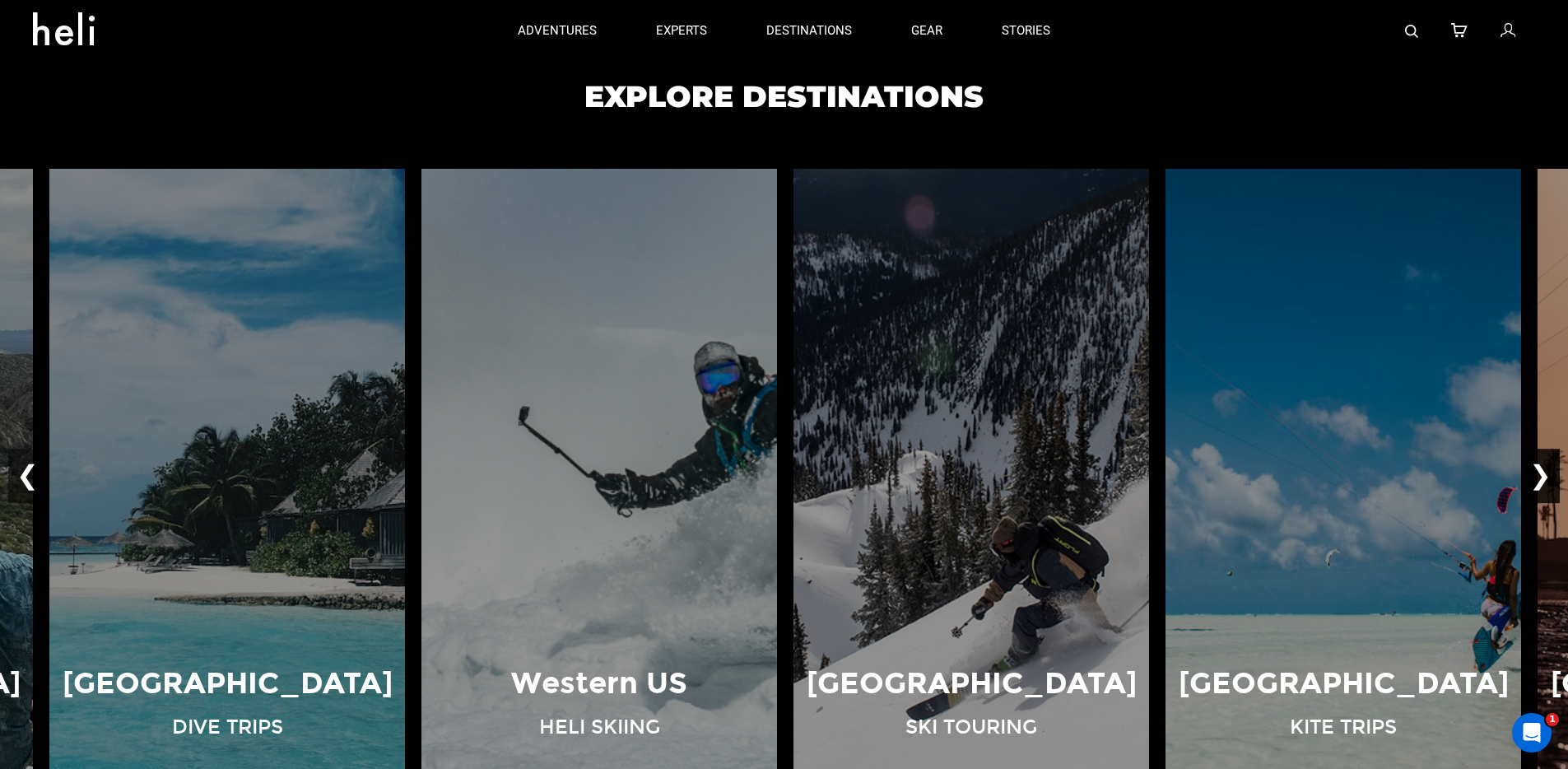
click at [1540, 478] on button "❯" at bounding box center [1540, 477] width 39 height 54
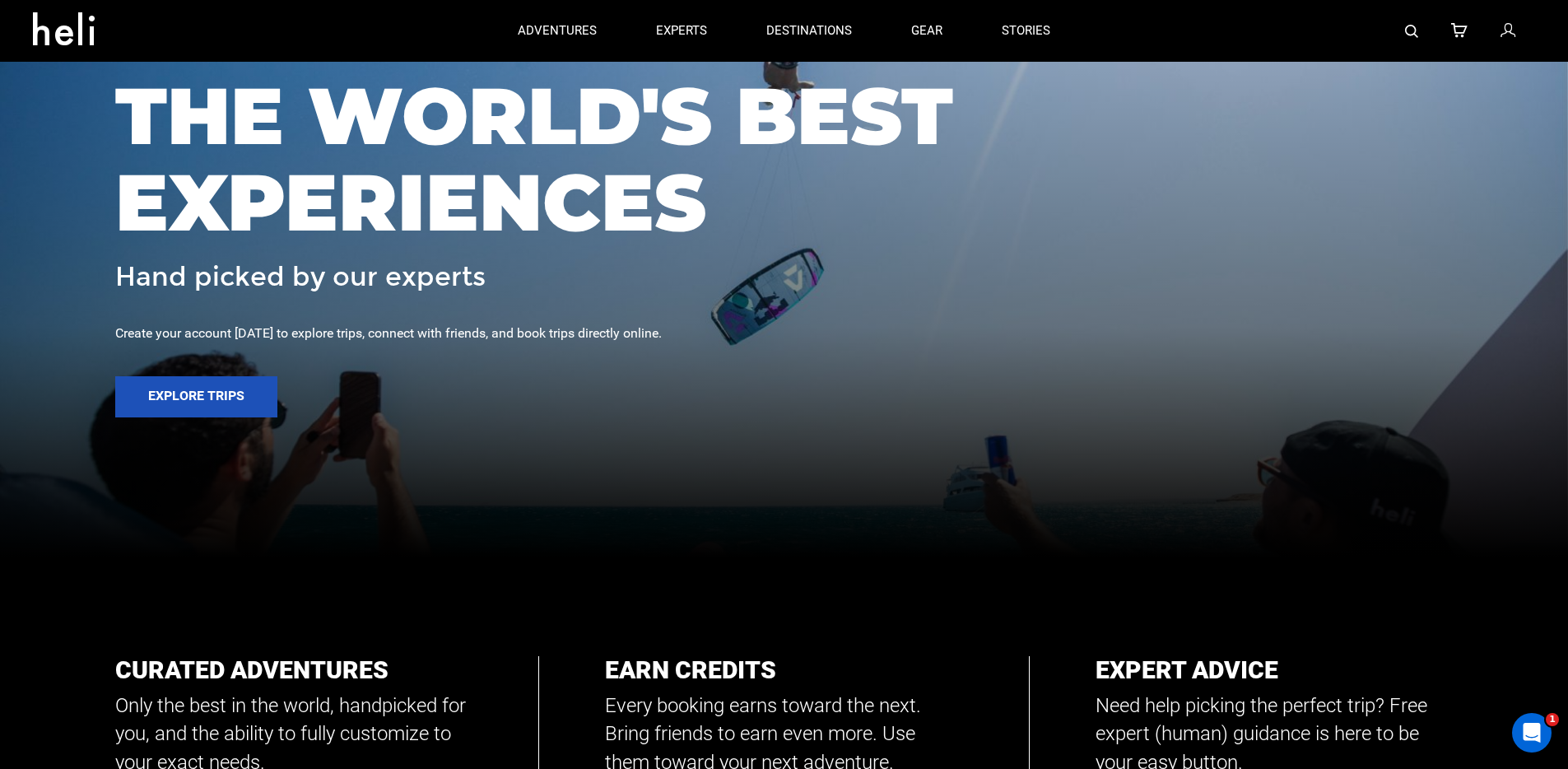
scroll to position [0, 0]
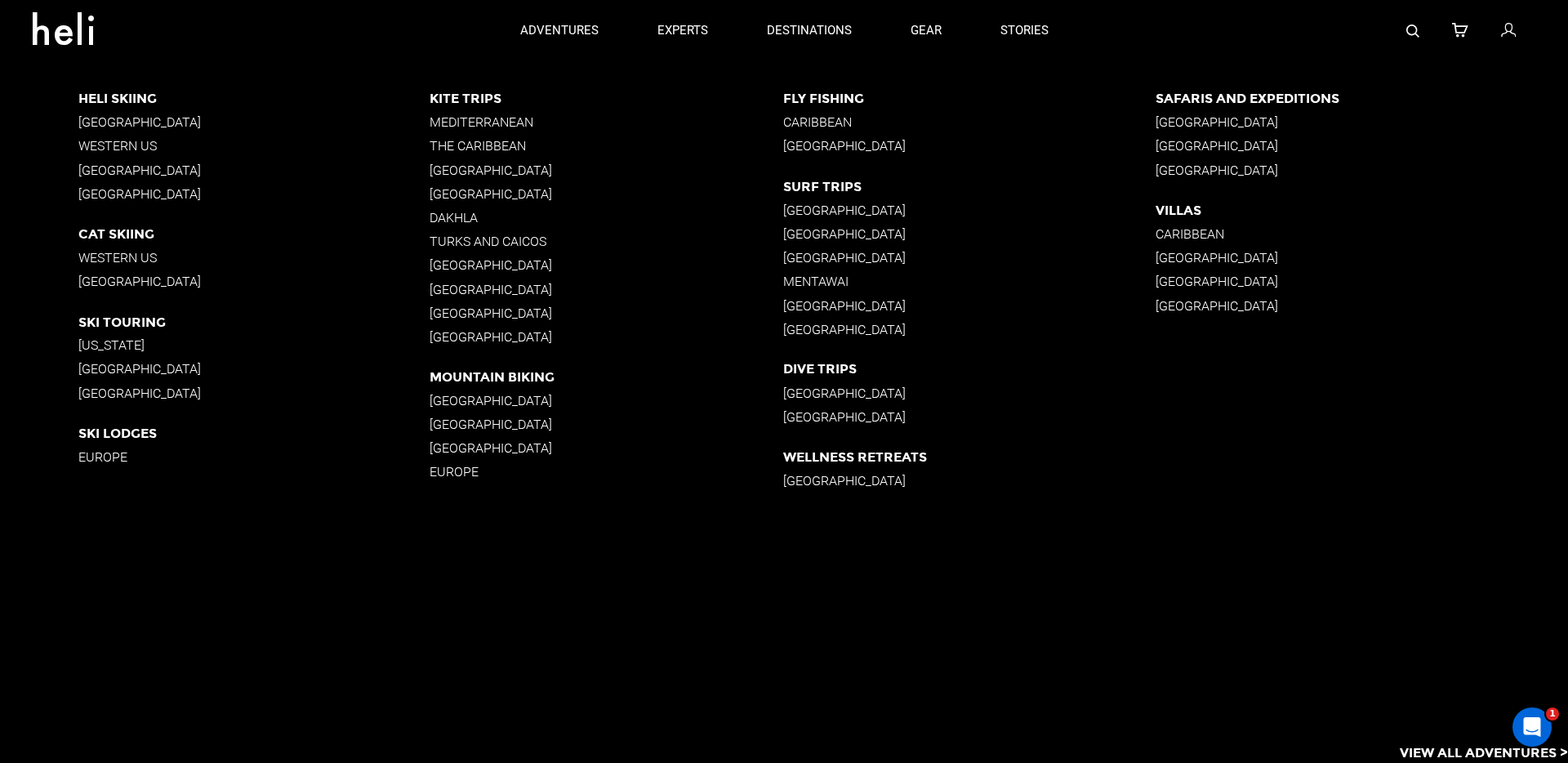
click at [134, 123] on p "[GEOGRAPHIC_DATA]" at bounding box center [254, 122] width 352 height 15
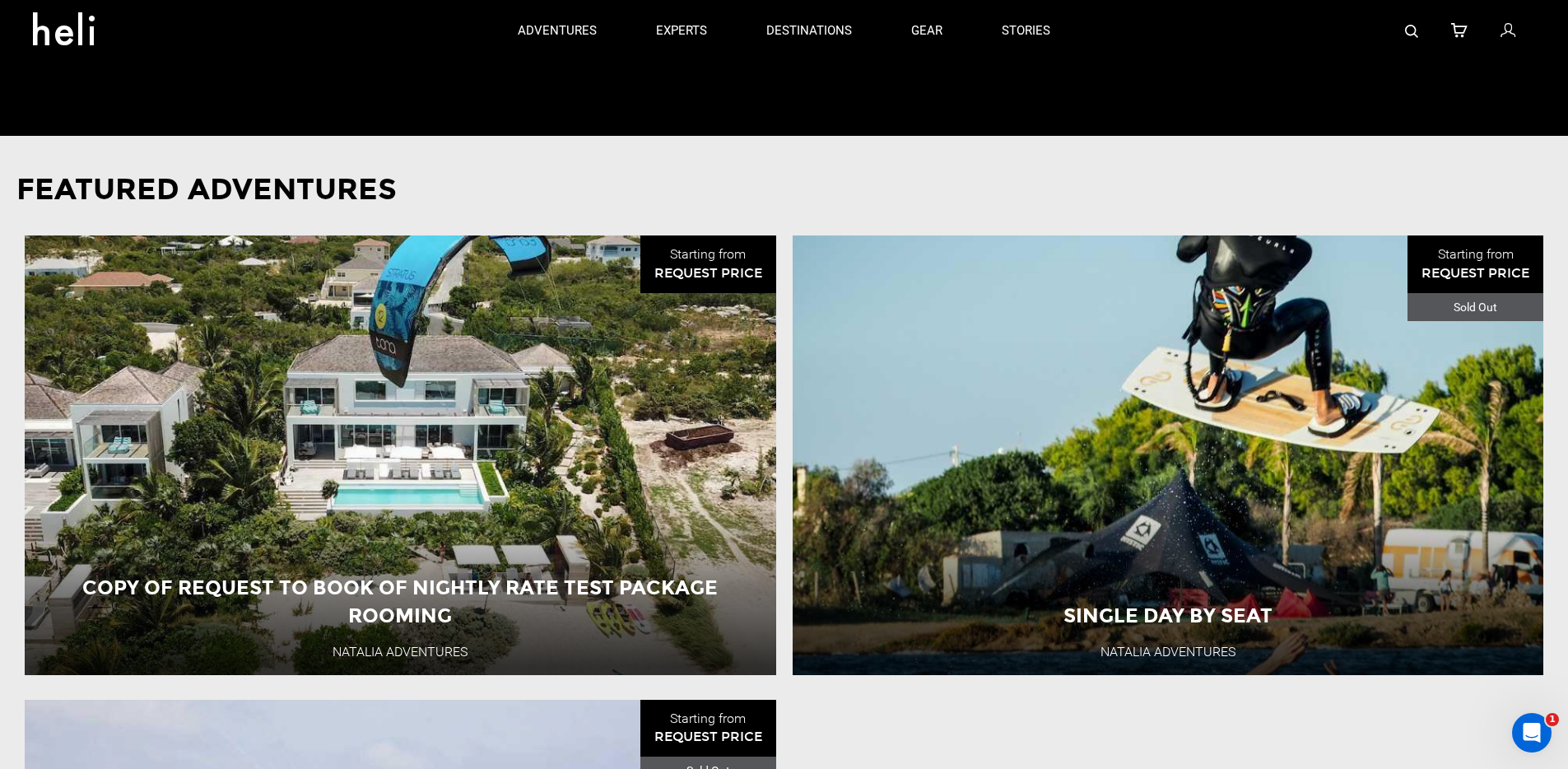
scroll to position [847, 0]
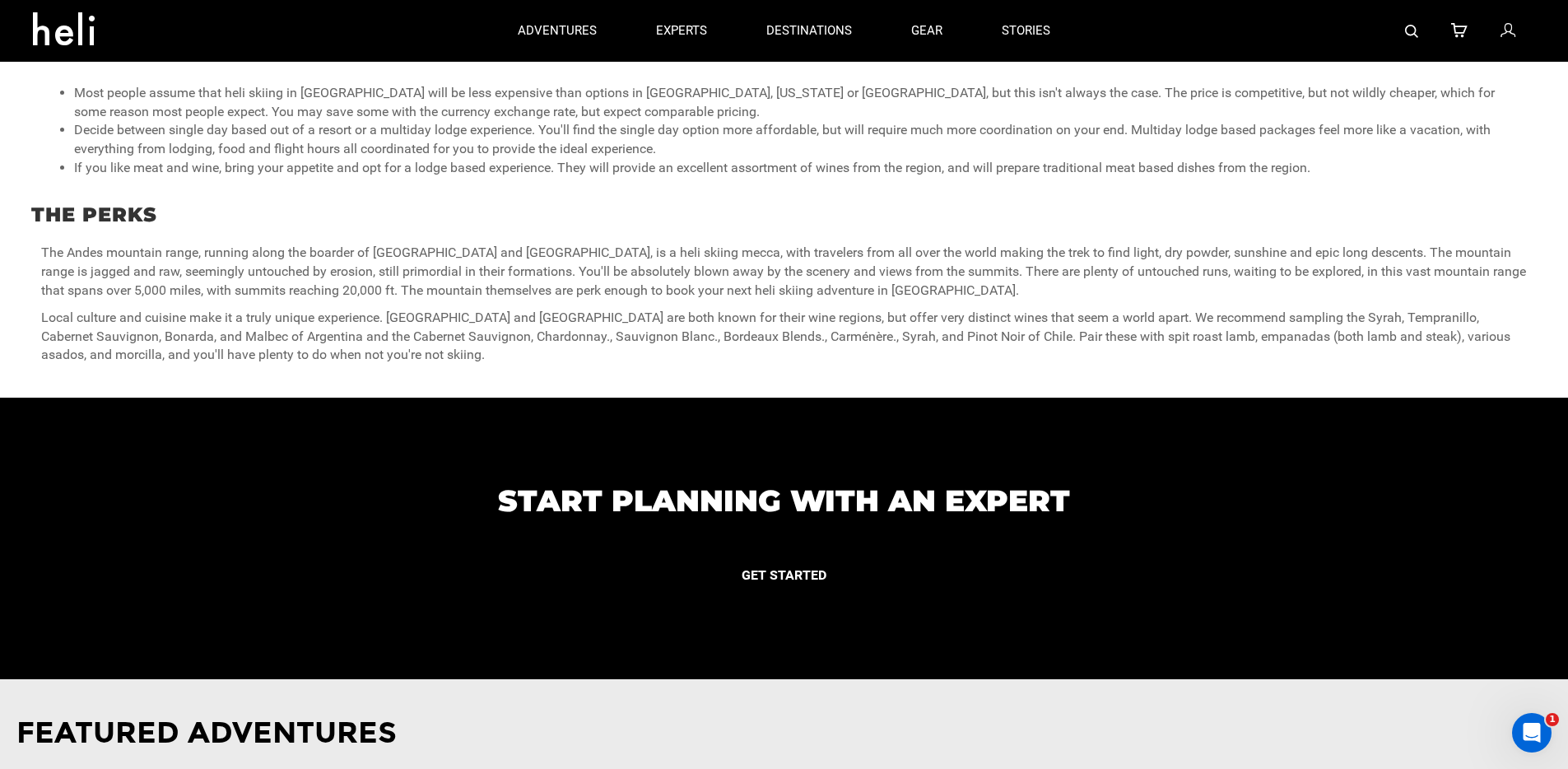
click at [807, 585] on button "GET STARTED" at bounding box center [783, 576] width 150 height 41
